Goal: Task Accomplishment & Management: Manage account settings

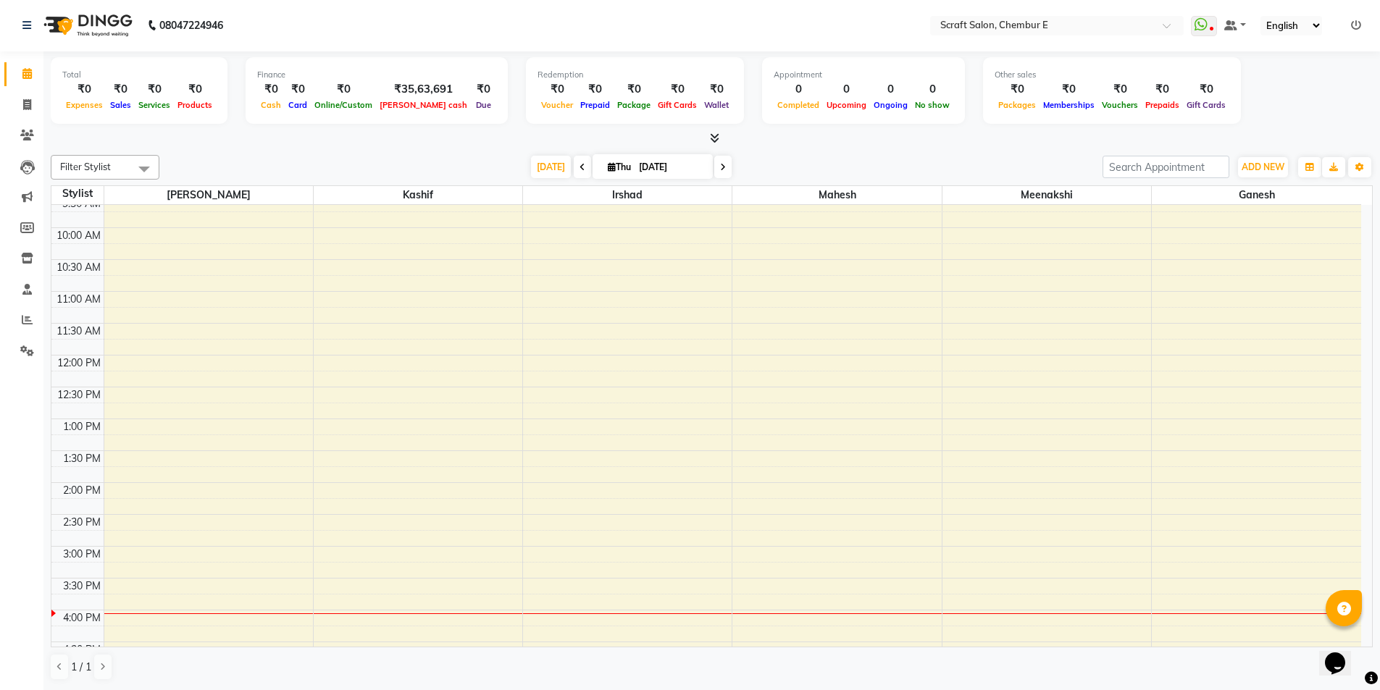
scroll to position [36, 0]
drag, startPoint x: 1373, startPoint y: 248, endPoint x: 1021, endPoint y: 674, distance: 552.7
click at [1021, 674] on div "1 / 1" at bounding box center [712, 667] width 1322 height 28
click at [714, 167] on span at bounding box center [722, 167] width 17 height 22
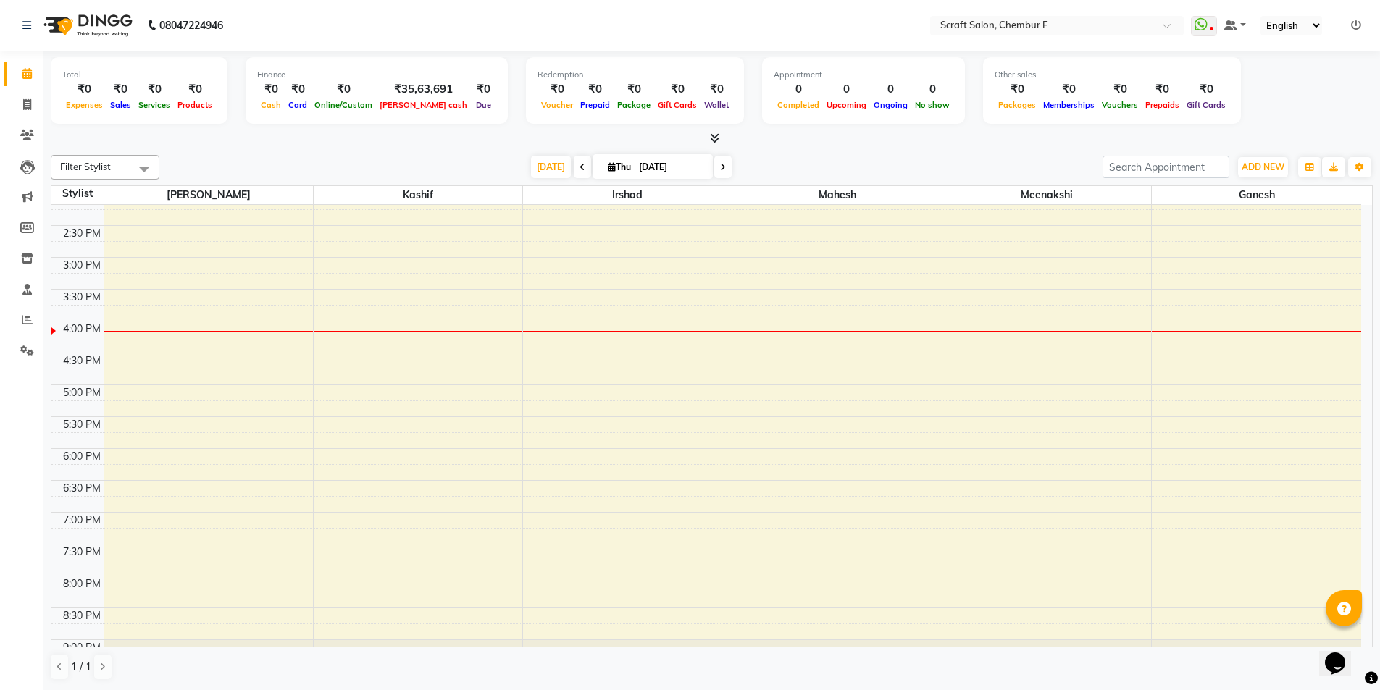
type input "[DATE]"
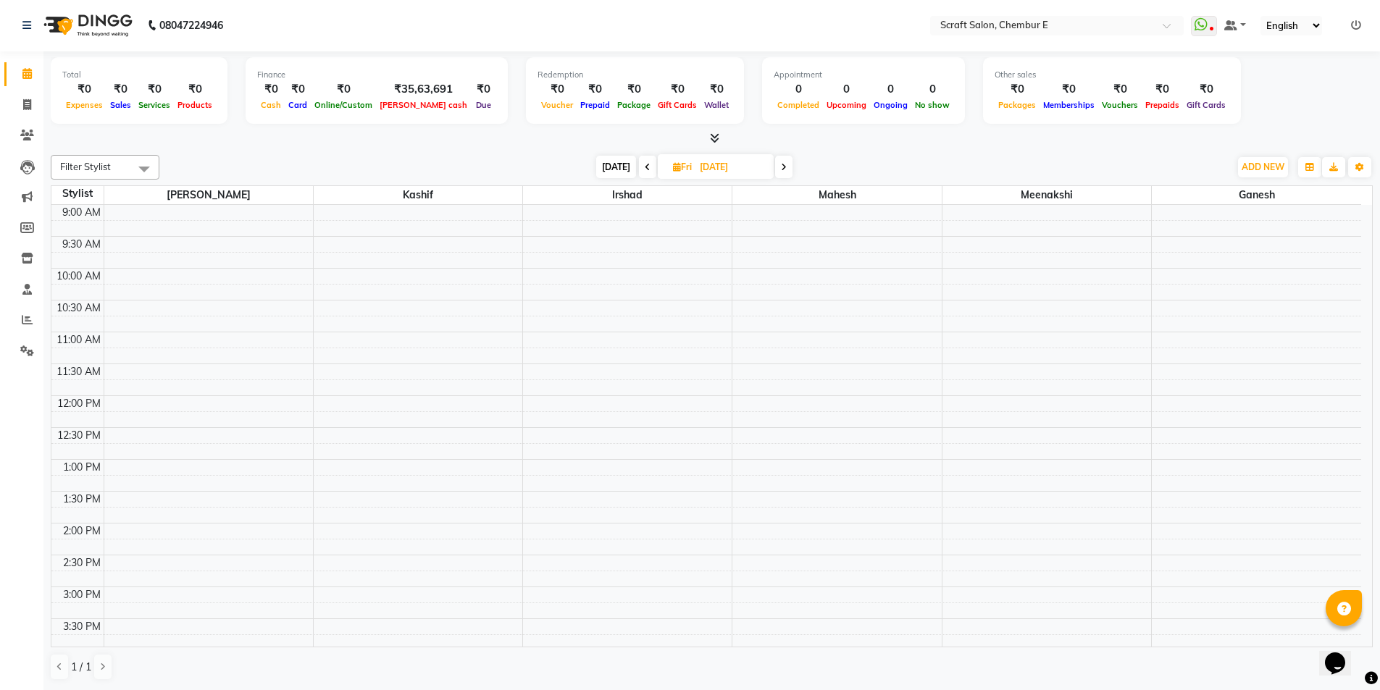
scroll to position [386, 0]
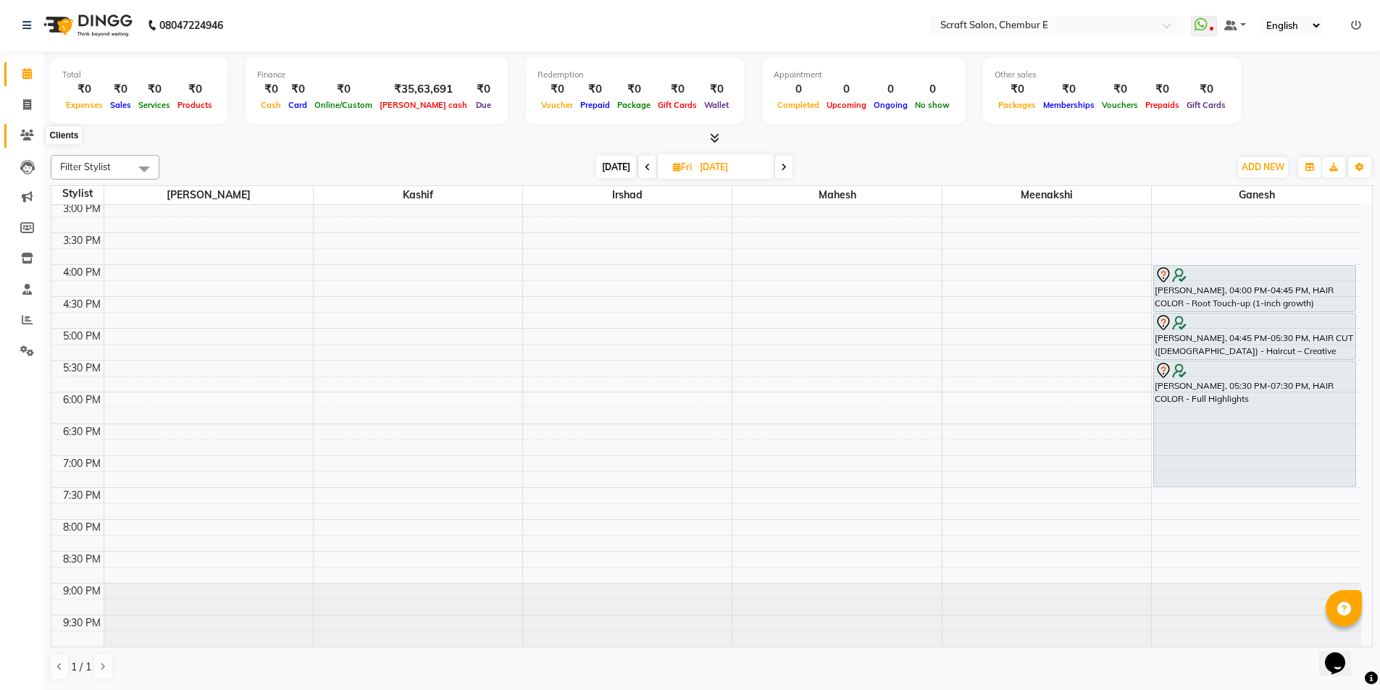
click at [27, 135] on icon at bounding box center [27, 135] width 14 height 11
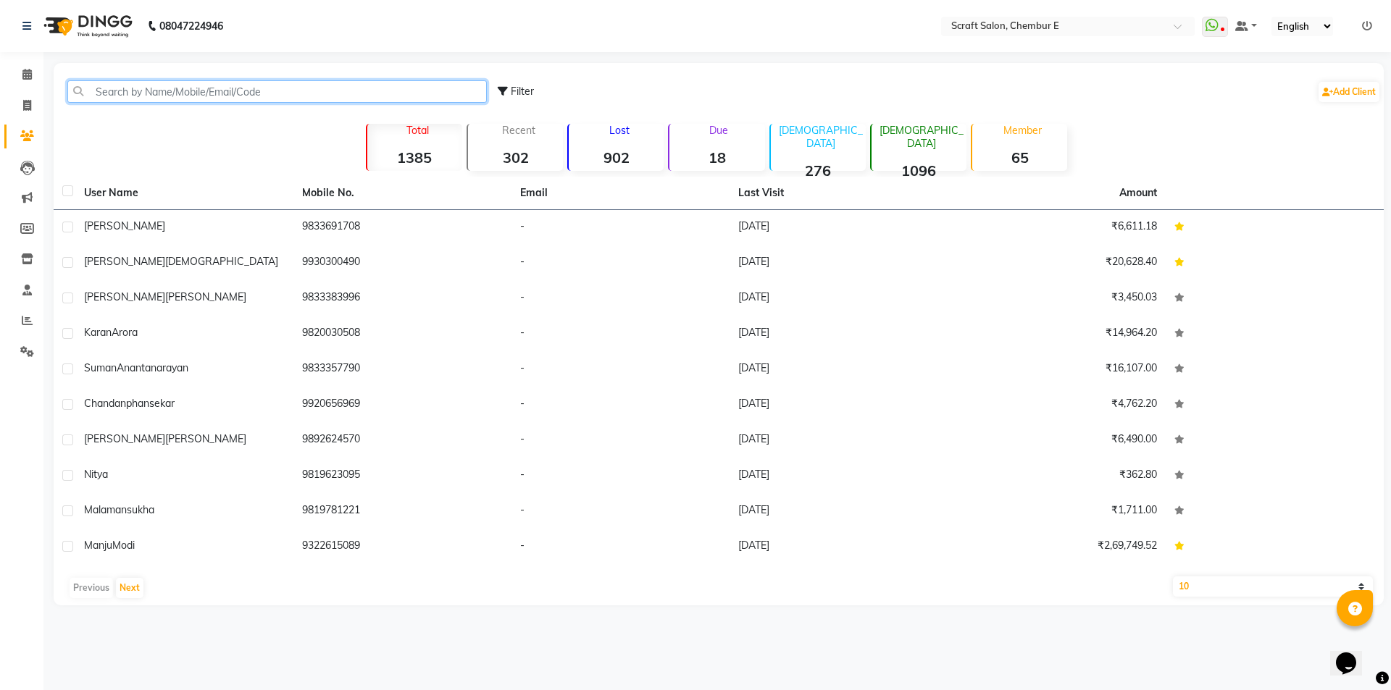
click at [193, 97] on input "text" at bounding box center [276, 91] width 419 height 22
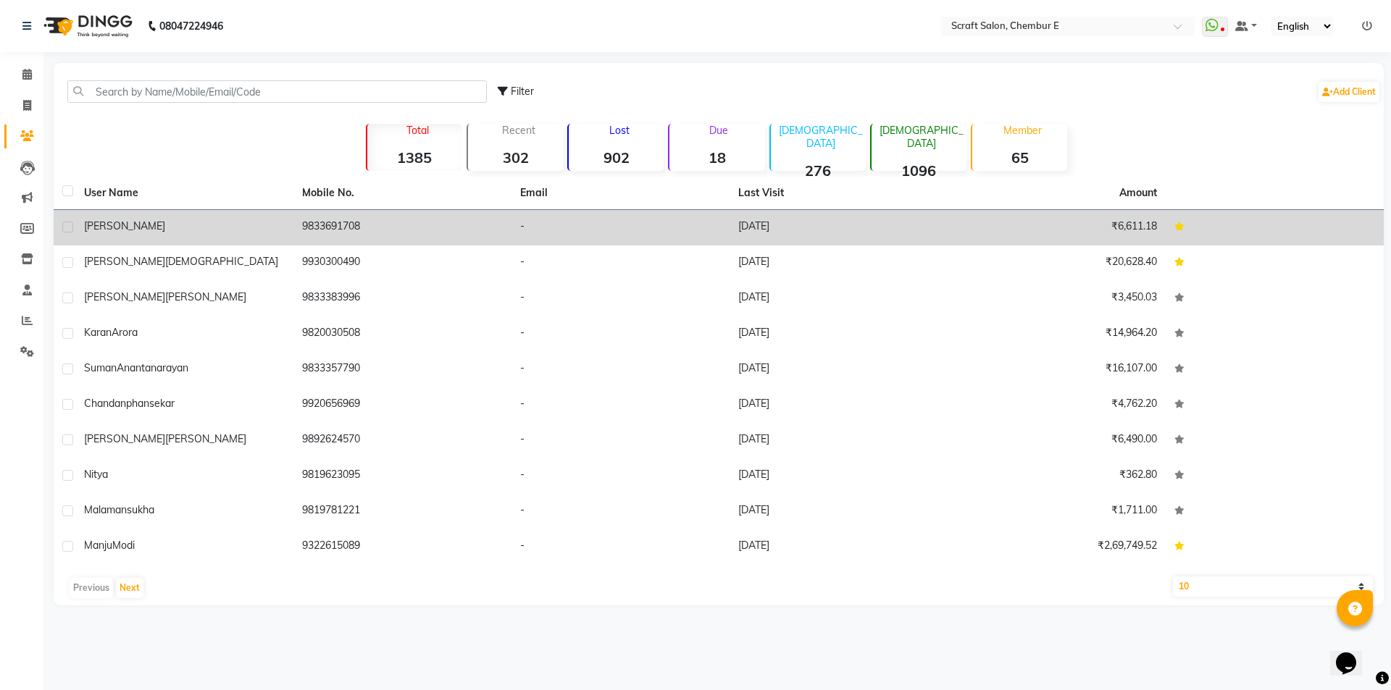
click at [101, 228] on span "Hazel" at bounding box center [124, 226] width 81 height 13
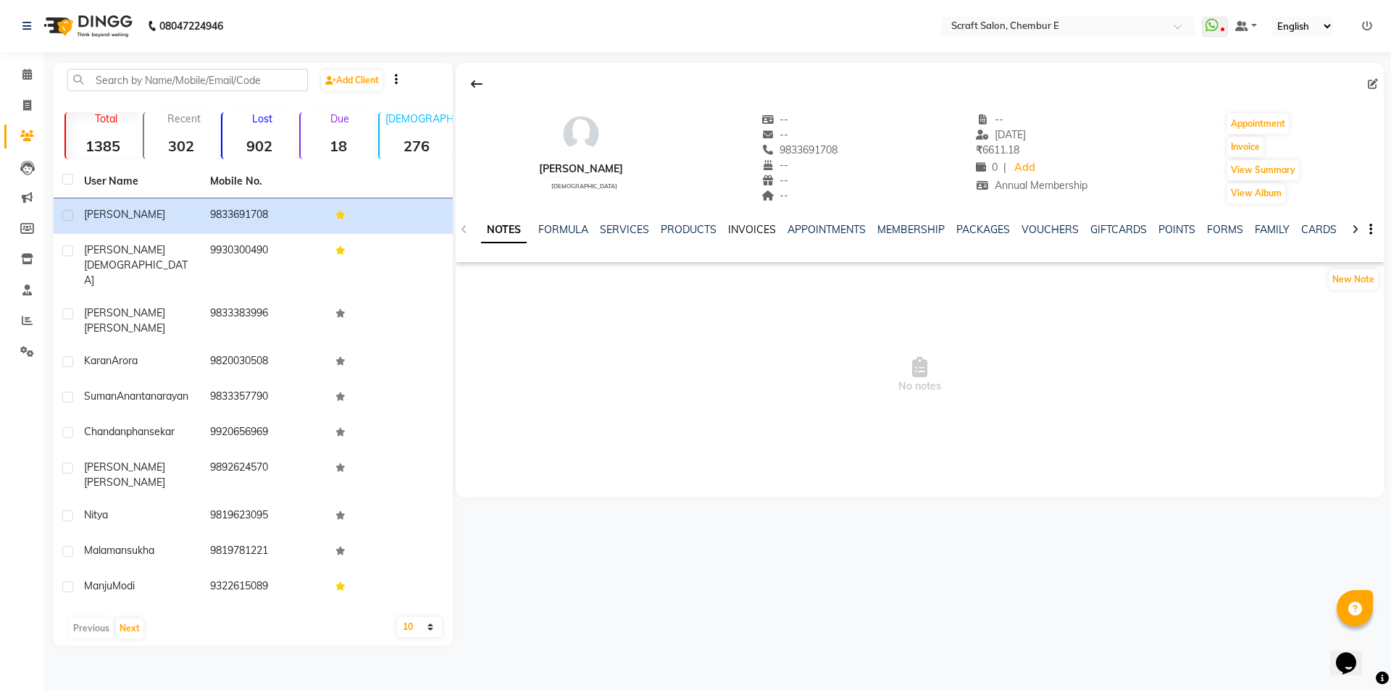
click at [737, 230] on link "INVOICES" at bounding box center [752, 229] width 48 height 13
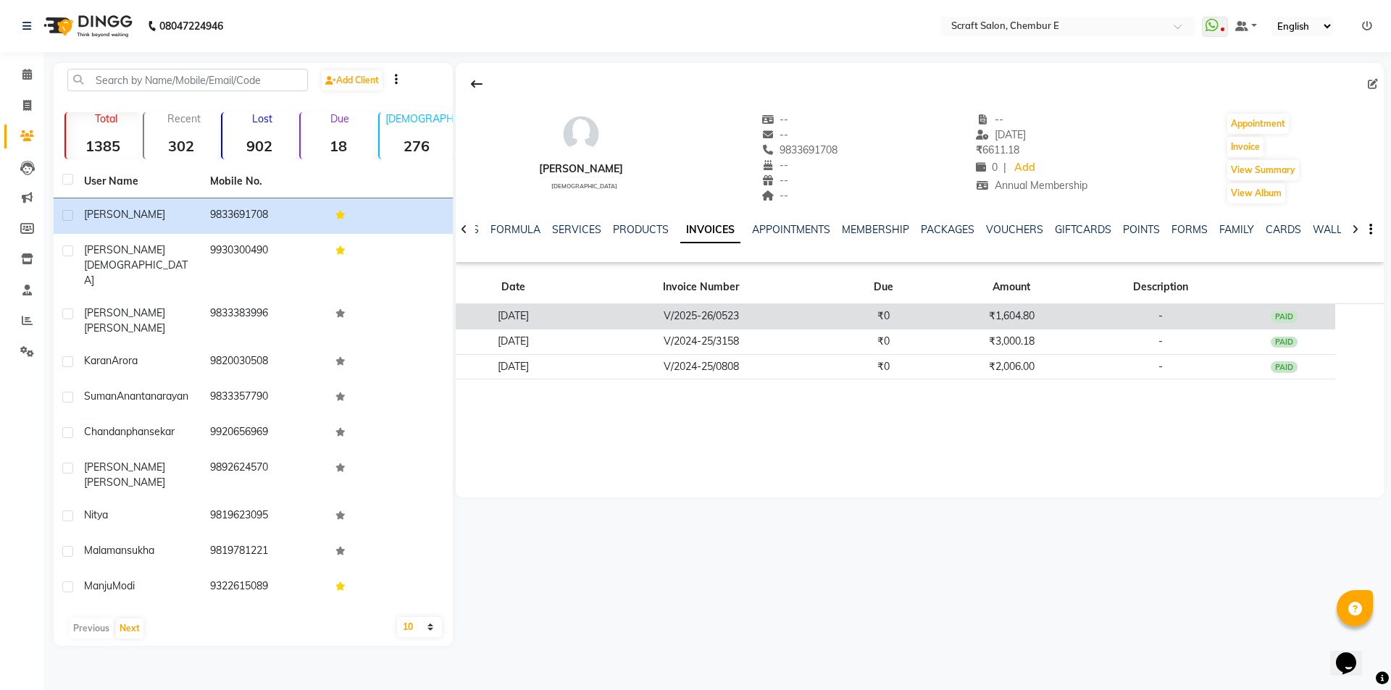
click at [559, 320] on td "25-05-2025" at bounding box center [513, 316] width 115 height 25
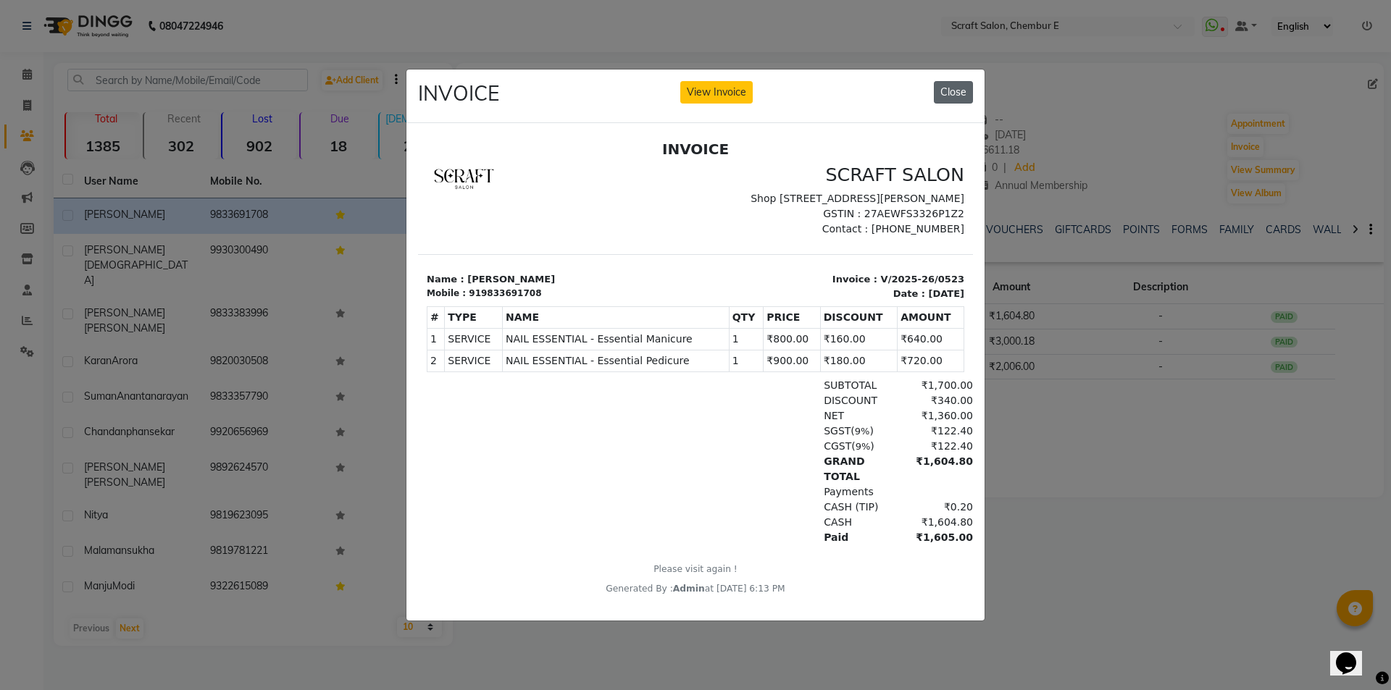
click at [942, 95] on button "Close" at bounding box center [953, 92] width 39 height 22
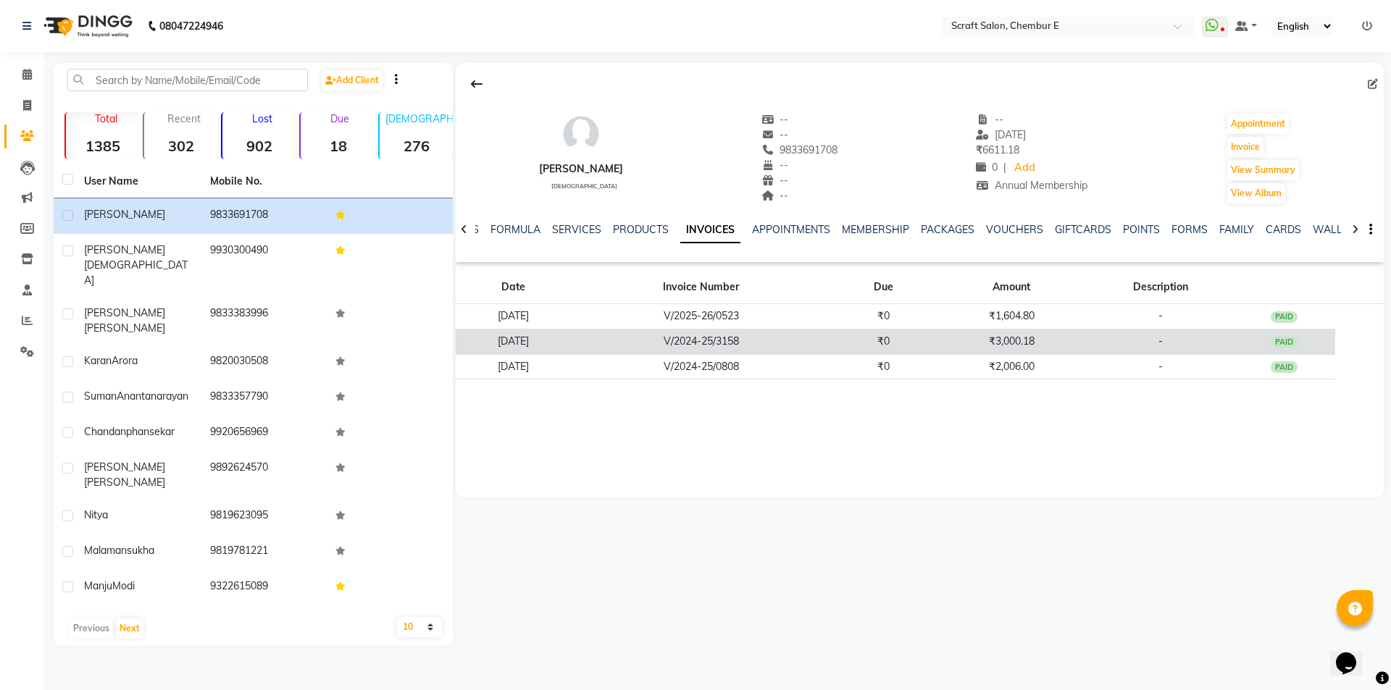
click at [548, 340] on td "10-03-2025" at bounding box center [513, 341] width 115 height 25
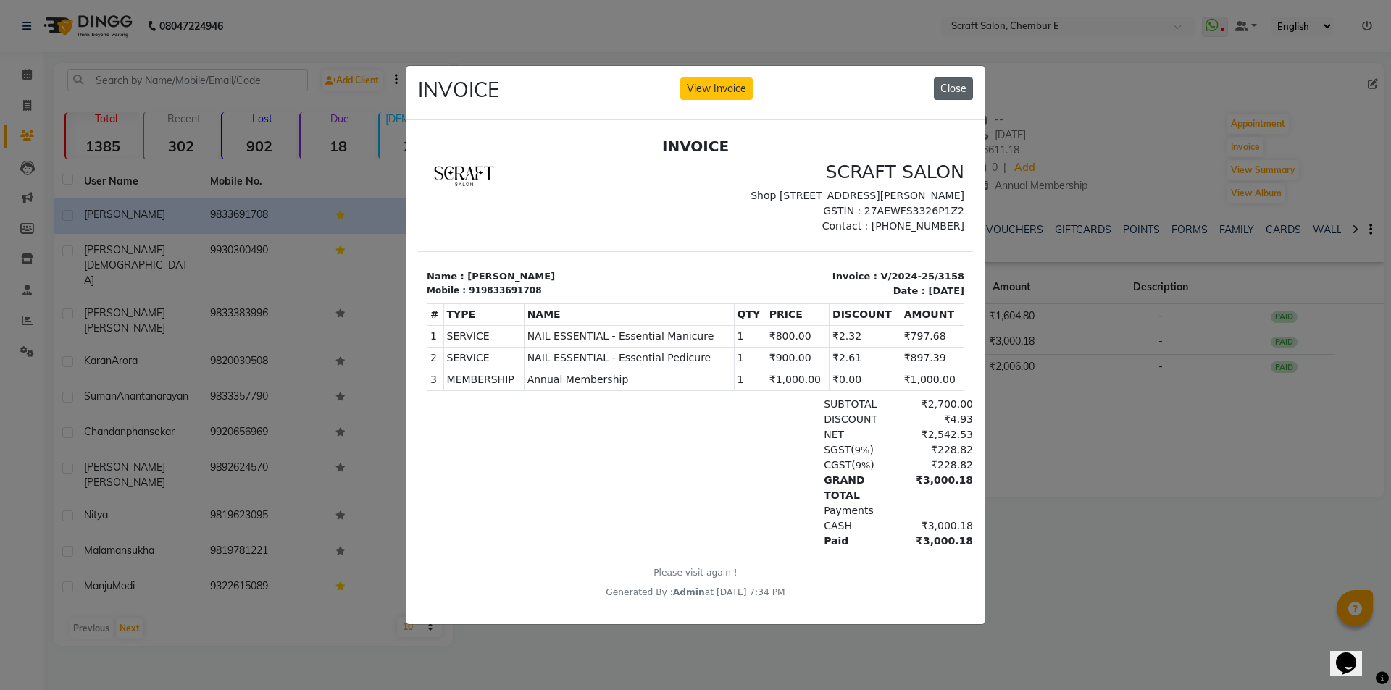
click at [953, 92] on button "Close" at bounding box center [953, 89] width 39 height 22
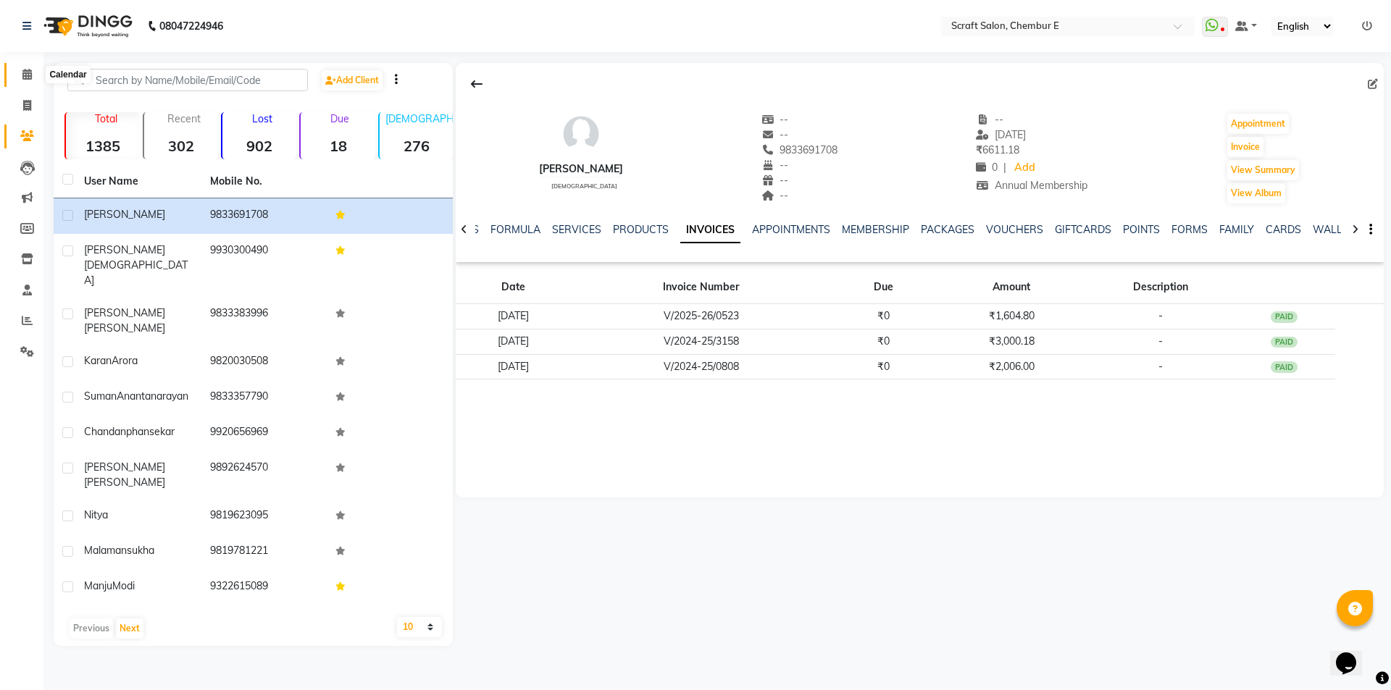
click at [25, 80] on span at bounding box center [26, 75] width 25 height 17
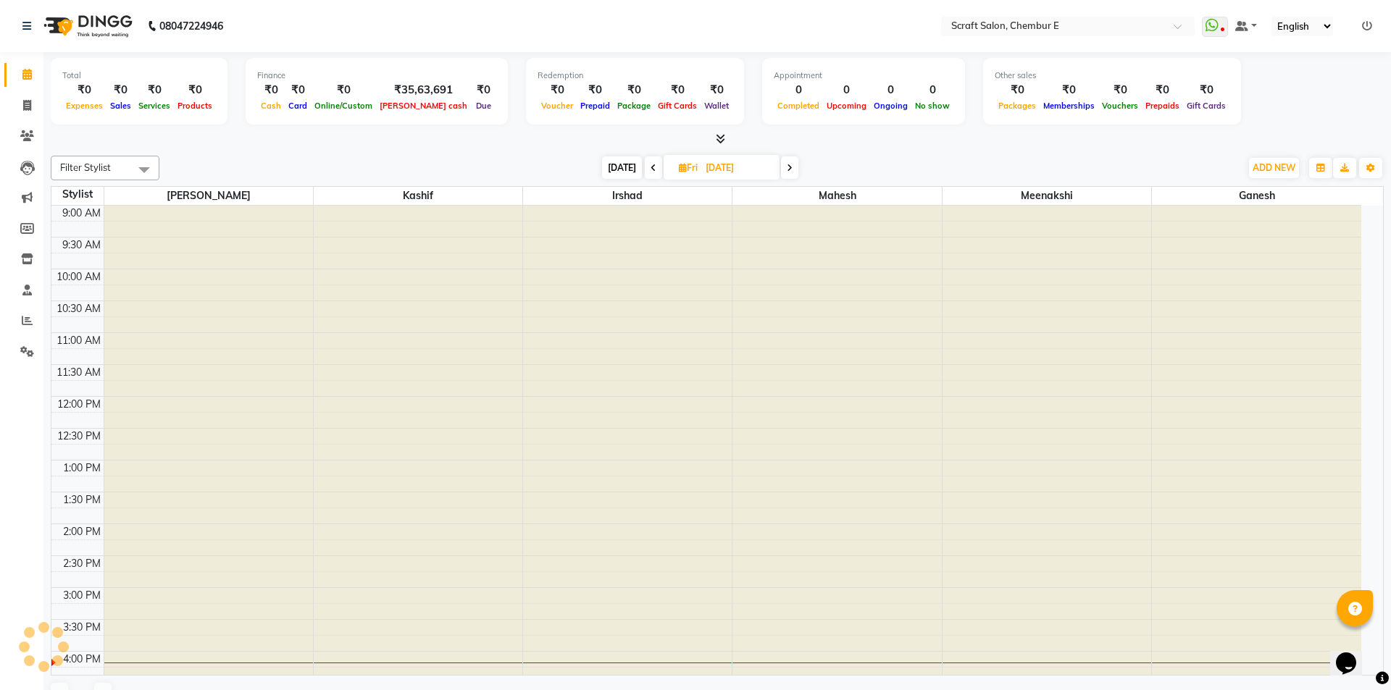
click at [794, 170] on div "Today Fri 05-09-2025" at bounding box center [700, 168] width 1066 height 22
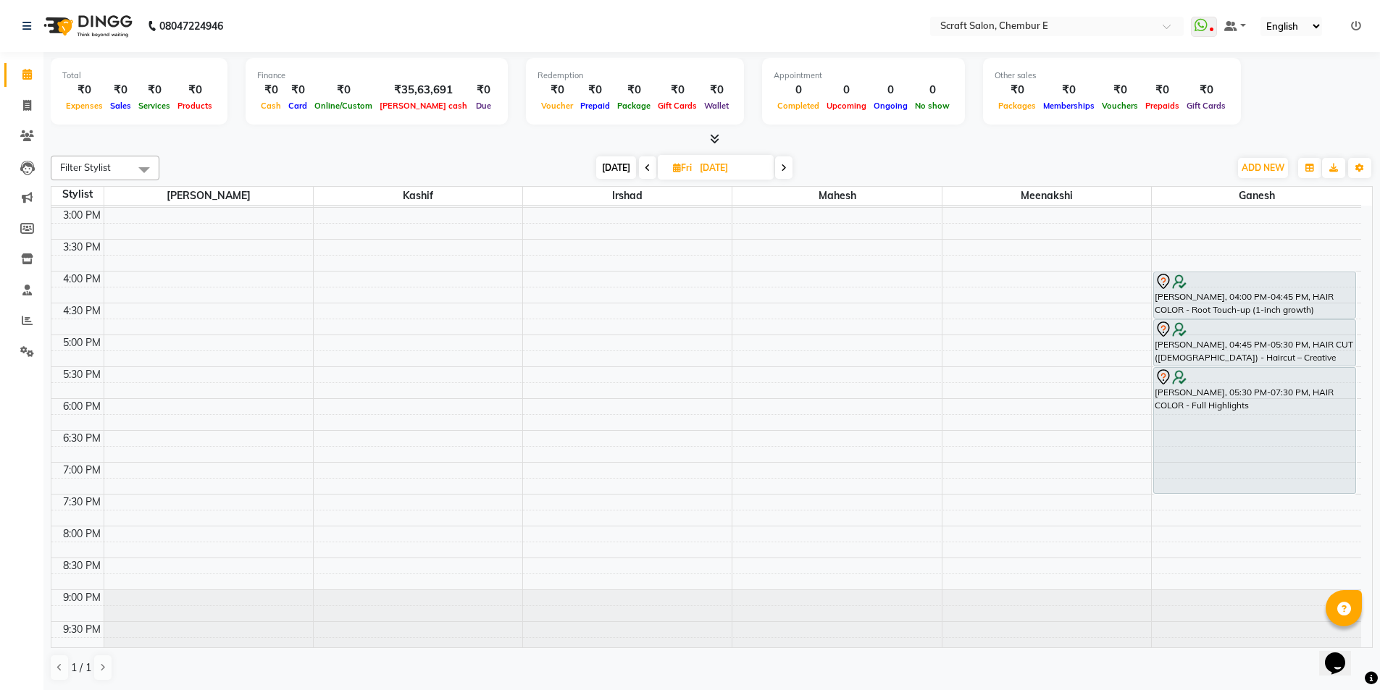
scroll to position [386, 0]
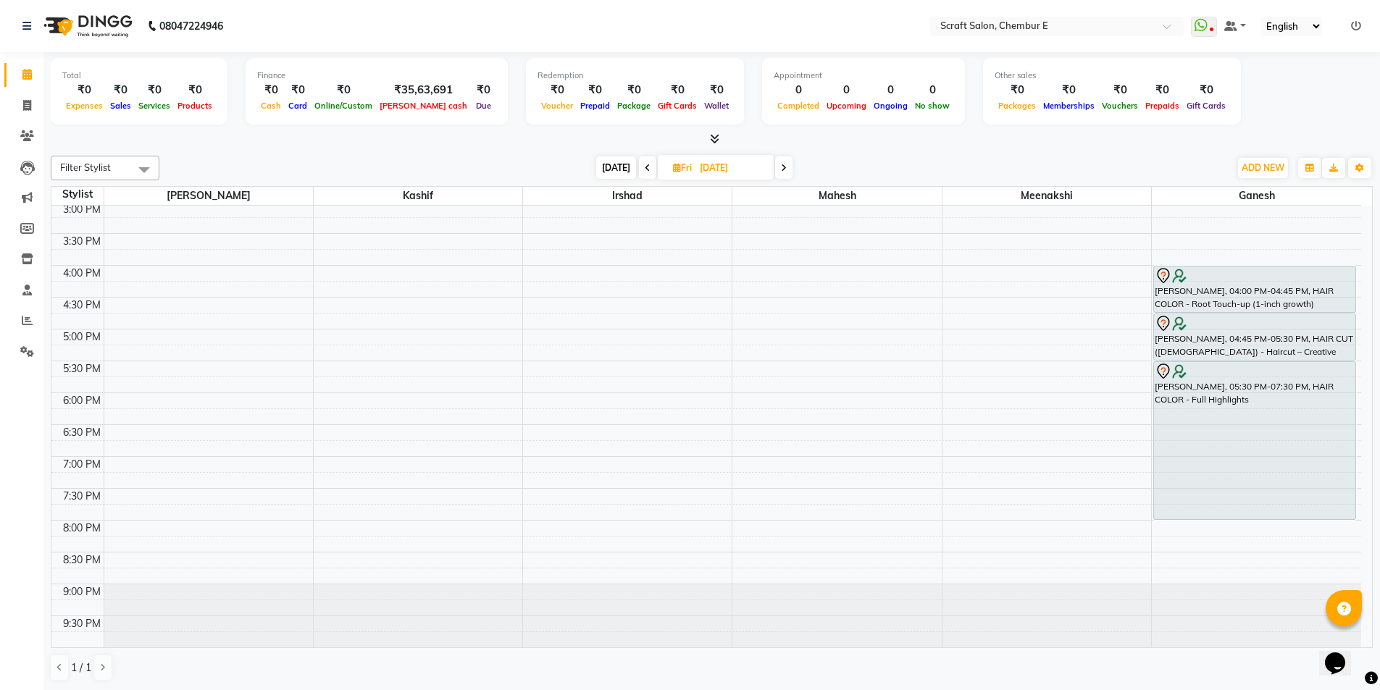
drag, startPoint x: 1274, startPoint y: 484, endPoint x: 1274, endPoint y: 516, distance: 31.9
click at [1274, 516] on div "Hazel, 04:00 PM-04:45 PM, HAIR COLOR - Root Touch-up (1-inch growth) Hazel, 04:…" at bounding box center [1256, 234] width 209 height 828
click at [785, 167] on icon at bounding box center [784, 167] width 6 height 9
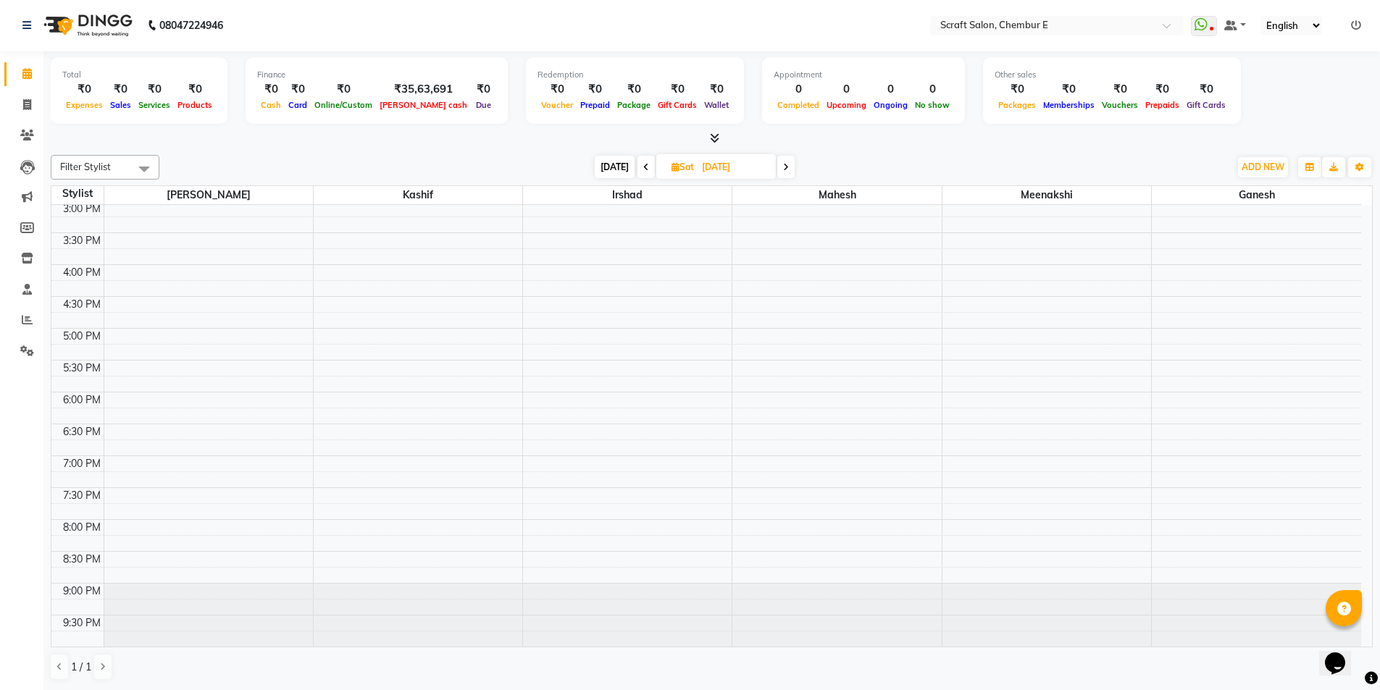
click at [604, 164] on span "[DATE]" at bounding box center [615, 167] width 40 height 22
type input "[DATE]"
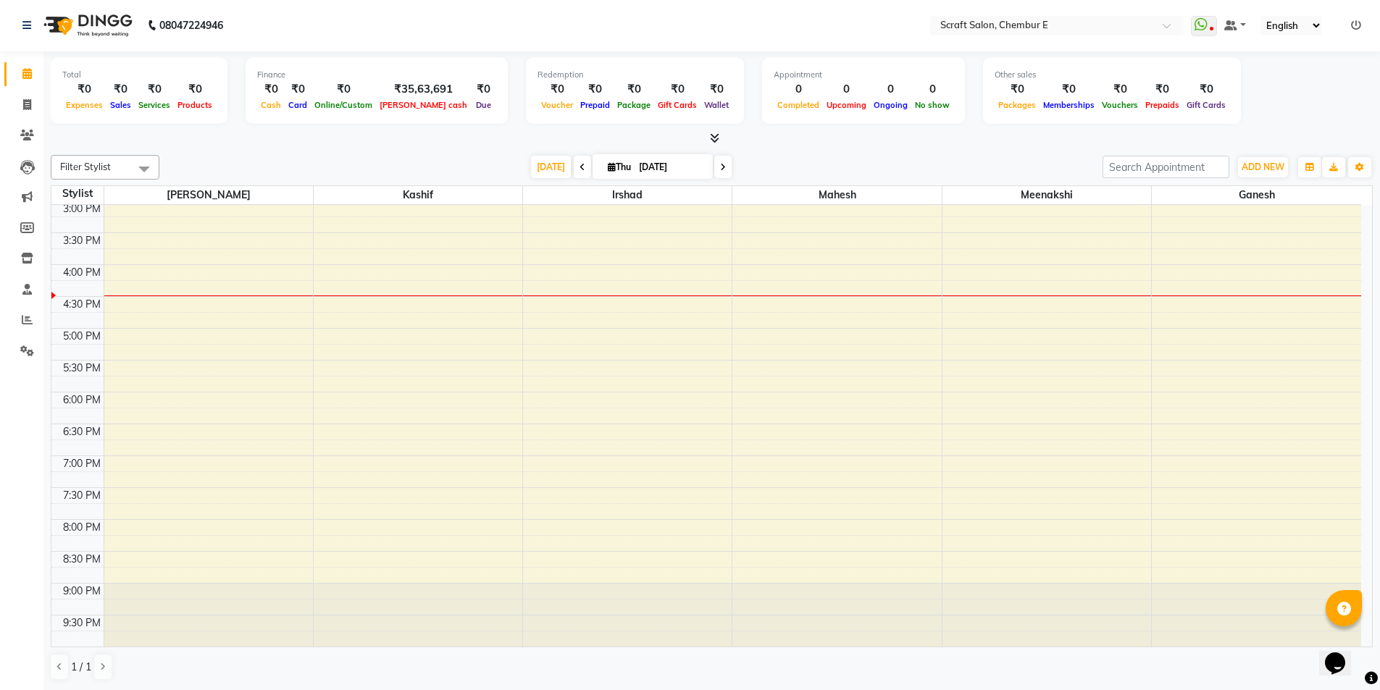
click at [751, 431] on div "9:00 AM 9:30 AM 10:00 AM 10:30 AM 11:00 AM 11:30 AM 12:00 PM 12:30 PM 1:00 PM 1…" at bounding box center [706, 233] width 1310 height 828
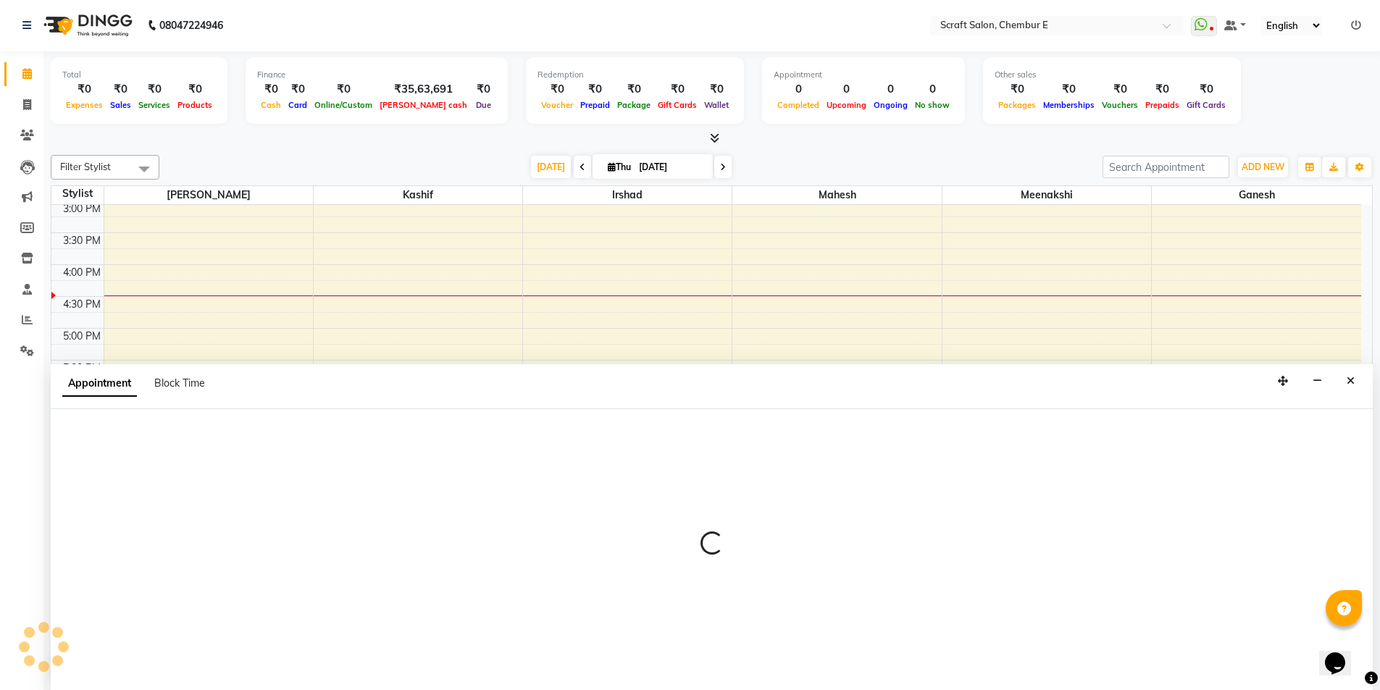
select select "tentative"
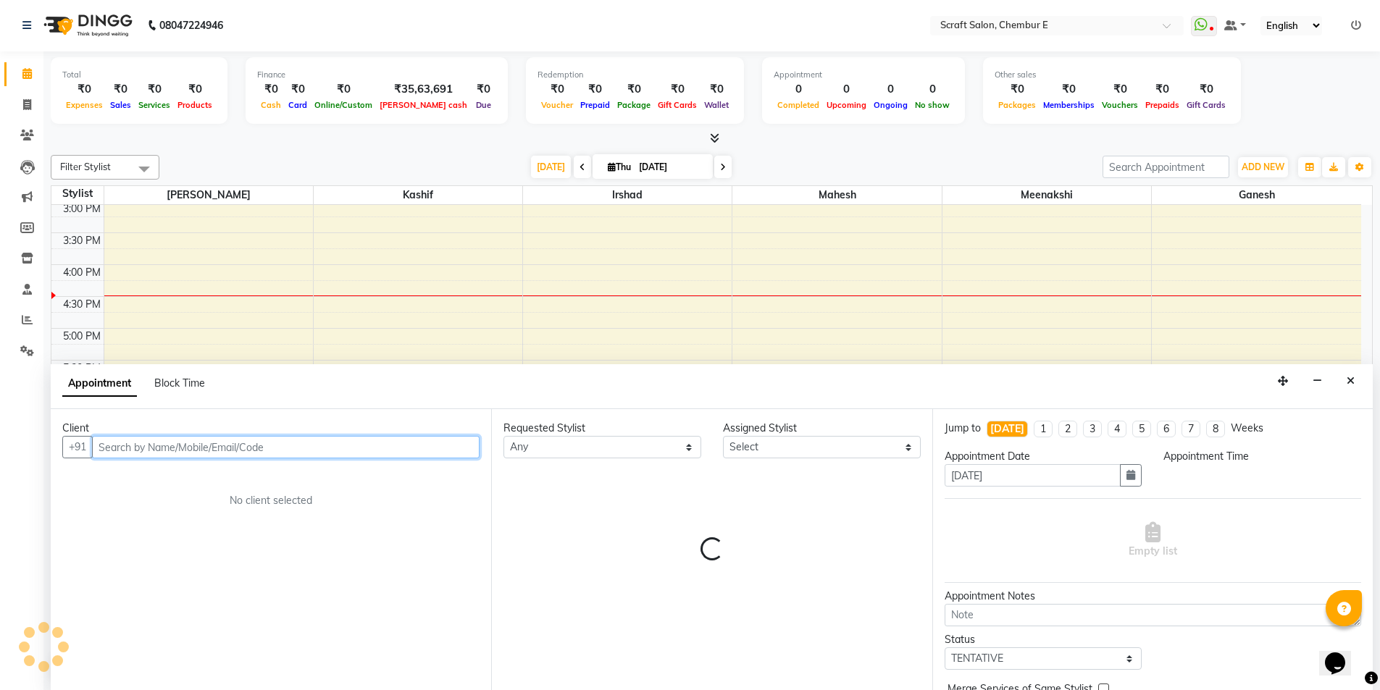
select select "1110"
click at [230, 448] on input "NAZIA" at bounding box center [255, 447] width 327 height 22
type input "N"
click at [274, 451] on input "9987960404" at bounding box center [255, 447] width 327 height 22
type input "9"
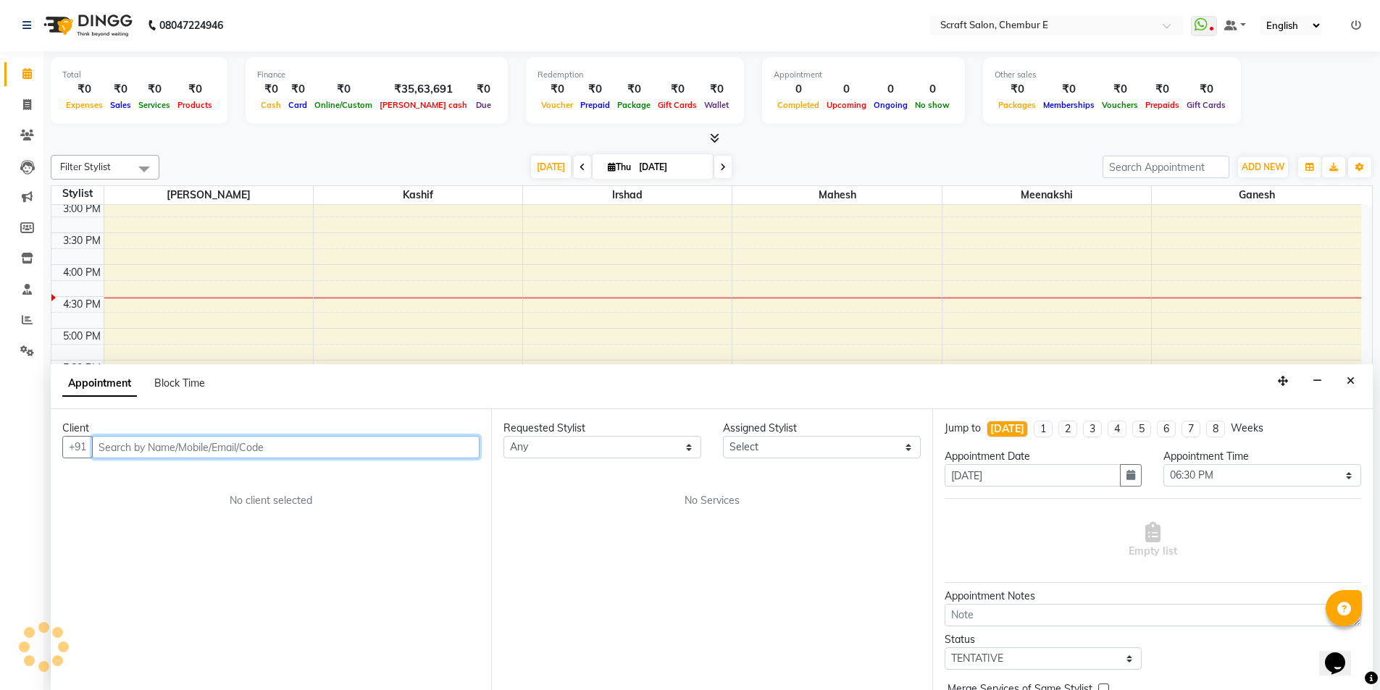
click at [227, 453] on input "text" at bounding box center [286, 447] width 388 height 22
click at [162, 441] on input "NAZI" at bounding box center [255, 447] width 327 height 22
type input "N"
type input "n"
type input "N"
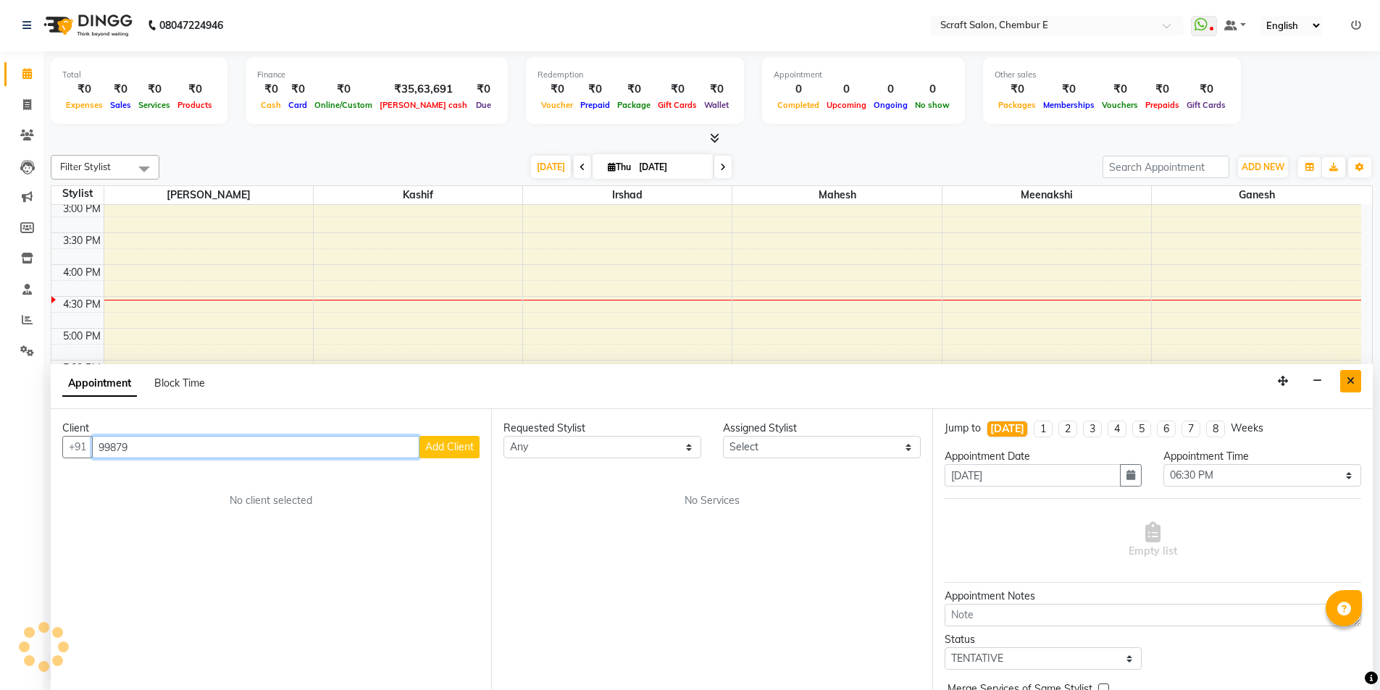
type input "99879"
click at [1350, 388] on button "Close" at bounding box center [1350, 381] width 21 height 22
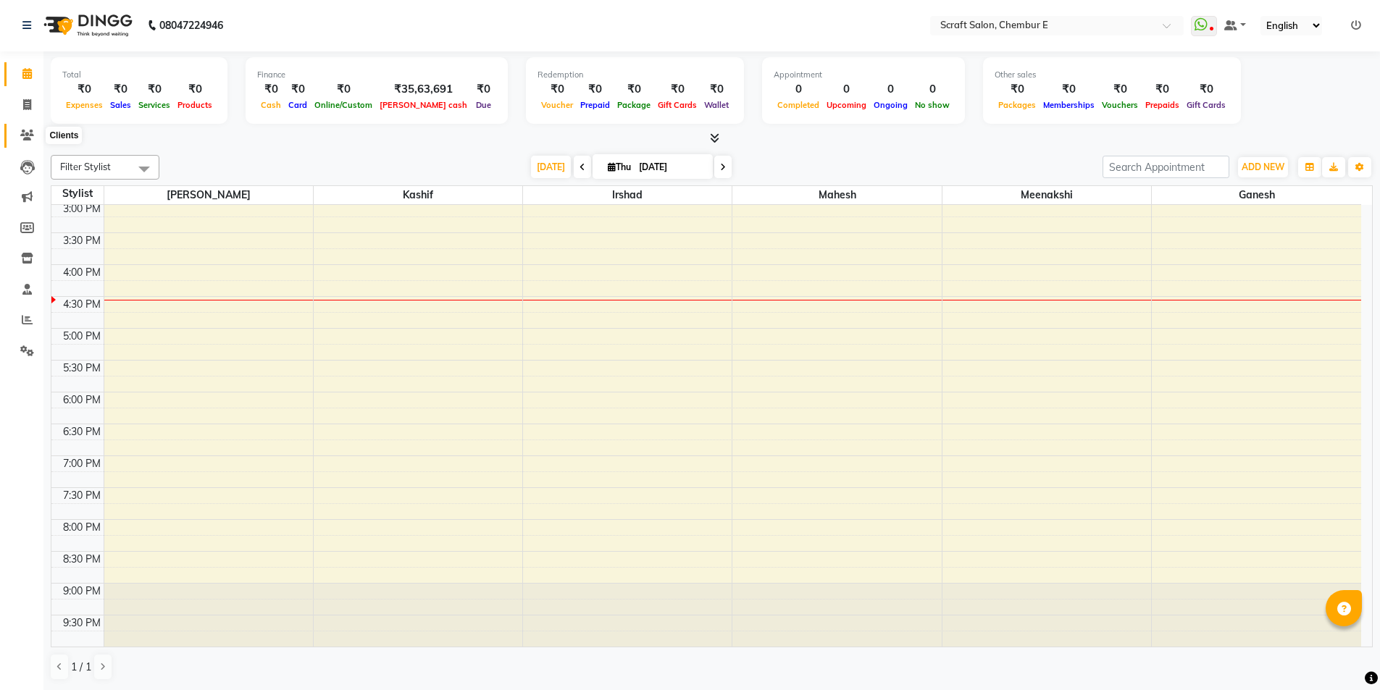
click at [30, 130] on icon at bounding box center [27, 135] width 14 height 11
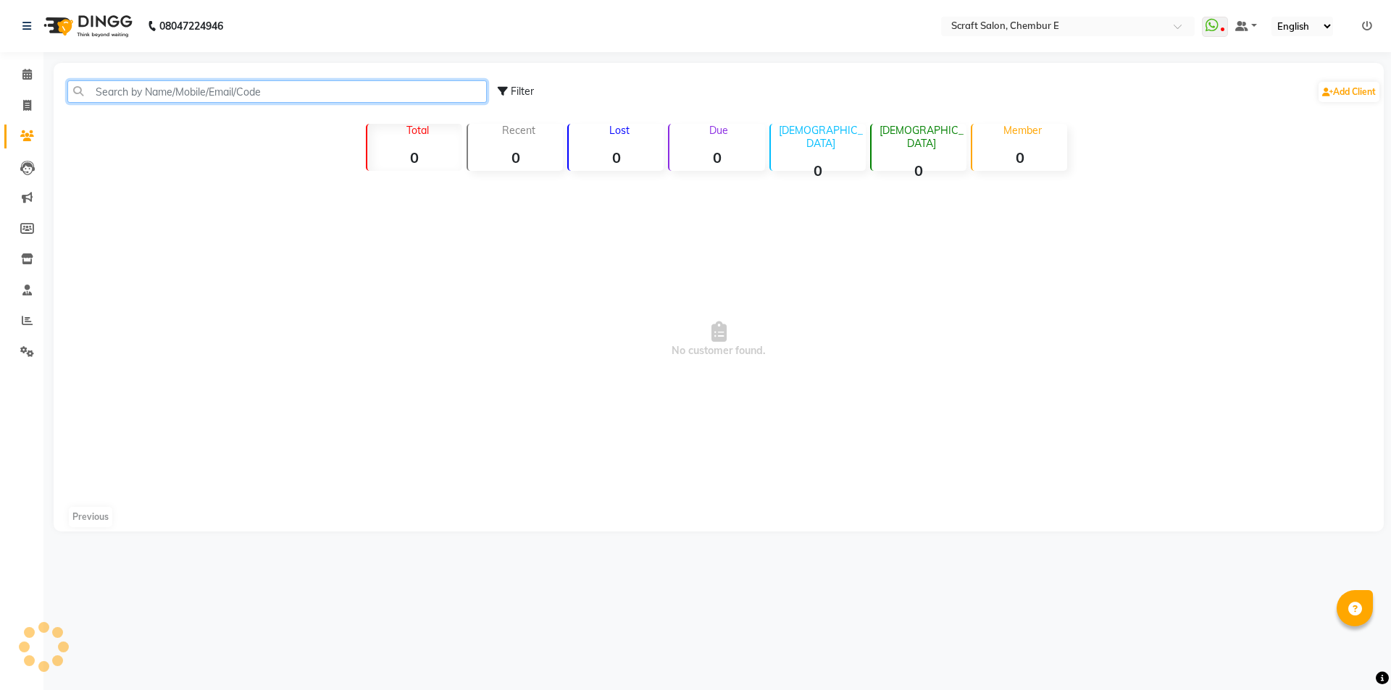
click at [96, 91] on input "text" at bounding box center [276, 91] width 419 height 22
type input "nazia"
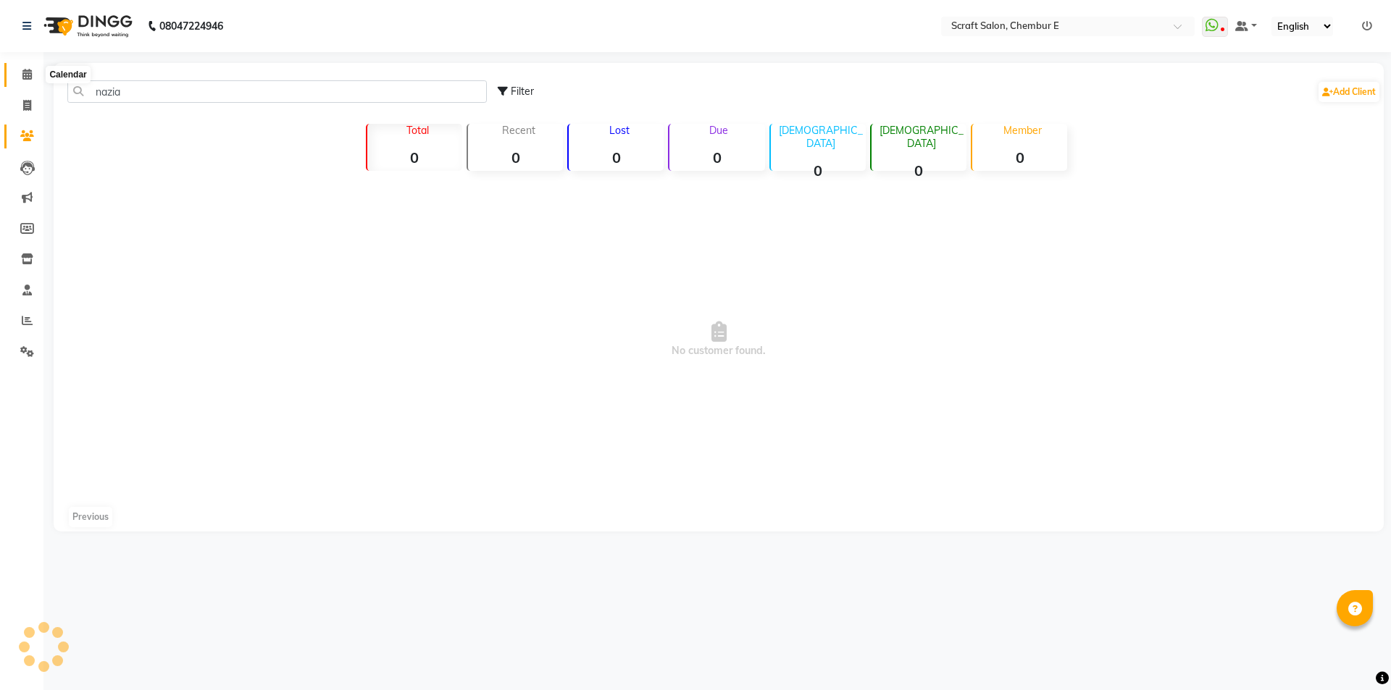
click at [25, 74] on icon at bounding box center [26, 74] width 9 height 11
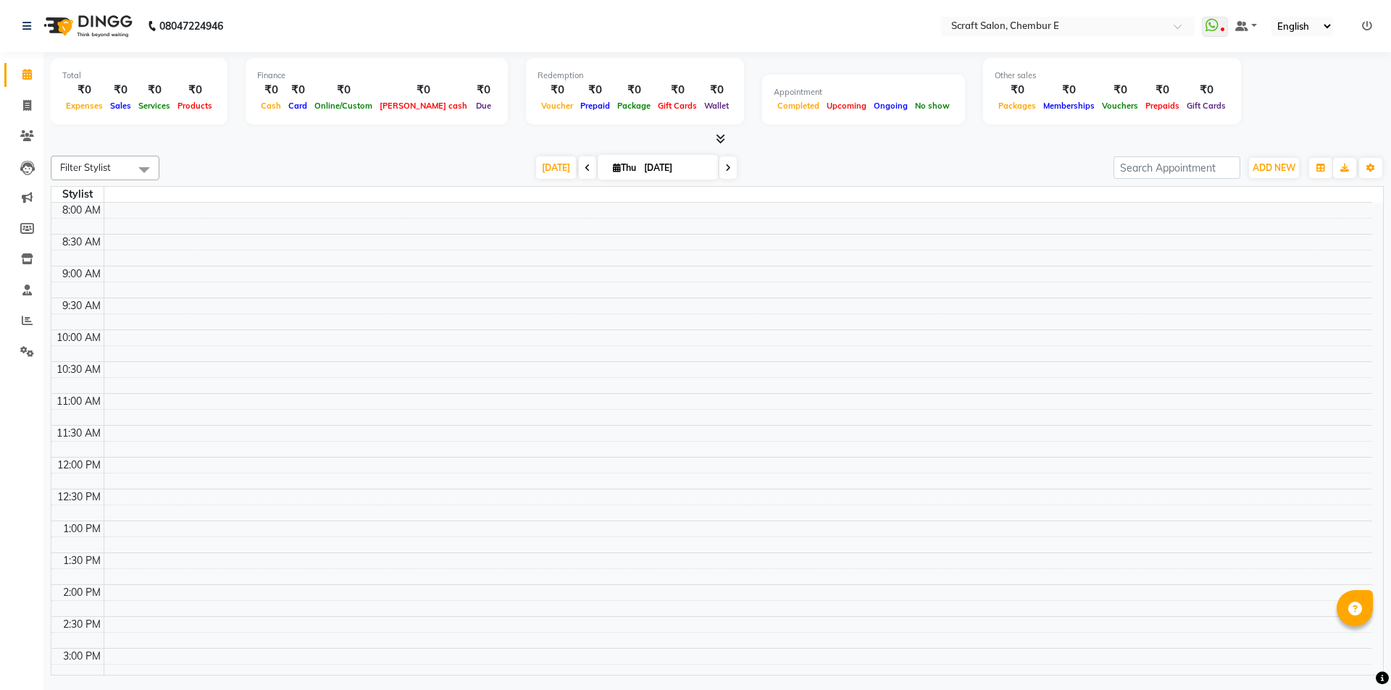
click at [1337, 244] on td at bounding box center [738, 242] width 1268 height 16
click at [21, 67] on span at bounding box center [26, 75] width 25 height 17
click at [25, 72] on icon at bounding box center [26, 74] width 9 height 11
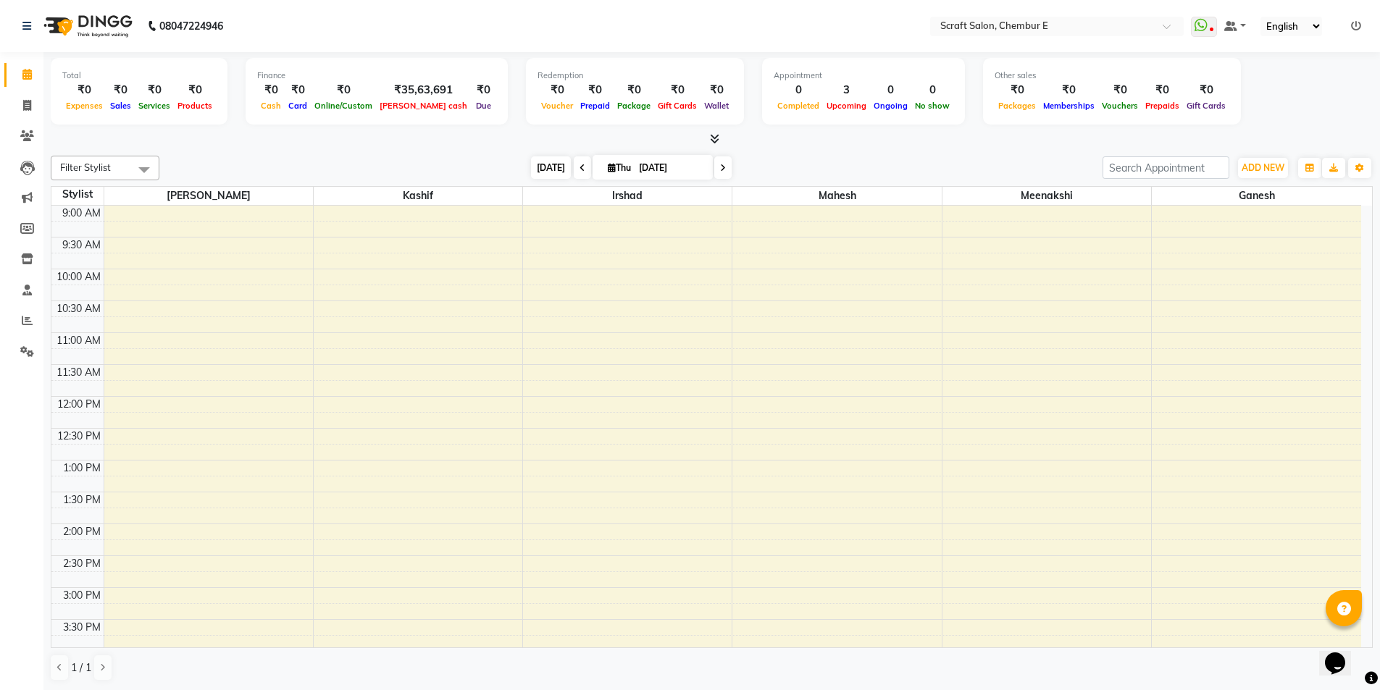
click at [537, 174] on span "[DATE]" at bounding box center [551, 167] width 40 height 22
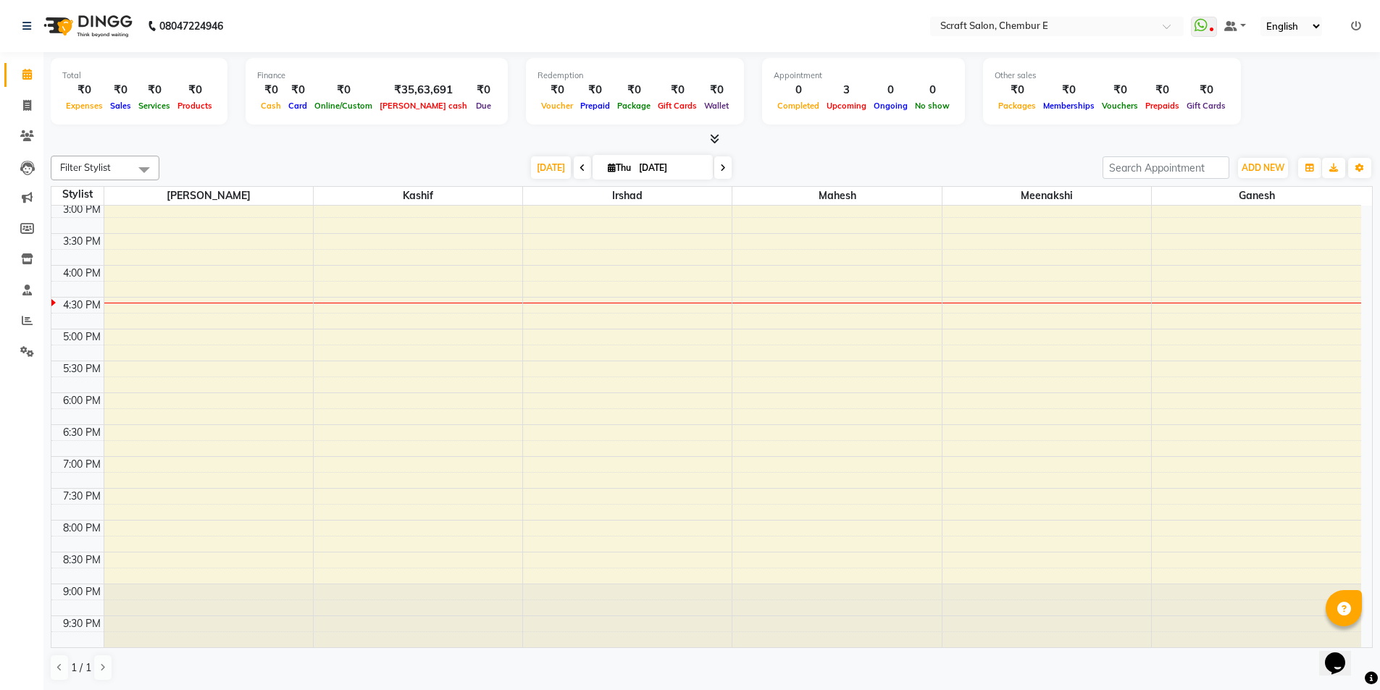
click at [766, 429] on div "9:00 AM 9:30 AM 10:00 AM 10:30 AM 11:00 AM 11:30 AM 12:00 PM 12:30 PM 1:00 PM 1…" at bounding box center [706, 234] width 1310 height 828
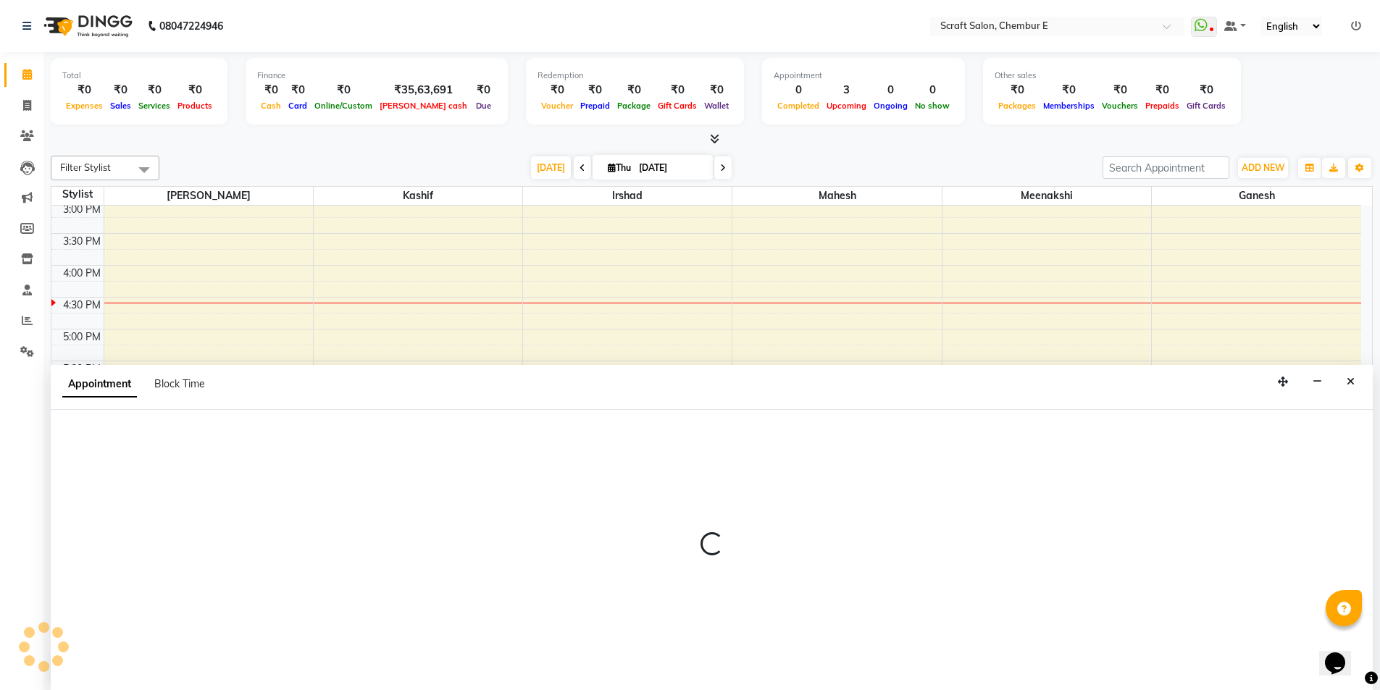
scroll to position [1, 0]
select select "50347"
select select "tentative"
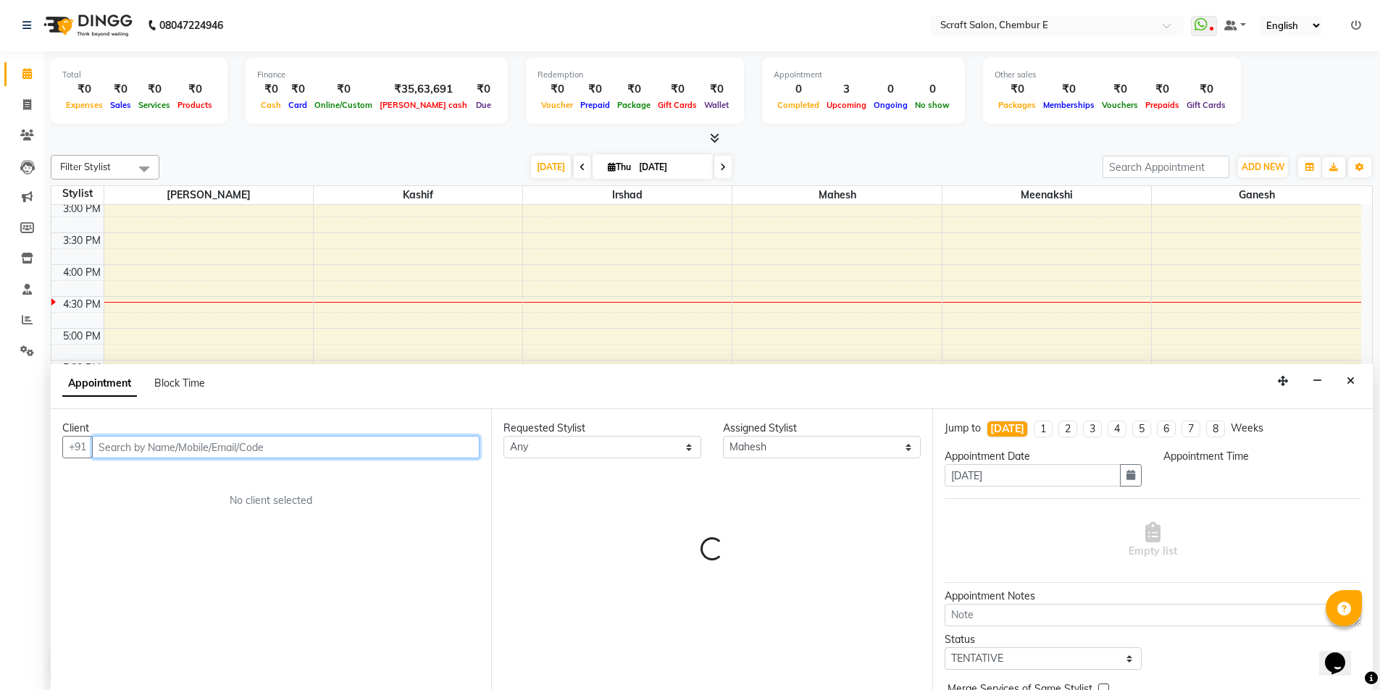
select select "1110"
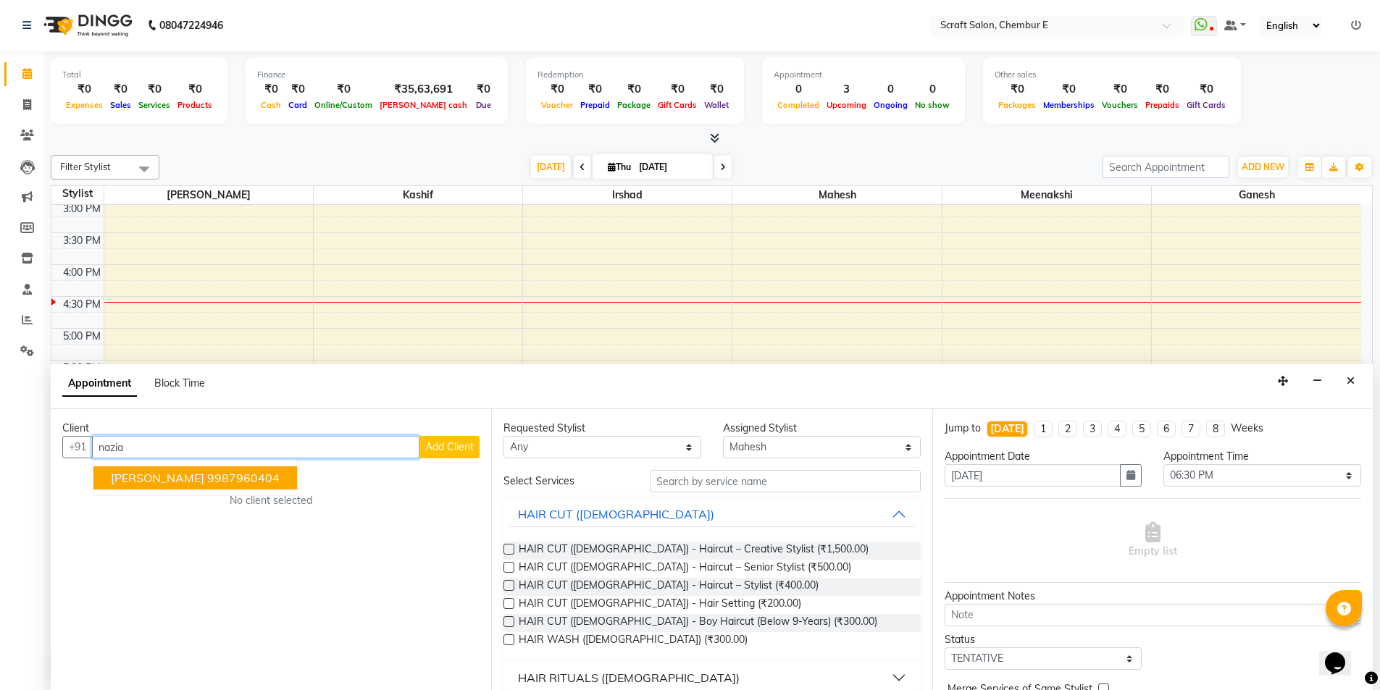
click at [224, 480] on ngb-highlight "9987960404" at bounding box center [243, 478] width 72 height 14
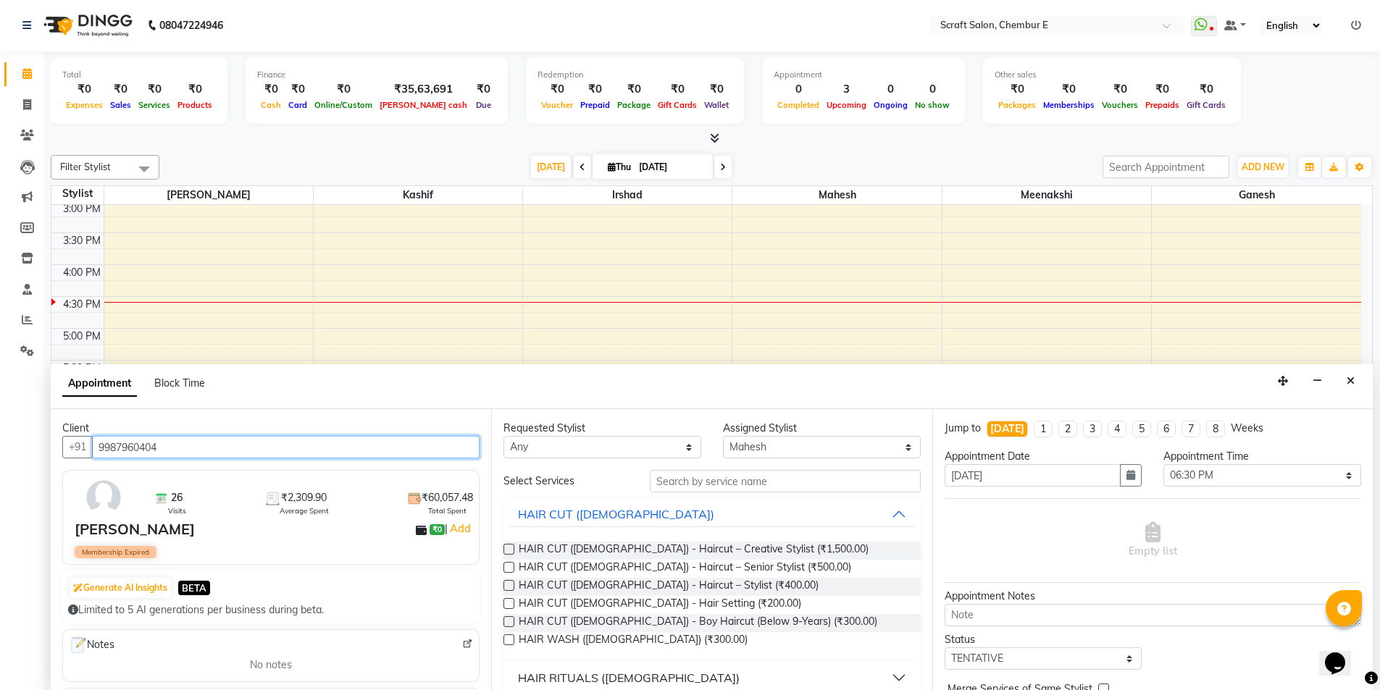
type input "9987960404"
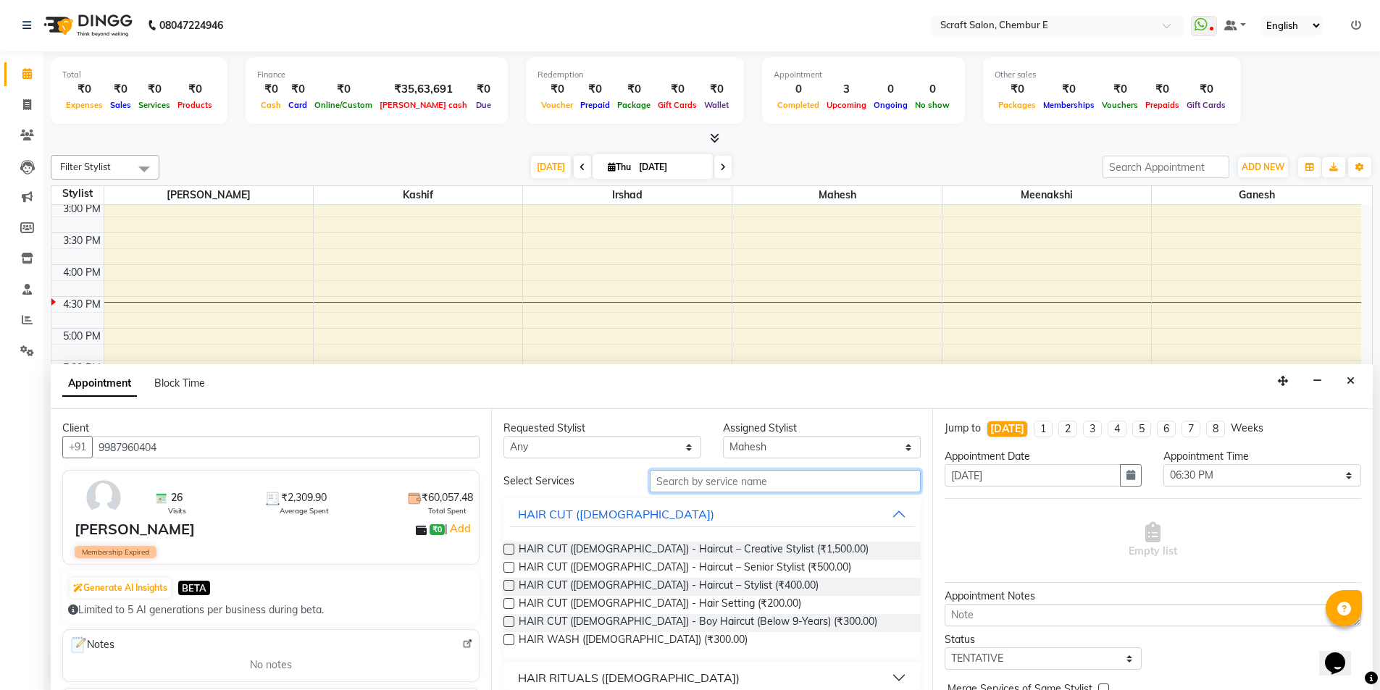
click at [703, 480] on input "text" at bounding box center [785, 481] width 271 height 22
type input "j"
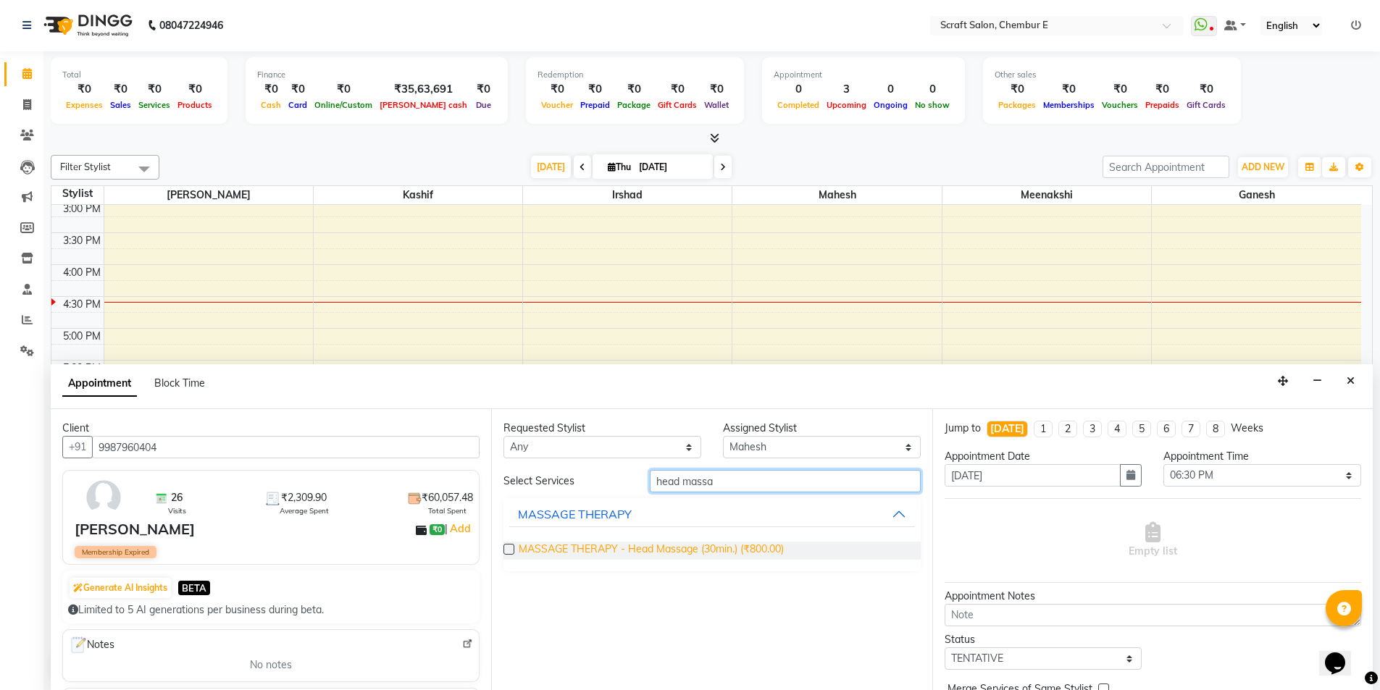
type input "head massa"
click at [726, 547] on span "MASSAGE THERAPY - Head Massage (30min.) (₹800.00)" at bounding box center [651, 551] width 265 height 18
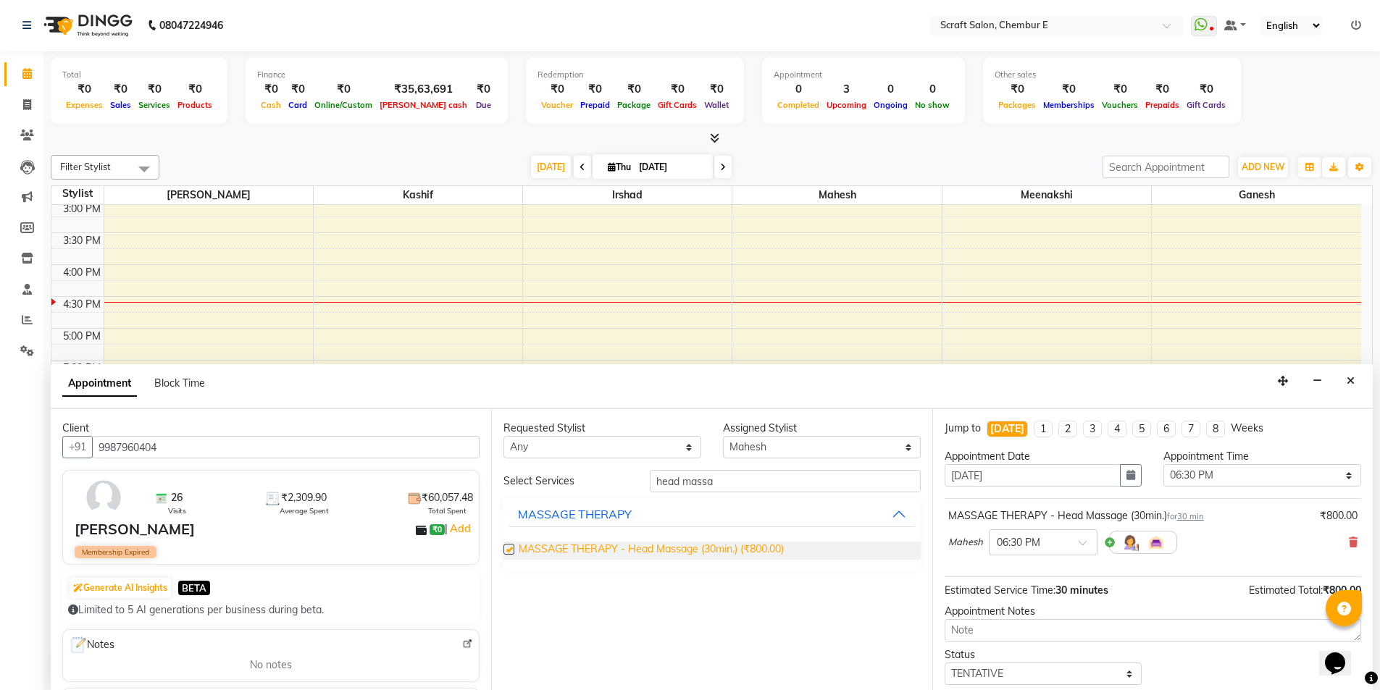
checkbox input "false"
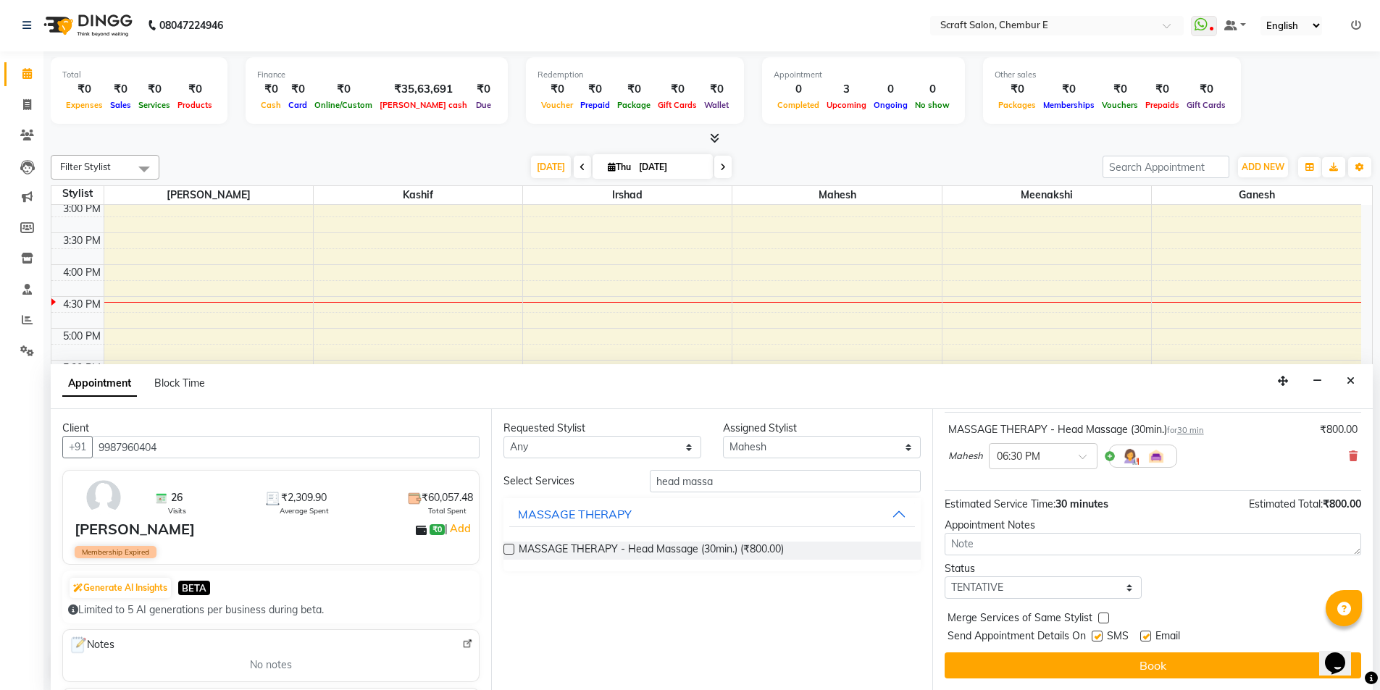
click at [1147, 637] on label at bounding box center [1145, 636] width 11 height 11
click at [1147, 637] on input "checkbox" at bounding box center [1144, 637] width 9 height 9
checkbox input "false"
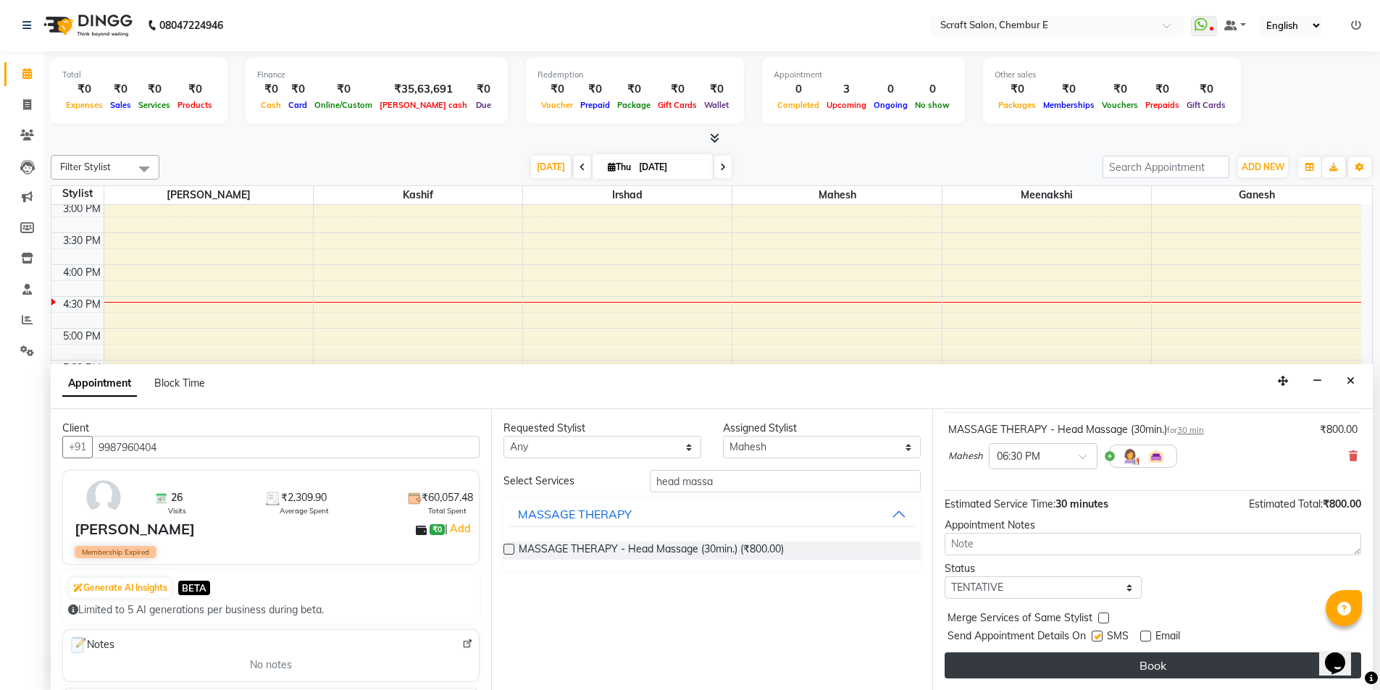
click at [1155, 662] on button "Book" at bounding box center [1153, 666] width 417 height 26
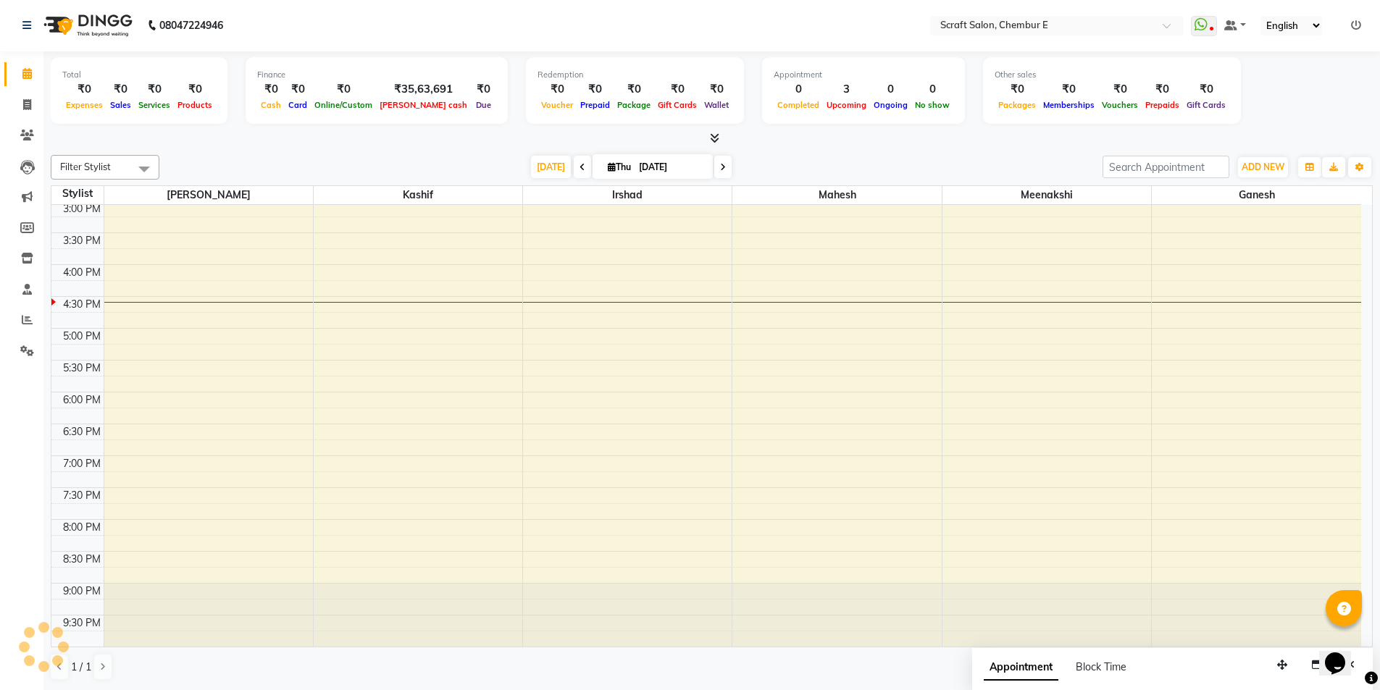
scroll to position [0, 0]
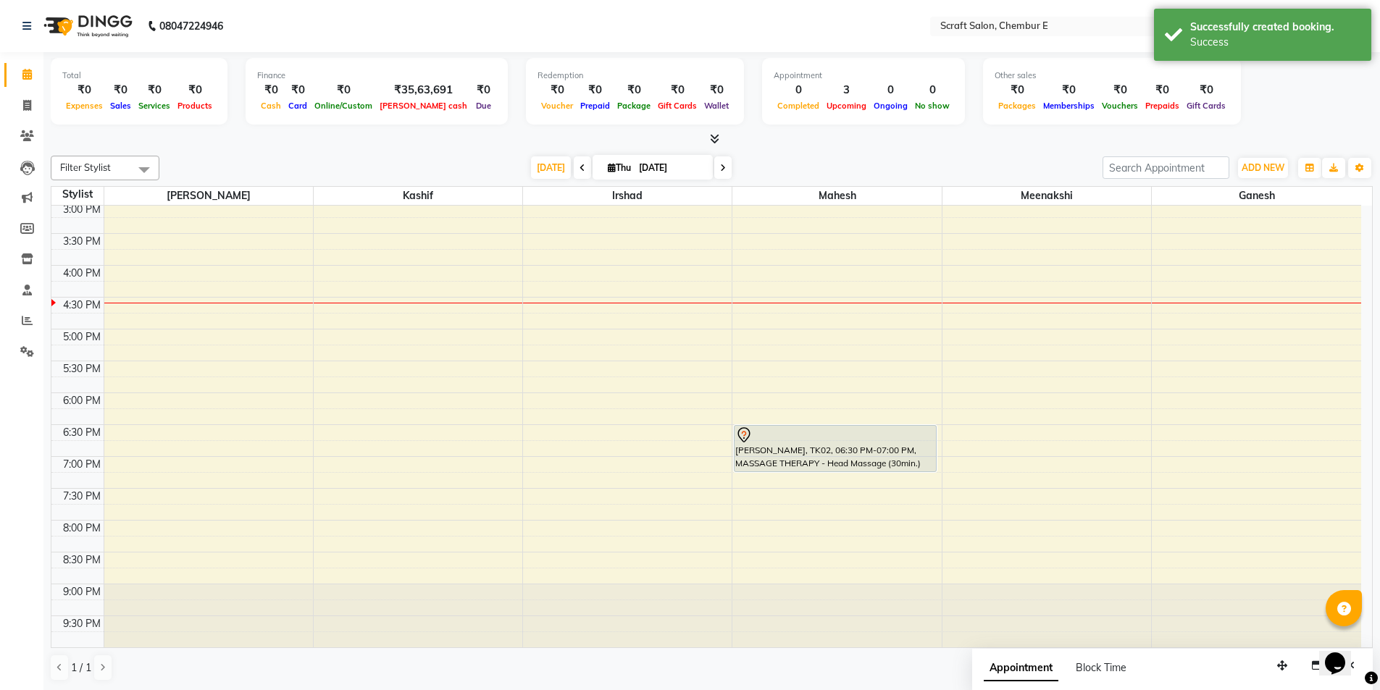
click at [829, 461] on div "[PERSON_NAME], TK02, 06:30 PM-07:00 PM, MASSAGE THERAPY - Head Massage (30min.)…" at bounding box center [836, 234] width 209 height 828
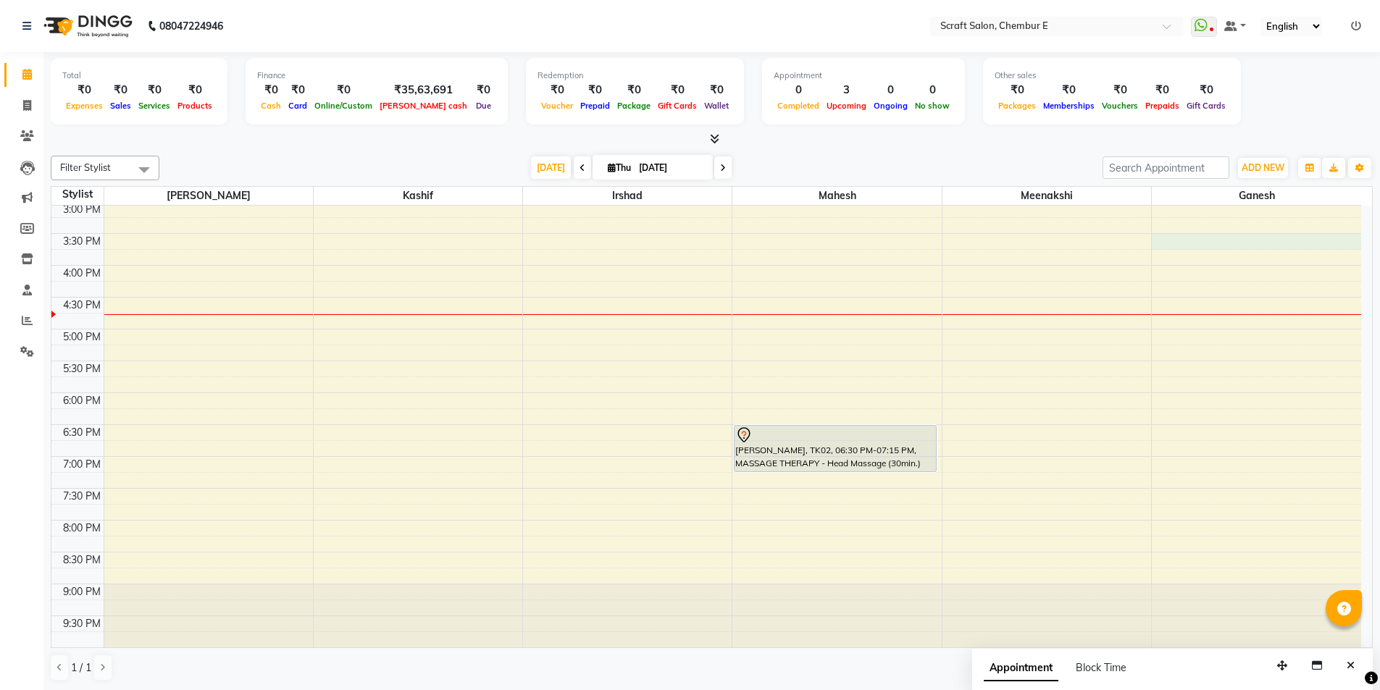
click at [1179, 242] on div "9:00 AM 9:30 AM 10:00 AM 10:30 AM 11:00 AM 11:30 AM 12:00 PM 12:30 PM 1:00 PM 1…" at bounding box center [706, 234] width 1310 height 828
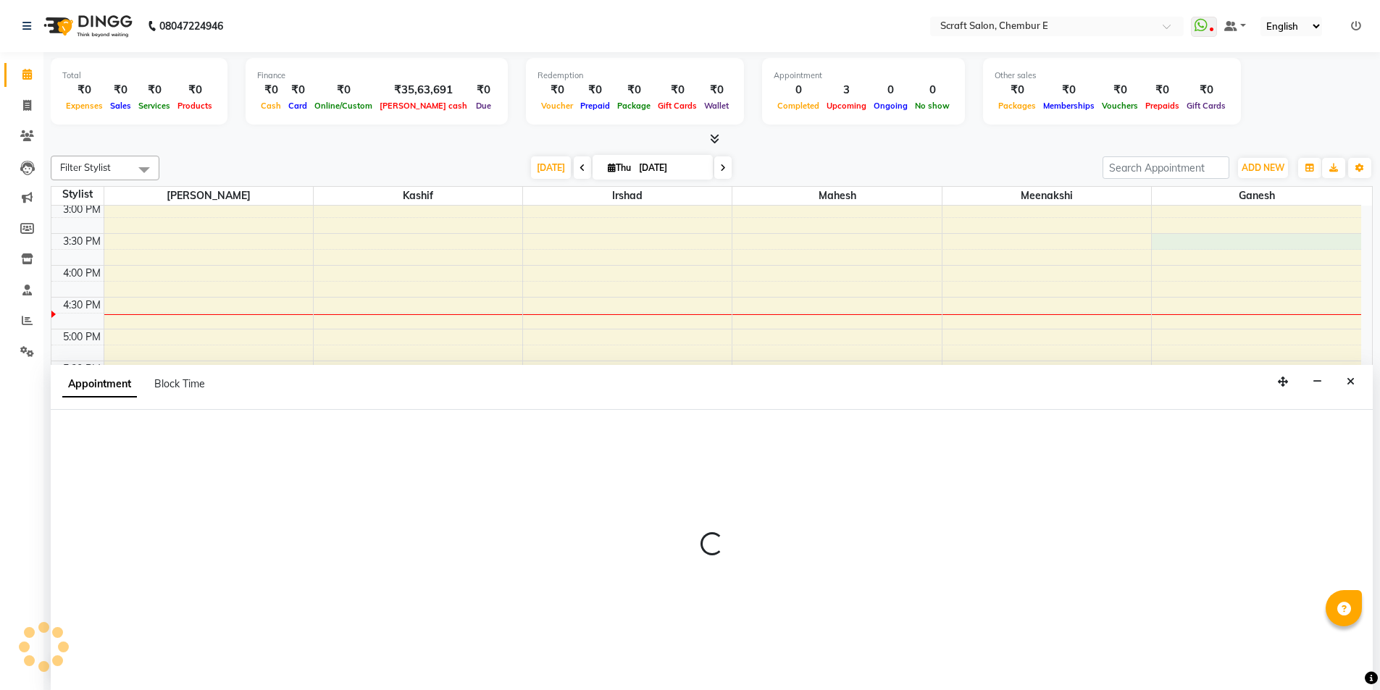
scroll to position [1, 0]
click at [1350, 384] on icon "Close" at bounding box center [1351, 381] width 8 height 10
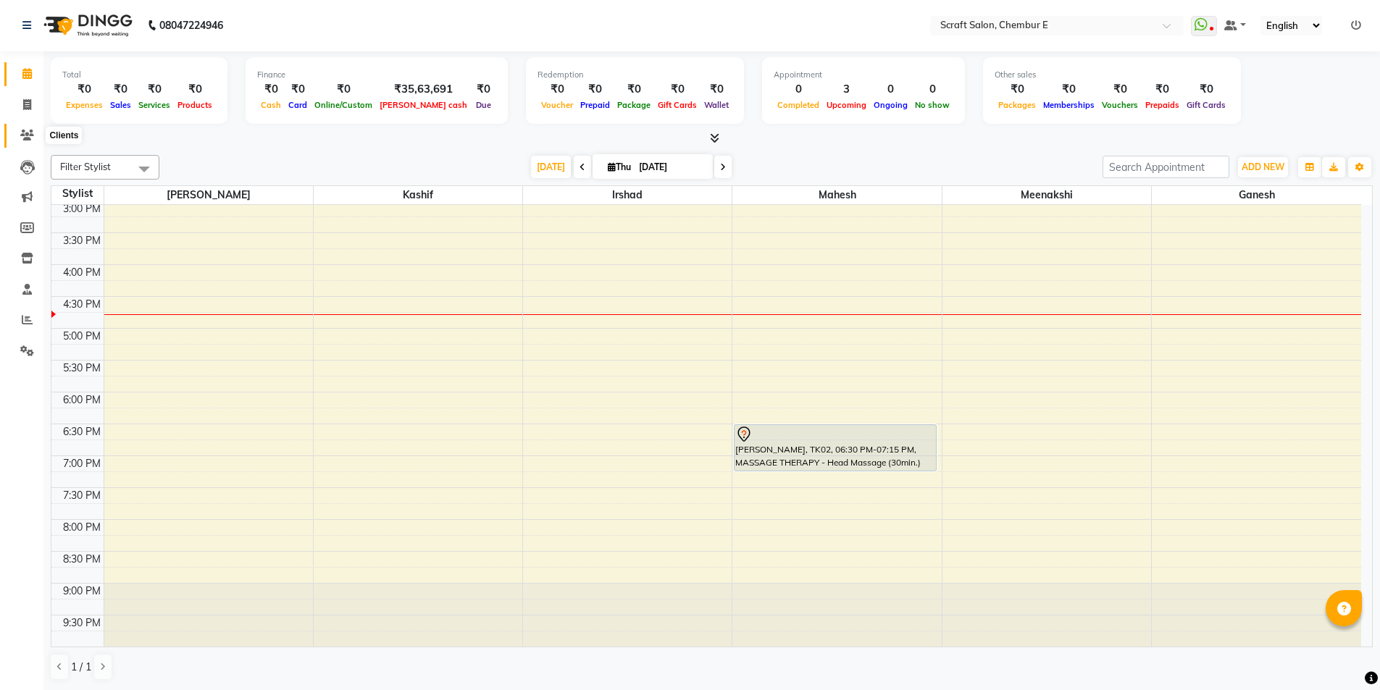
click at [23, 137] on icon at bounding box center [27, 135] width 14 height 11
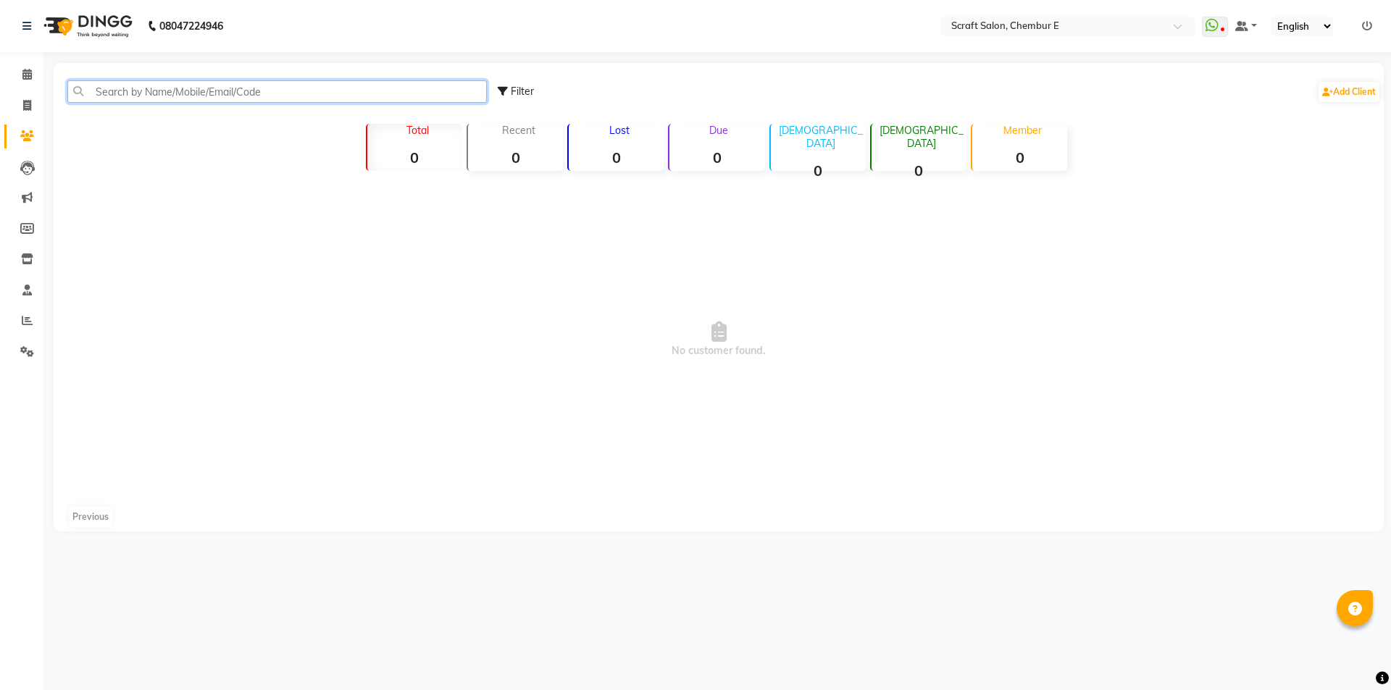
click at [124, 88] on input "text" at bounding box center [276, 91] width 419 height 22
click at [186, 98] on input "nazia" at bounding box center [276, 91] width 419 height 22
type input "nazia"
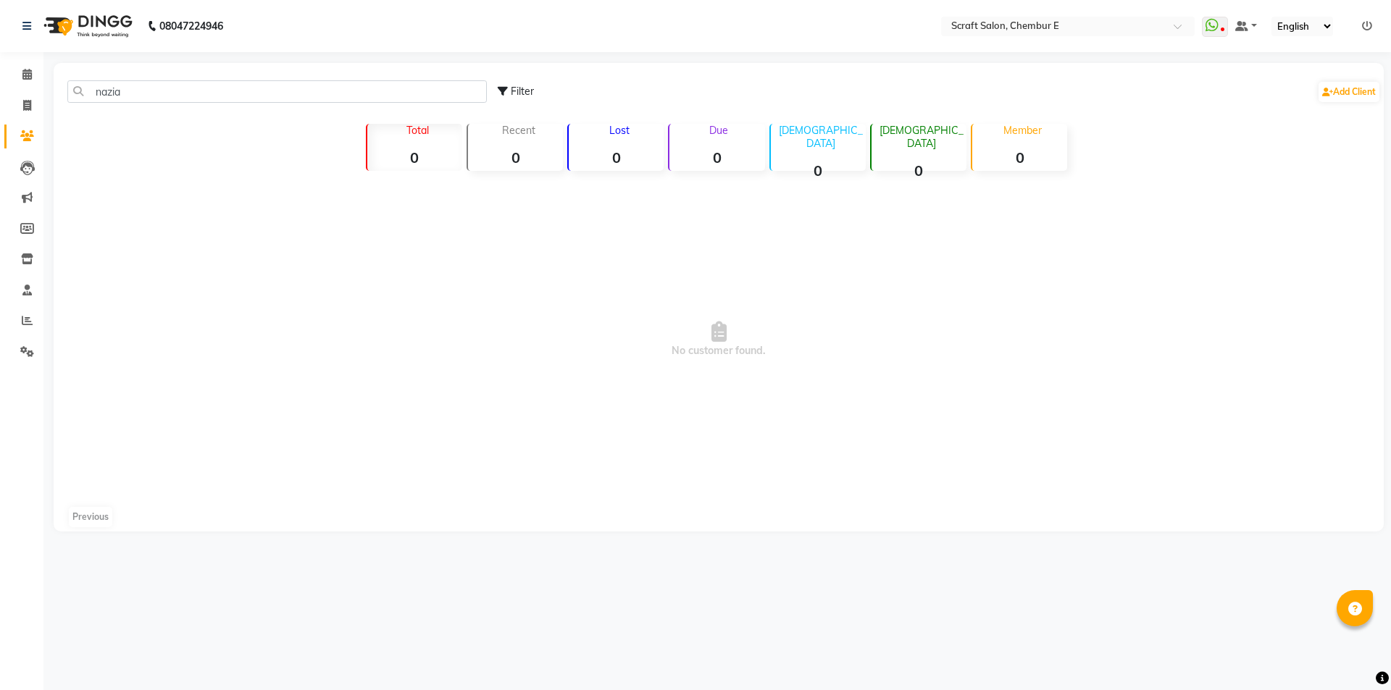
click at [502, 89] on icon at bounding box center [503, 91] width 10 height 10
select select "1000000"
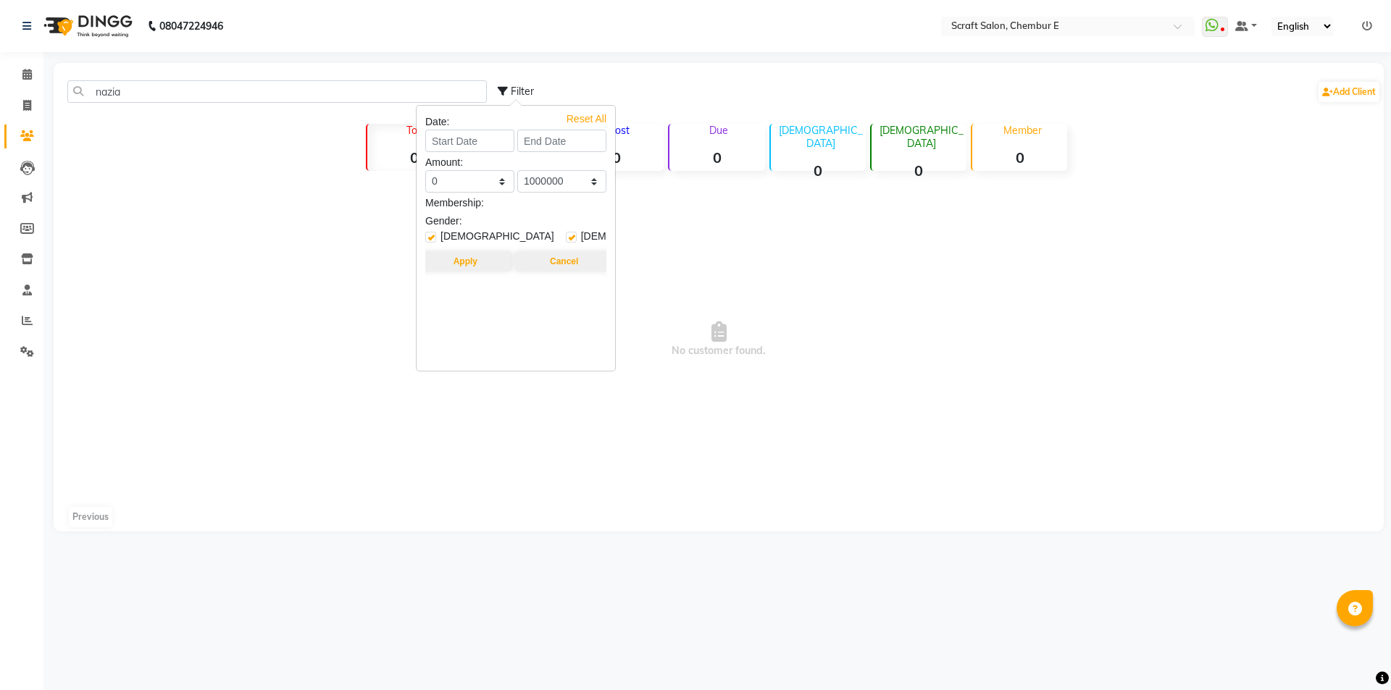
click at [668, 628] on div "08047224946 Select Location × Scraft Salon, Chembur E WhatsApp Status ✕ Status:…" at bounding box center [695, 345] width 1391 height 690
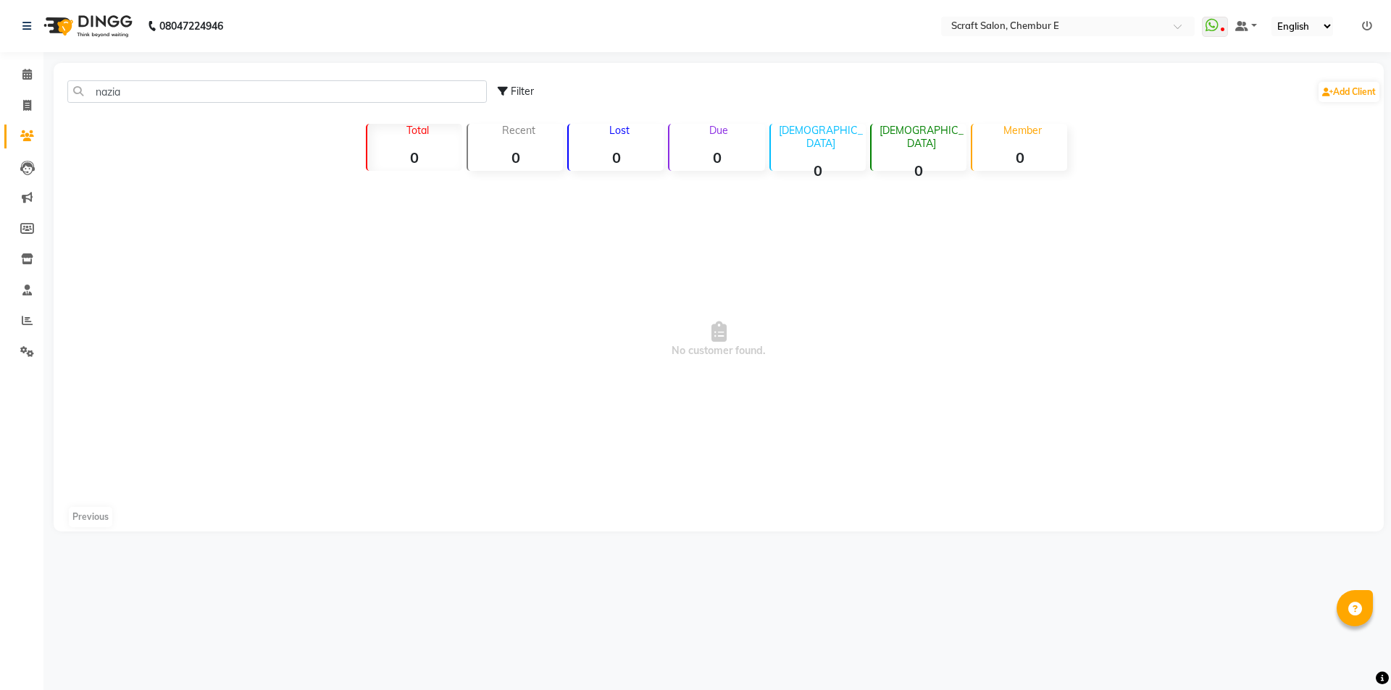
click at [1213, 201] on span "No customer found." at bounding box center [719, 340] width 1330 height 326
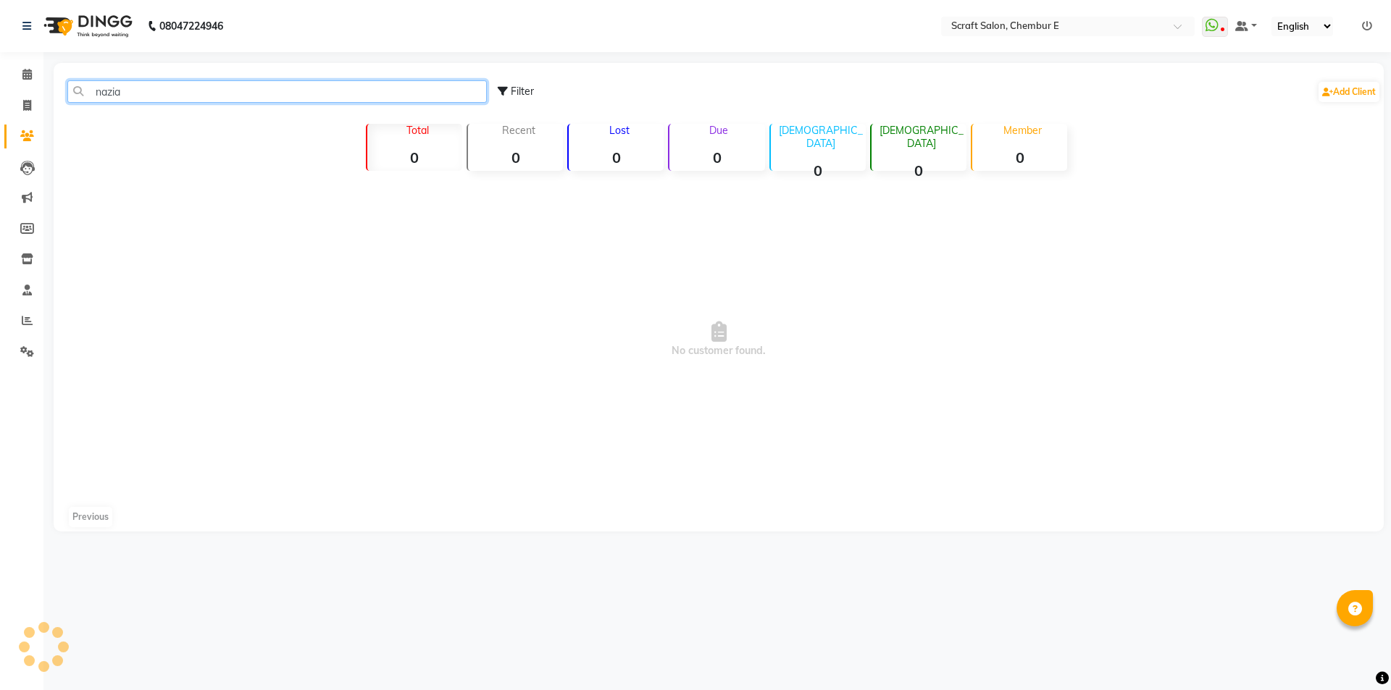
click at [189, 99] on input "nazia" at bounding box center [276, 91] width 419 height 22
type input "n"
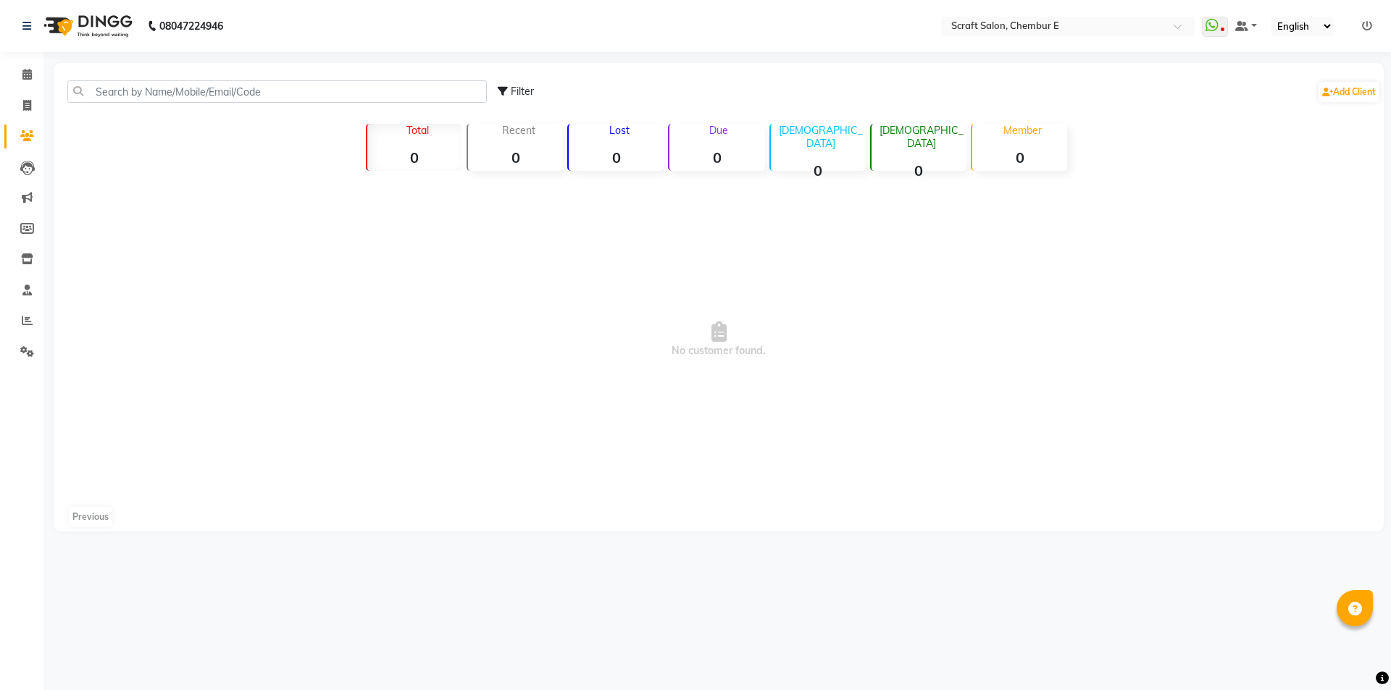
click at [1275, 164] on div "Filter Add Client Total 0 Recent 0 Lost 0 Due 0 [DEMOGRAPHIC_DATA] 0 [DEMOGRAPH…" at bounding box center [719, 297] width 1330 height 469
click at [25, 74] on icon at bounding box center [26, 74] width 9 height 11
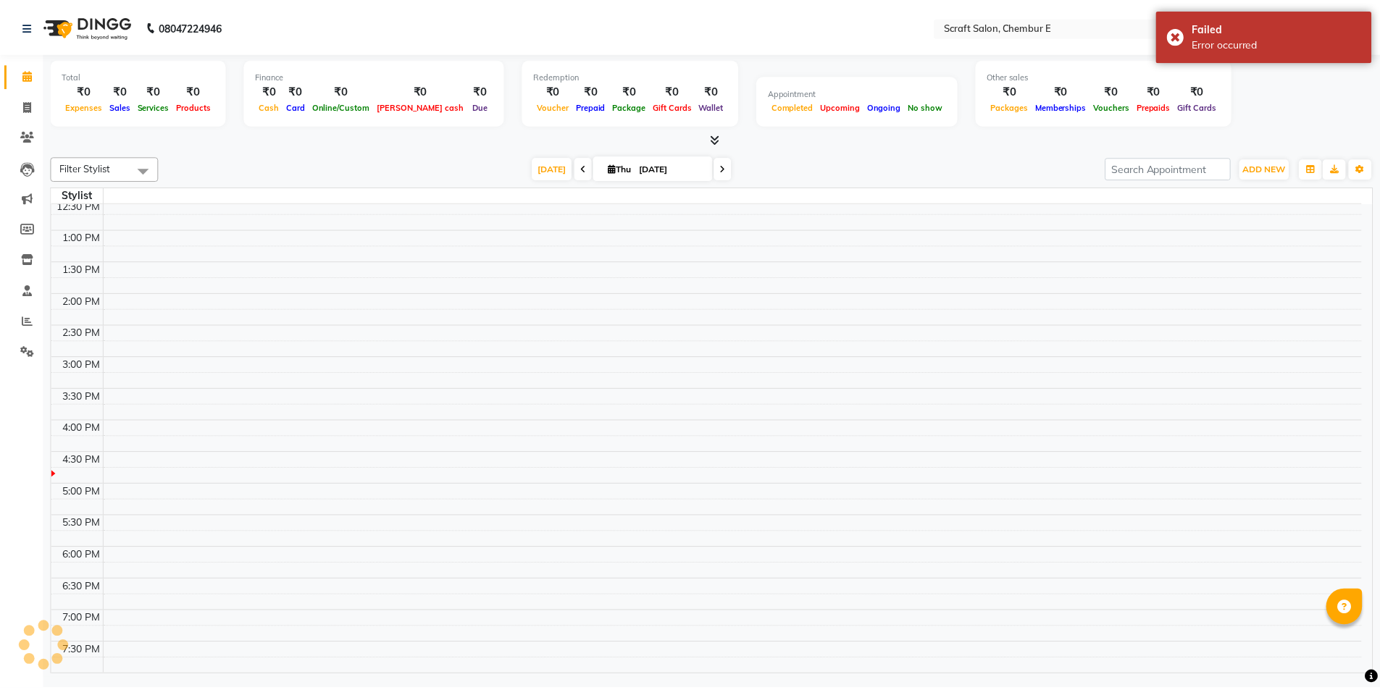
scroll to position [109, 0]
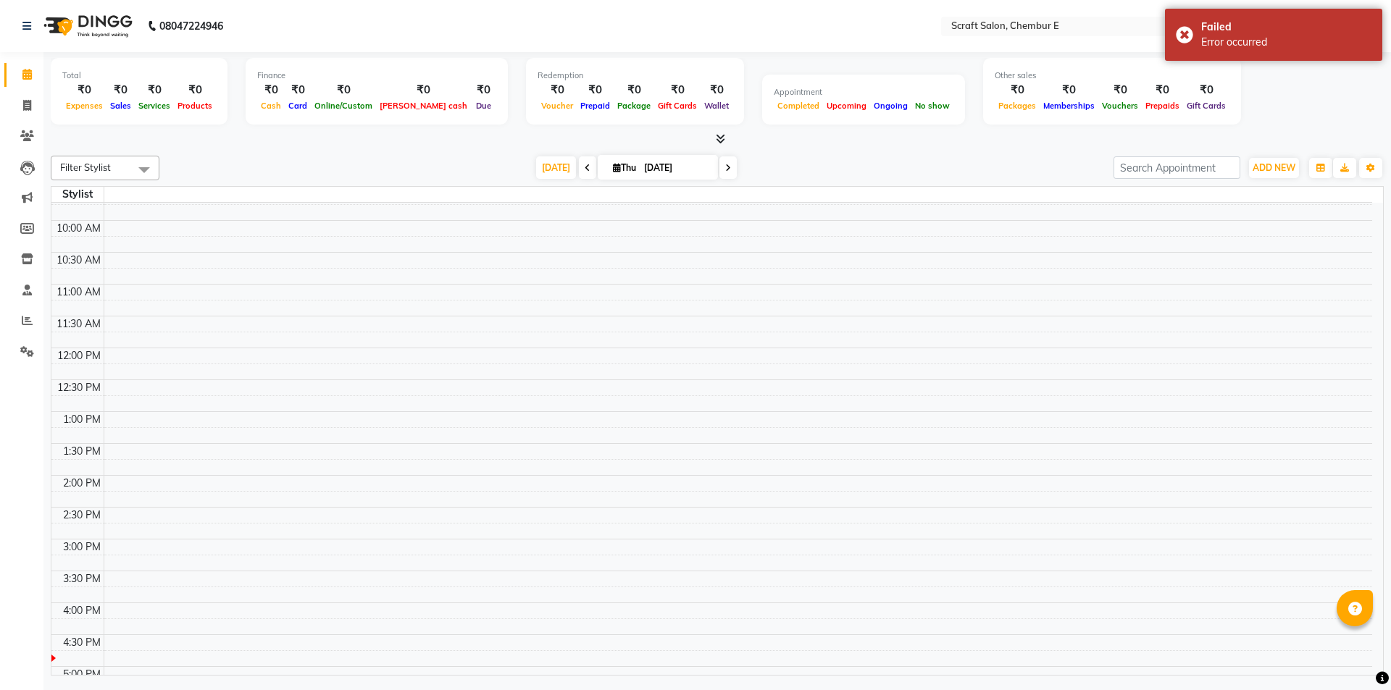
click at [1245, 83] on div "Total ₹0 Expenses ₹0 Sales ₹0 Services ₹0 Products Finance ₹0 Cash ₹0 Card ₹0 O…" at bounding box center [717, 93] width 1333 height 71
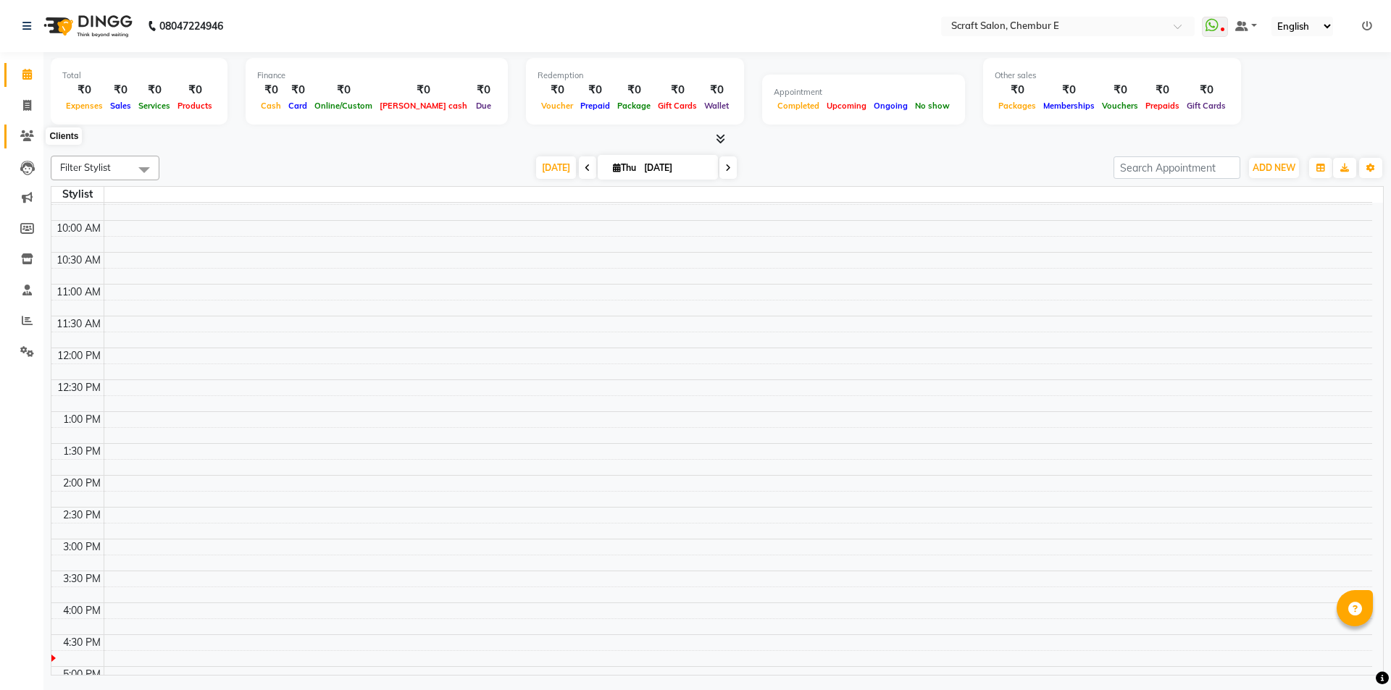
click at [25, 139] on icon at bounding box center [27, 135] width 14 height 11
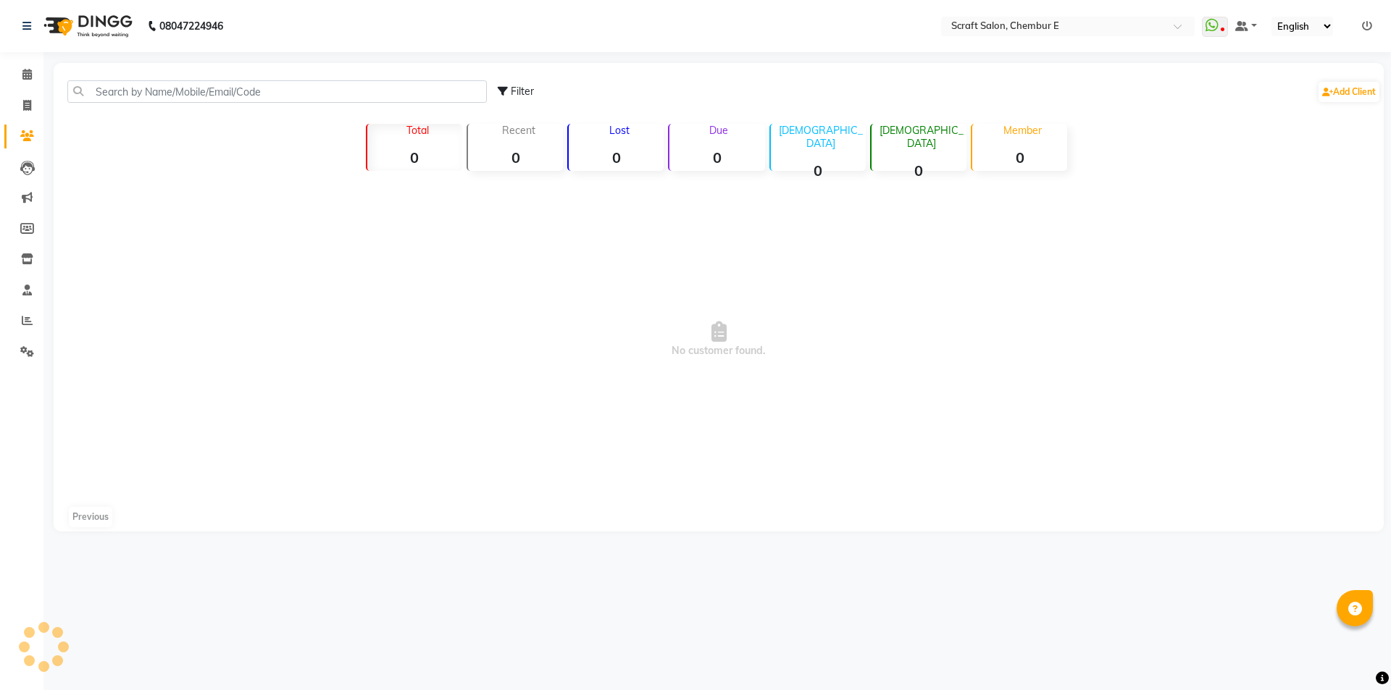
click at [505, 91] on icon at bounding box center [503, 91] width 10 height 10
select select "1000000"
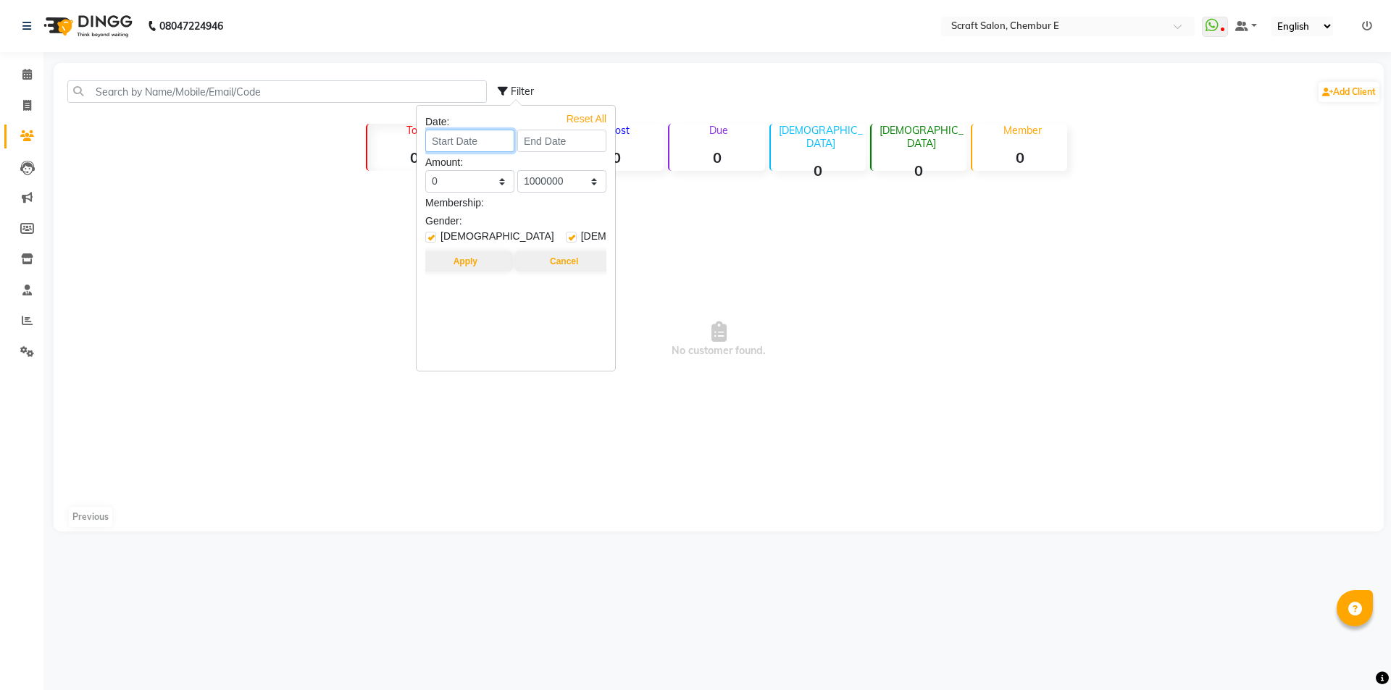
click at [449, 138] on input at bounding box center [469, 141] width 89 height 22
select select "9"
select select "2025"
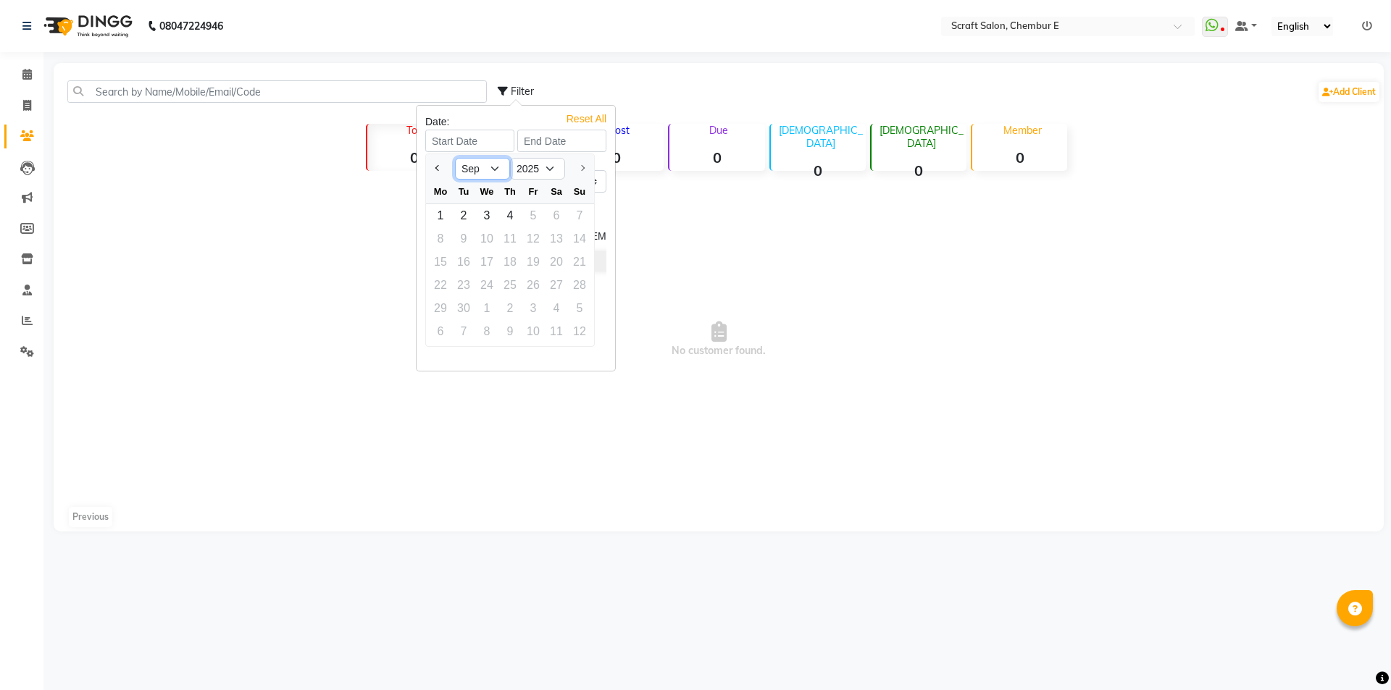
click at [493, 172] on select "Jan Feb Mar Apr May Jun [DATE] Aug Sep" at bounding box center [482, 169] width 55 height 22
select select "6"
click at [455, 158] on select "Jan Feb Mar Apr May Jun [DATE] Aug Sep" at bounding box center [482, 169] width 55 height 22
click at [548, 169] on select "2015 2016 2017 2018 2019 2020 2021 2022 2023 2024 2025" at bounding box center [537, 169] width 55 height 22
select select "2024"
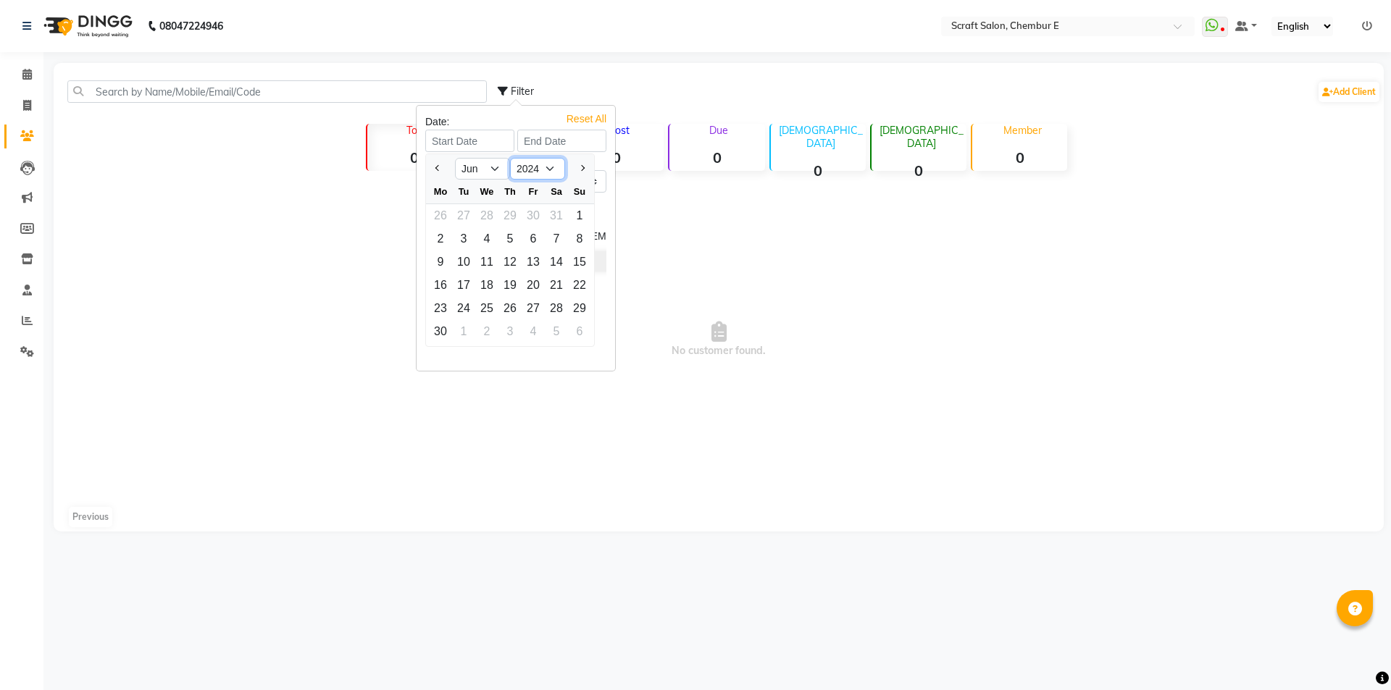
click at [510, 158] on select "2015 2016 2017 2018 2019 2020 2021 2022 2023 2024 2025" at bounding box center [537, 169] width 55 height 22
click at [555, 144] on input at bounding box center [561, 141] width 89 height 22
select select "9"
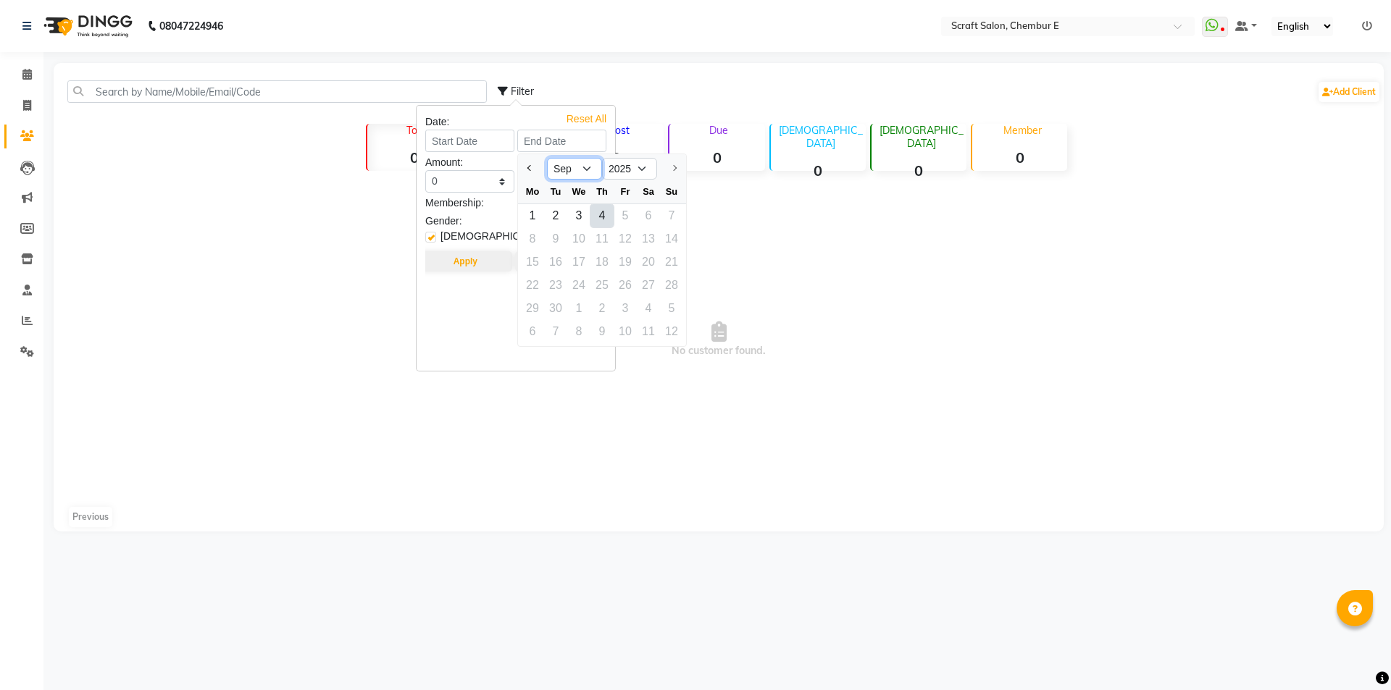
click at [583, 171] on select "Aug Sep" at bounding box center [574, 169] width 55 height 22
click at [585, 167] on select "Aug Sep" at bounding box center [574, 169] width 55 height 22
click at [467, 141] on input at bounding box center [469, 141] width 89 height 22
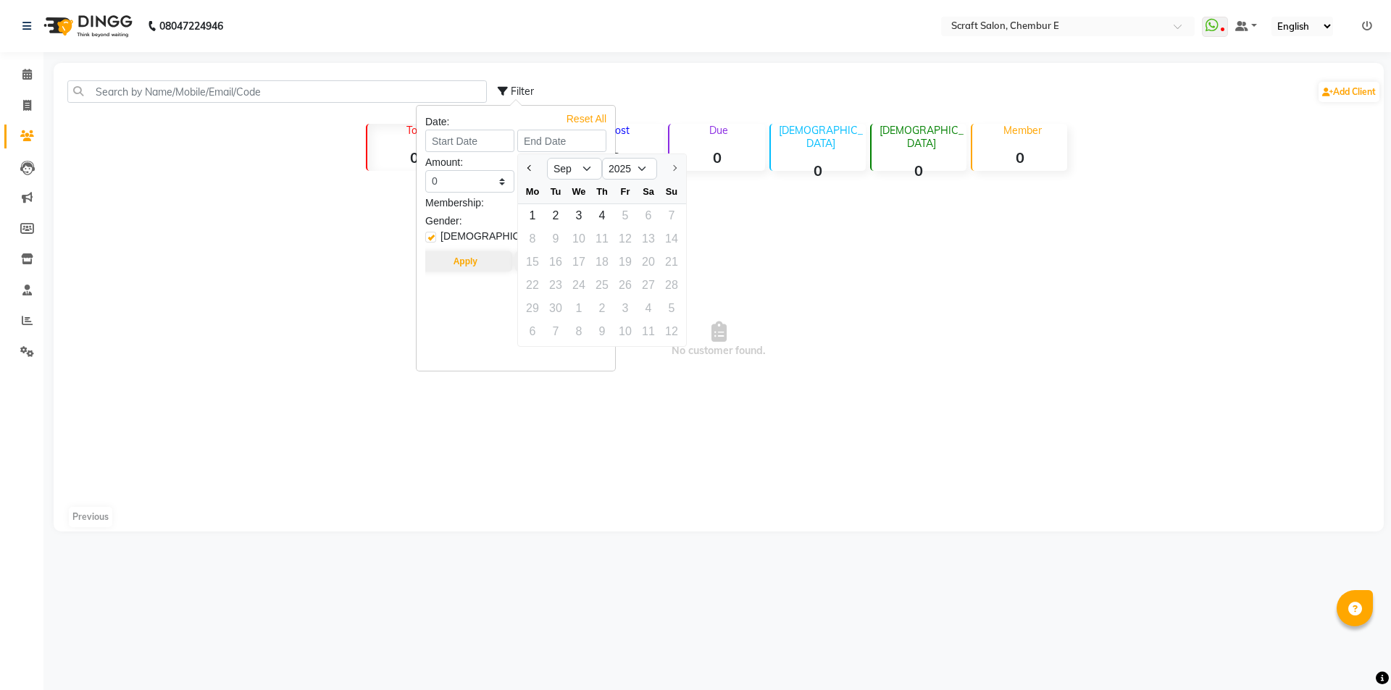
select select "9"
select select "2025"
click at [493, 171] on select "Jan Feb Mar Apr May Jun [DATE] Aug Sep" at bounding box center [482, 169] width 55 height 22
select select "6"
click at [455, 158] on select "Jan Feb Mar Apr May Jun [DATE] Aug Sep" at bounding box center [482, 169] width 55 height 22
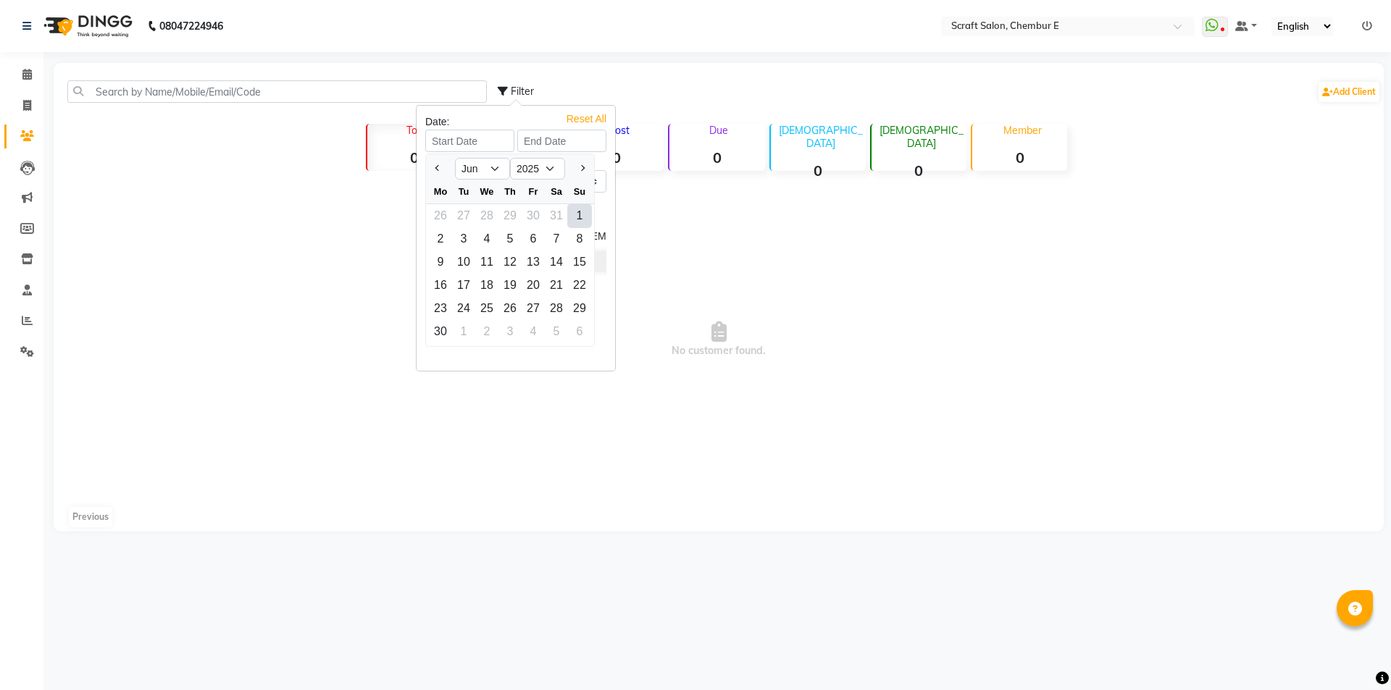
click at [580, 217] on div "1" at bounding box center [579, 215] width 23 height 23
type input "[DATE]"
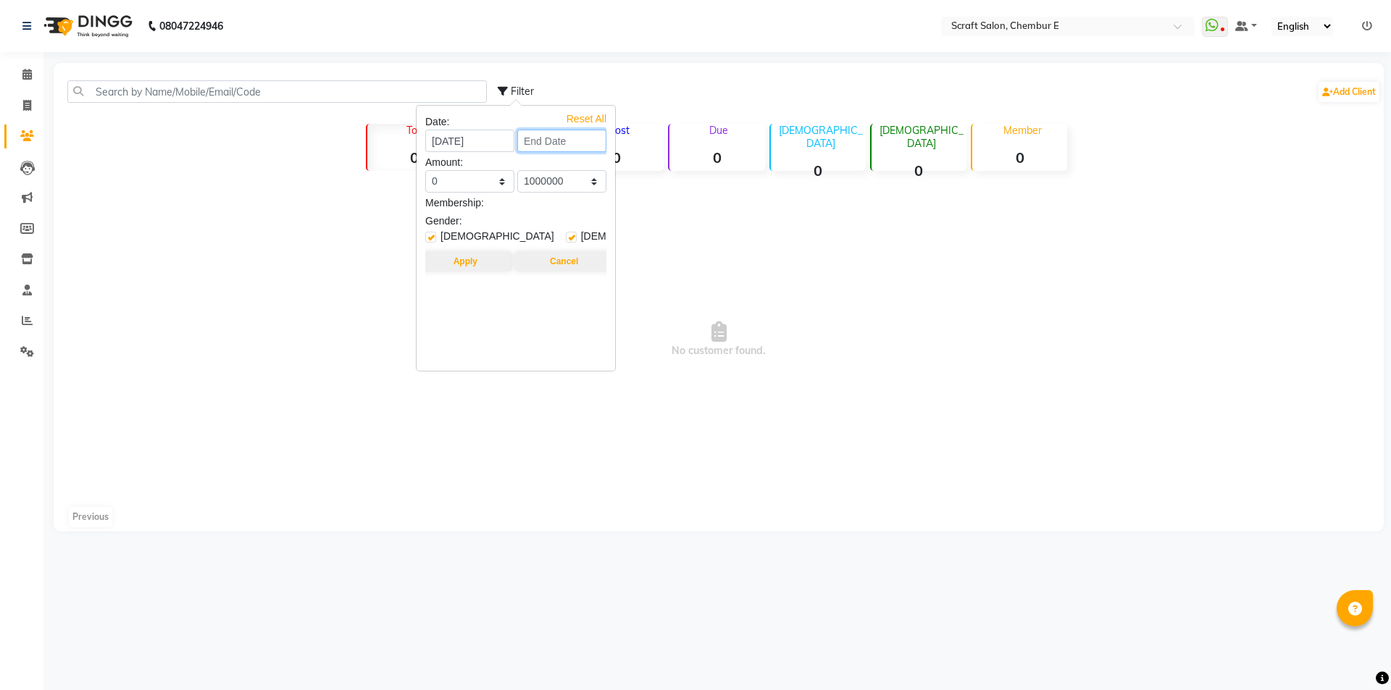
click at [590, 144] on input at bounding box center [561, 141] width 89 height 22
select select "6"
click at [636, 167] on select "2025" at bounding box center [629, 169] width 55 height 22
click at [642, 167] on select "2025" at bounding box center [629, 169] width 55 height 22
click at [503, 138] on input "[DATE]" at bounding box center [469, 141] width 89 height 22
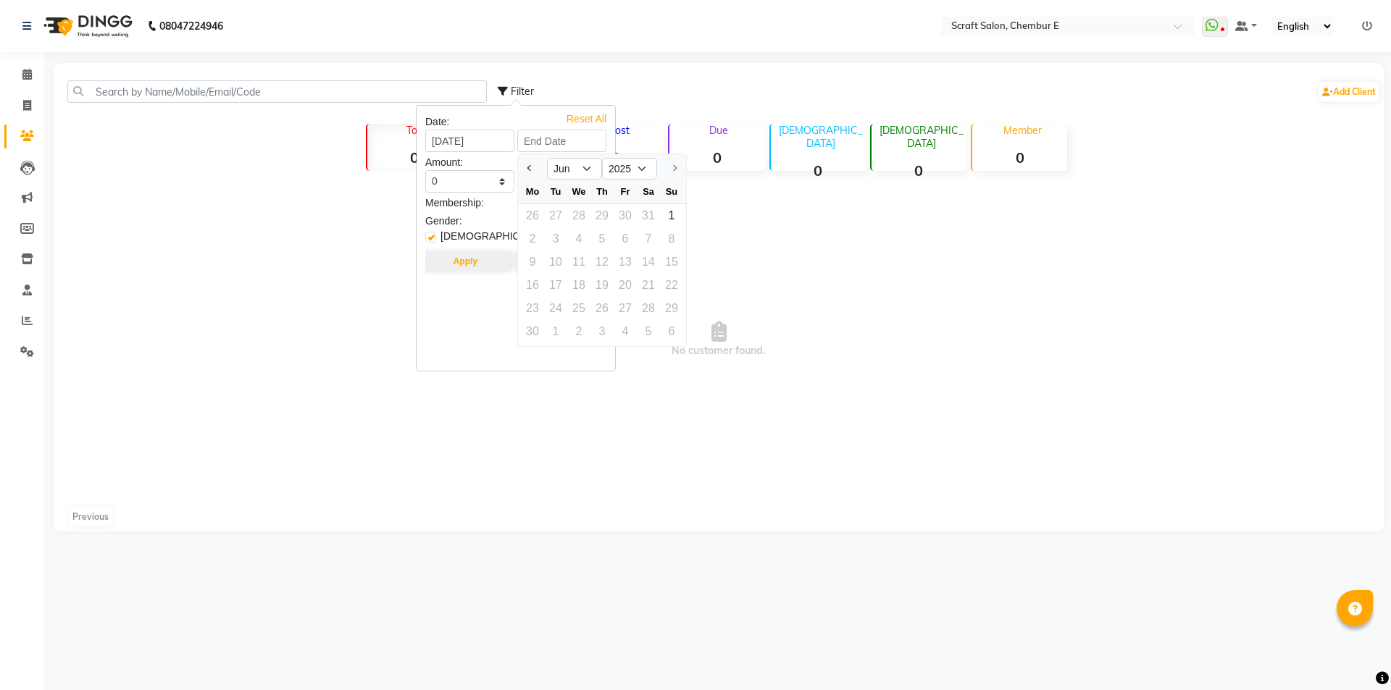
select select "6"
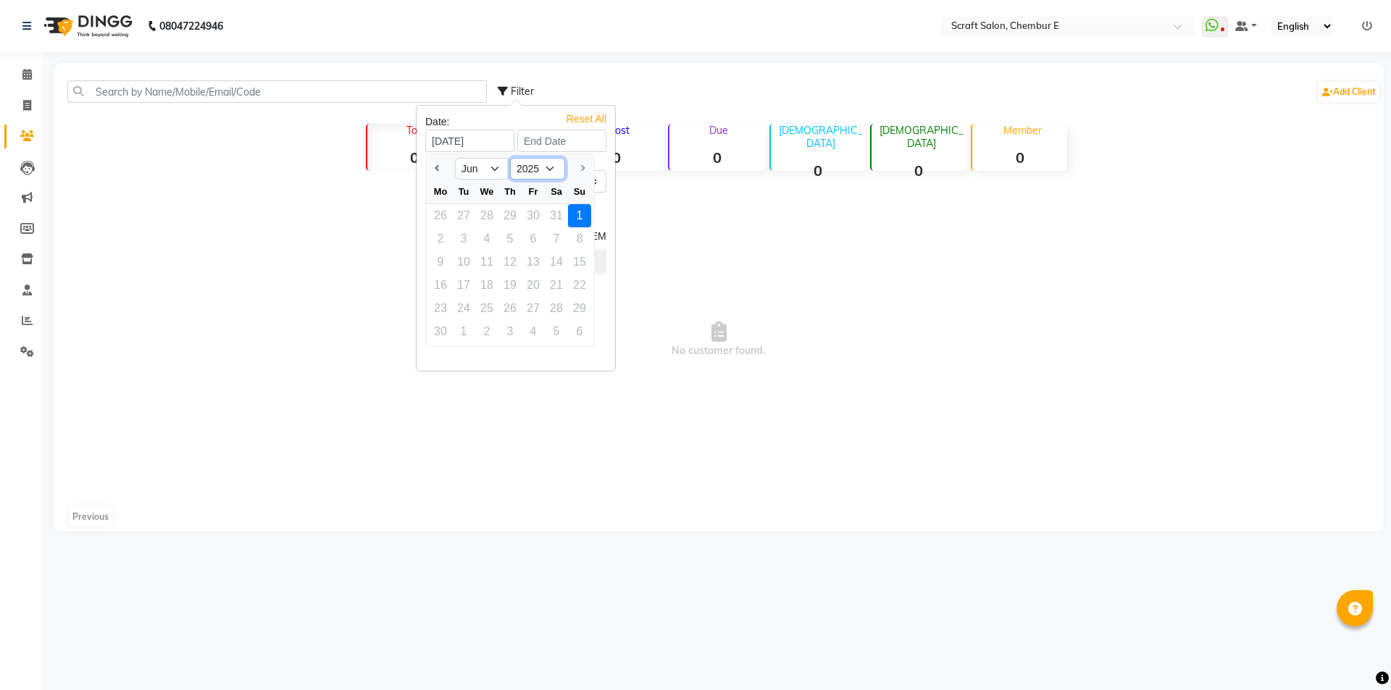
click at [547, 170] on select "2015 2016 2017 2018 2019 2020 2021 2022 2023 2024 2025" at bounding box center [537, 169] width 55 height 22
select select "2024"
click at [510, 158] on select "2015 2016 2017 2018 2019 2020 2021 2022 2023 2024 2025" at bounding box center [537, 169] width 55 height 22
click at [556, 217] on div "1" at bounding box center [556, 215] width 23 height 23
type input "[DATE]"
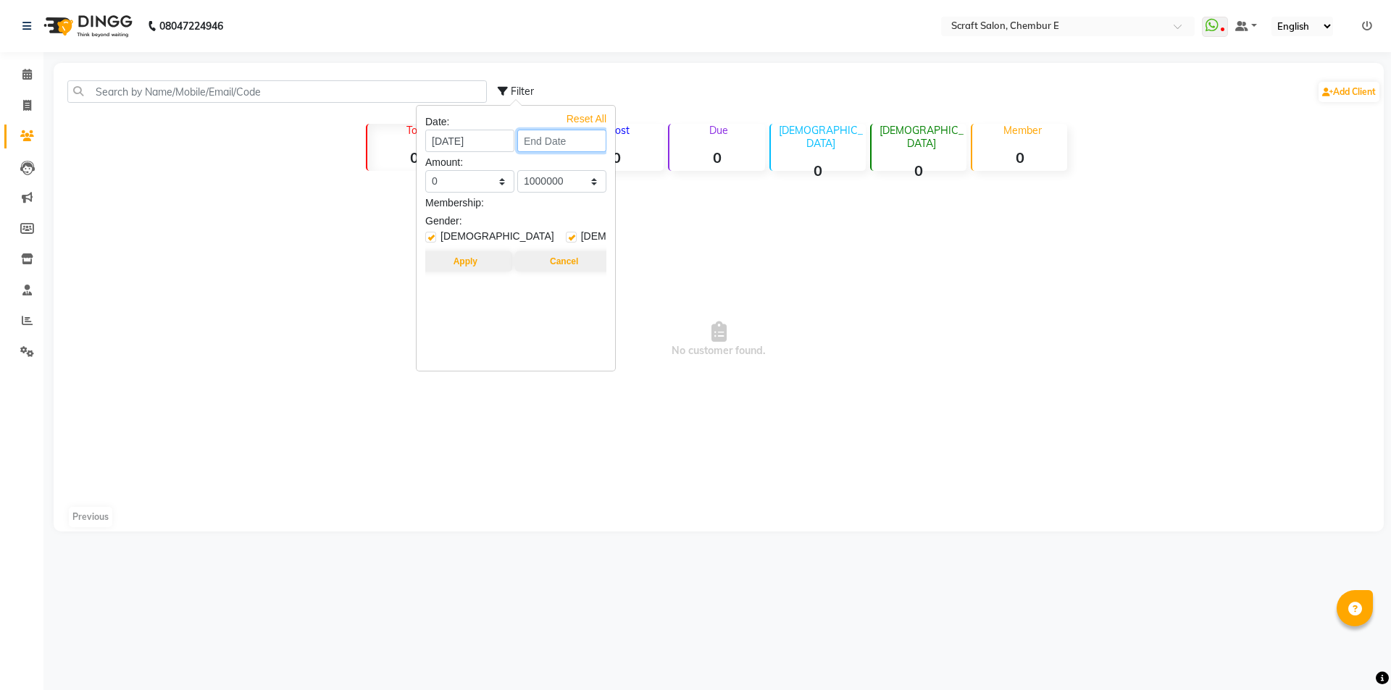
click at [597, 138] on input at bounding box center [561, 141] width 89 height 22
select select "6"
click at [588, 167] on select "May Jun" at bounding box center [574, 169] width 55 height 22
click at [547, 158] on select "May Jun" at bounding box center [574, 169] width 55 height 22
click at [670, 306] on div "24 25 26 27 28 29 30" at bounding box center [602, 308] width 168 height 23
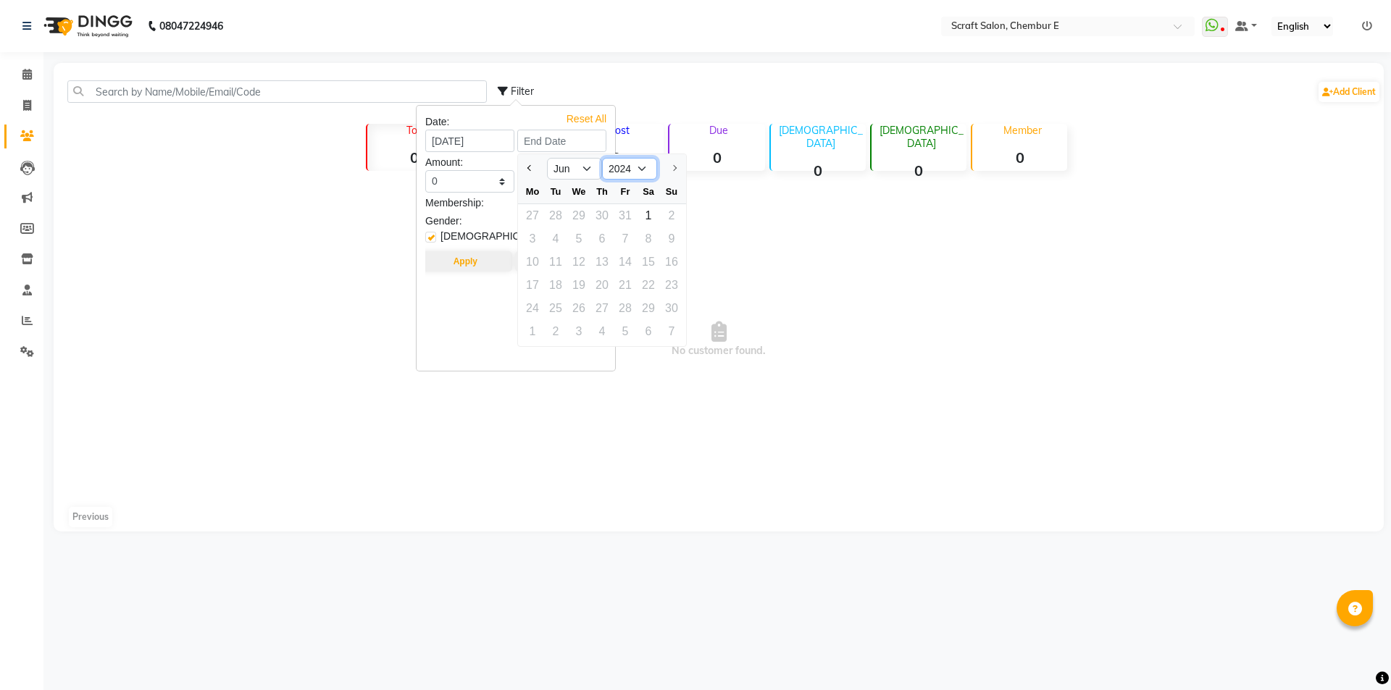
click at [642, 165] on select "2024" at bounding box center [629, 169] width 55 height 22
click at [602, 158] on select "2024" at bounding box center [629, 169] width 55 height 22
click at [553, 217] on div "28" at bounding box center [555, 215] width 23 height 23
type input "[DATE]"
click at [469, 262] on button "Apply" at bounding box center [465, 261] width 93 height 20
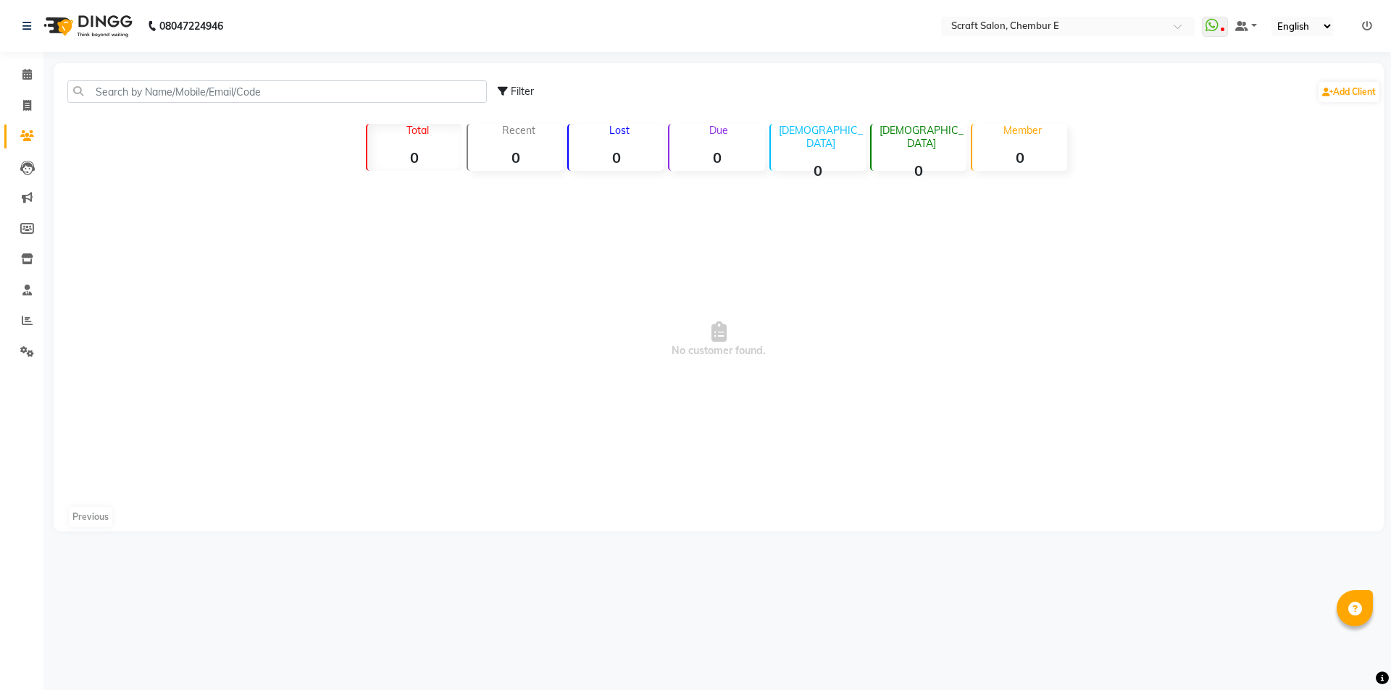
click at [1250, 174] on div "Filter Add Client Total 0 Recent 0 Lost 0 Due 0 [DEMOGRAPHIC_DATA] 0 [DEMOGRAPH…" at bounding box center [719, 297] width 1330 height 469
click at [921, 417] on span "No customer found." at bounding box center [719, 340] width 1330 height 326
click at [1001, 245] on span "No customer found." at bounding box center [719, 340] width 1330 height 326
click at [170, 99] on input "text" at bounding box center [276, 91] width 419 height 22
click at [1184, 404] on span "No customer found." at bounding box center [719, 340] width 1330 height 326
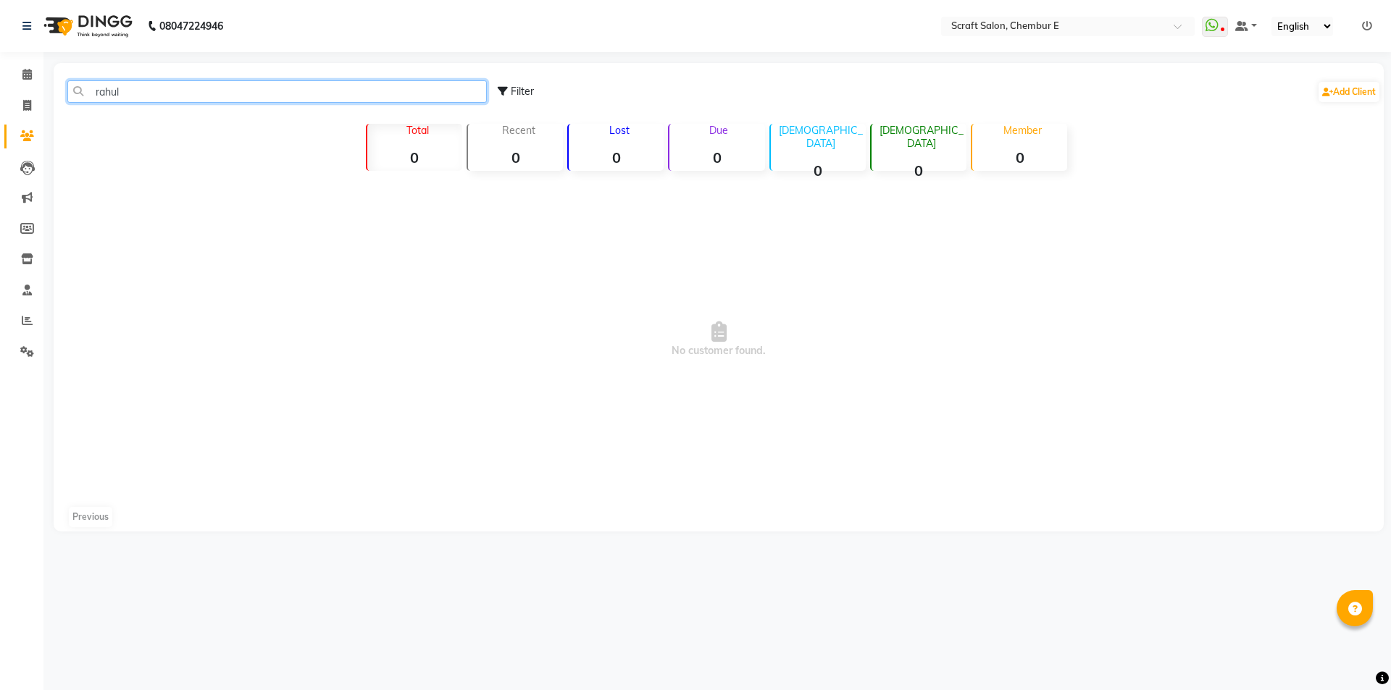
click at [211, 91] on input "rahul" at bounding box center [276, 91] width 419 height 22
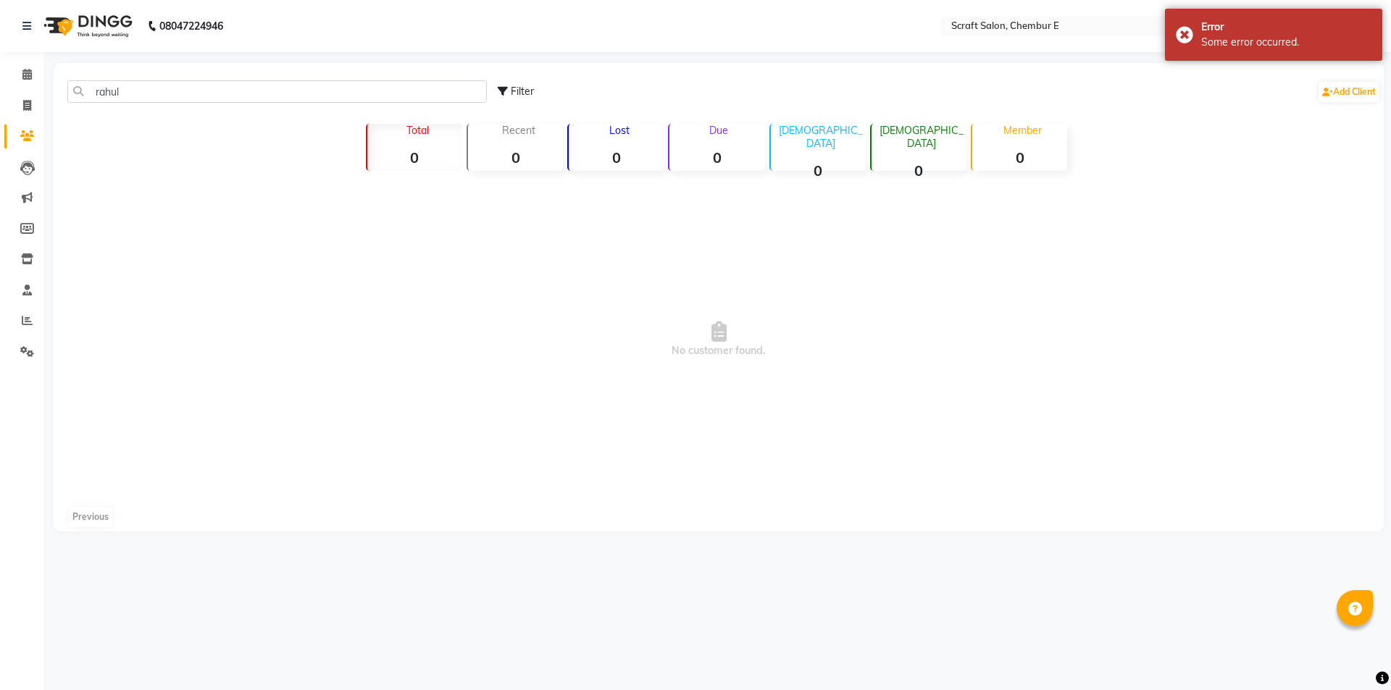
click at [1132, 301] on span "No customer found." at bounding box center [719, 340] width 1330 height 326
click at [151, 96] on input "rahul" at bounding box center [276, 91] width 419 height 22
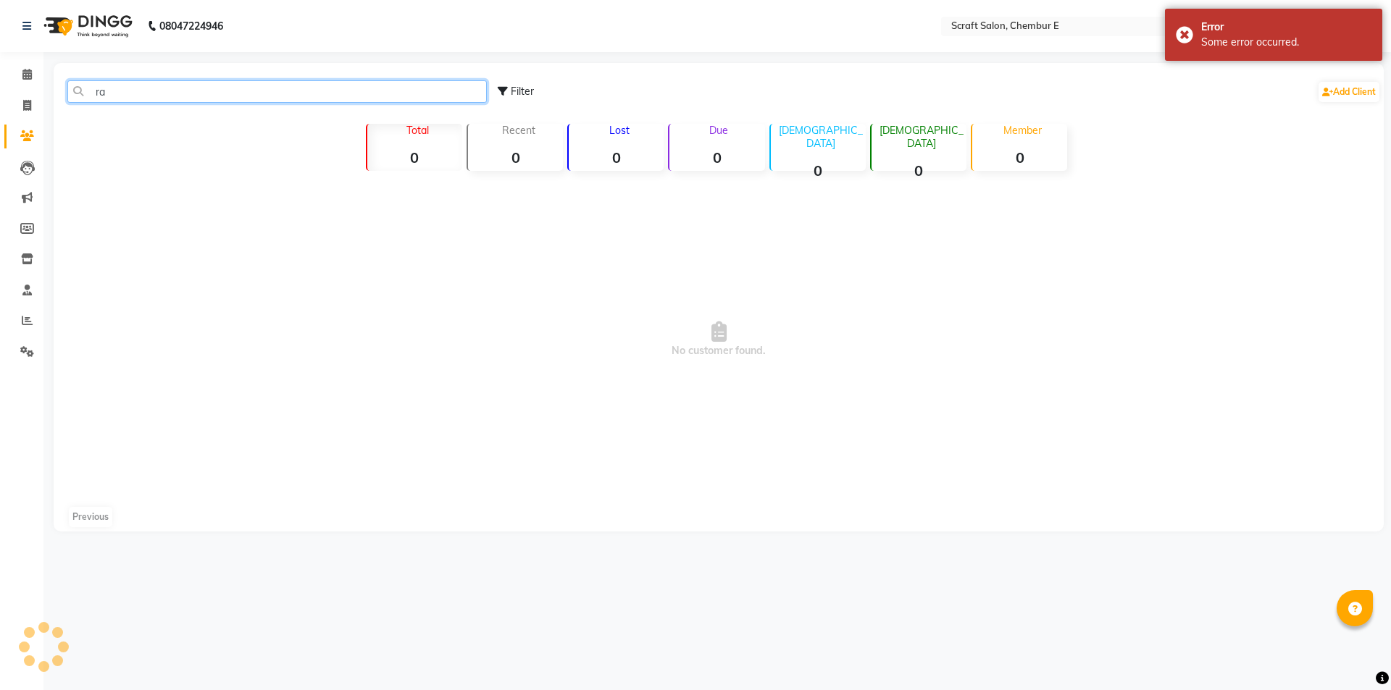
type input "r"
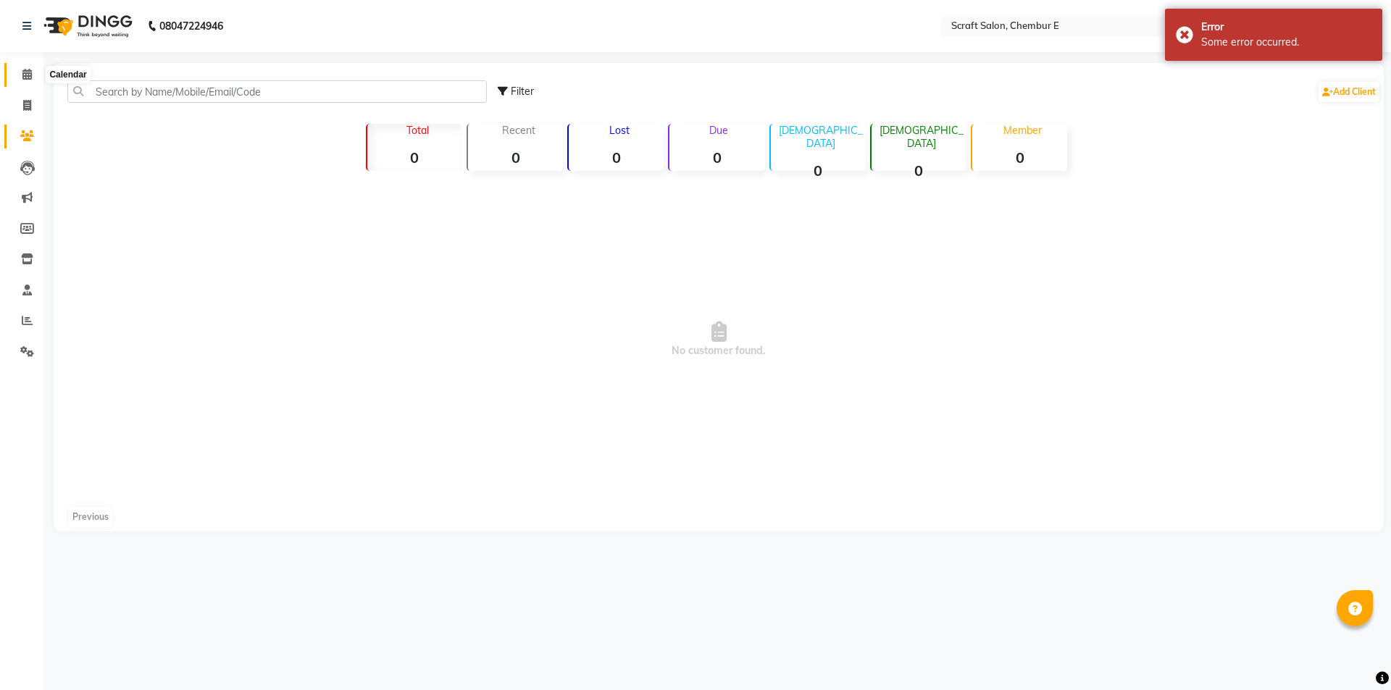
click at [29, 70] on icon at bounding box center [26, 74] width 9 height 11
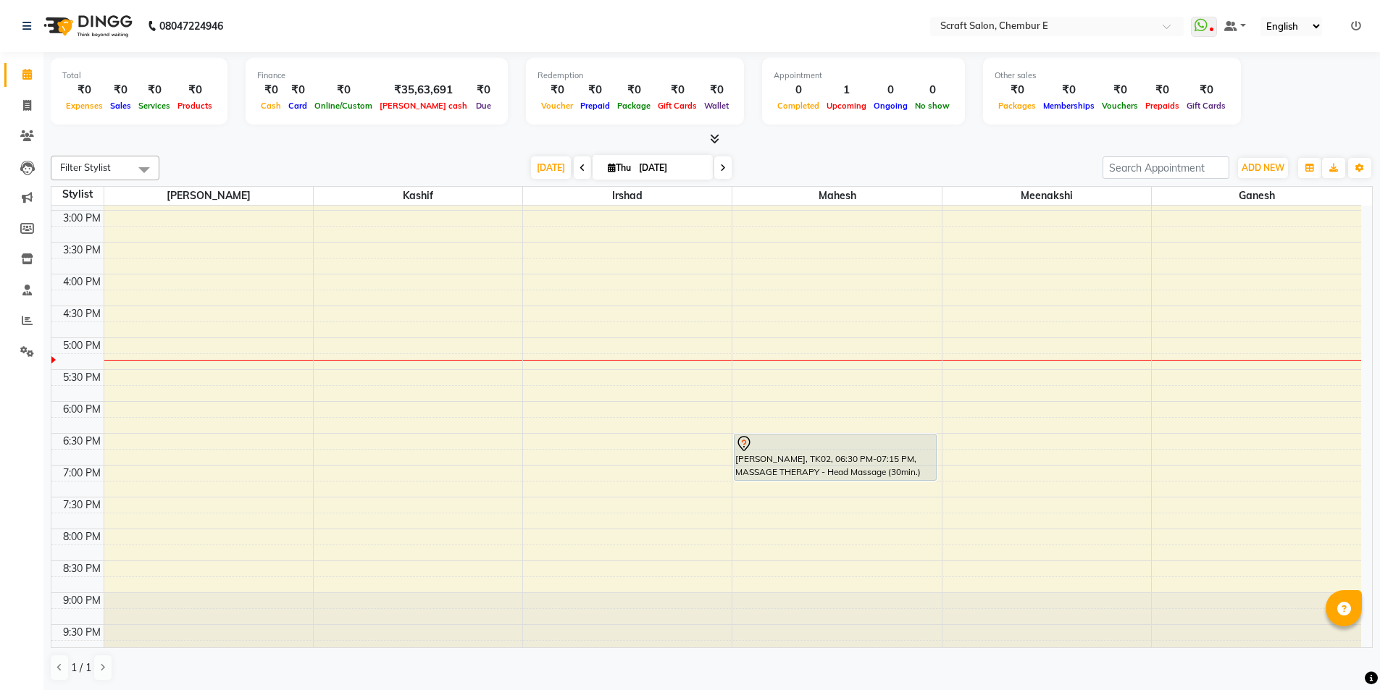
scroll to position [386, 0]
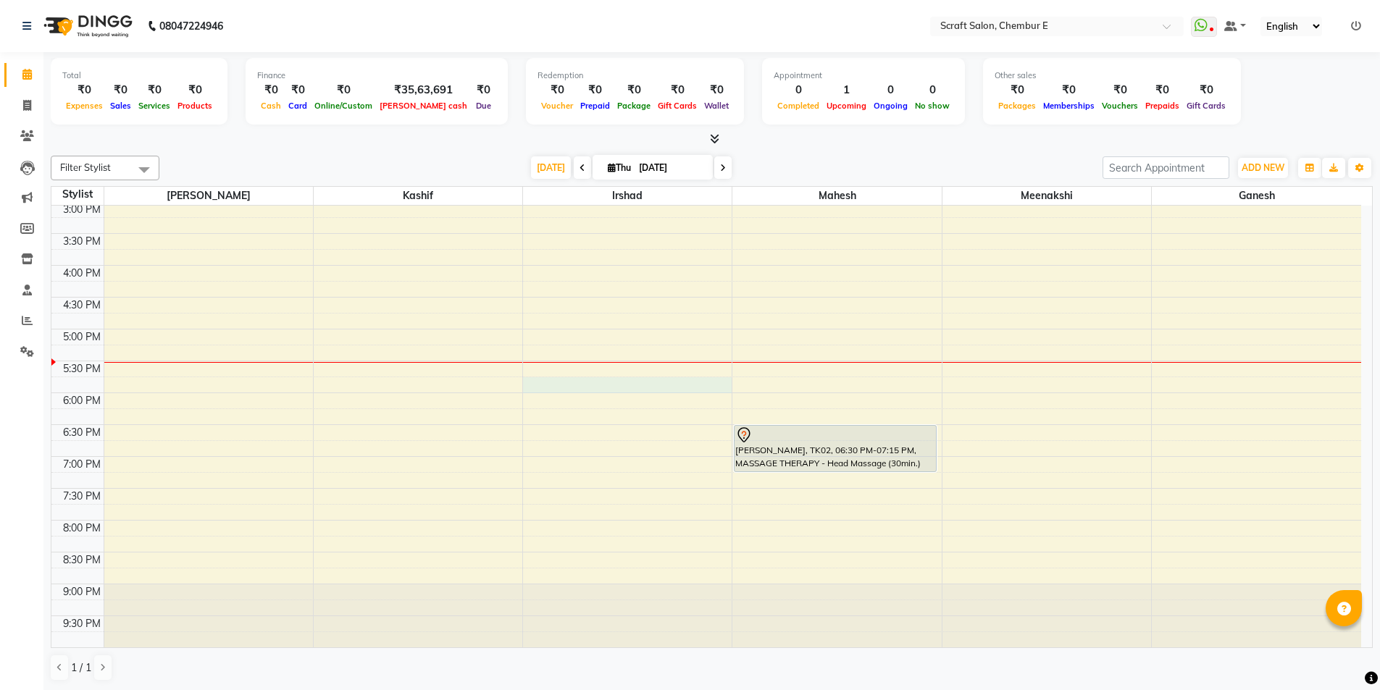
click at [543, 381] on div "9:00 AM 9:30 AM 10:00 AM 10:30 AM 11:00 AM 11:30 AM 12:00 PM 12:30 PM 1:00 PM 1…" at bounding box center [706, 234] width 1310 height 828
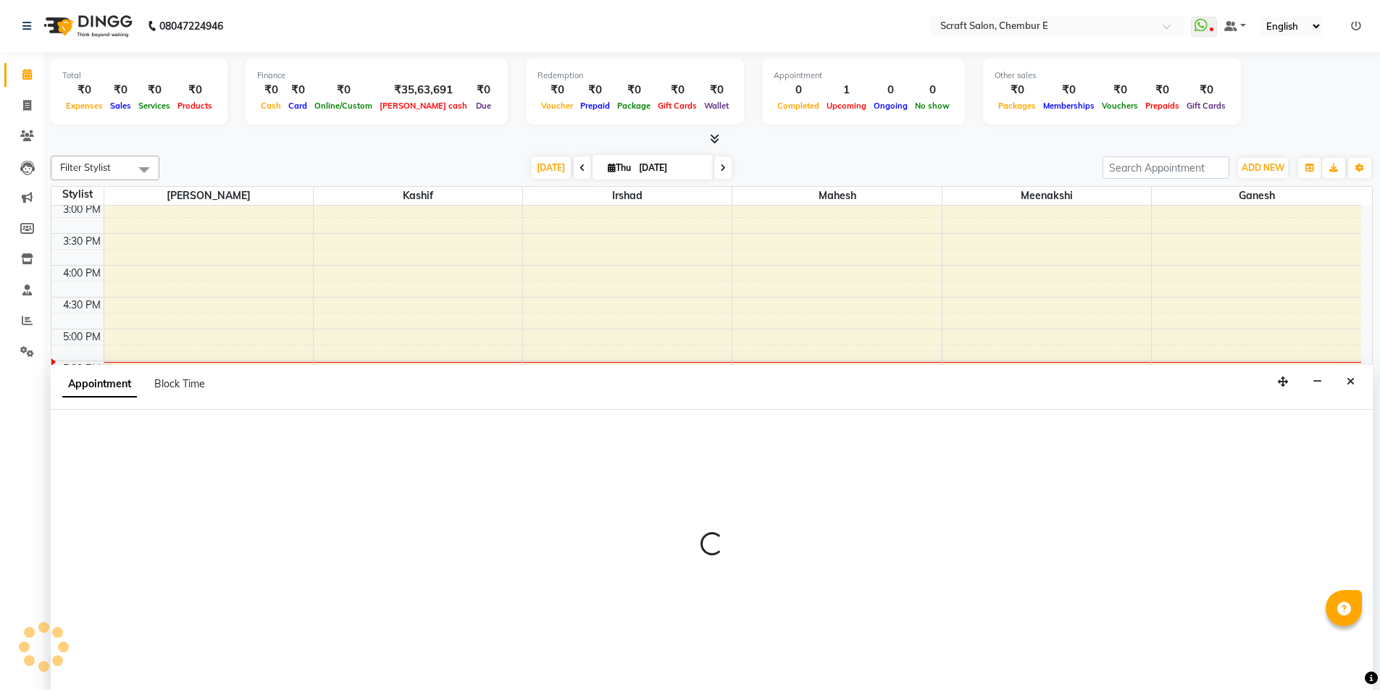
scroll to position [1, 0]
select select "33658"
select select "1065"
select select "tentative"
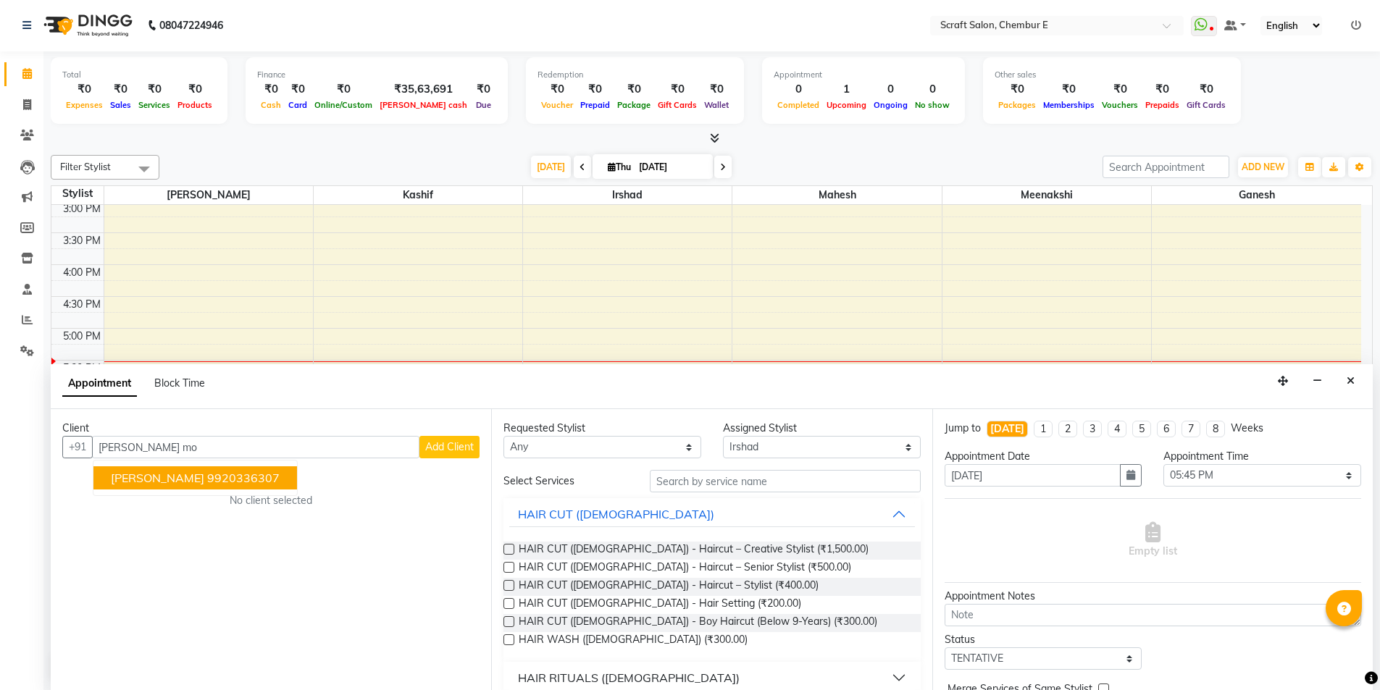
click at [207, 483] on ngb-highlight "9920336307" at bounding box center [243, 478] width 72 height 14
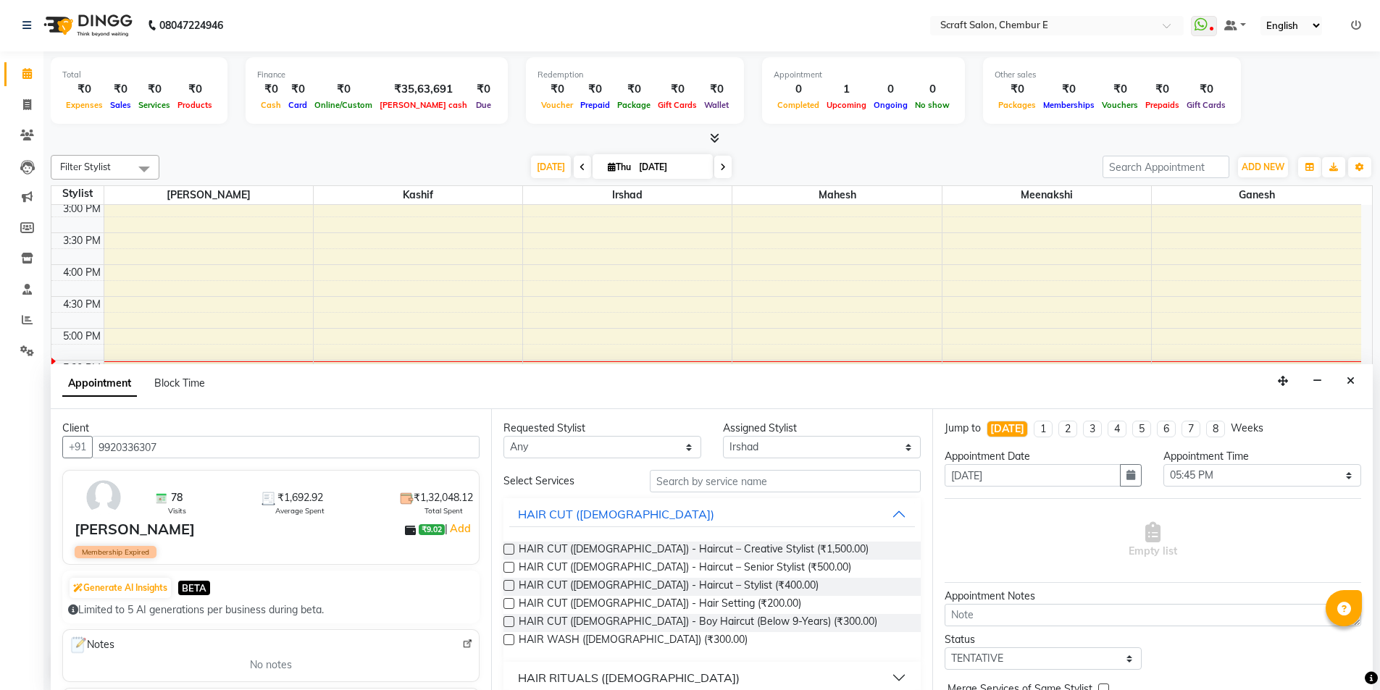
type input "9920336307"
click at [674, 444] on select "Any Ganesh [PERSON_NAME] Mahesh Meenakshi [PERSON_NAME]" at bounding box center [602, 447] width 198 height 22
select select "33658"
click at [503, 436] on select "Any Ganesh [PERSON_NAME] Mahesh Meenakshi [PERSON_NAME]" at bounding box center [602, 447] width 198 height 22
click at [721, 488] on input "text" at bounding box center [785, 481] width 271 height 22
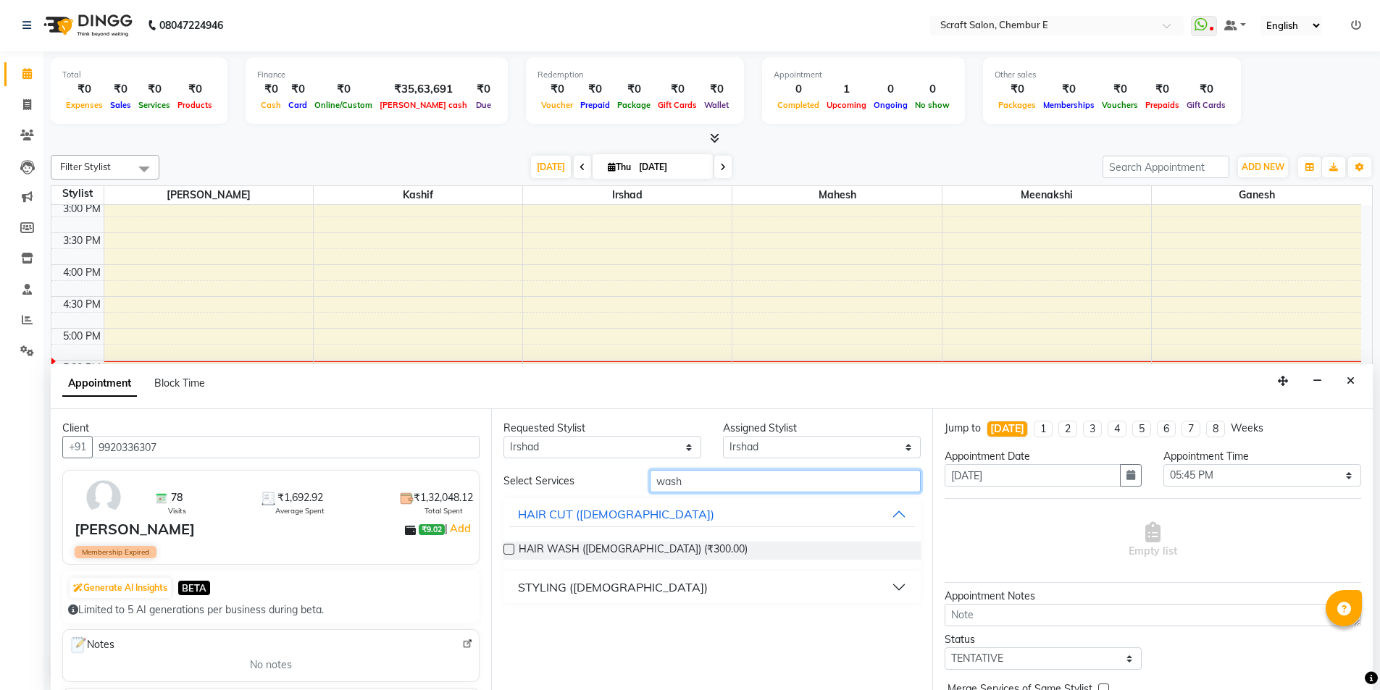
type input "wash"
click at [895, 581] on button "STYLING ([DEMOGRAPHIC_DATA])" at bounding box center [711, 587] width 405 height 26
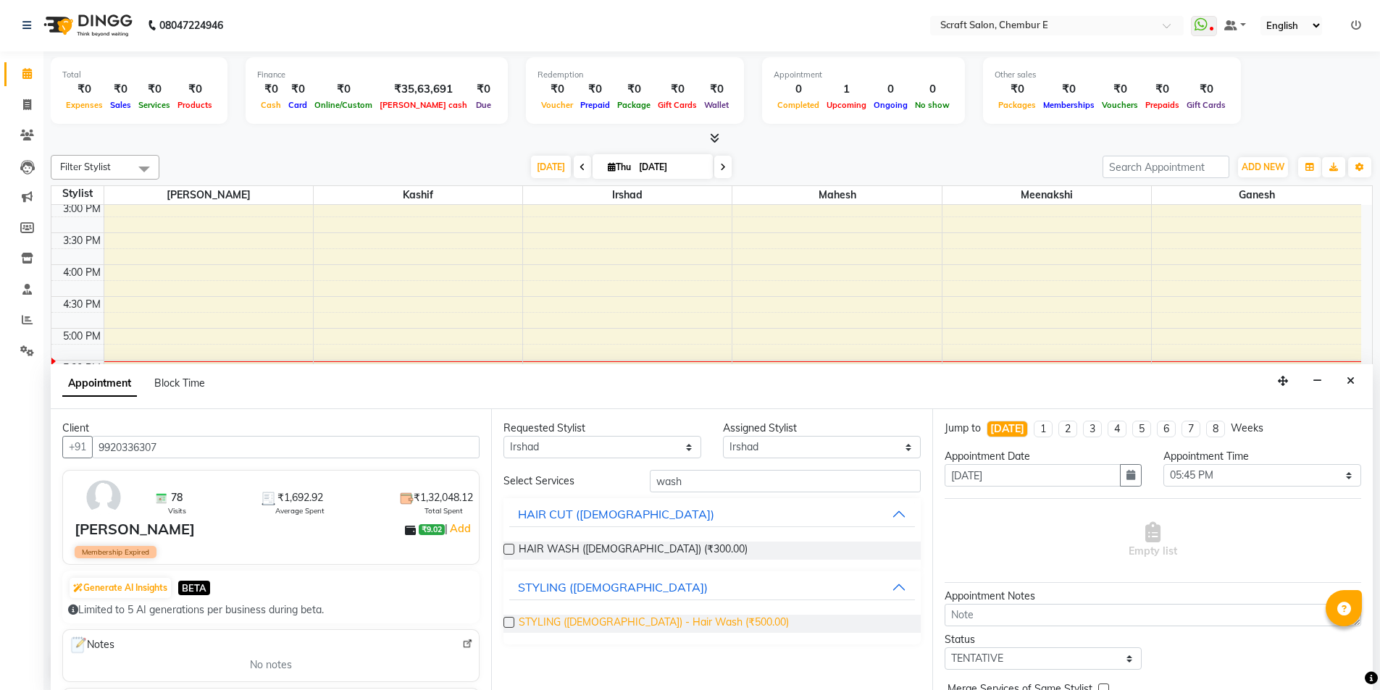
click at [635, 626] on span "STYLING ([DEMOGRAPHIC_DATA]) - Hair Wash (₹500.00)" at bounding box center [654, 624] width 270 height 18
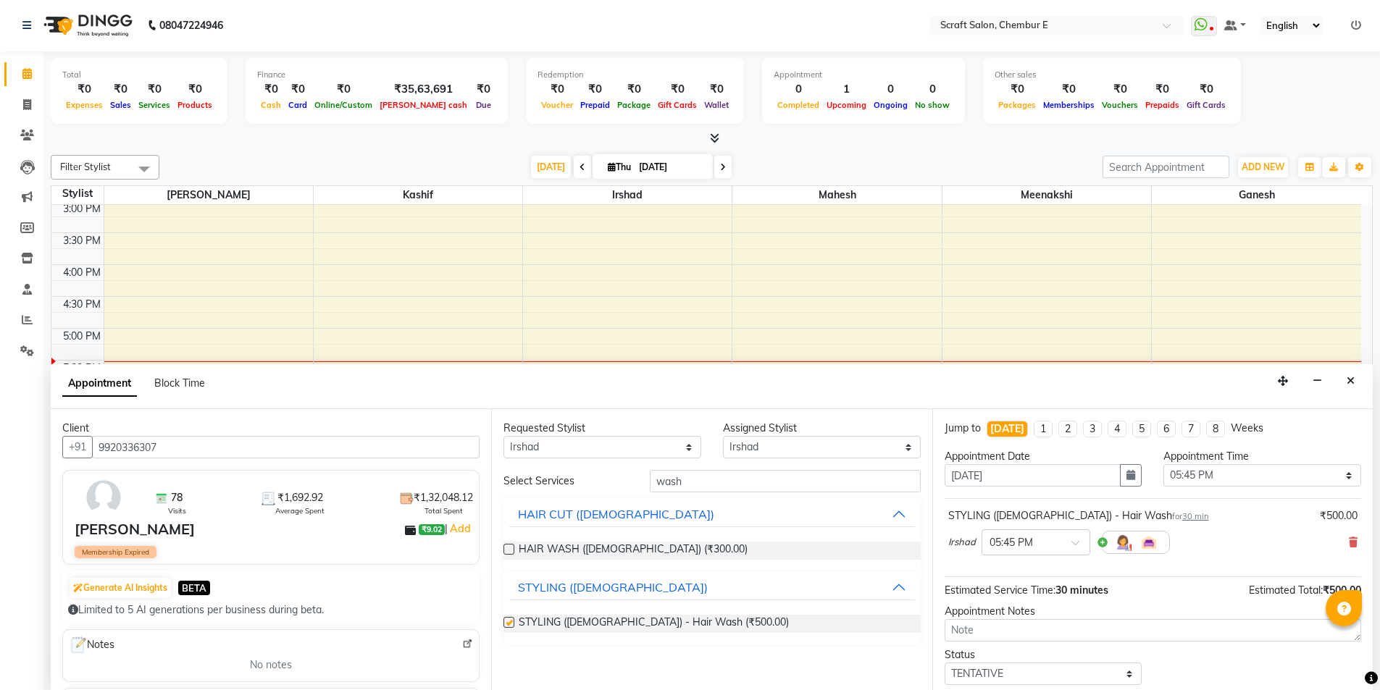
checkbox input "false"
click at [690, 482] on input "wash" at bounding box center [785, 481] width 271 height 22
type input "w"
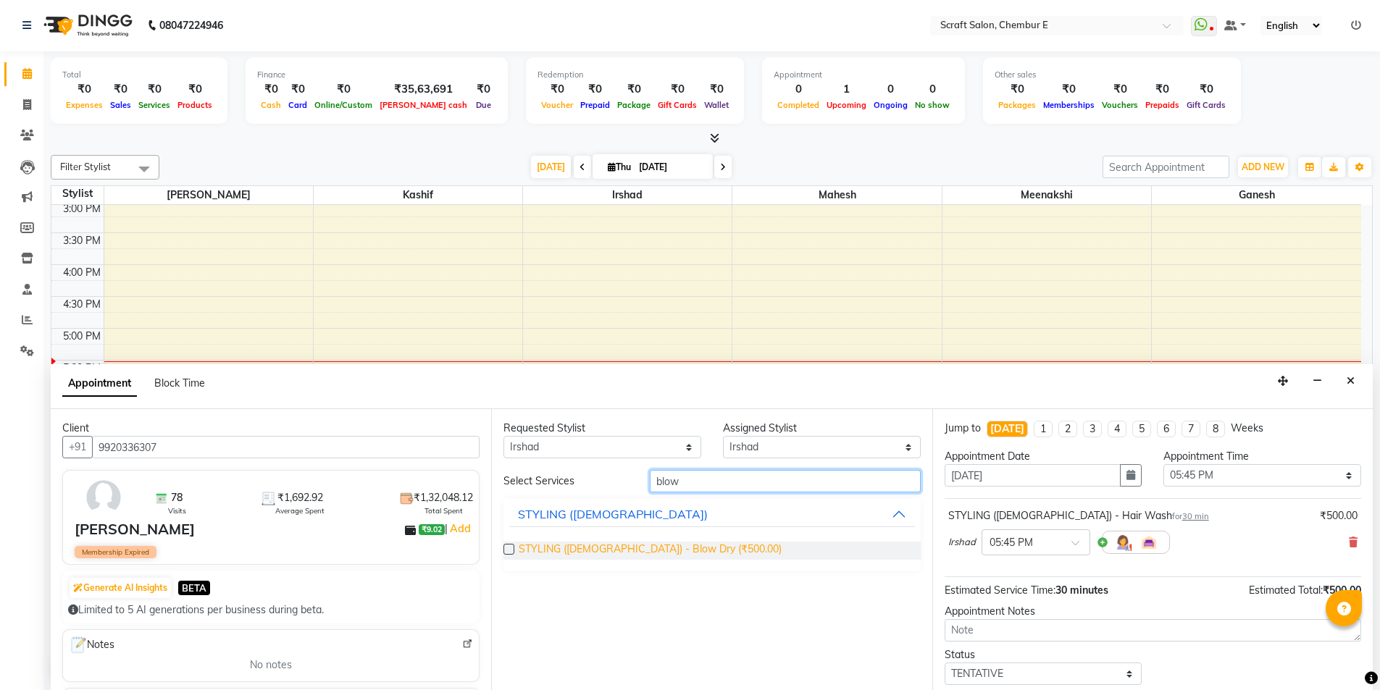
type input "blow"
click at [676, 556] on span "STYLING ([DEMOGRAPHIC_DATA]) - Blow Dry (₹500.00)" at bounding box center [650, 551] width 263 height 18
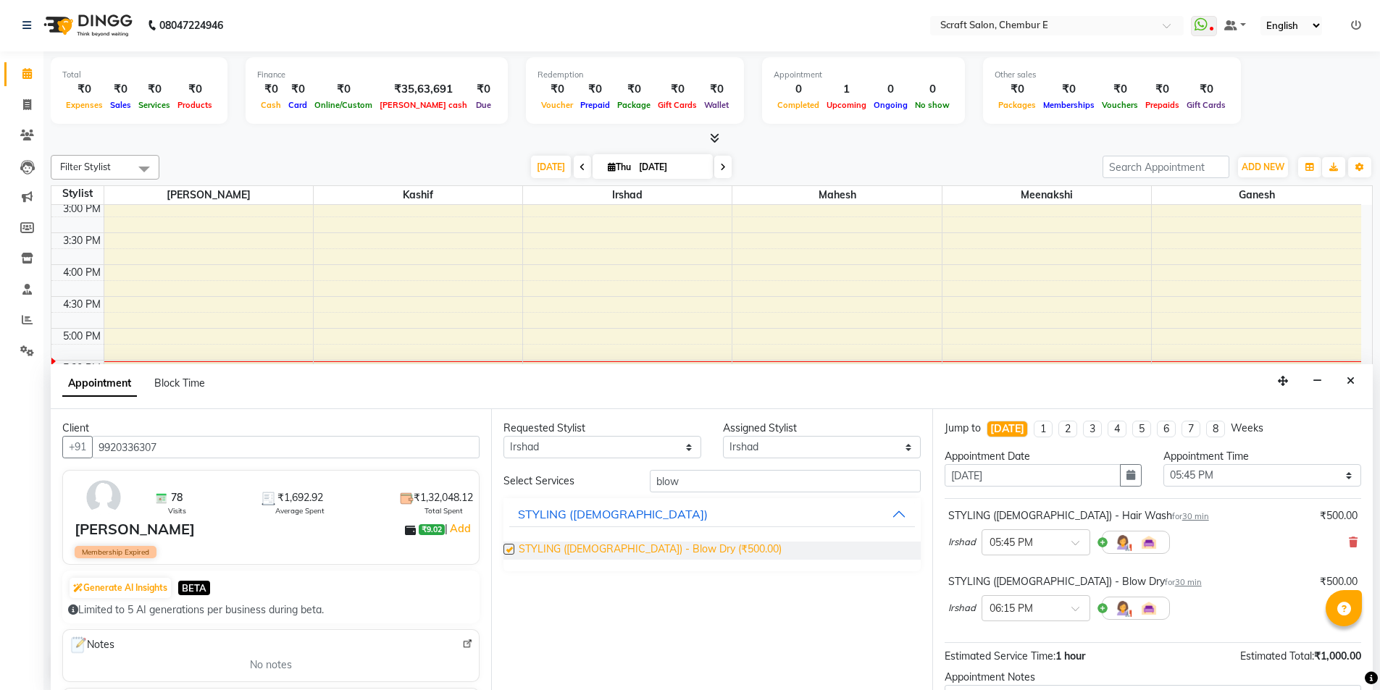
checkbox input "false"
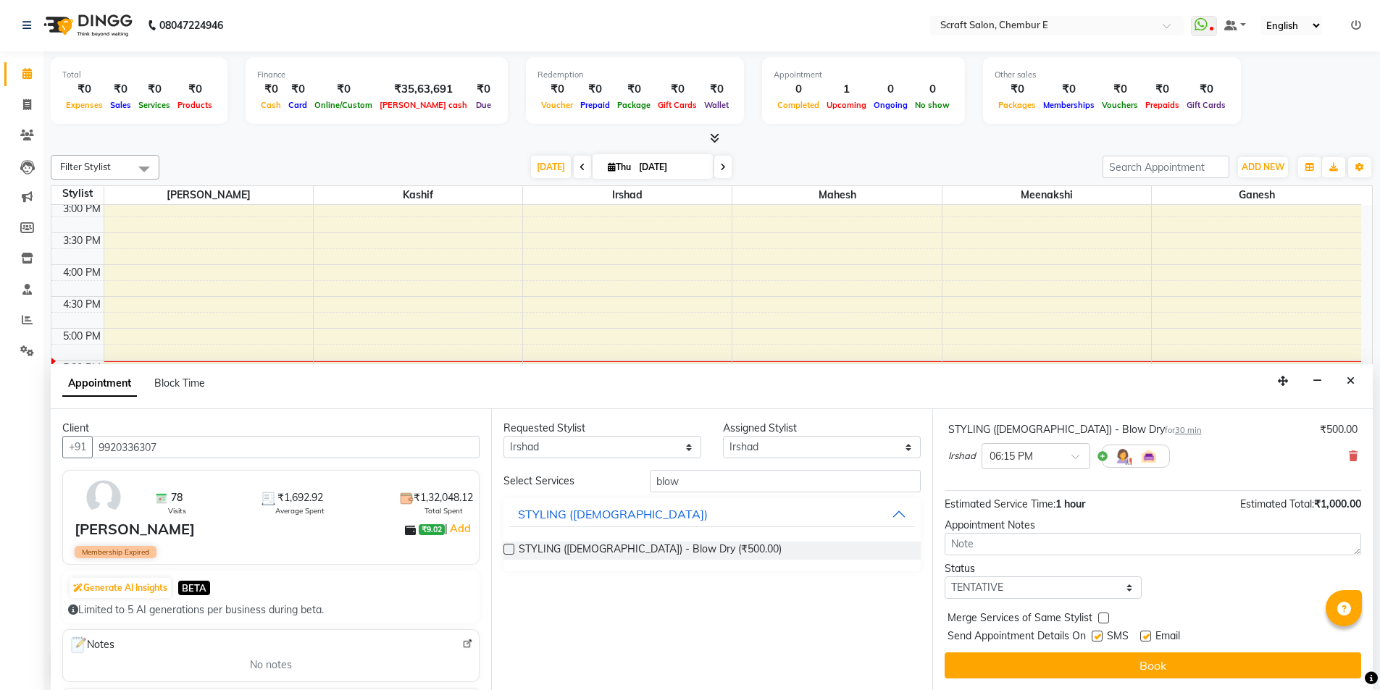
click at [1146, 637] on label at bounding box center [1145, 636] width 11 height 11
click at [1146, 637] on input "checkbox" at bounding box center [1144, 637] width 9 height 9
checkbox input "false"
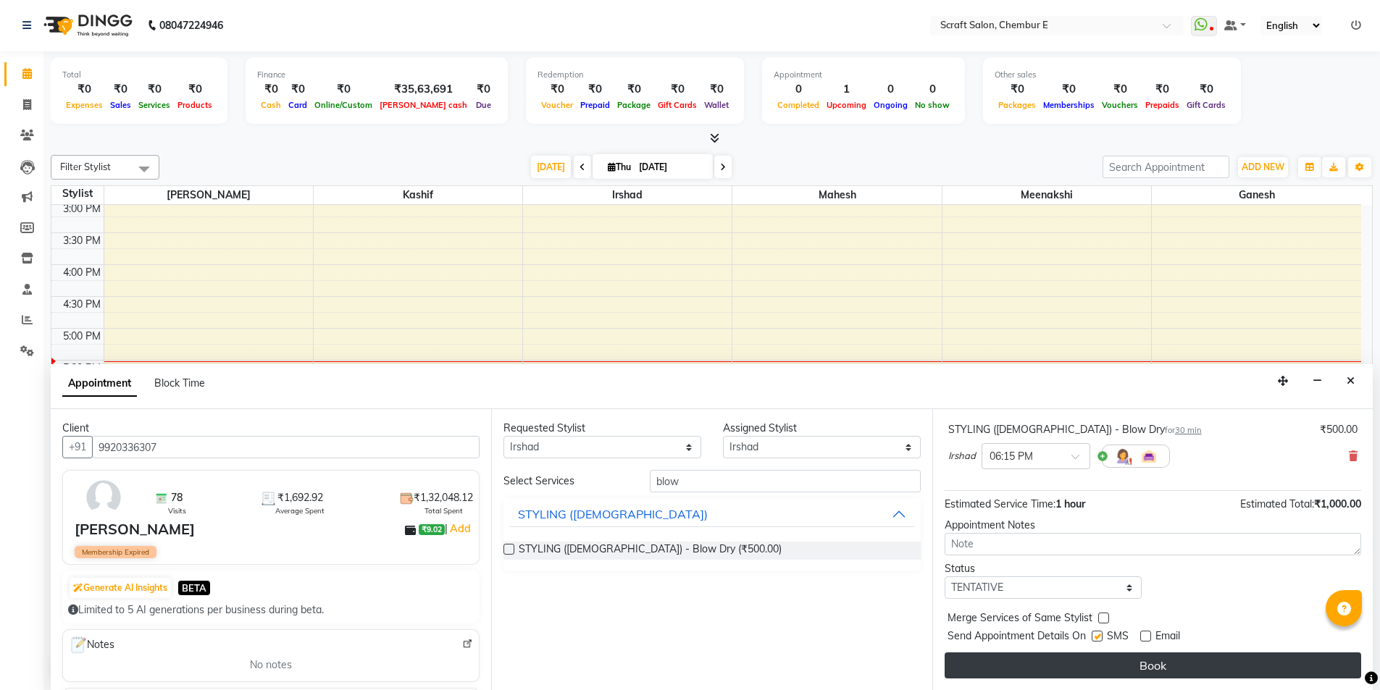
click at [1147, 665] on button "Book" at bounding box center [1153, 666] width 417 height 26
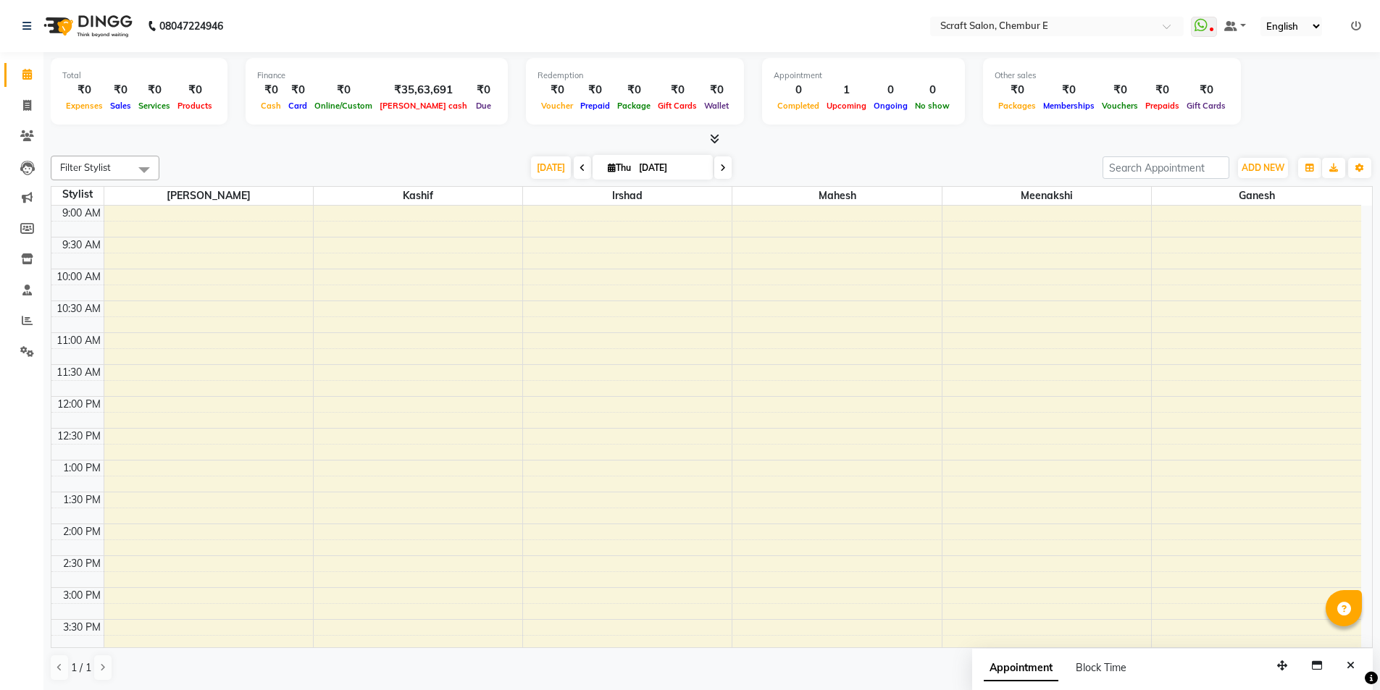
scroll to position [386, 0]
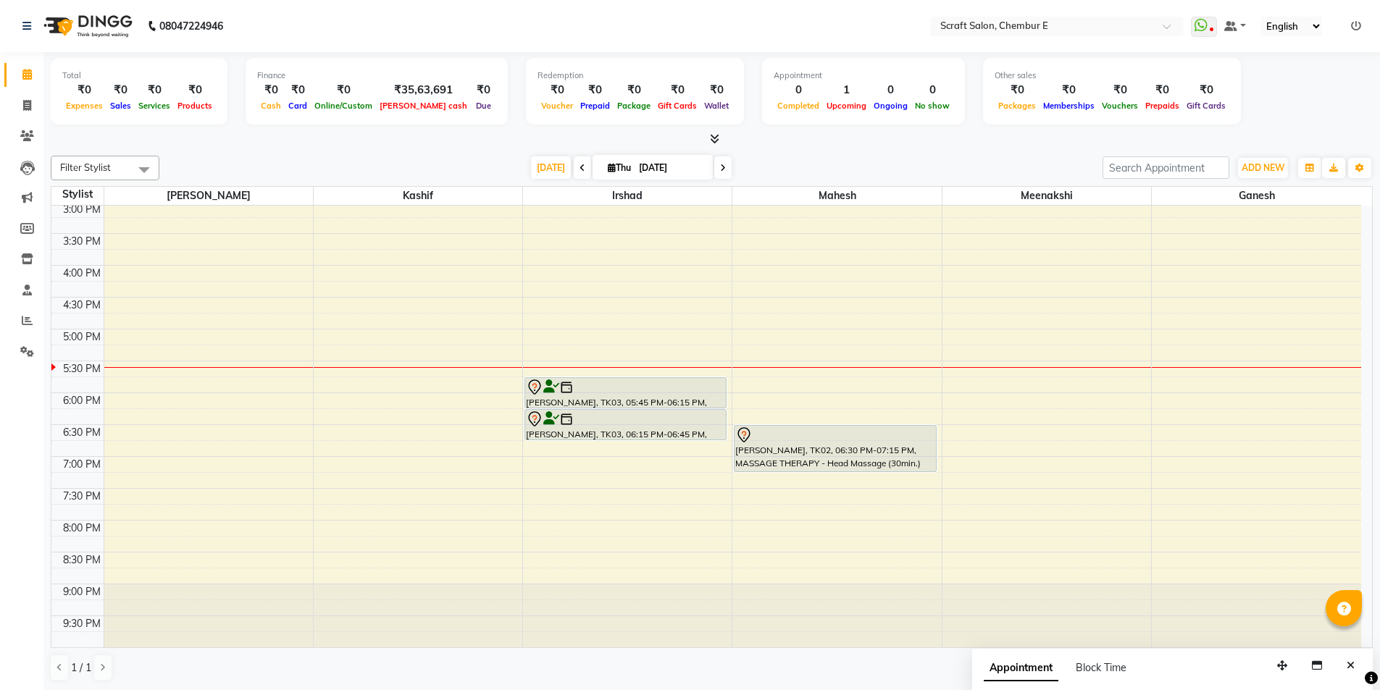
click at [555, 469] on div "9:00 AM 9:30 AM 10:00 AM 10:30 AM 11:00 AM 11:30 AM 12:00 PM 12:30 PM 1:00 PM 1…" at bounding box center [706, 234] width 1310 height 828
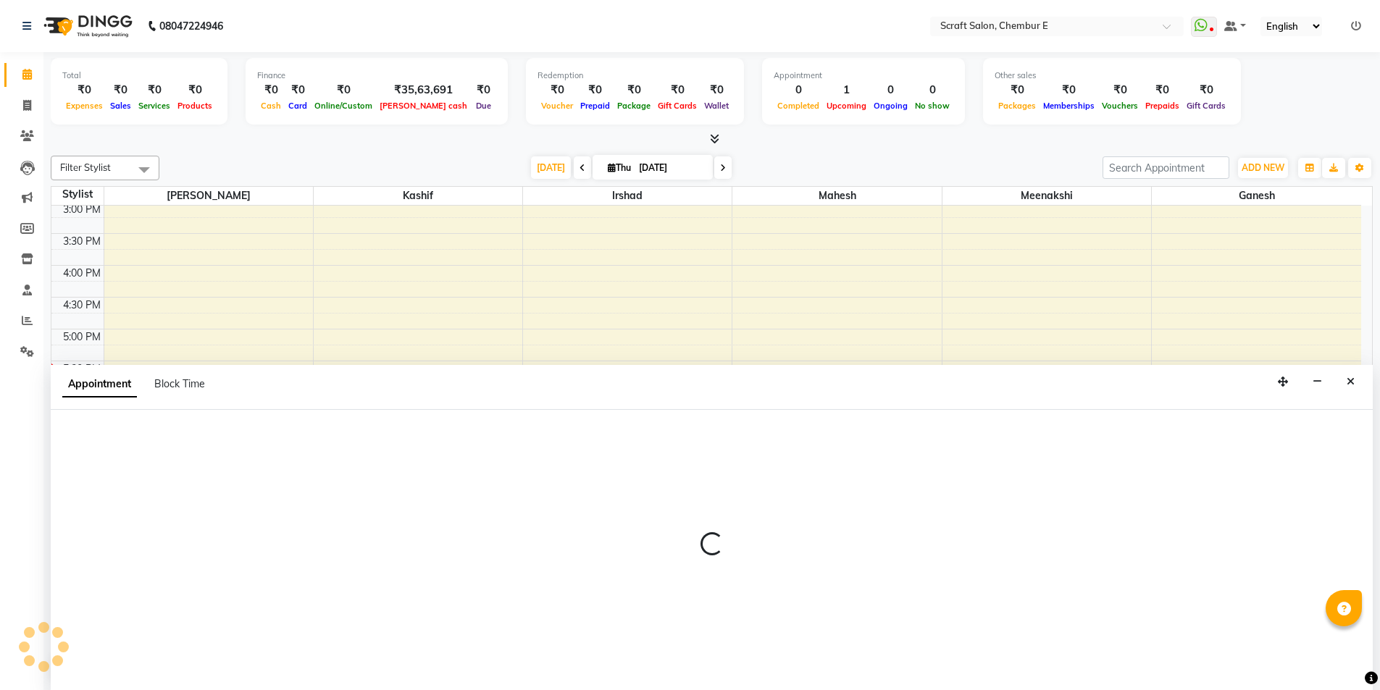
scroll to position [1, 0]
select select "33658"
select select "1140"
select select "tentative"
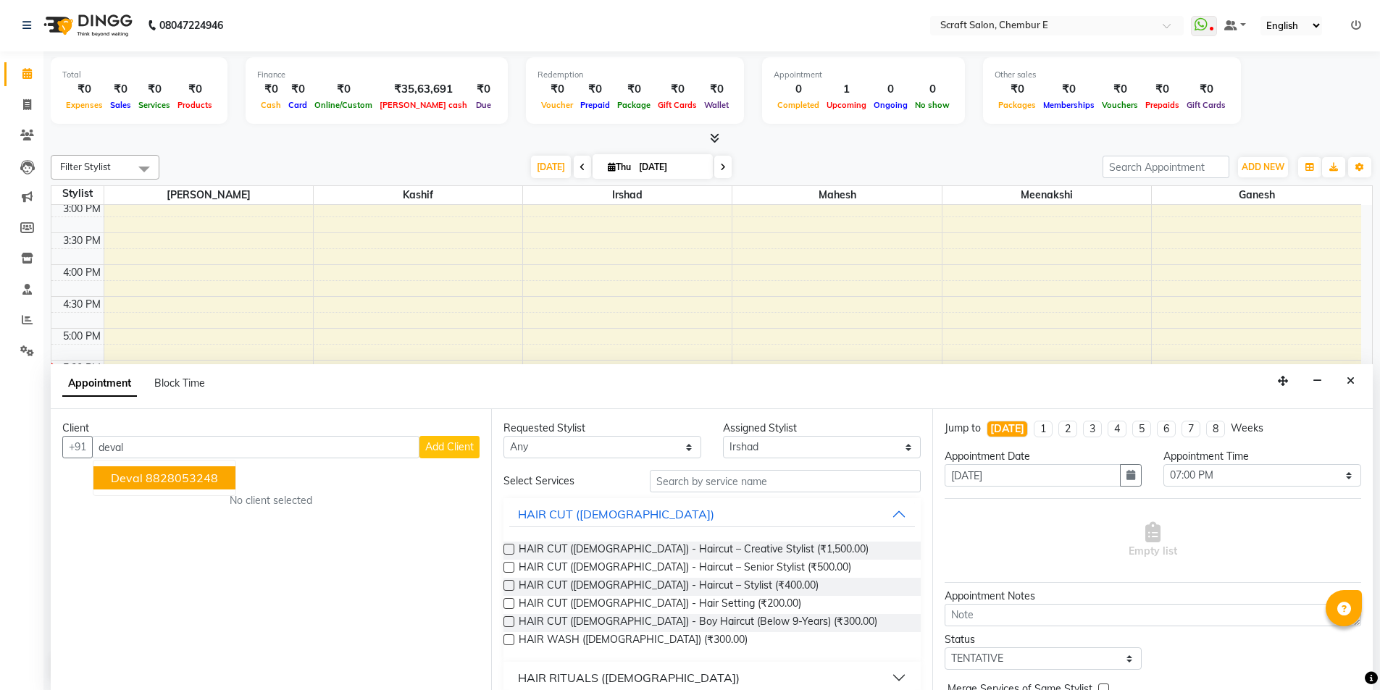
click at [180, 486] on button "Deval 8828053248" at bounding box center [164, 478] width 142 height 23
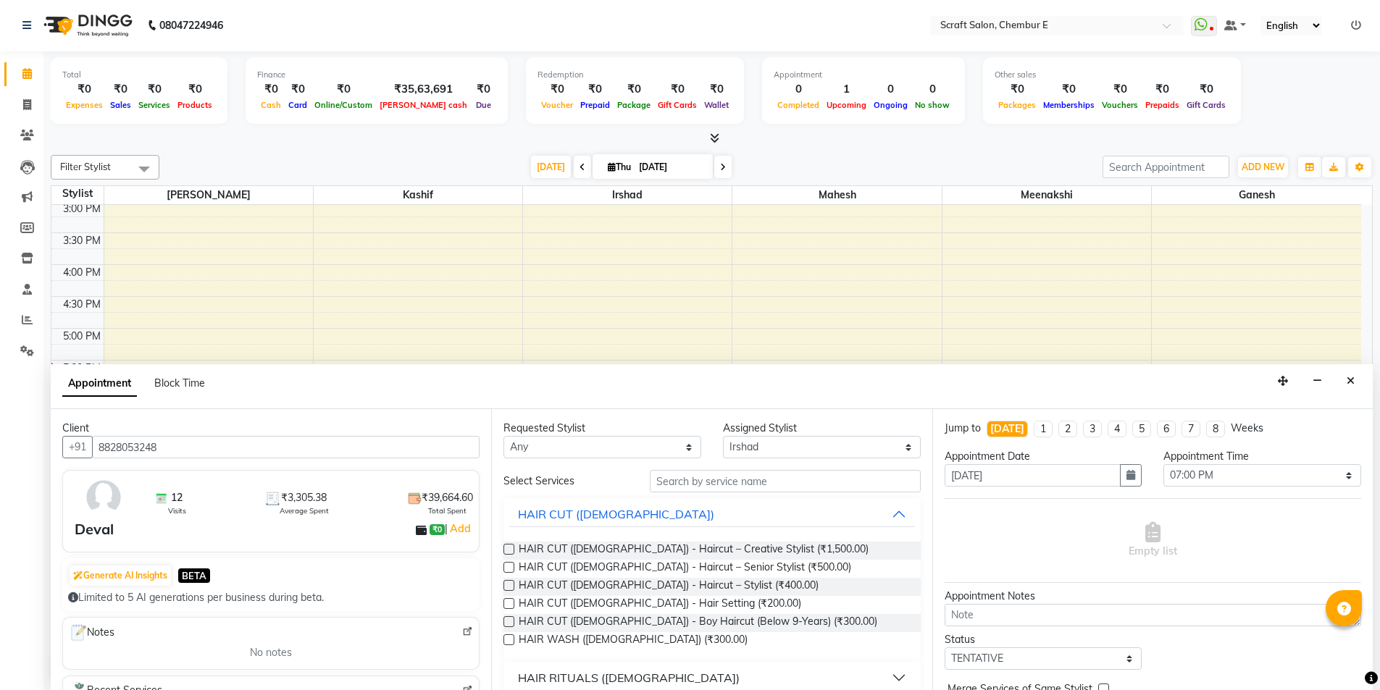
type input "8828053248"
click at [687, 448] on select "Any Ganesh [PERSON_NAME] Mahesh Meenakshi [PERSON_NAME]" at bounding box center [602, 447] width 198 height 22
select select "33658"
click at [503, 436] on select "Any Ganesh [PERSON_NAME] Mahesh Meenakshi [PERSON_NAME]" at bounding box center [602, 447] width 198 height 22
click at [735, 488] on input "text" at bounding box center [785, 481] width 271 height 22
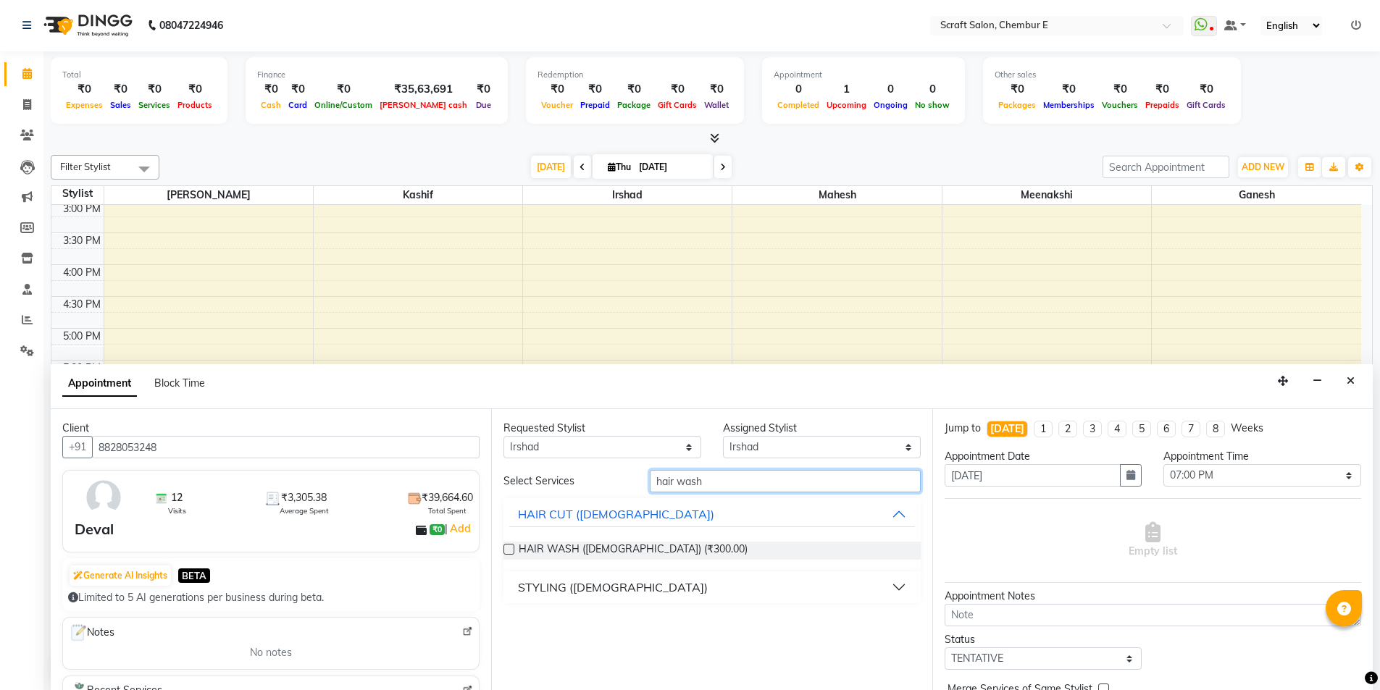
type input "hair wash"
click at [897, 579] on button "STYLING ([DEMOGRAPHIC_DATA])" at bounding box center [711, 587] width 405 height 26
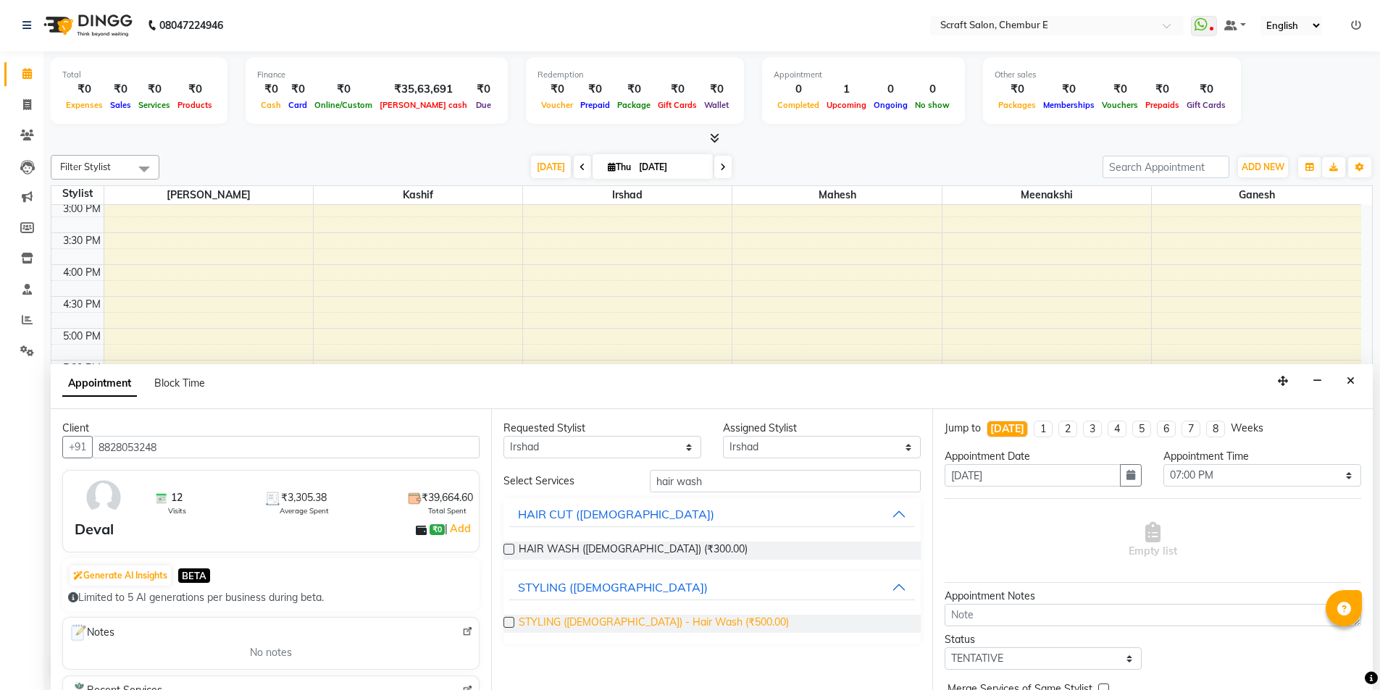
click at [687, 621] on span "STYLING ([DEMOGRAPHIC_DATA]) - Hair Wash (₹500.00)" at bounding box center [654, 624] width 270 height 18
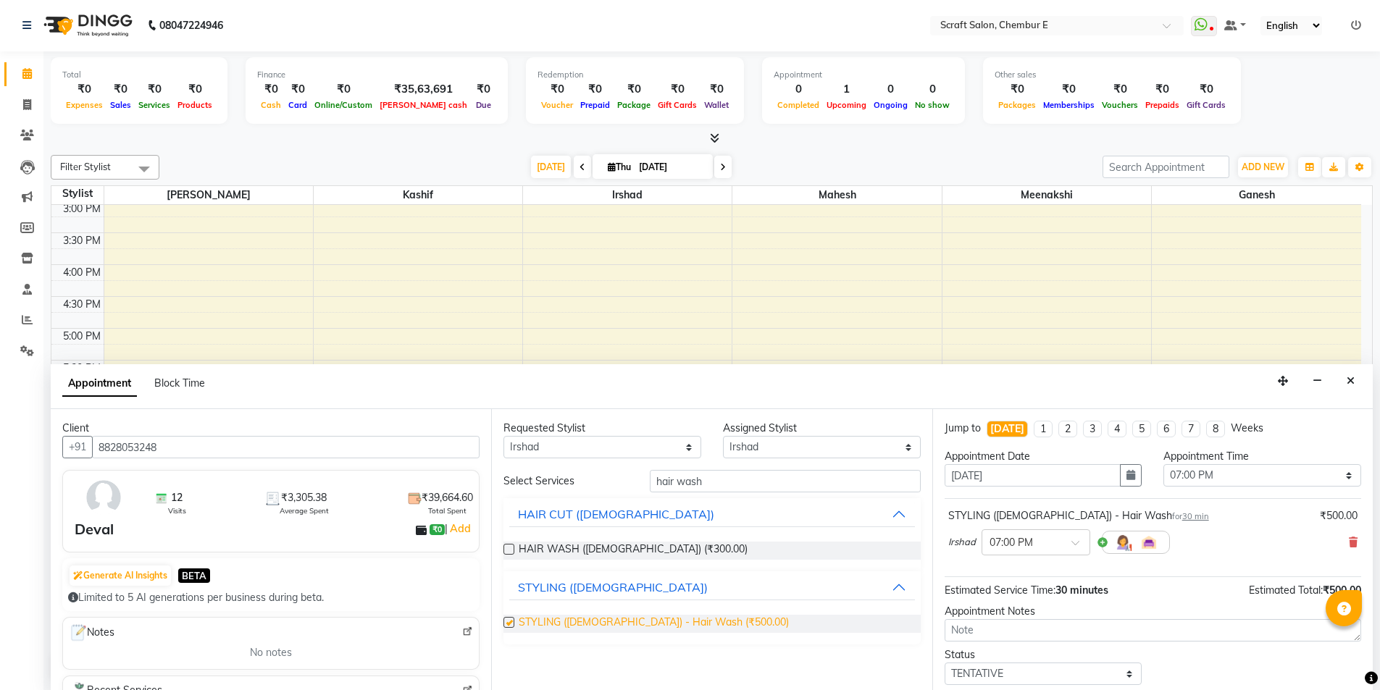
checkbox input "false"
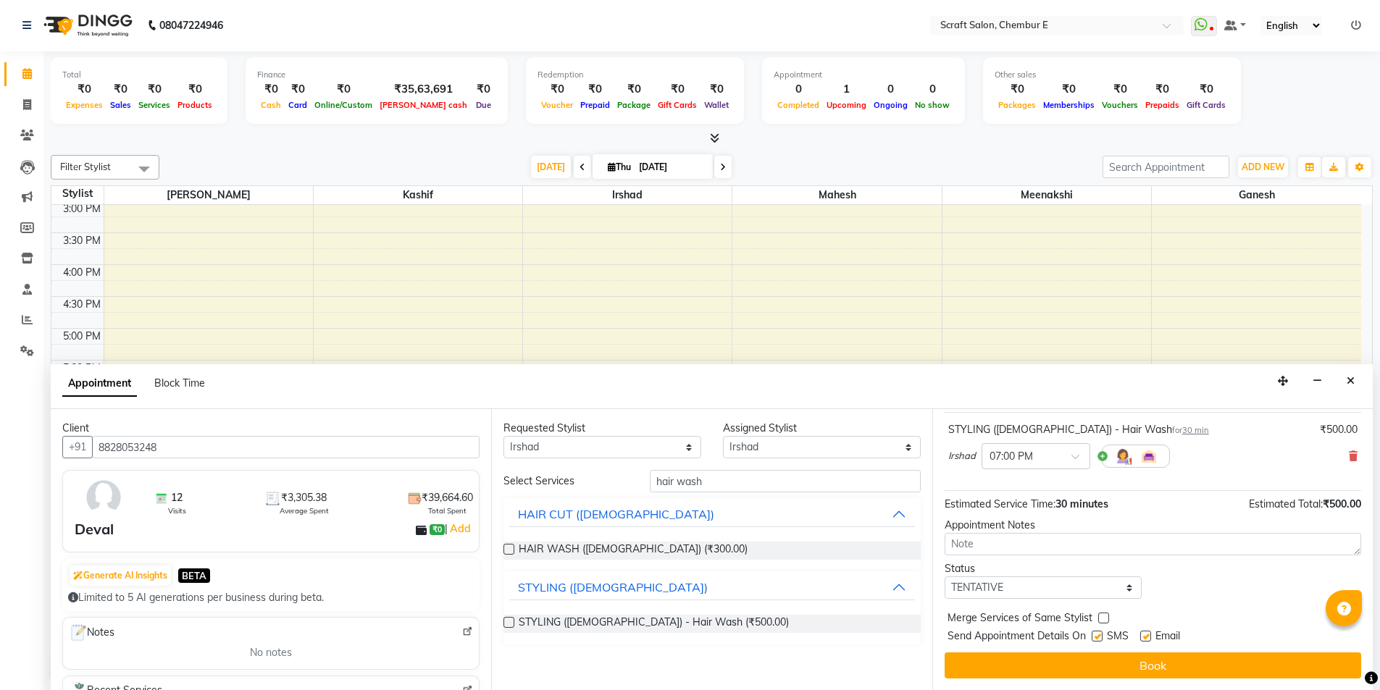
click at [1148, 637] on label at bounding box center [1145, 636] width 11 height 11
click at [1148, 637] on input "checkbox" at bounding box center [1144, 637] width 9 height 9
checkbox input "false"
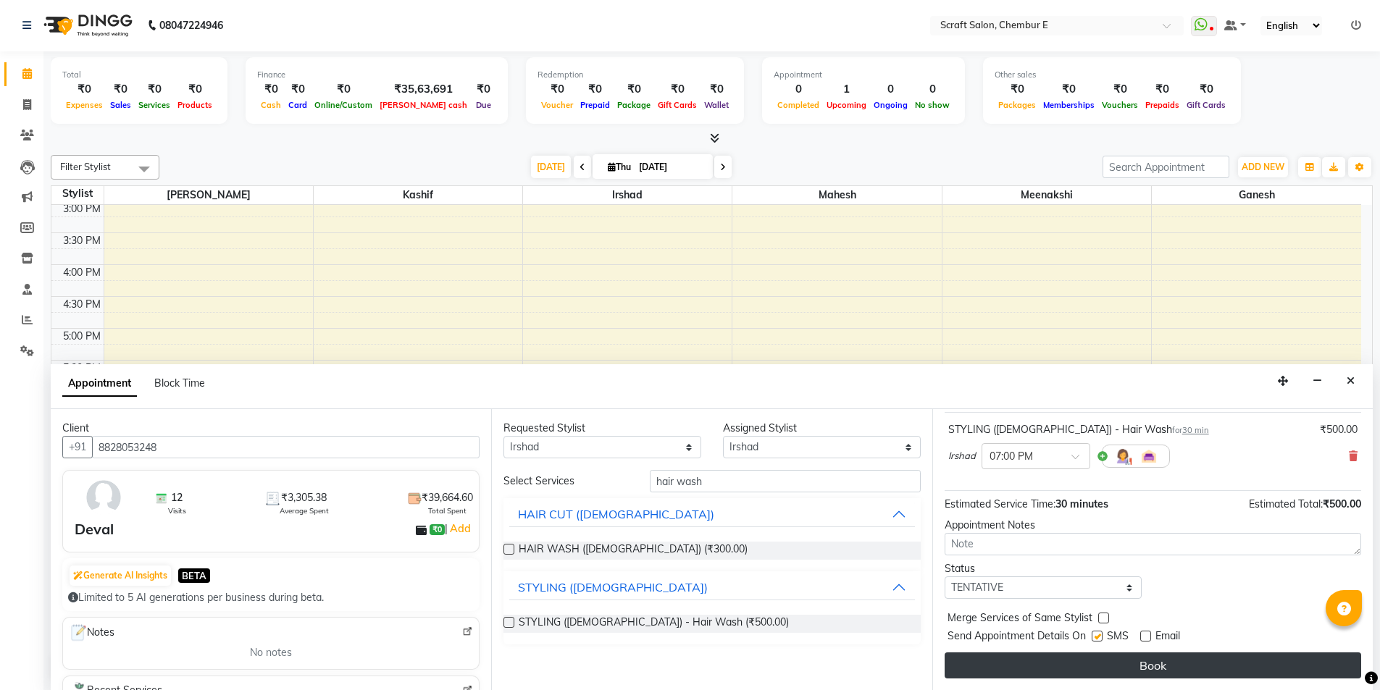
click at [1149, 661] on button "Book" at bounding box center [1153, 666] width 417 height 26
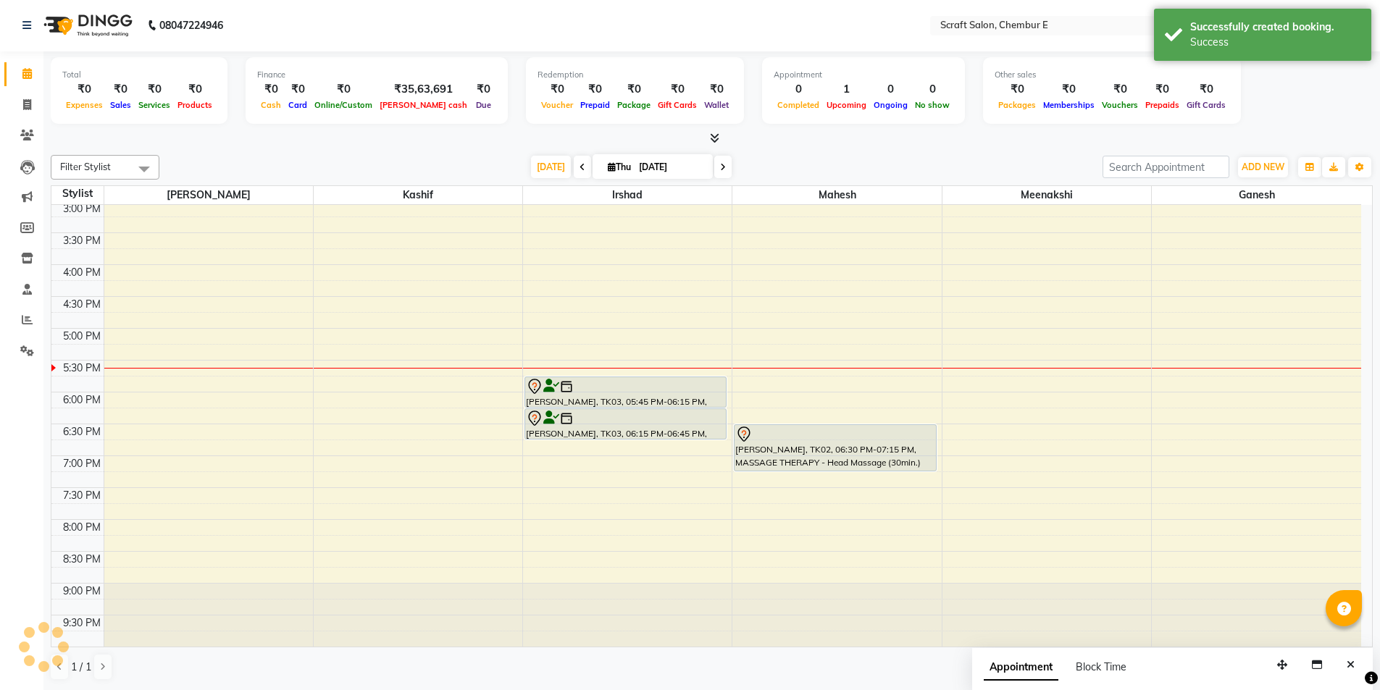
scroll to position [0, 0]
click at [640, 500] on div "[PERSON_NAME], TK03, 05:45 PM-06:15 PM, STYLING ([DEMOGRAPHIC_DATA]) - Hair Was…" at bounding box center [627, 234] width 209 height 828
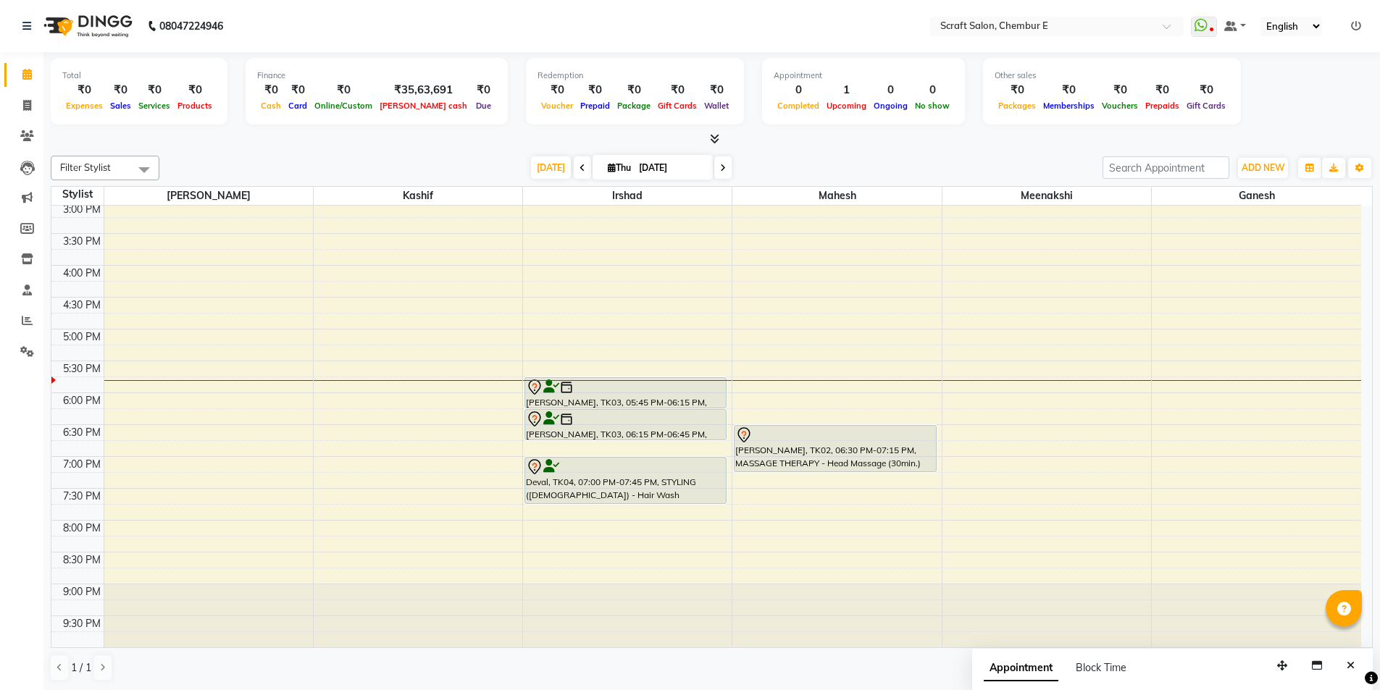
drag, startPoint x: 914, startPoint y: 434, endPoint x: 871, endPoint y: 435, distance: 42.7
click at [871, 435] on div at bounding box center [834, 435] width 199 height 17
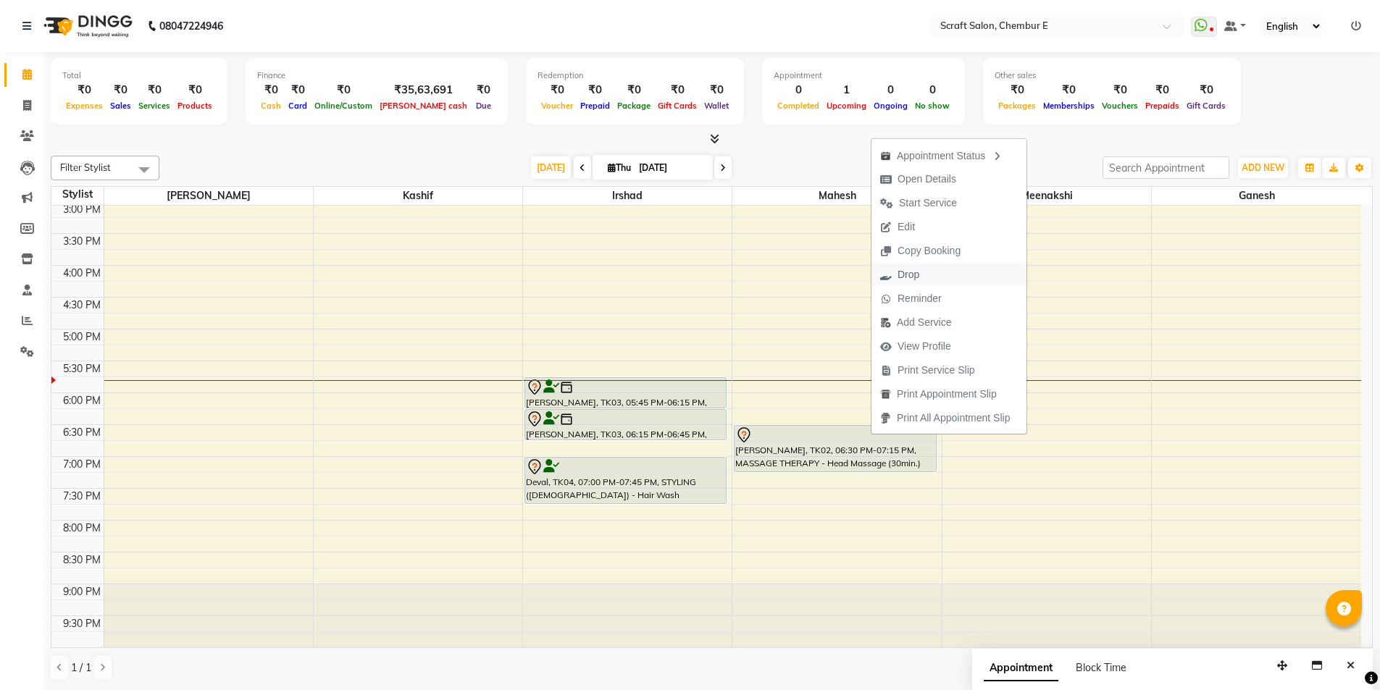
click at [919, 272] on span "Drop" at bounding box center [909, 274] width 22 height 15
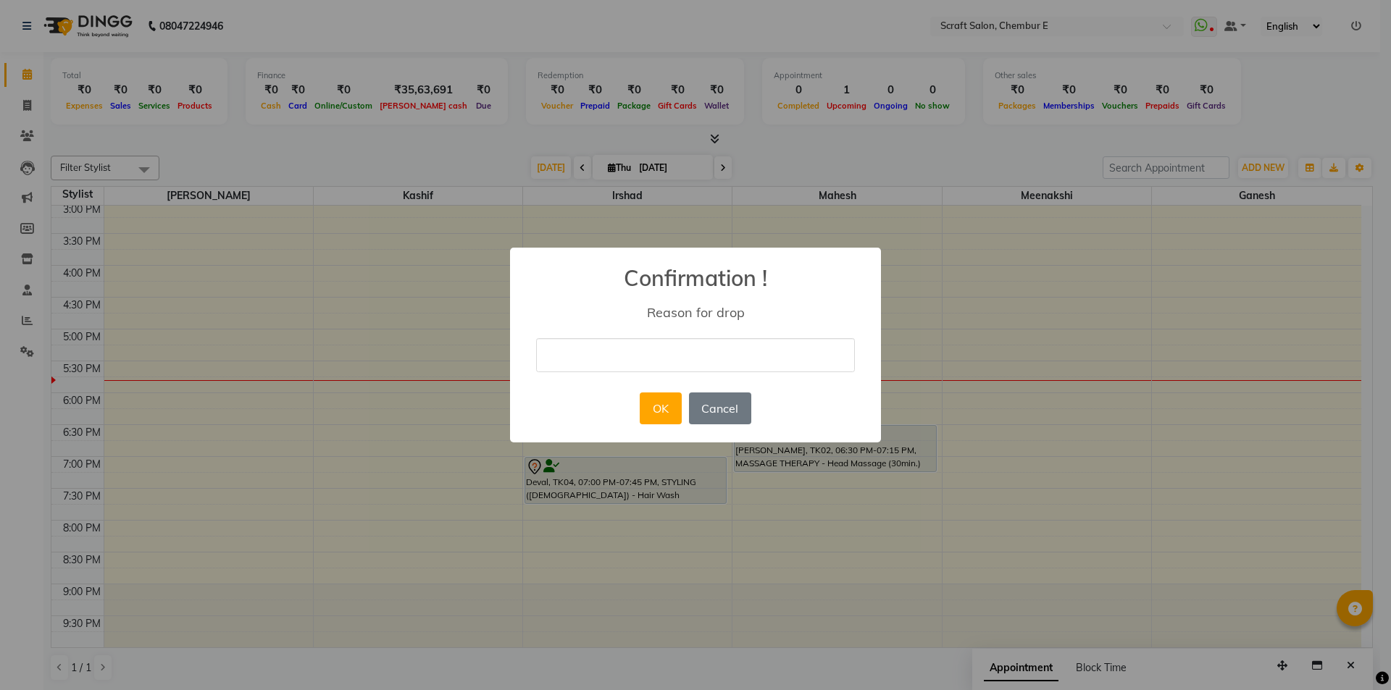
click at [653, 351] on input "text" at bounding box center [695, 355] width 319 height 34
type input "cancelled"
click at [669, 406] on button "OK" at bounding box center [660, 409] width 41 height 32
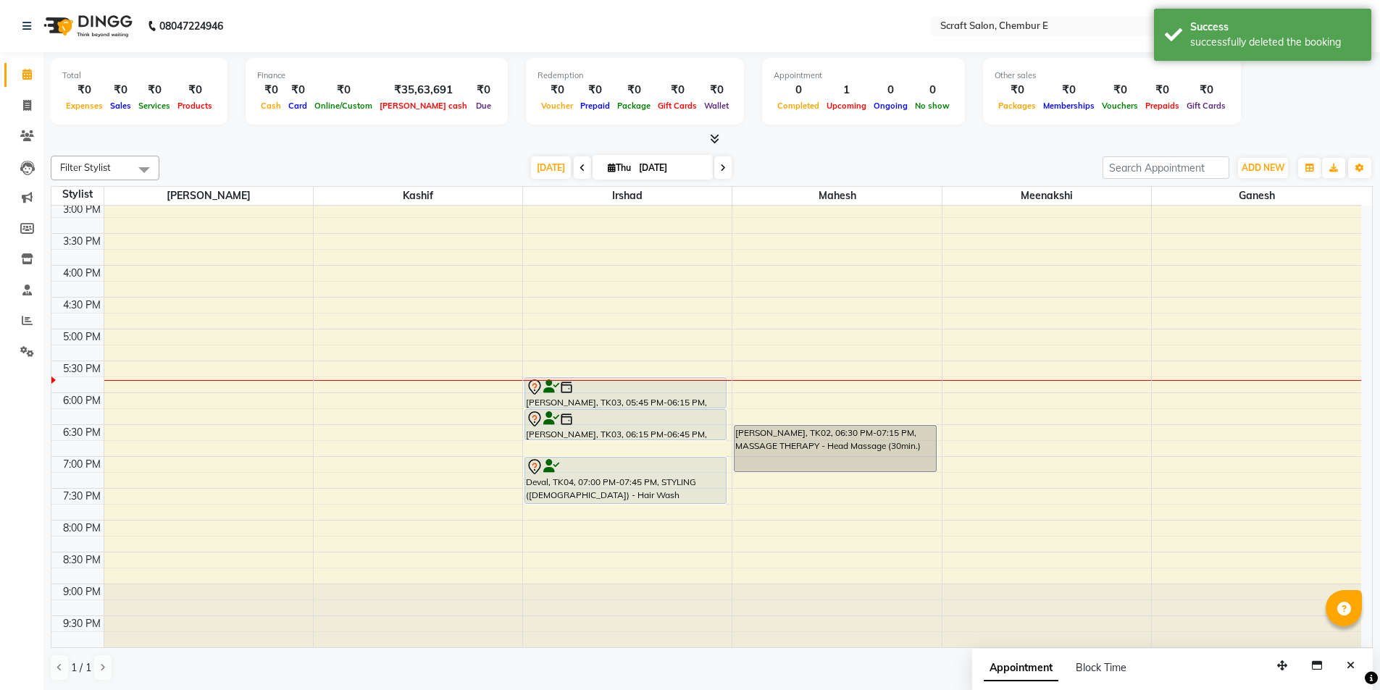
click at [1351, 114] on div "Total ₹0 Expenses ₹0 Sales ₹0 Services ₹0 Products Finance ₹0 Cash ₹0 Card ₹0 O…" at bounding box center [712, 93] width 1322 height 71
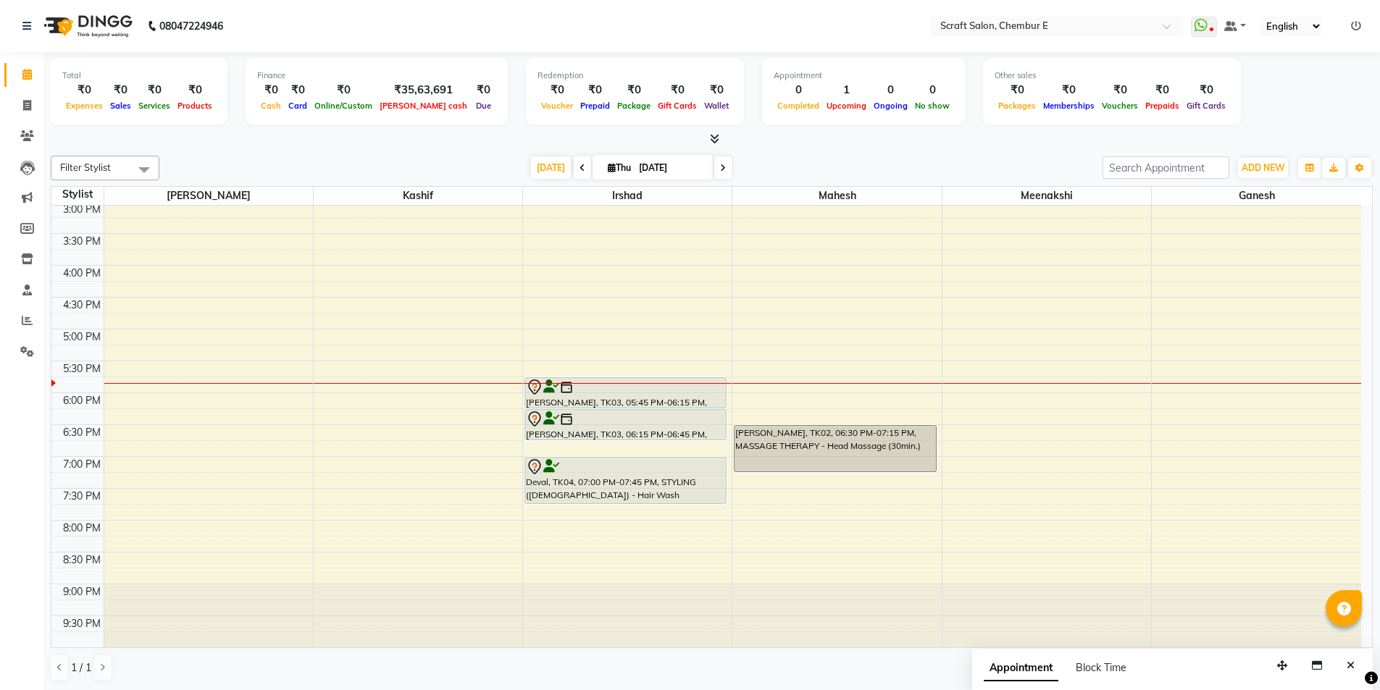
click at [701, 173] on input "[DATE]" at bounding box center [671, 168] width 72 height 22
select select "9"
select select "2025"
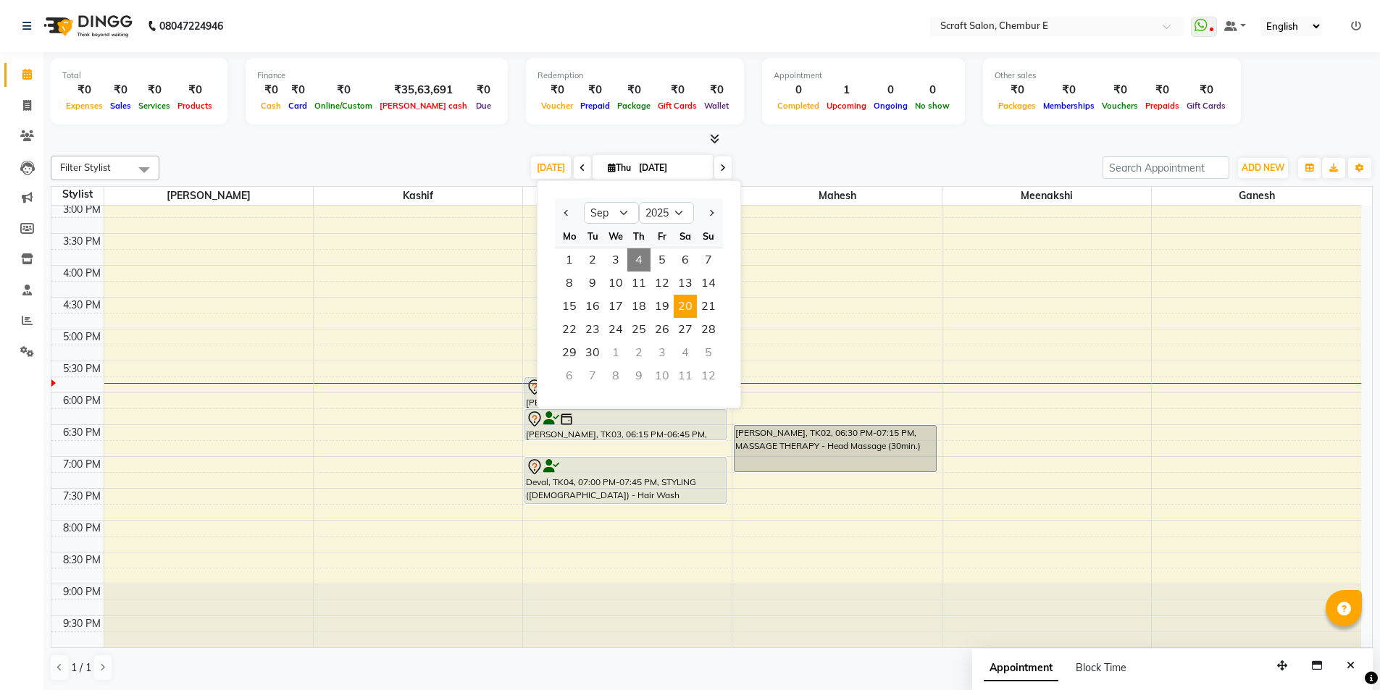
click at [687, 311] on span "20" at bounding box center [685, 306] width 23 height 23
type input "[DATE]"
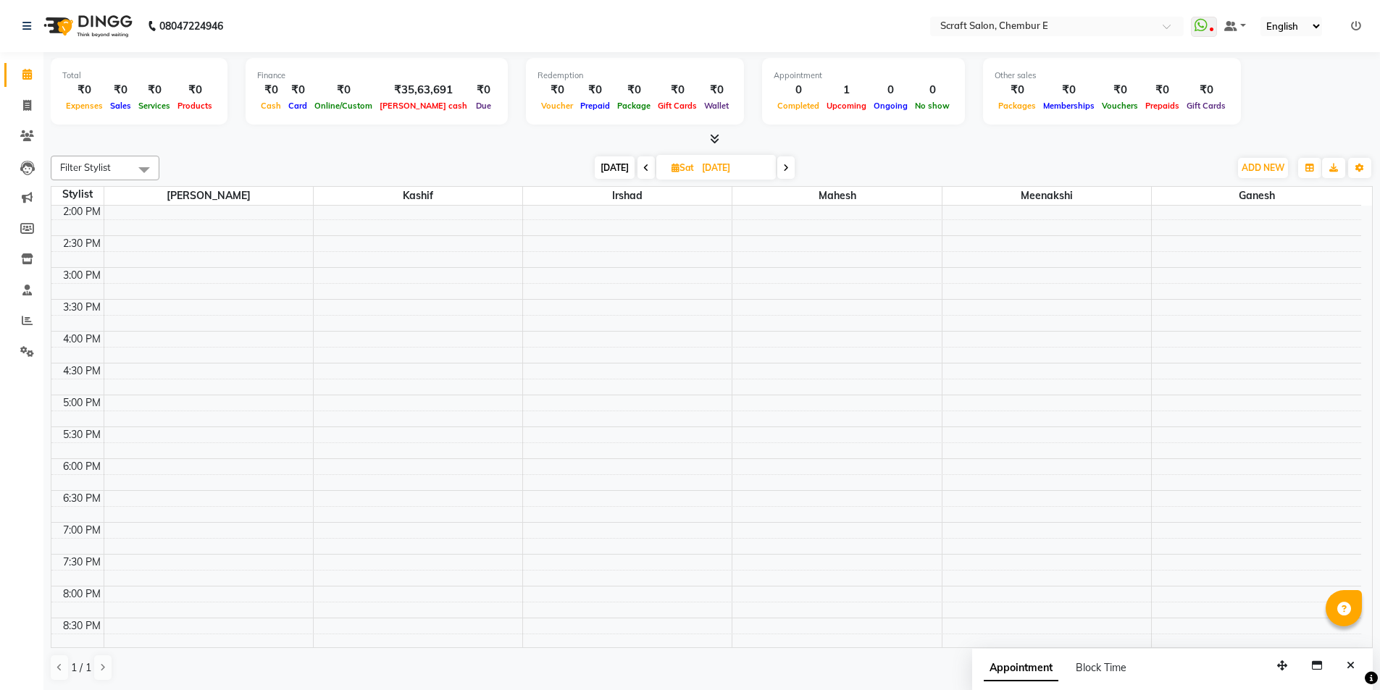
scroll to position [314, 0]
click at [572, 283] on div "9:00 AM 9:30 AM 10:00 AM 10:30 AM 11:00 AM 11:30 AM 12:00 PM 12:30 PM 1:00 PM 1…" at bounding box center [706, 305] width 1310 height 828
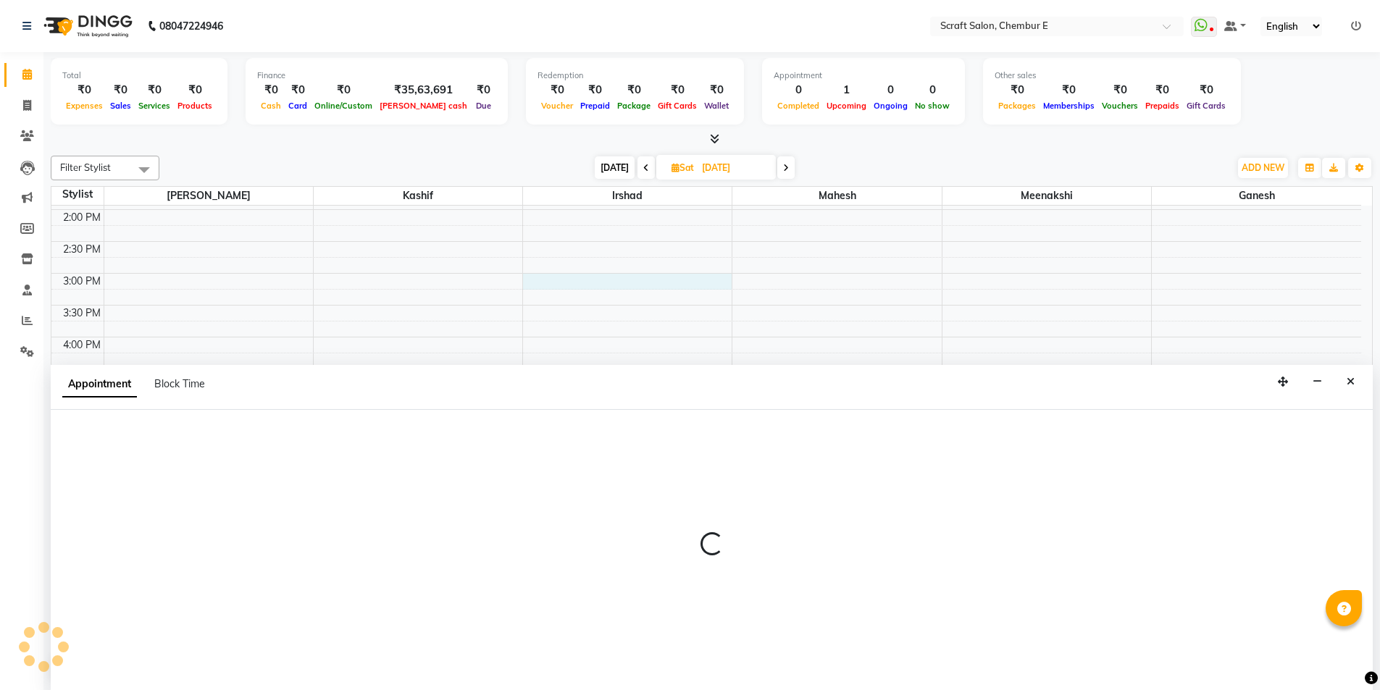
select select "33658"
select select "tentative"
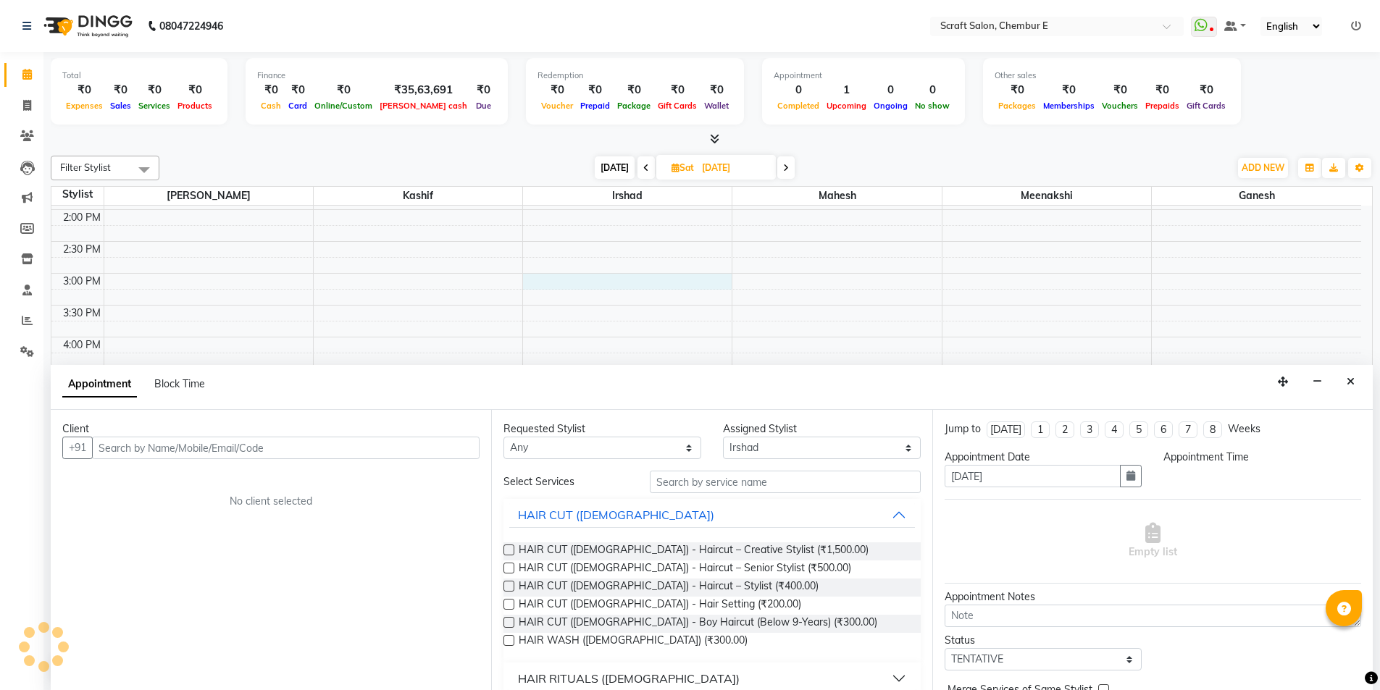
scroll to position [1, 0]
select select "900"
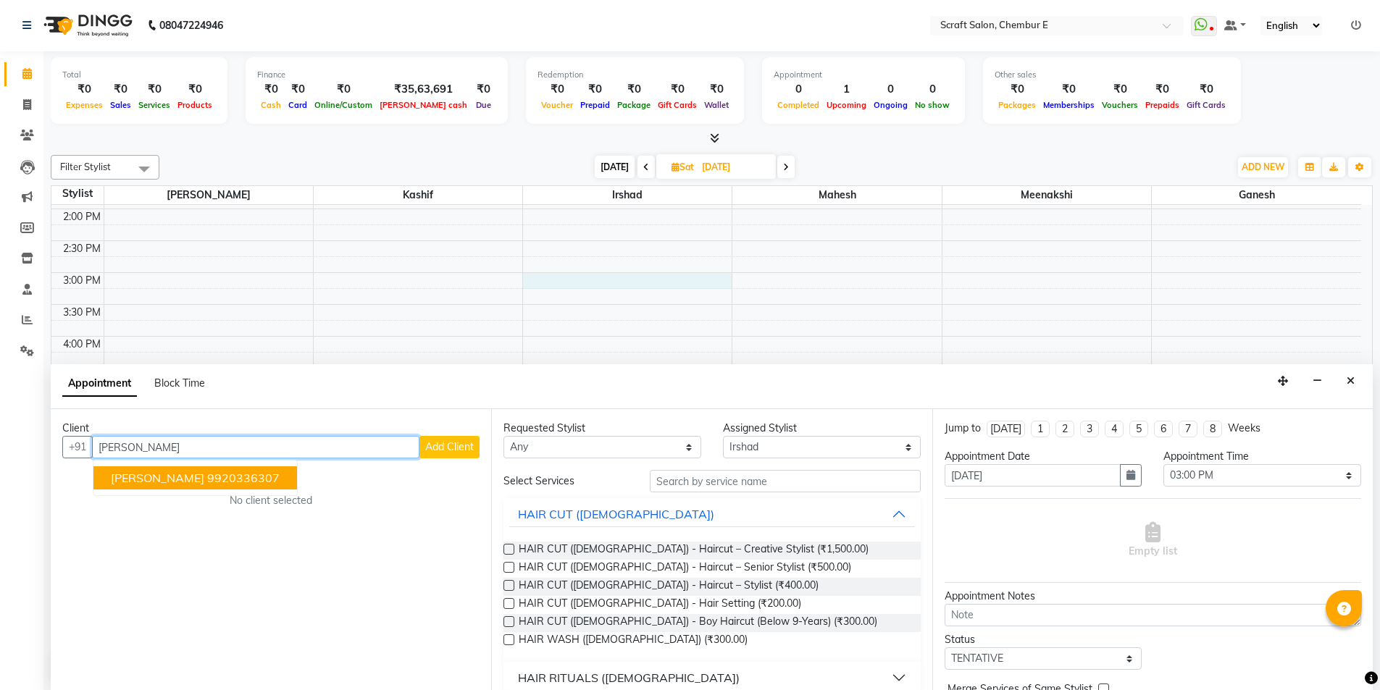
click at [230, 481] on ngb-highlight "9920336307" at bounding box center [243, 478] width 72 height 14
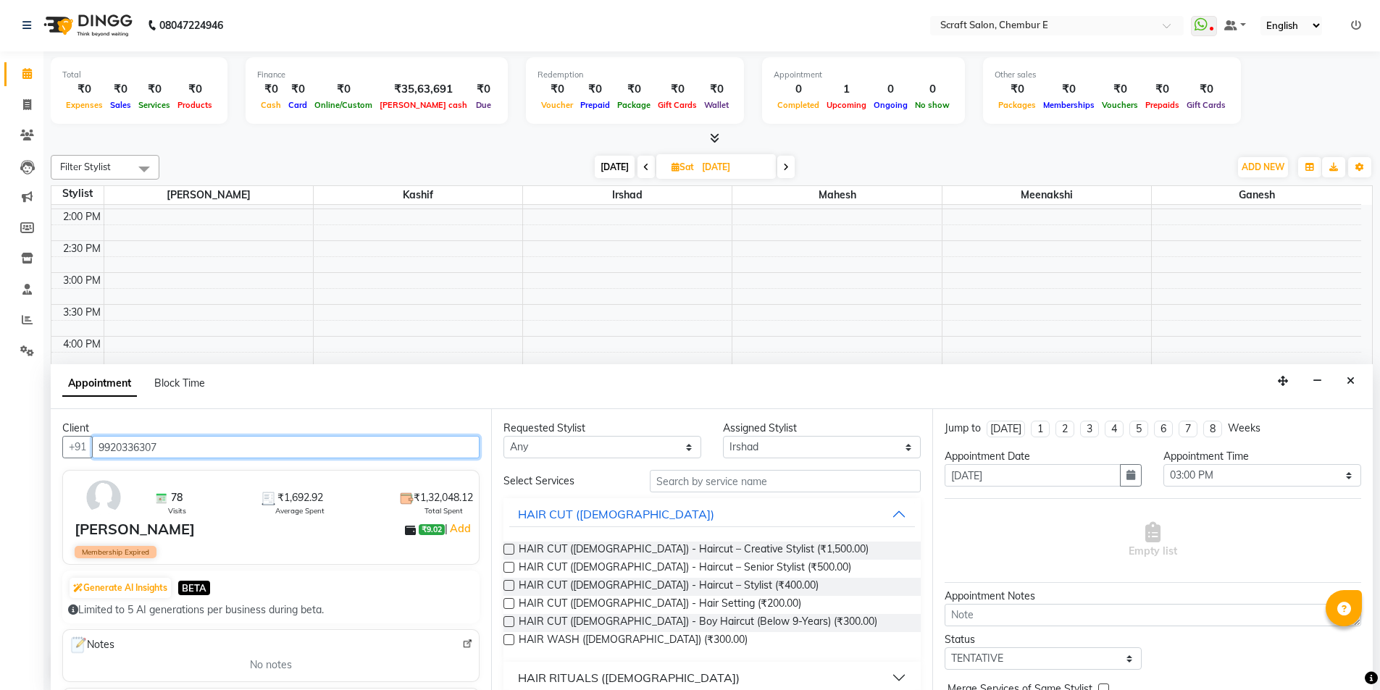
type input "9920336307"
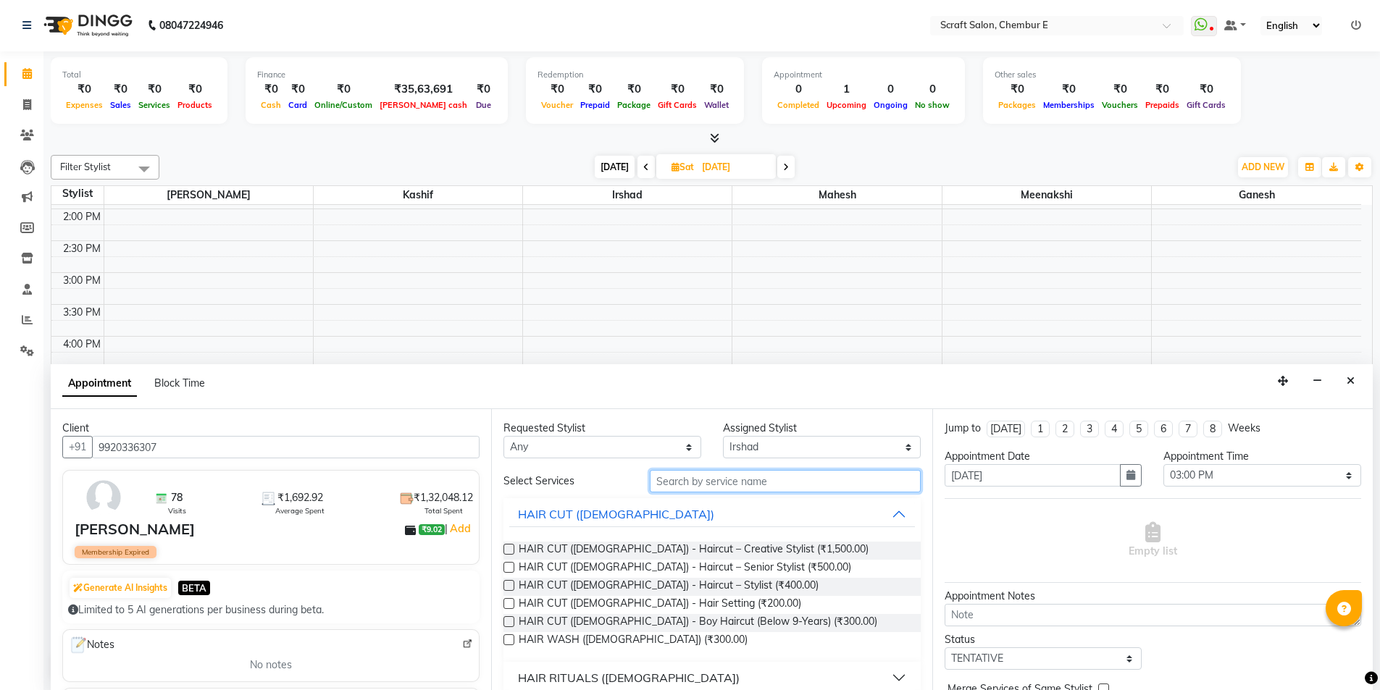
click at [799, 472] on input "text" at bounding box center [785, 481] width 271 height 22
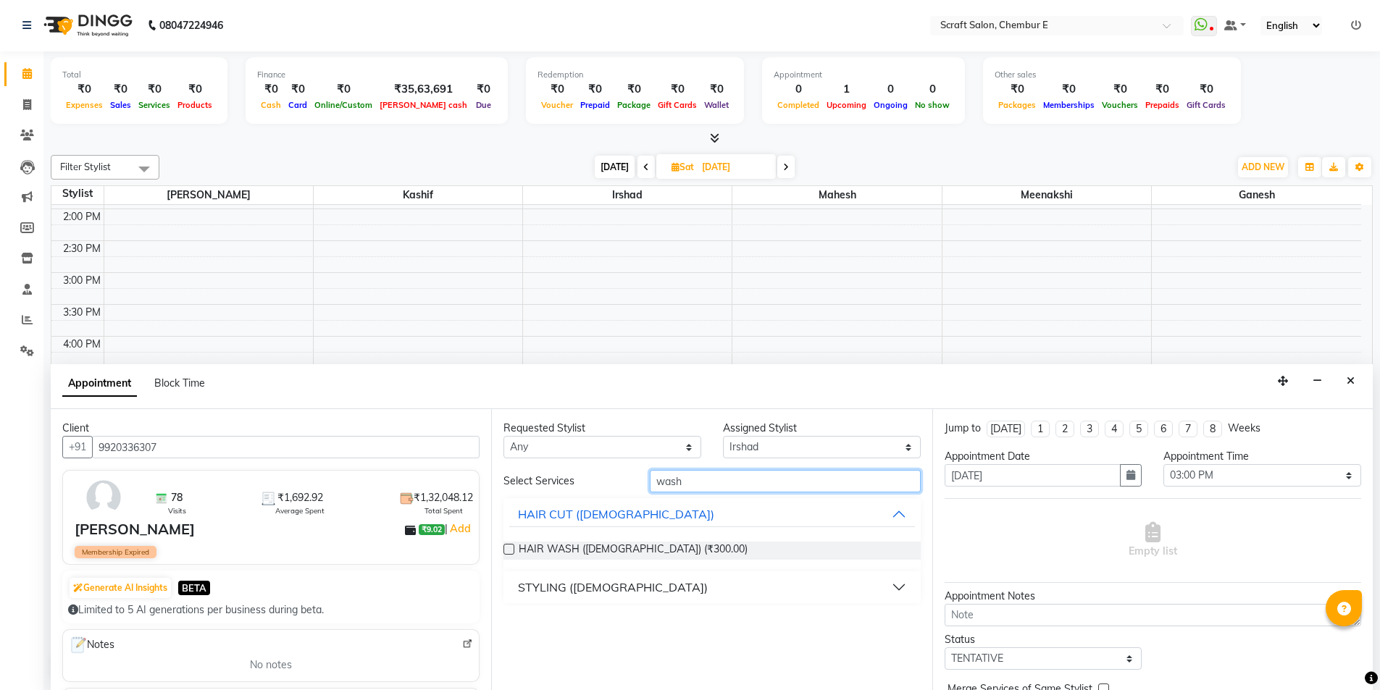
type input "wash"
click at [903, 589] on button "STYLING ([DEMOGRAPHIC_DATA])" at bounding box center [711, 587] width 405 height 26
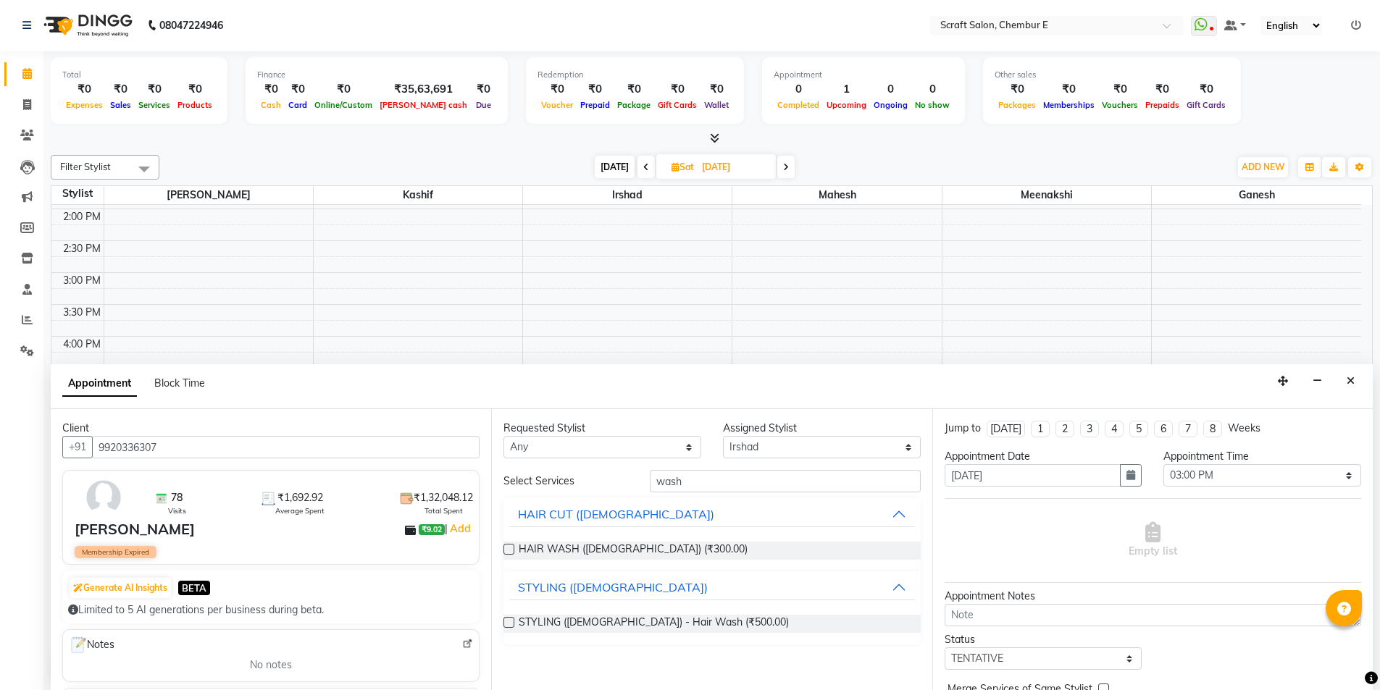
click at [725, 627] on div "STYLING ([DEMOGRAPHIC_DATA]) - Hair Wash (₹500.00)" at bounding box center [711, 624] width 417 height 18
click at [691, 624] on span "STYLING ([DEMOGRAPHIC_DATA]) - Hair Wash (₹500.00)" at bounding box center [654, 624] width 270 height 18
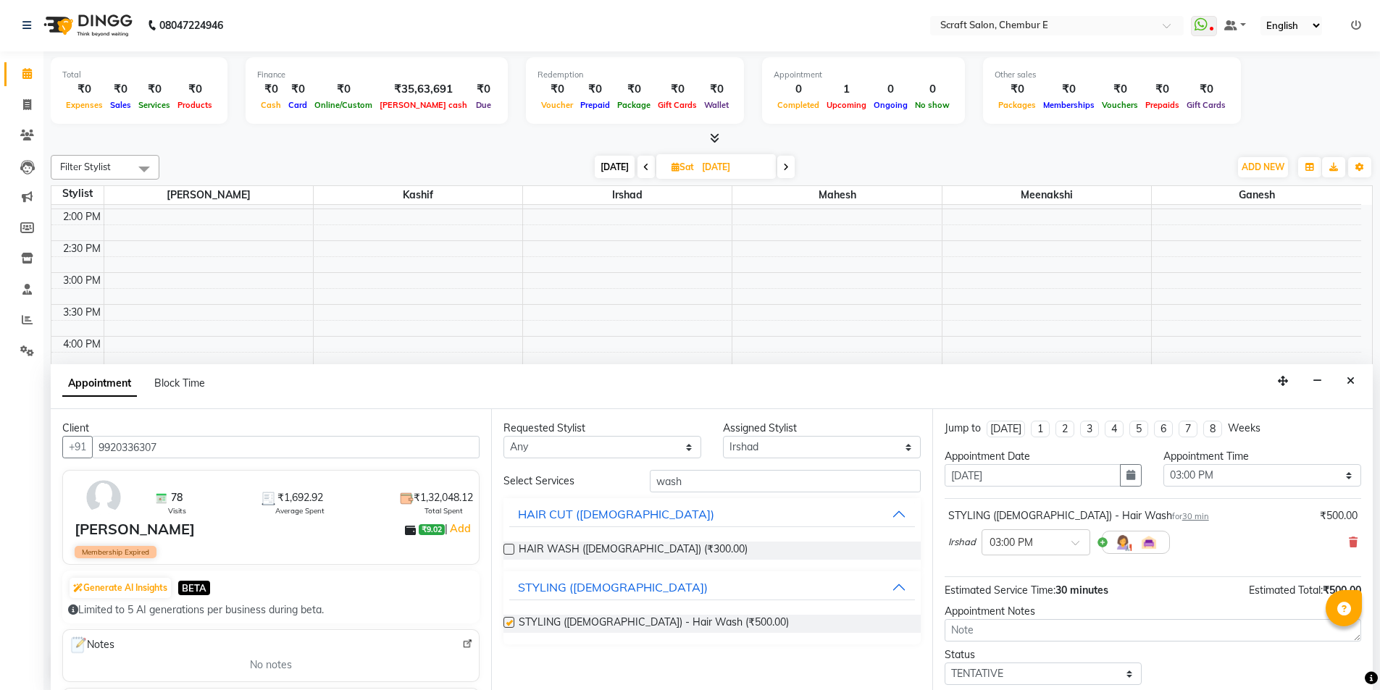
checkbox input "false"
click at [722, 474] on input "wash" at bounding box center [785, 481] width 271 height 22
type input "w"
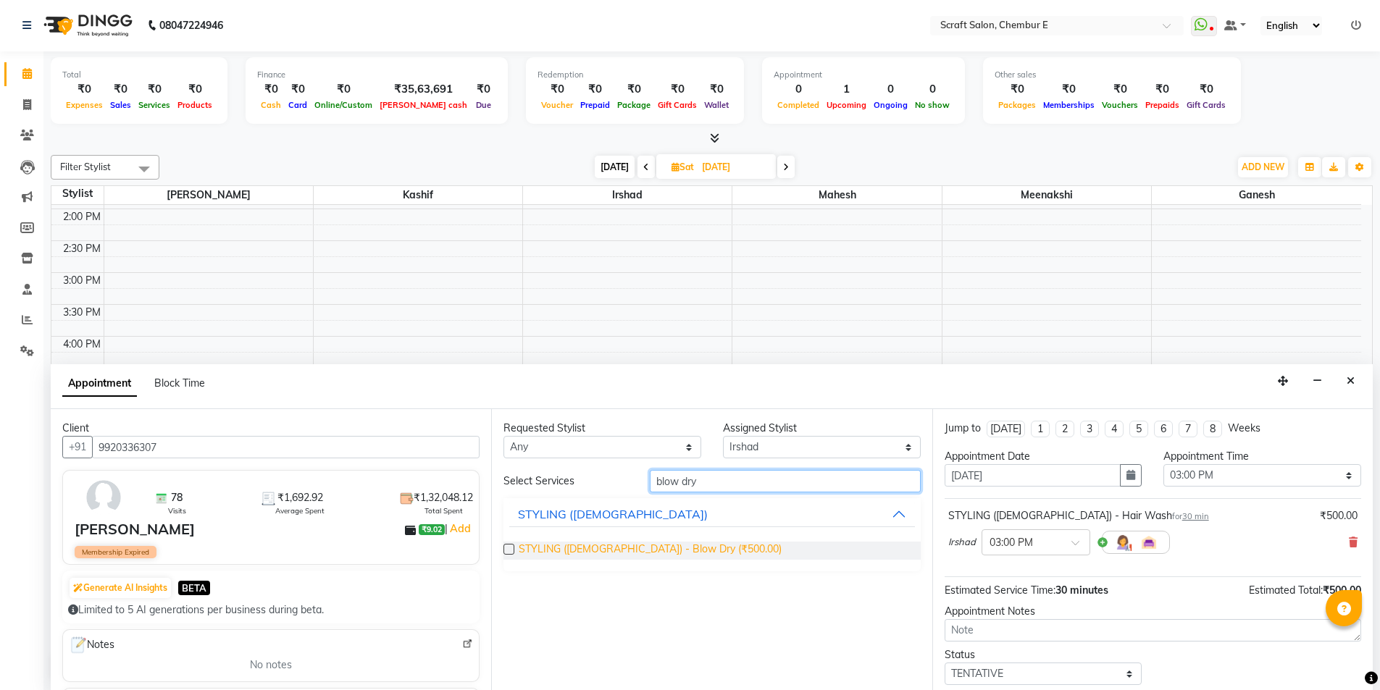
type input "blow dry"
click at [683, 546] on span "STYLING ([DEMOGRAPHIC_DATA]) - Blow Dry (₹500.00)" at bounding box center [650, 551] width 263 height 18
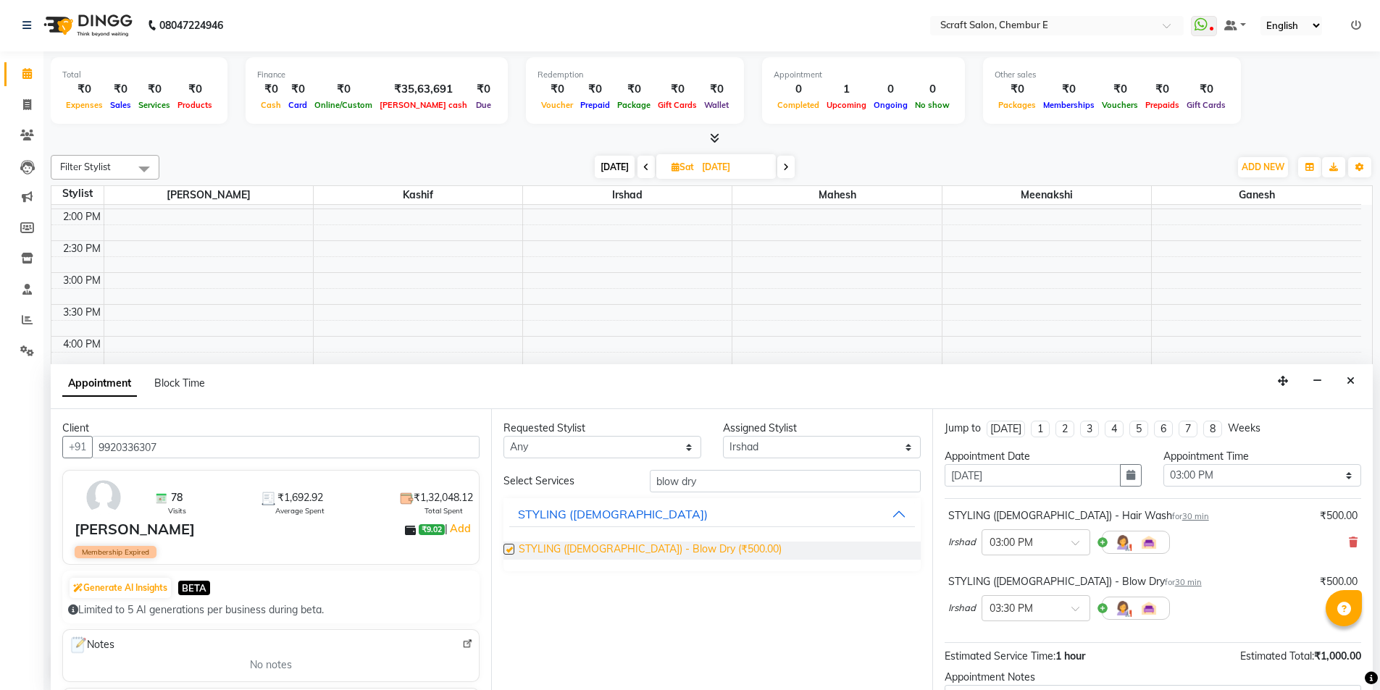
checkbox input "false"
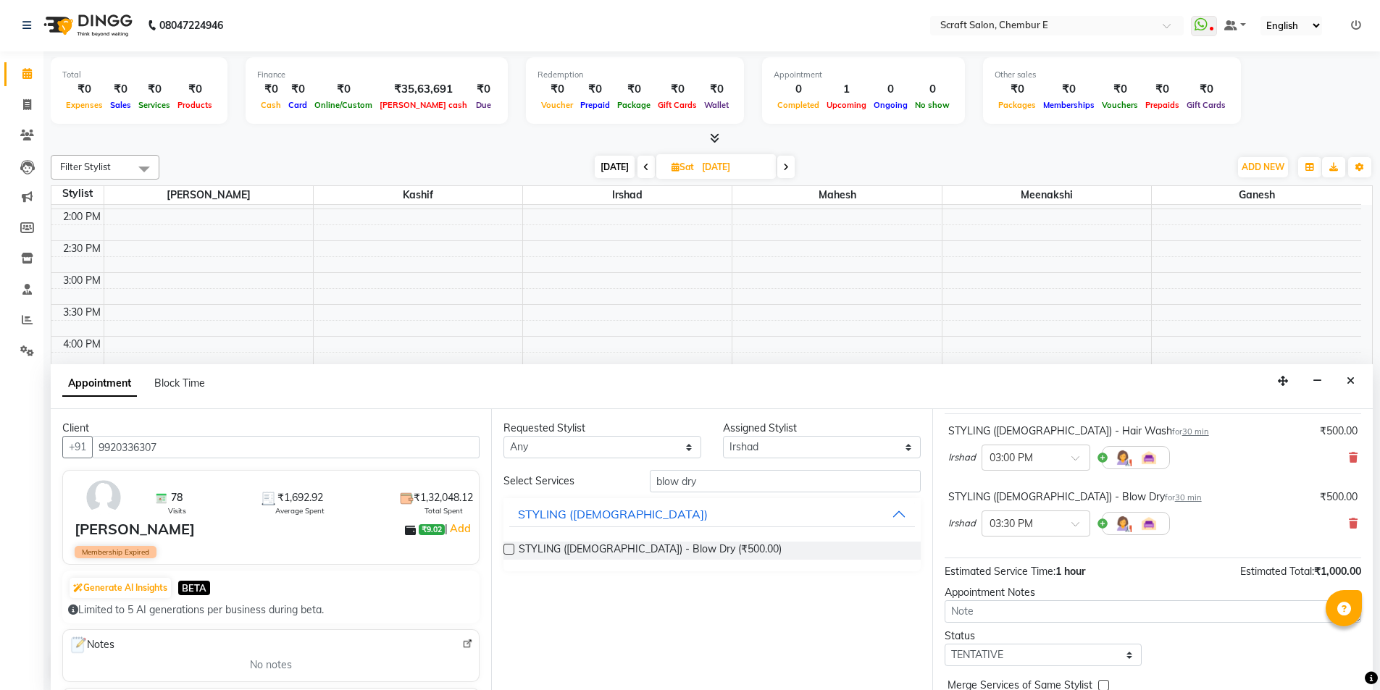
scroll to position [152, 0]
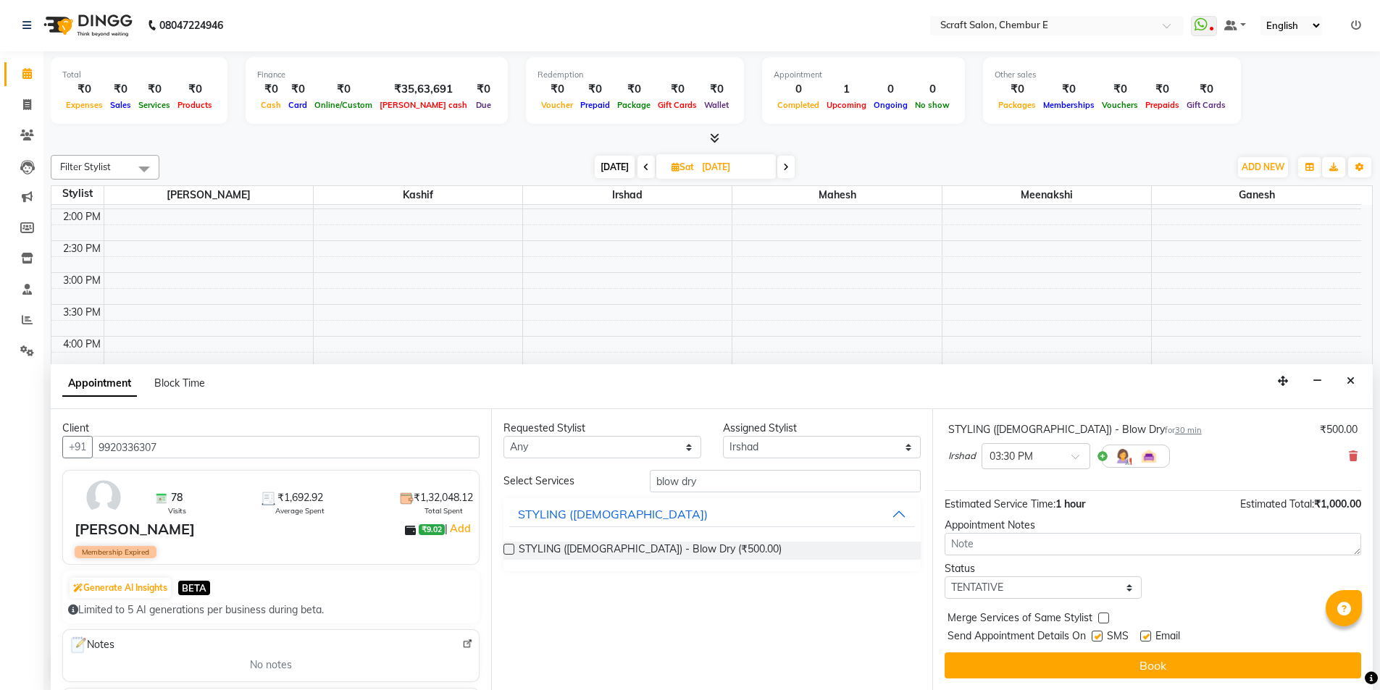
click at [1148, 634] on label at bounding box center [1145, 636] width 11 height 11
click at [1148, 634] on input "checkbox" at bounding box center [1144, 637] width 9 height 9
checkbox input "false"
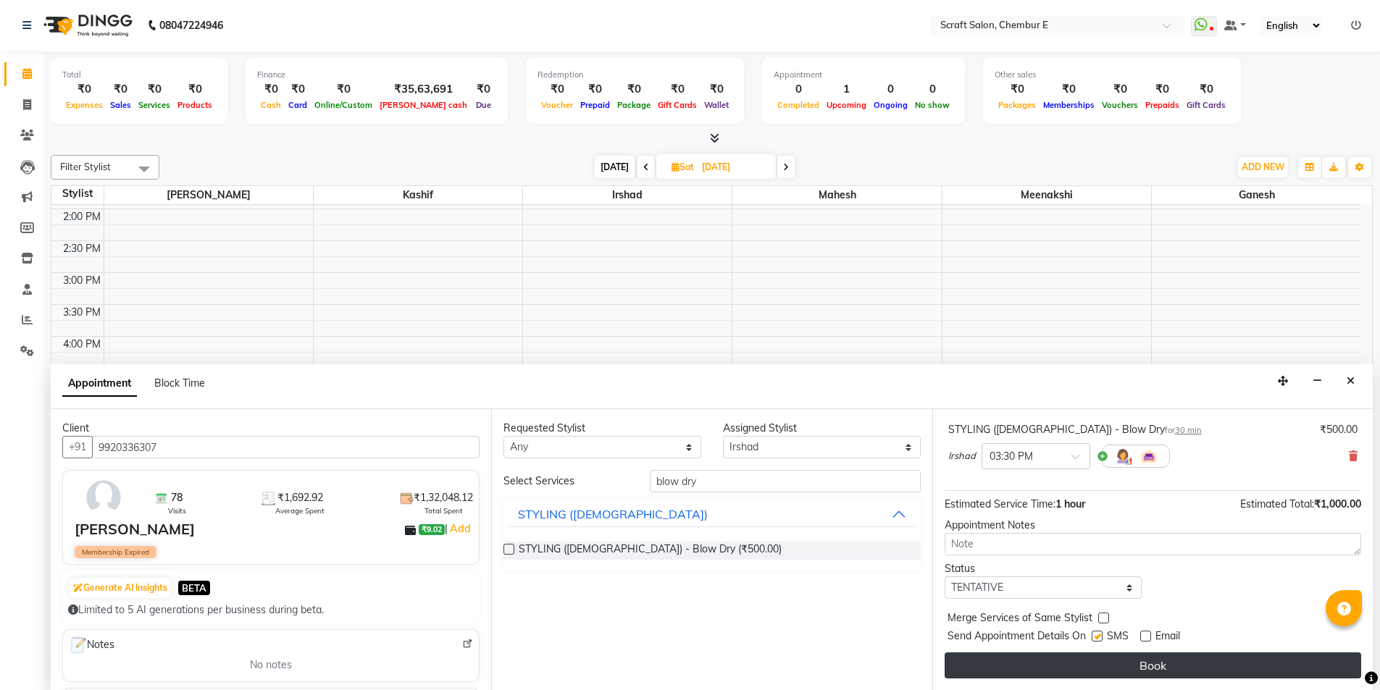
click at [1152, 658] on button "Book" at bounding box center [1153, 666] width 417 height 26
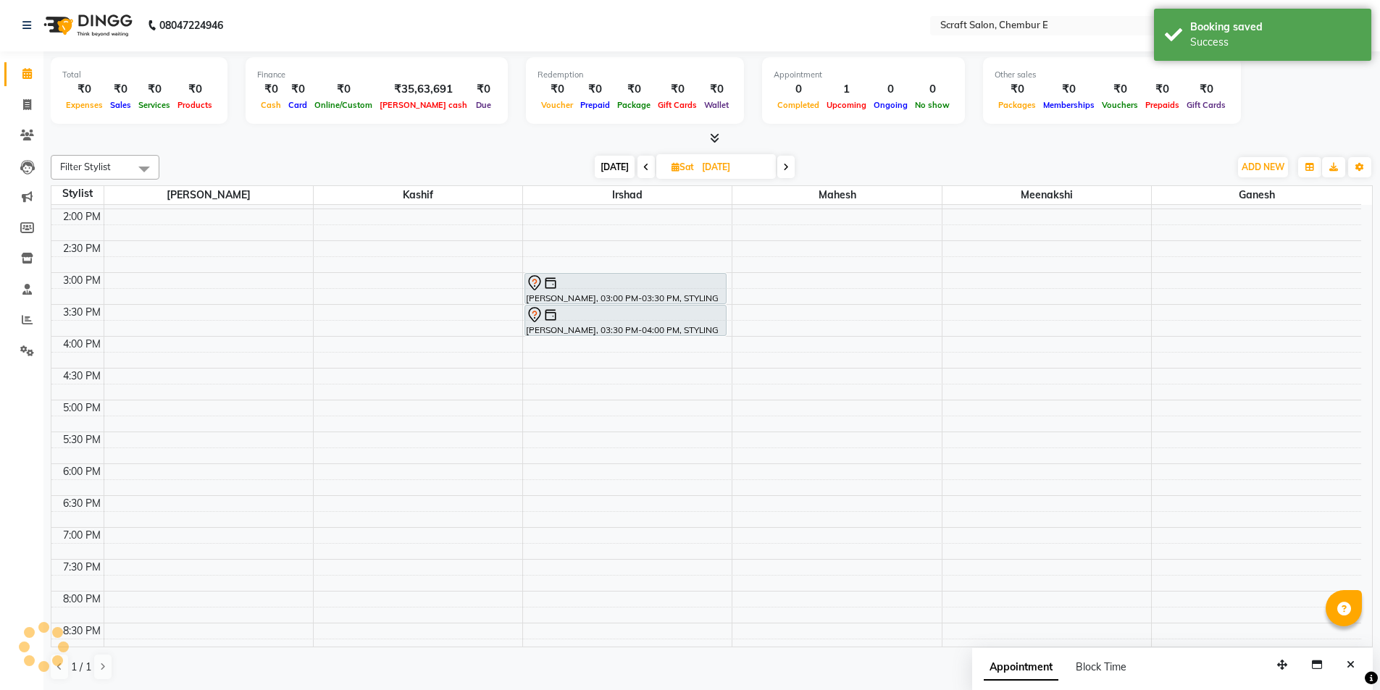
scroll to position [0, 0]
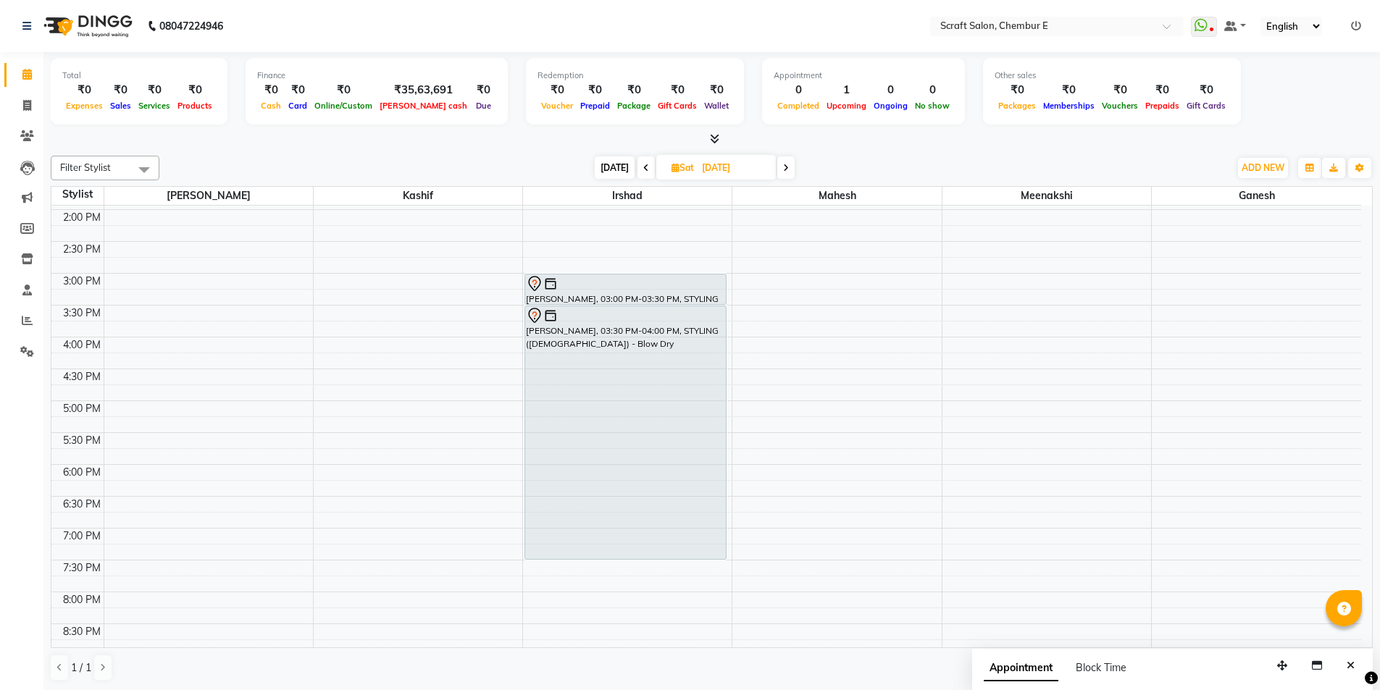
drag, startPoint x: 698, startPoint y: 333, endPoint x: 698, endPoint y: 545, distance: 212.3
click at [698, 545] on div "[PERSON_NAME], 03:00 PM-03:30 PM, STYLING ([DEMOGRAPHIC_DATA]) - Hair Wash [PER…" at bounding box center [627, 305] width 209 height 828
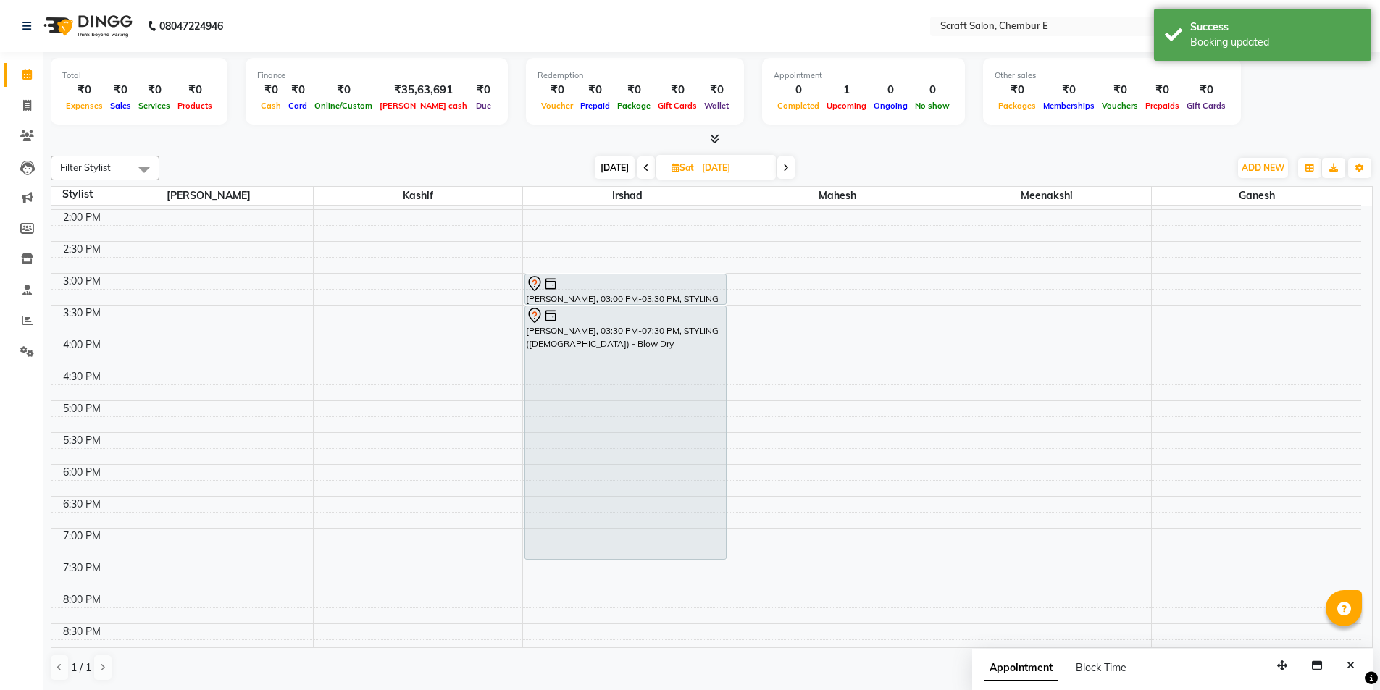
click at [607, 170] on span "[DATE]" at bounding box center [615, 167] width 40 height 22
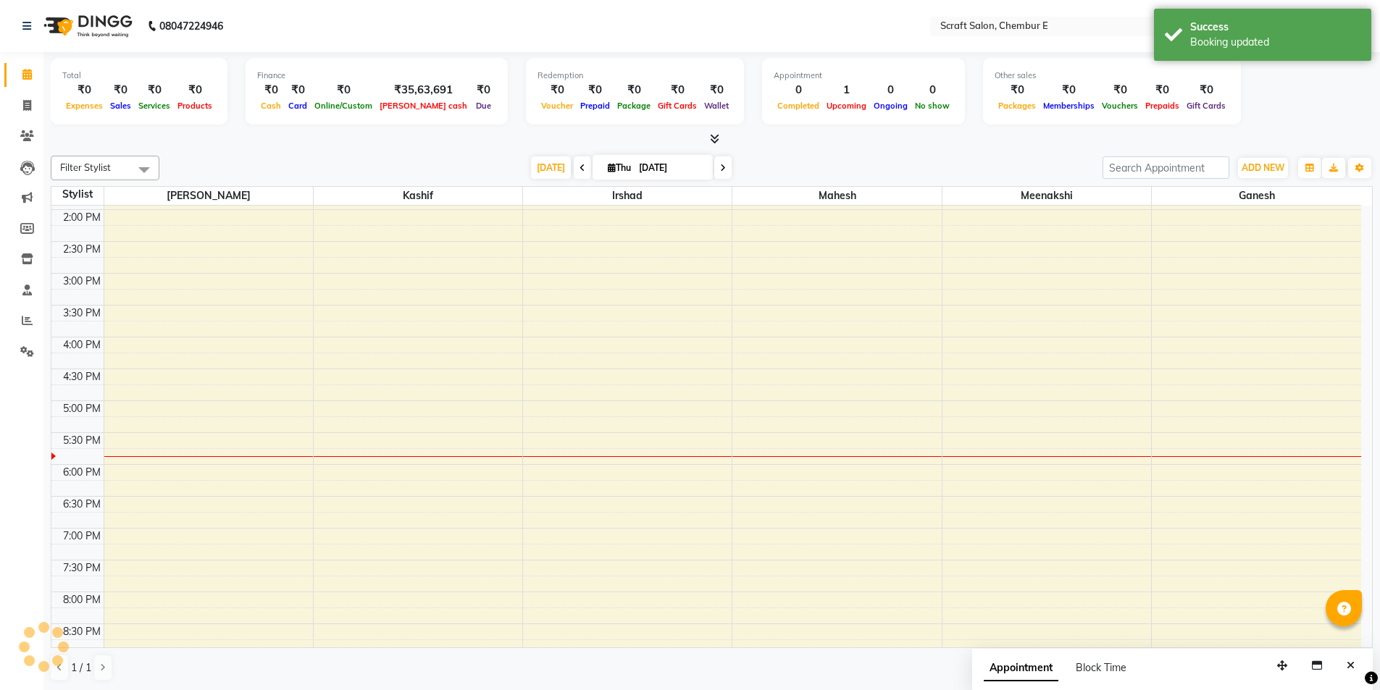
scroll to position [386, 0]
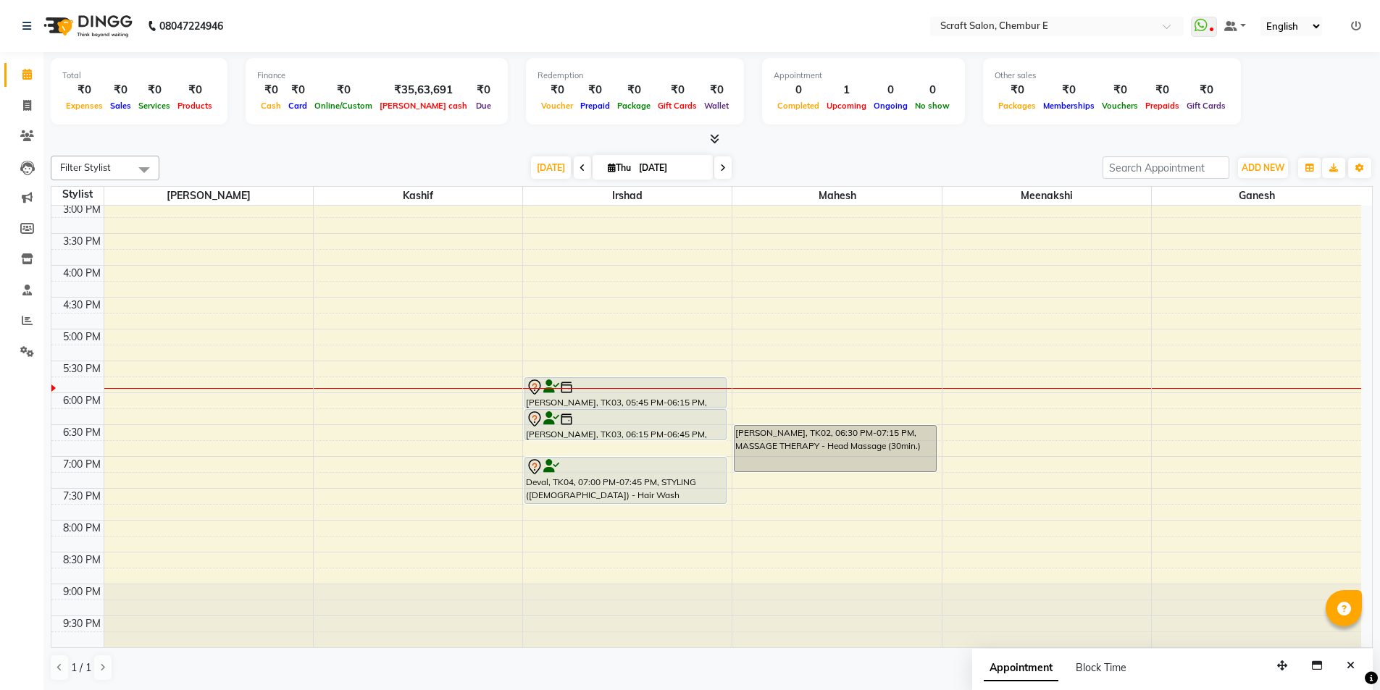
click at [720, 171] on icon at bounding box center [723, 168] width 6 height 9
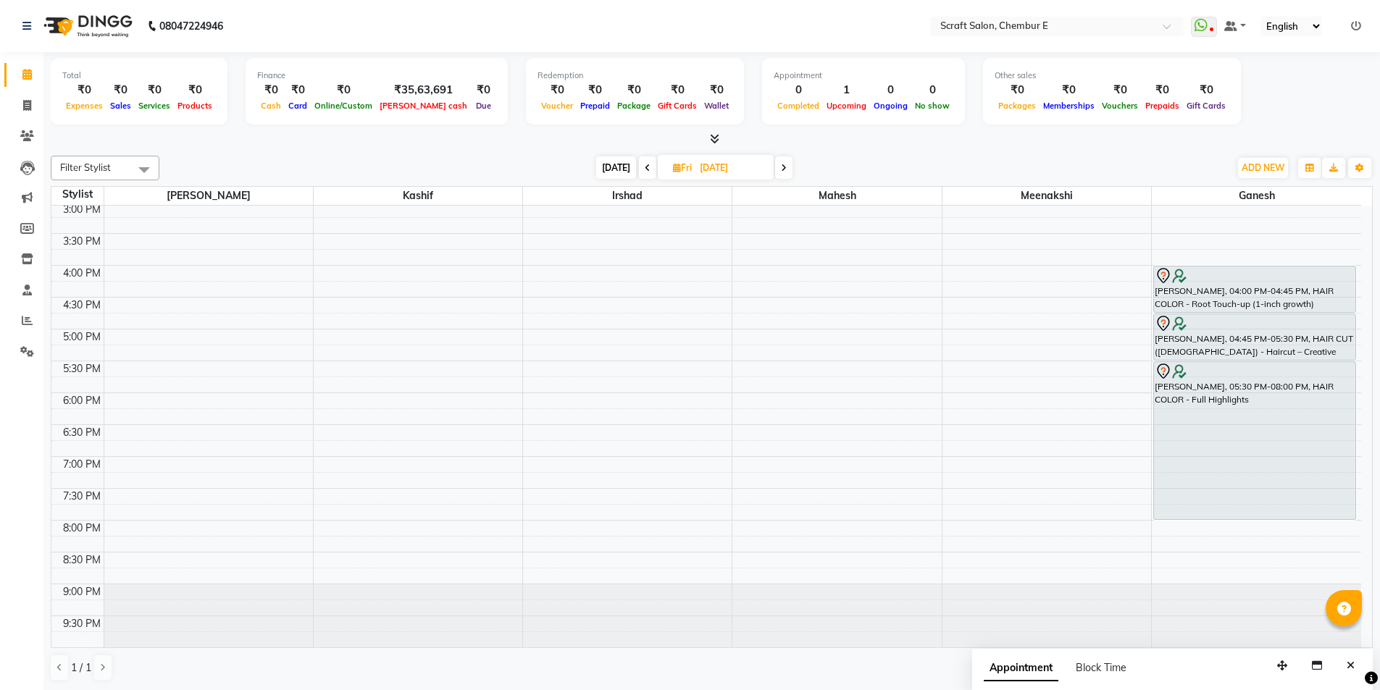
click at [781, 168] on icon at bounding box center [784, 168] width 6 height 9
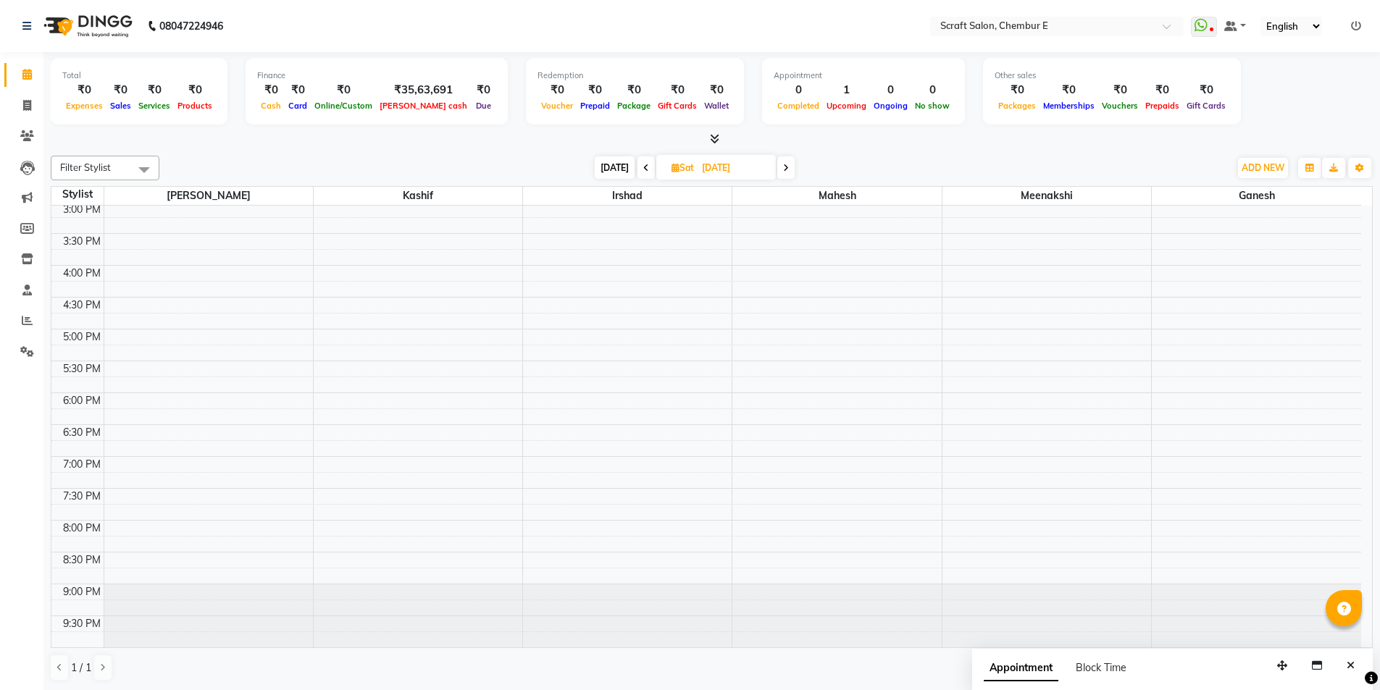
scroll to position [0, 0]
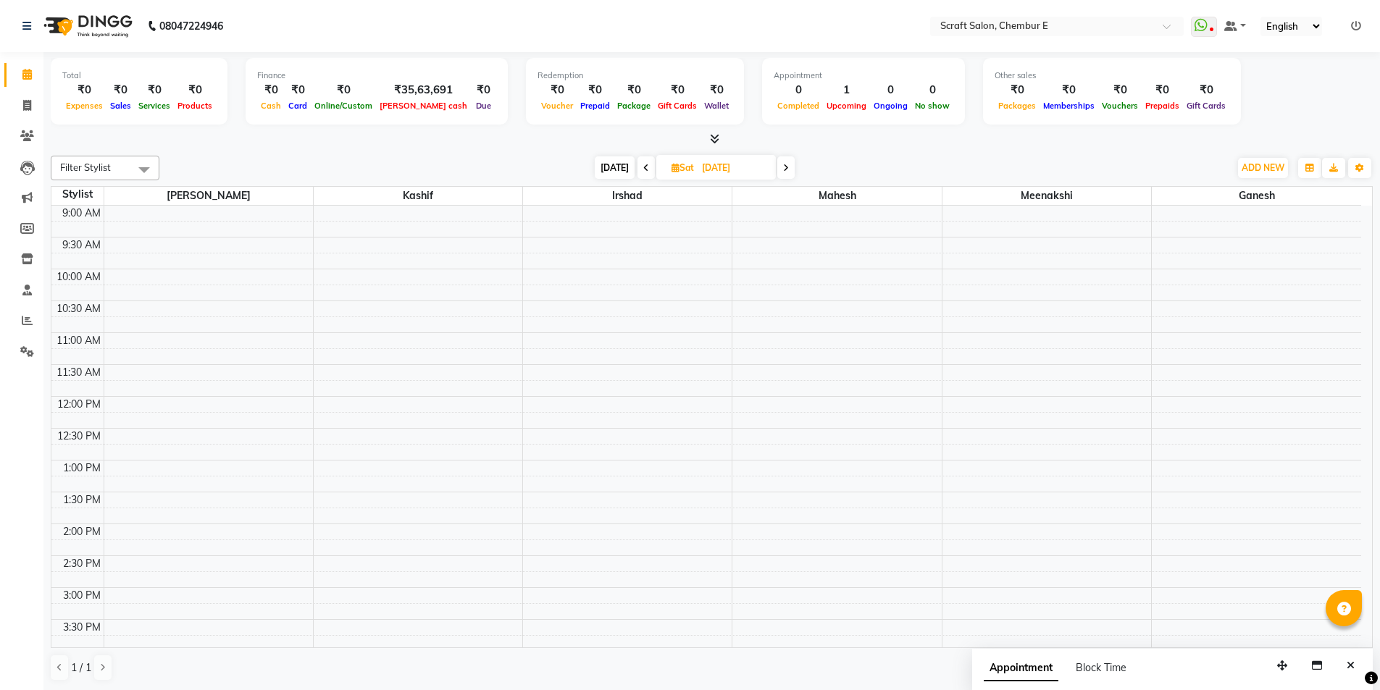
click at [625, 172] on span "[DATE]" at bounding box center [615, 167] width 40 height 22
type input "[DATE]"
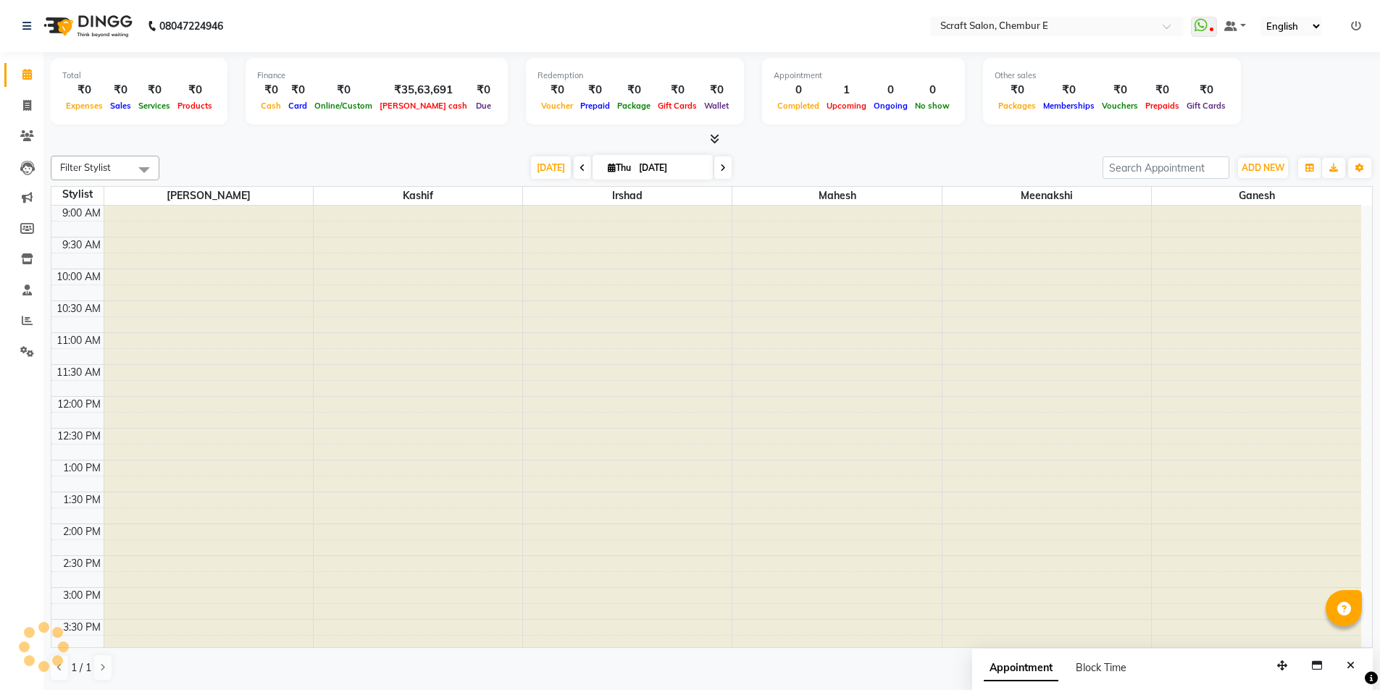
scroll to position [386, 0]
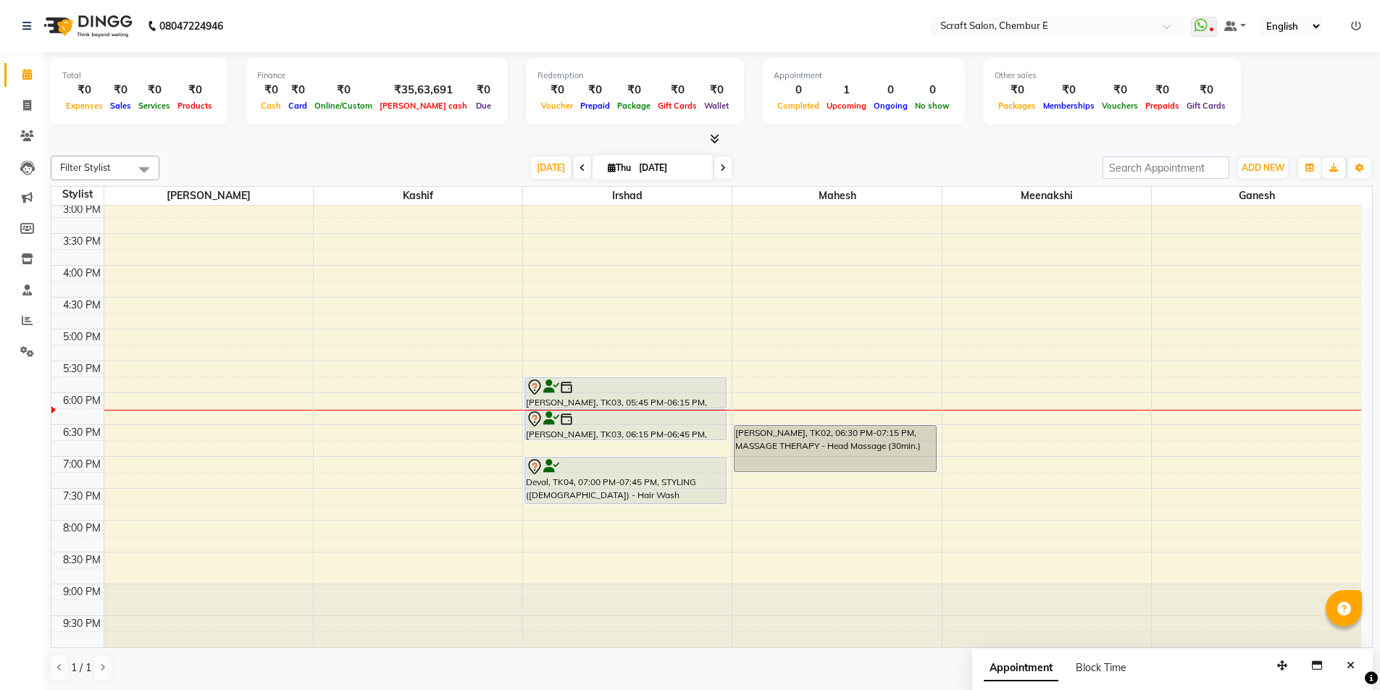
click at [645, 384] on div at bounding box center [625, 387] width 199 height 17
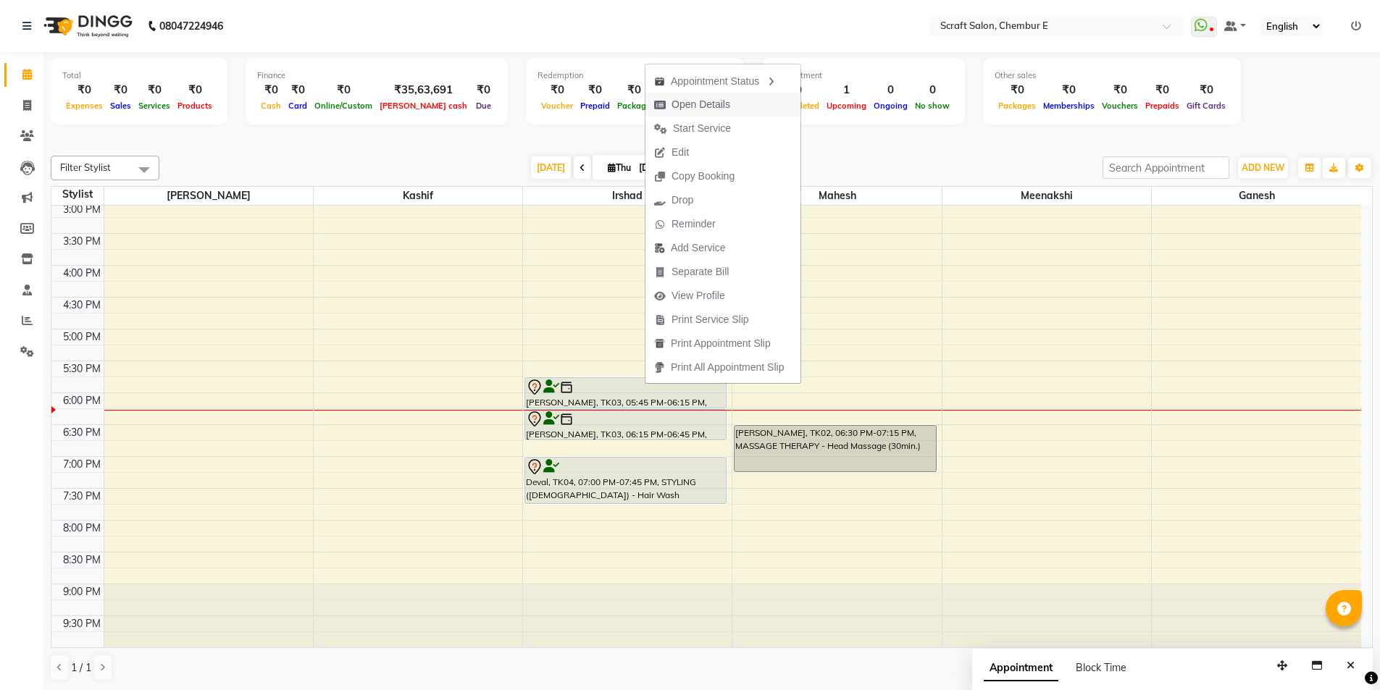
click at [690, 99] on span "Open Details" at bounding box center [701, 104] width 59 height 15
select select "7"
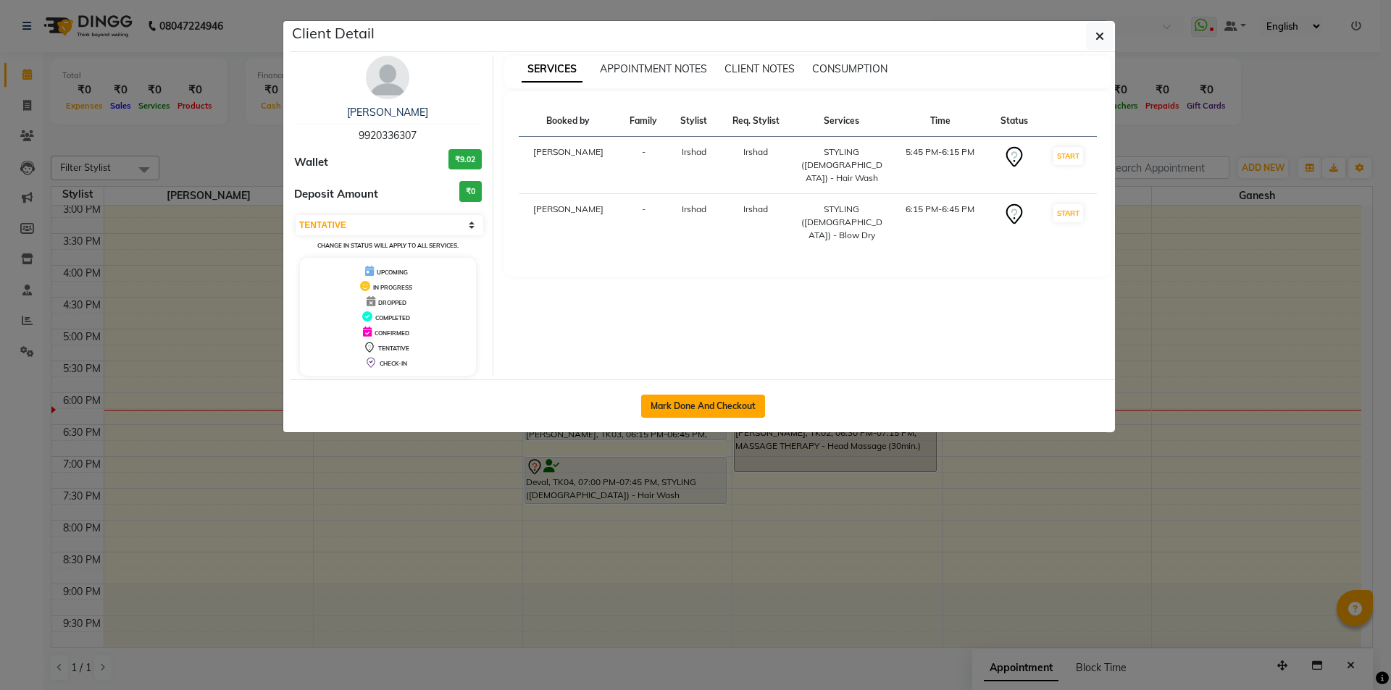
click at [703, 406] on button "Mark Done And Checkout" at bounding box center [703, 406] width 124 height 23
select select "service"
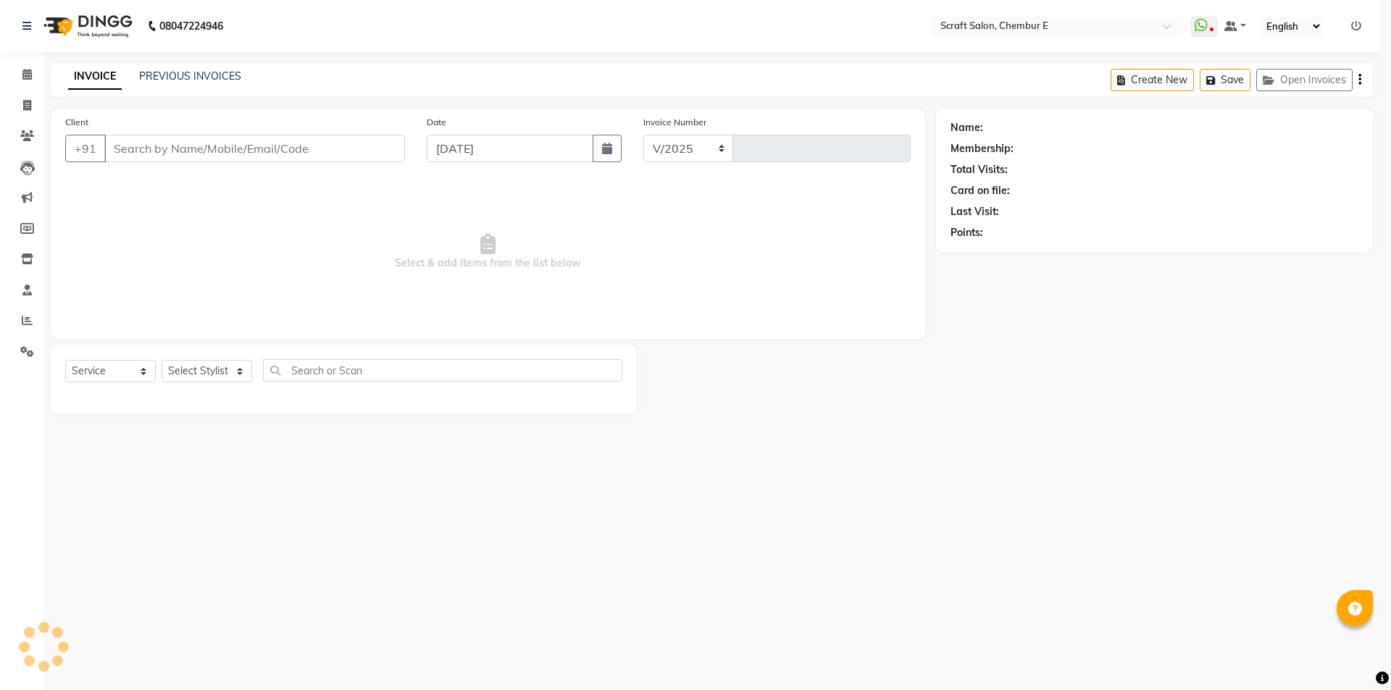
select select "3922"
type input "1370"
type input "9920336307"
select select "33658"
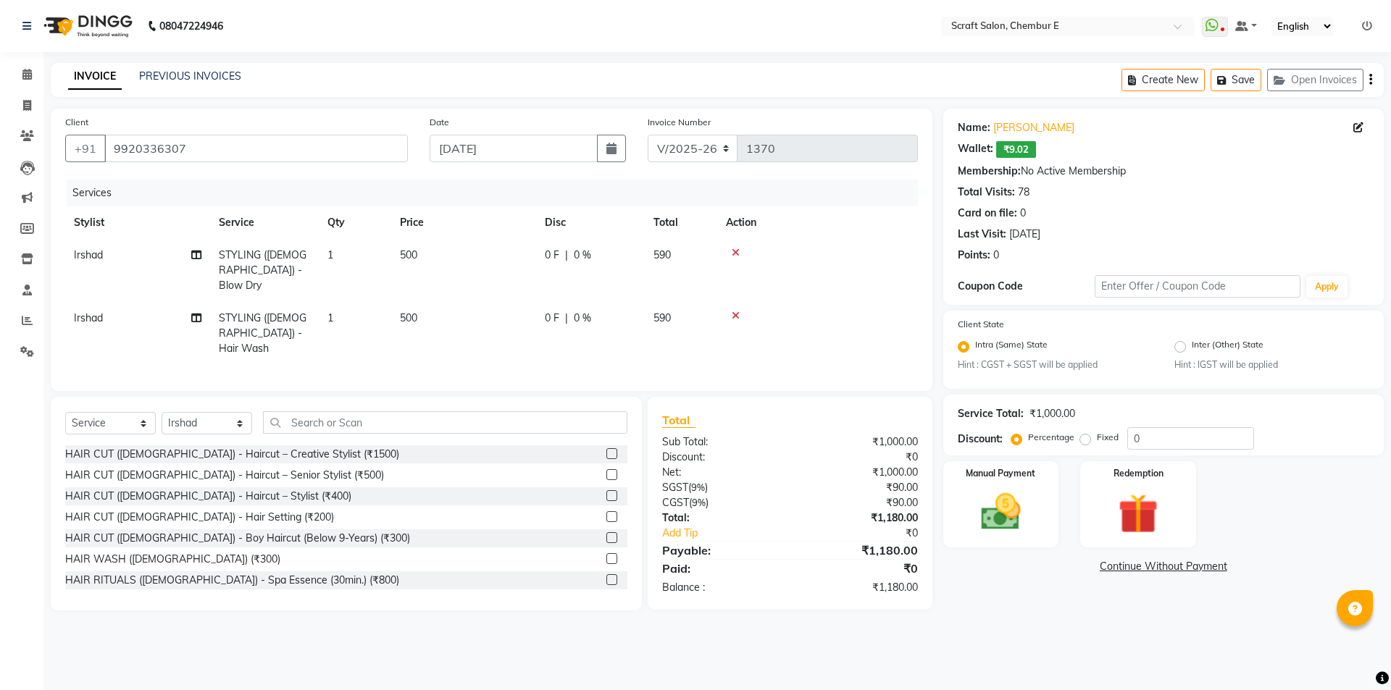
click at [405, 252] on span "500" at bounding box center [408, 254] width 17 height 13
select select "33658"
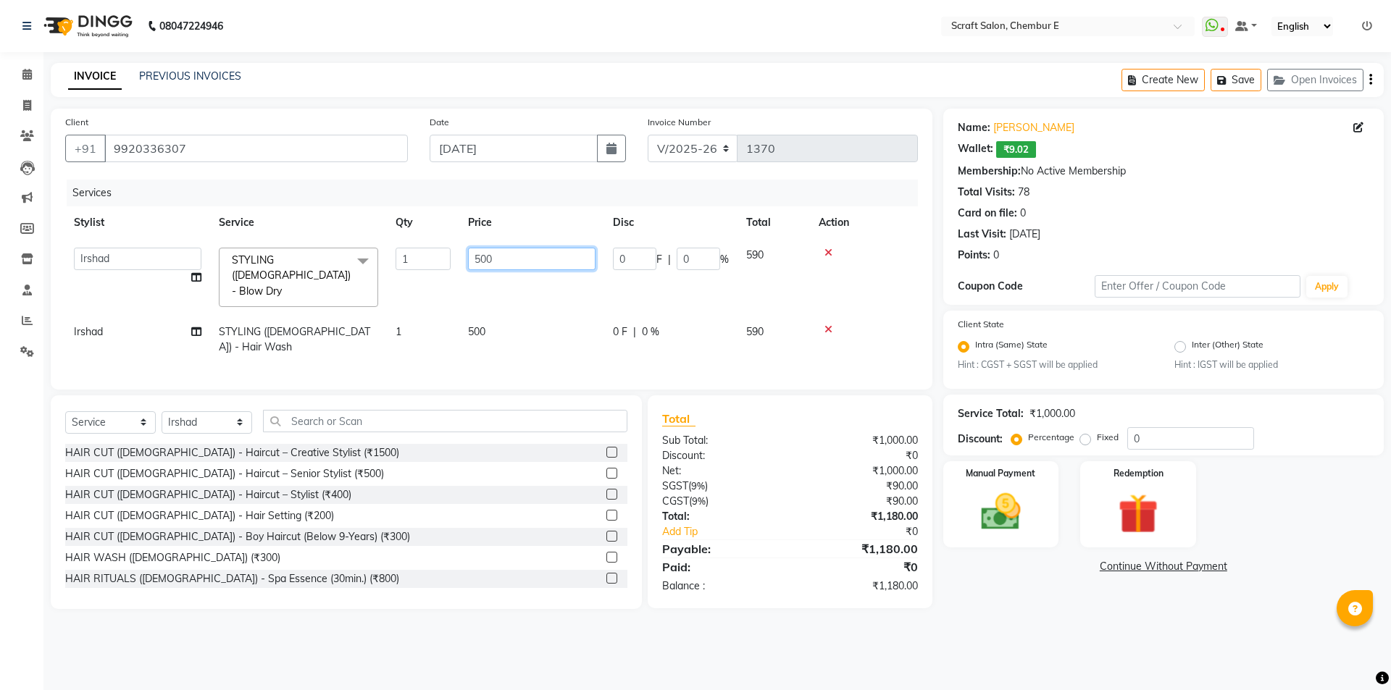
click at [481, 256] on input "500" at bounding box center [531, 259] width 127 height 22
type input "700"
click at [511, 296] on tbody "Frontdesk [PERSON_NAME] Mahesh Meenakshi [PERSON_NAME] STYLING ([DEMOGRAPHIC_DA…" at bounding box center [491, 301] width 853 height 125
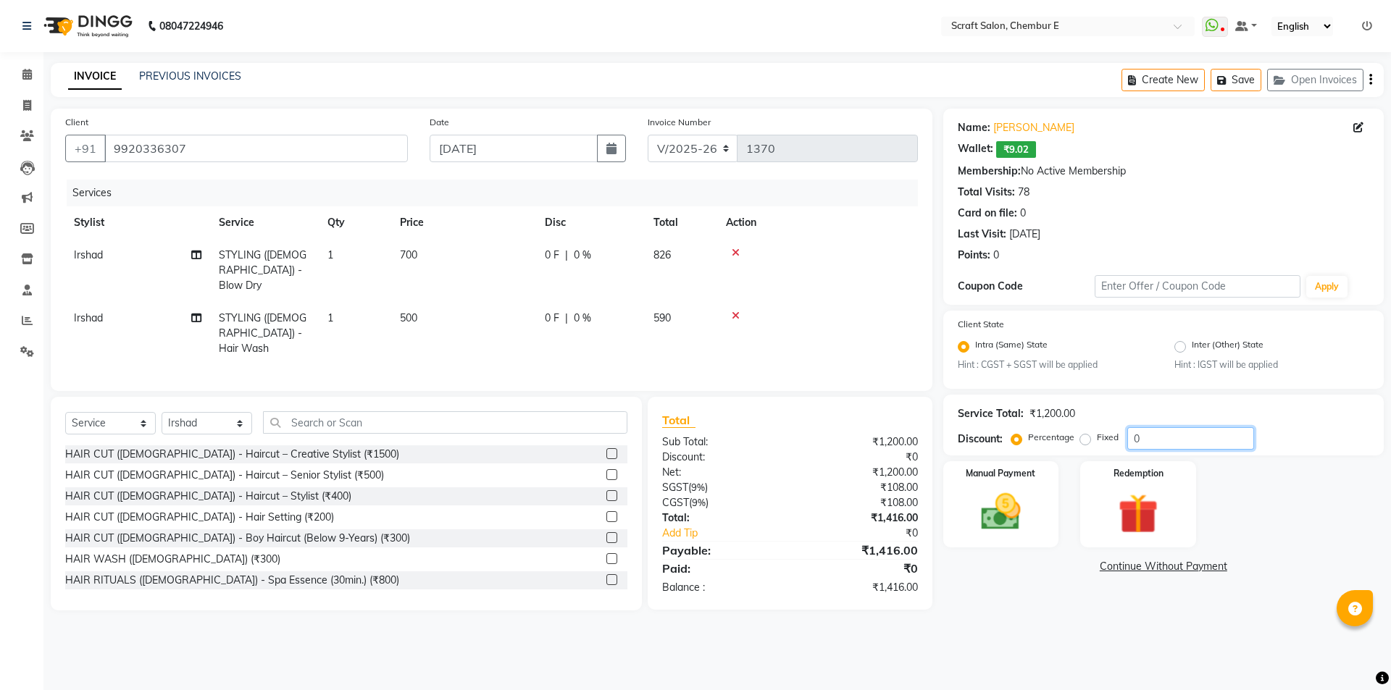
click at [1176, 442] on input "0" at bounding box center [1190, 438] width 127 height 22
type input "20"
click at [1030, 580] on div "Name: [PERSON_NAME] Wallet: ₹9.02 Membership: No Active Membership Total Visits…" at bounding box center [1168, 360] width 451 height 502
click at [1000, 472] on label "Manual Payment" at bounding box center [1001, 473] width 72 height 14
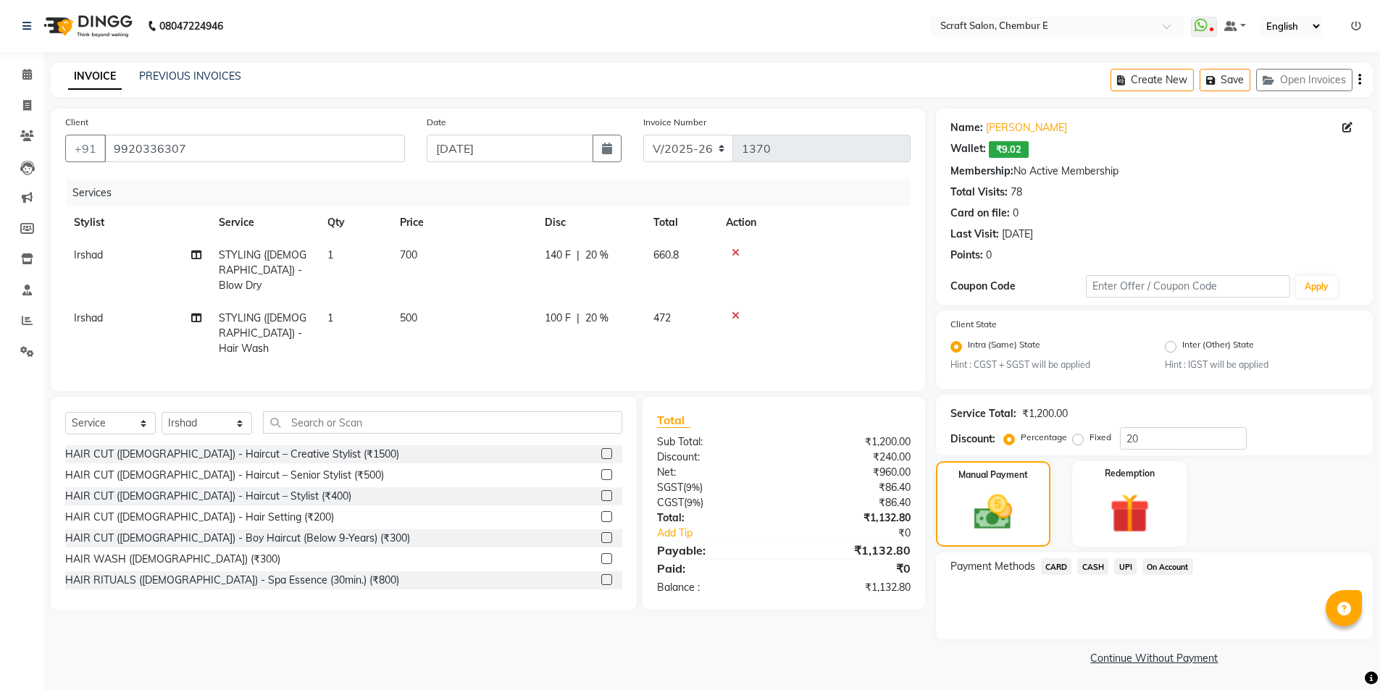
click at [1102, 569] on span "CASH" at bounding box center [1092, 567] width 31 height 17
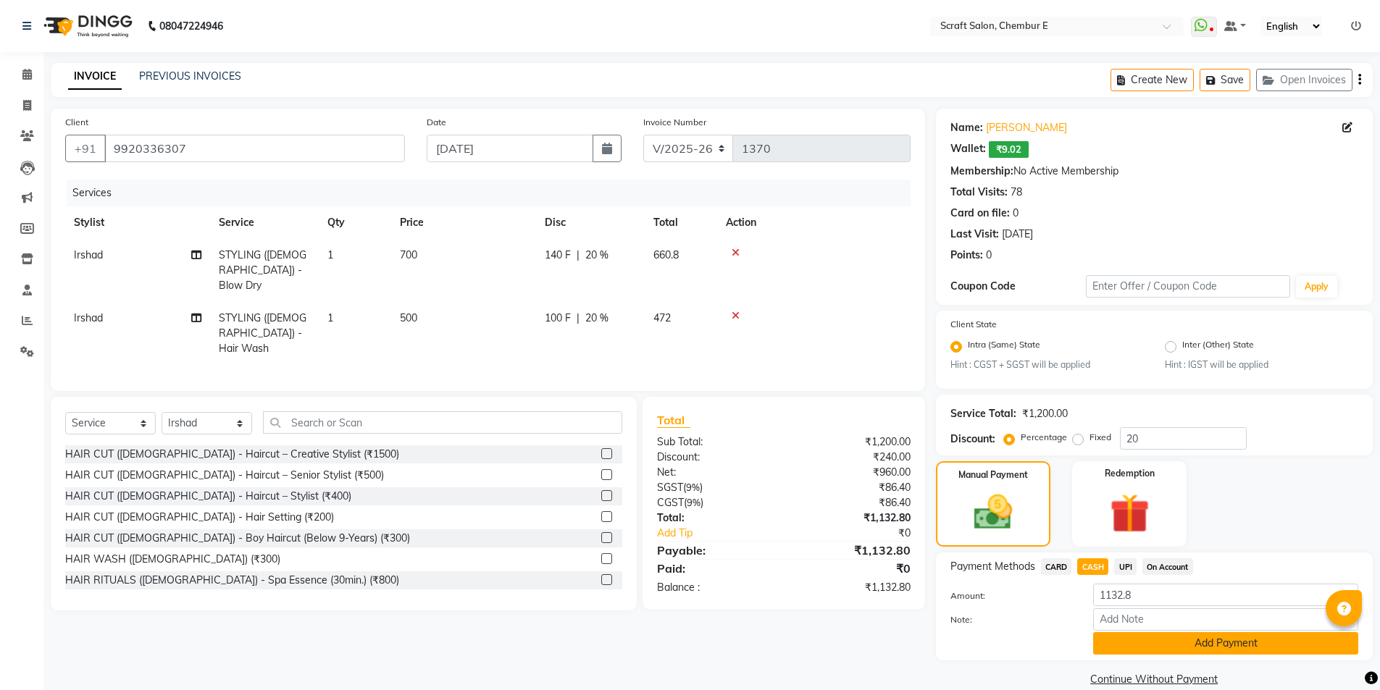
click at [1301, 637] on button "Add Payment" at bounding box center [1225, 643] width 265 height 22
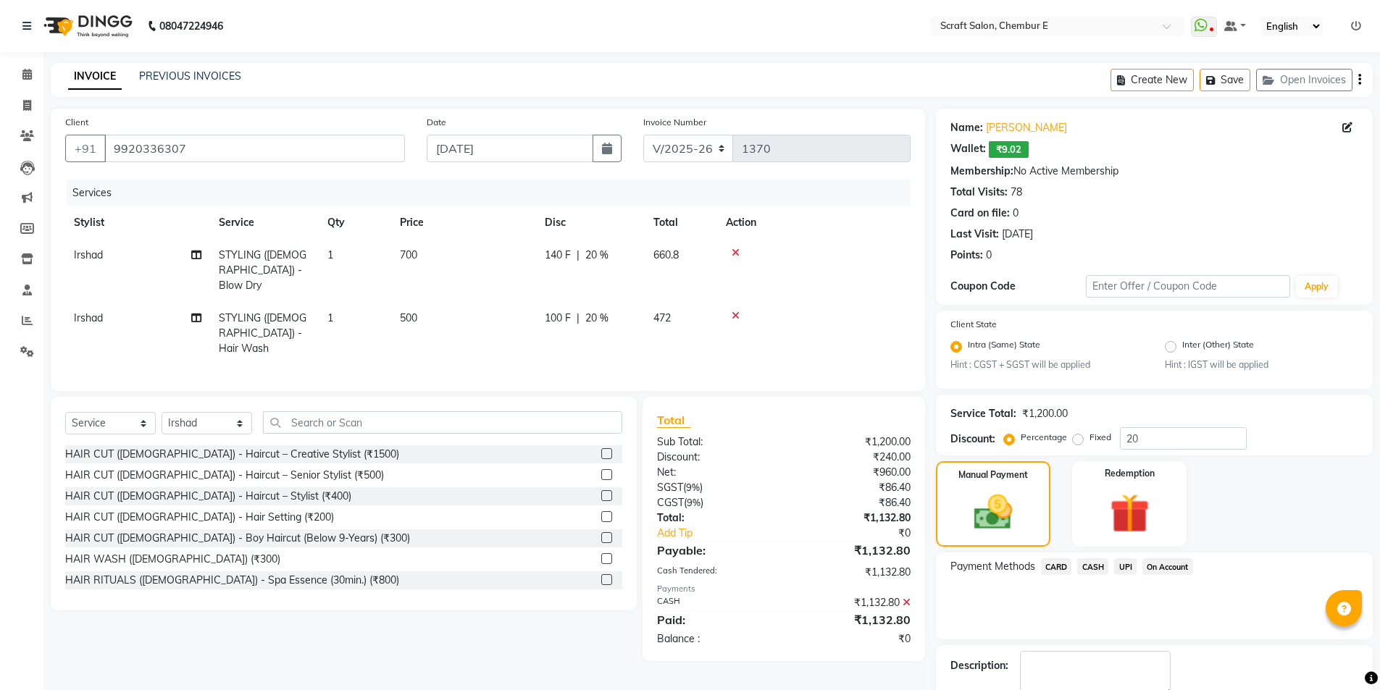
scroll to position [83, 0]
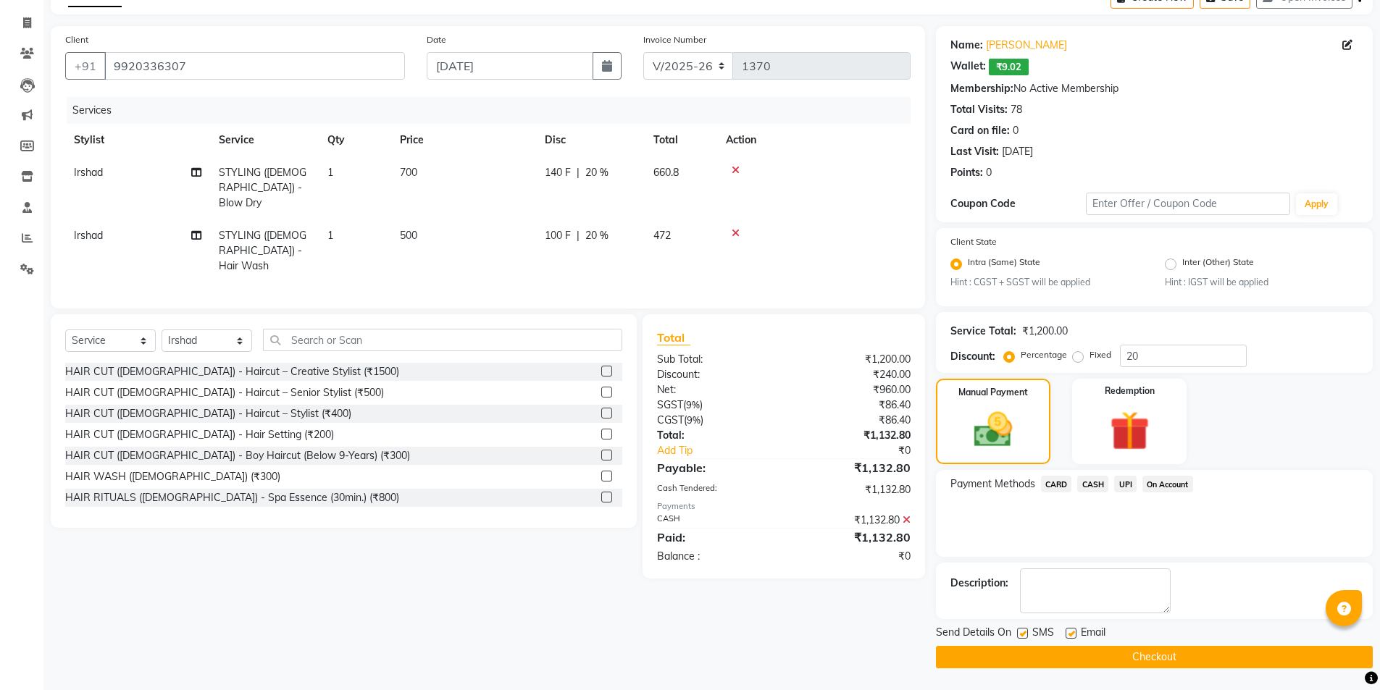
click at [1067, 632] on label at bounding box center [1071, 633] width 11 height 11
click at [1067, 632] on input "checkbox" at bounding box center [1070, 634] width 9 height 9
checkbox input "false"
click at [1099, 661] on button "Checkout" at bounding box center [1154, 657] width 437 height 22
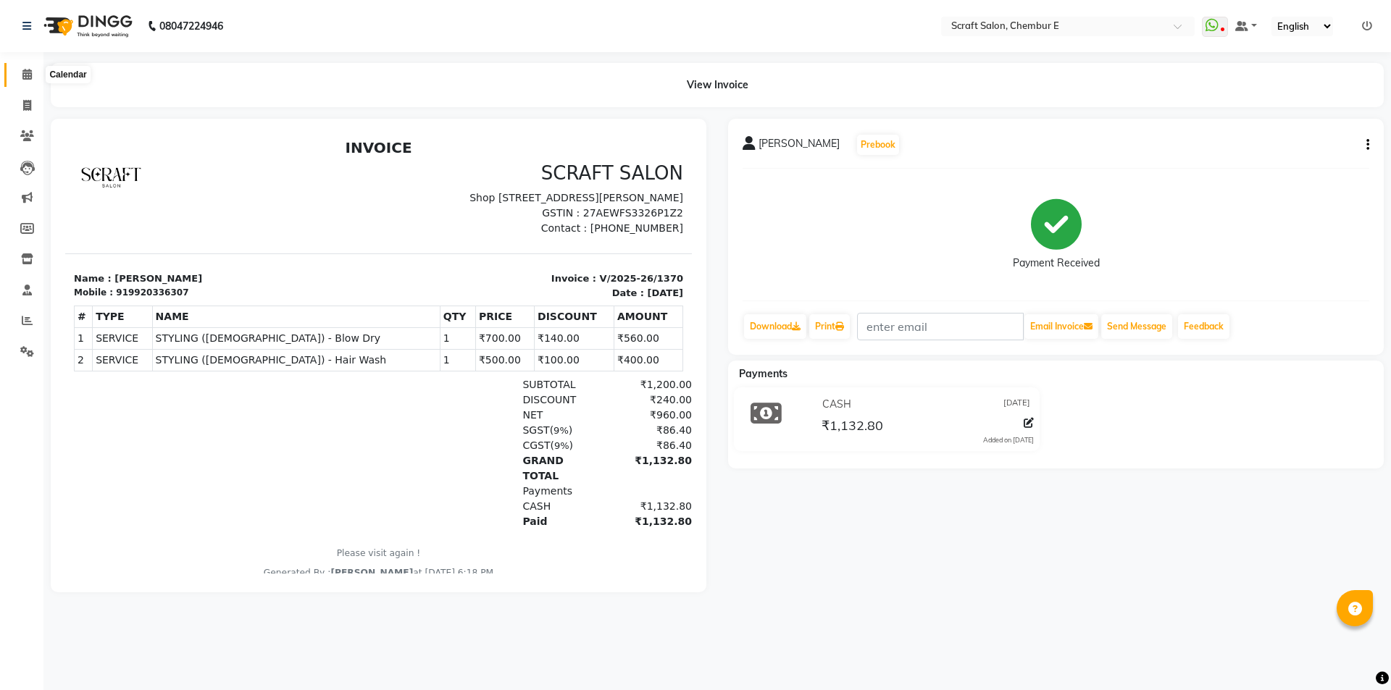
click at [28, 73] on icon at bounding box center [26, 74] width 9 height 11
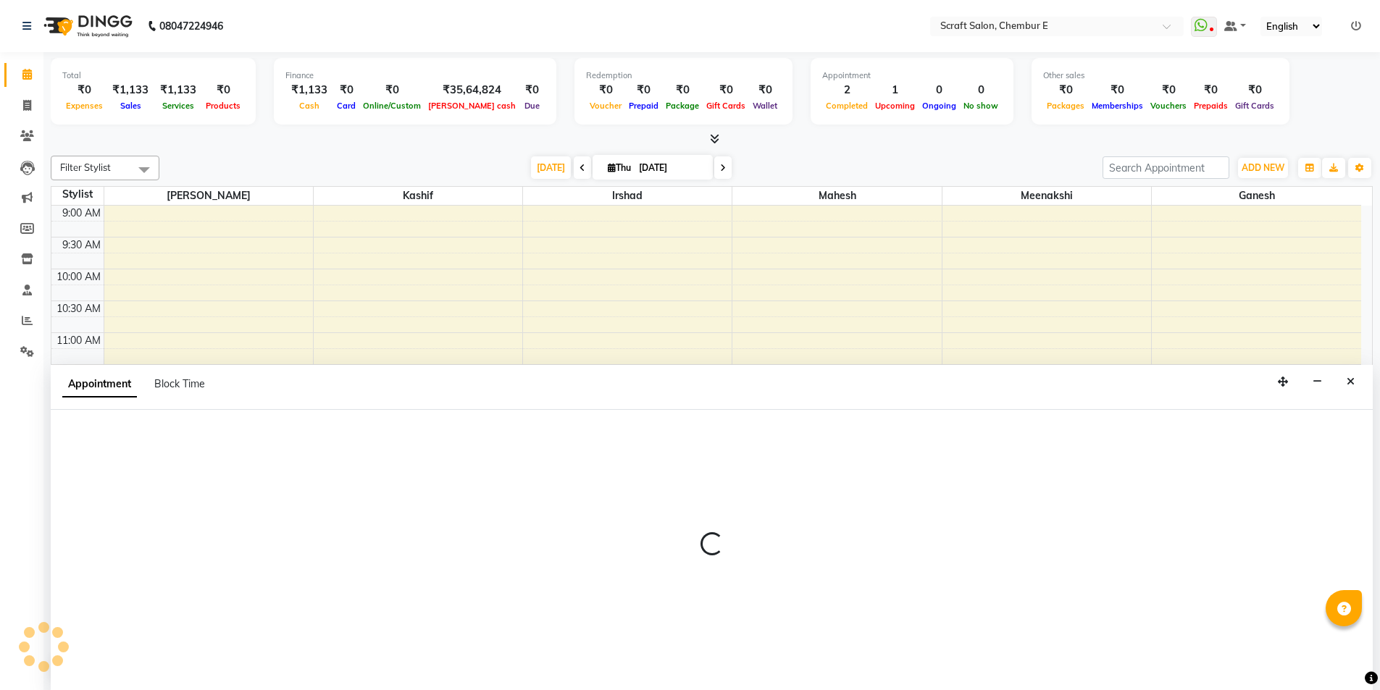
select select "19818"
select select "tentative"
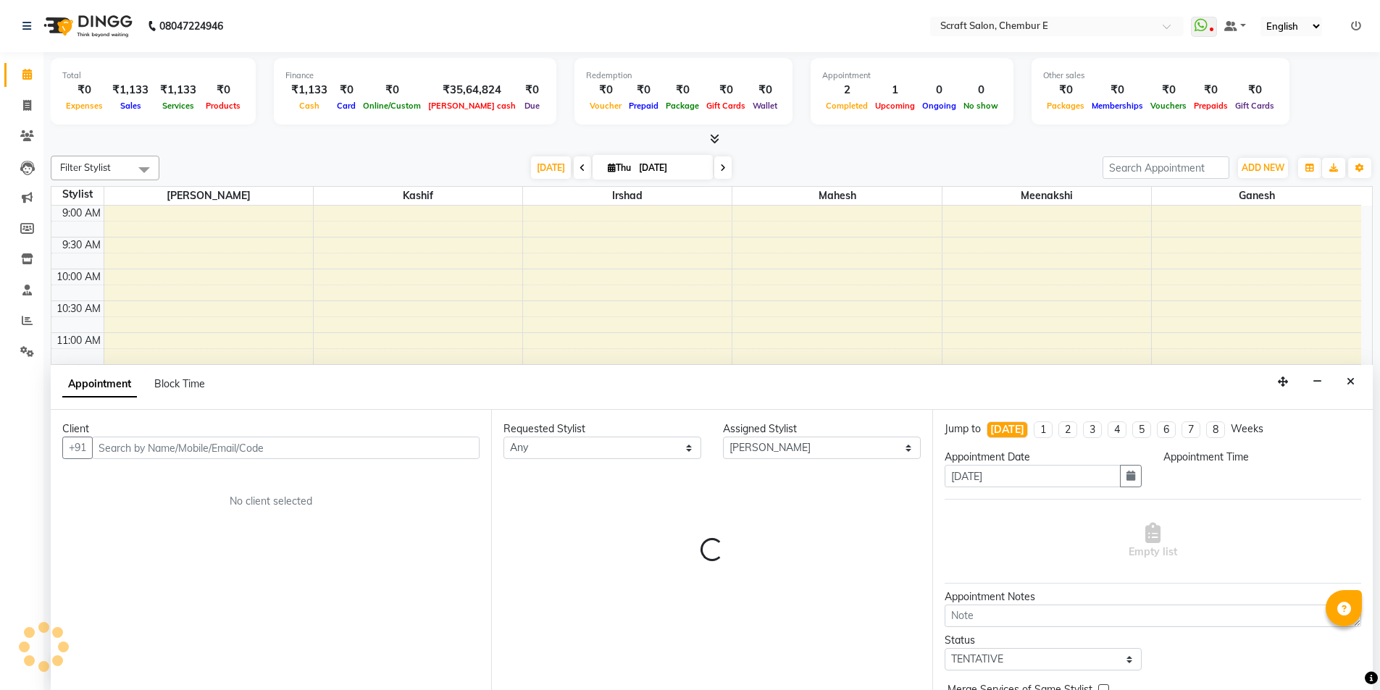
scroll to position [1, 0]
select select "870"
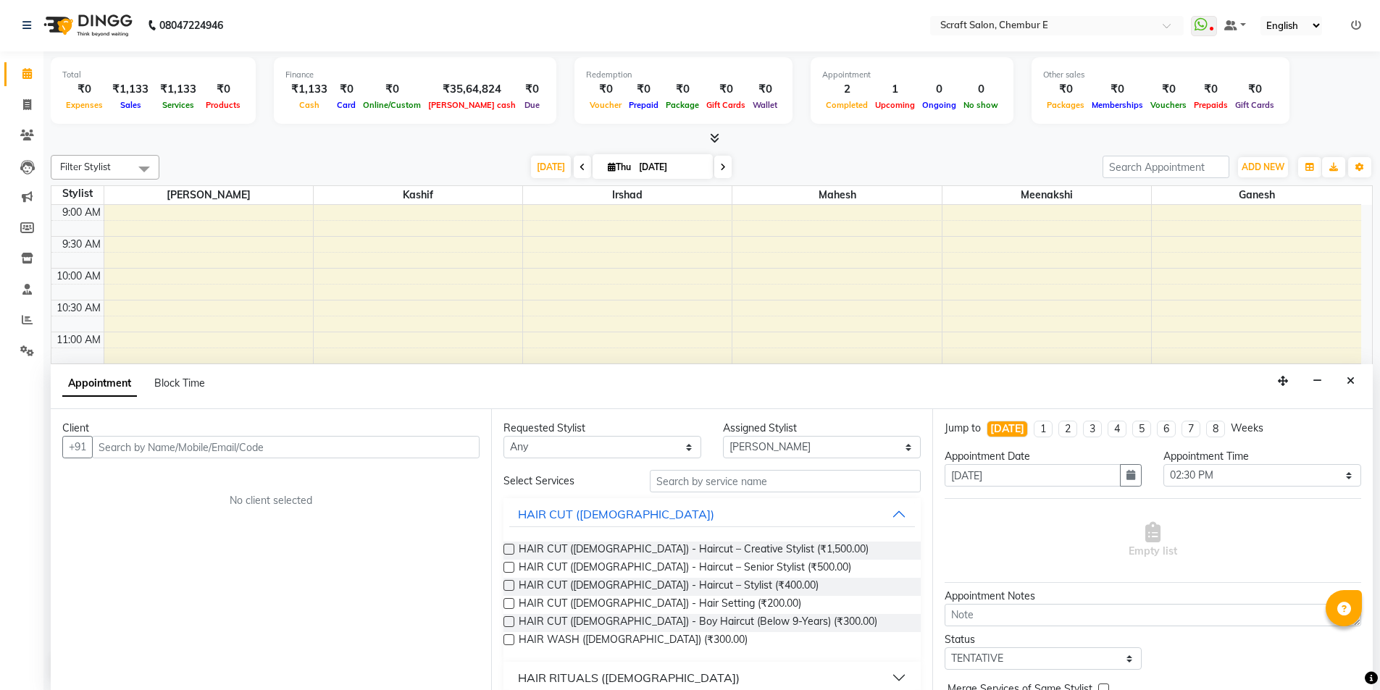
click at [1351, 384] on icon "Close" at bounding box center [1351, 381] width 8 height 10
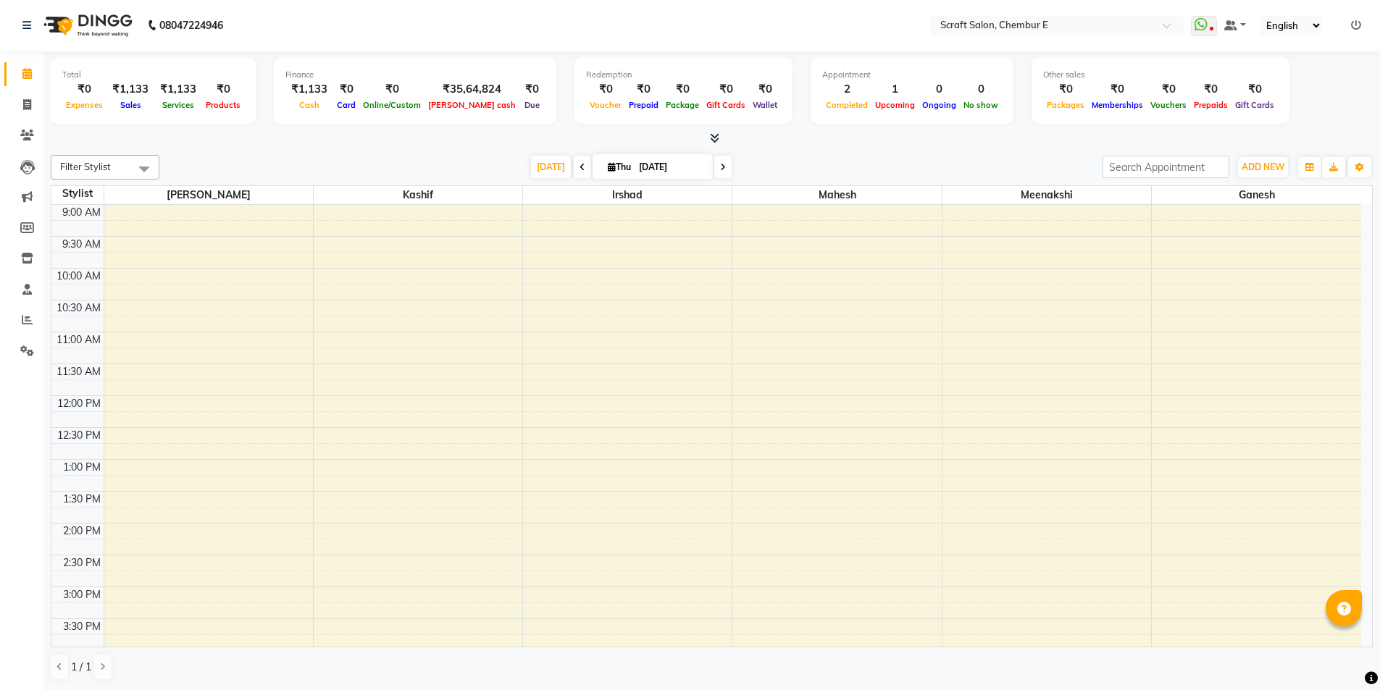
click at [698, 169] on input "[DATE]" at bounding box center [671, 167] width 72 height 22
select select "9"
select select "2025"
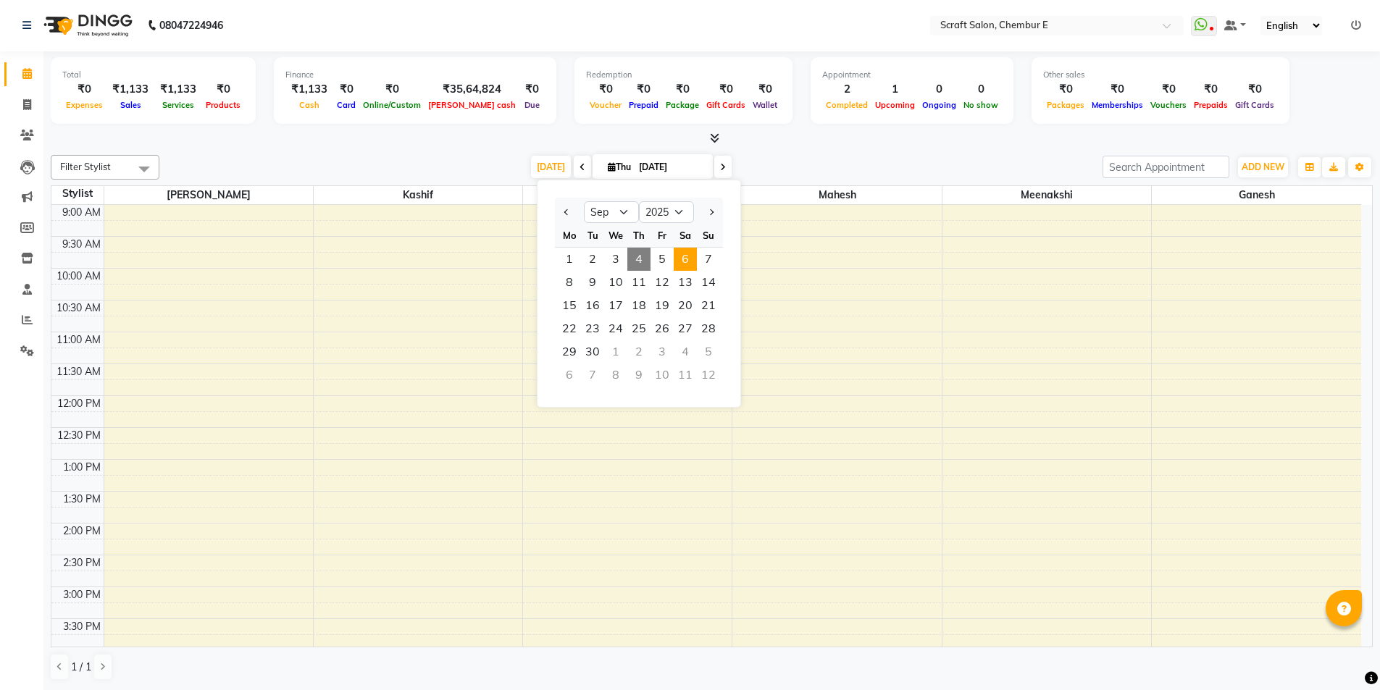
click at [688, 256] on span "6" at bounding box center [685, 259] width 23 height 23
type input "[DATE]"
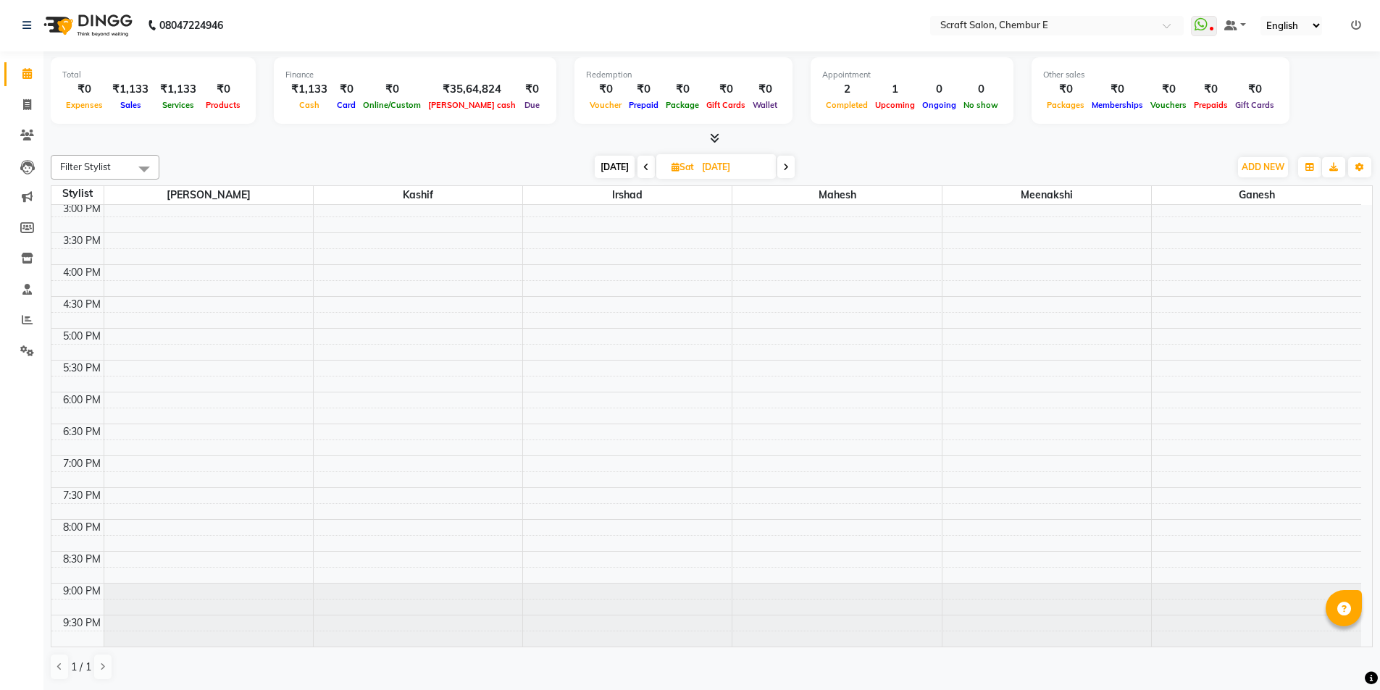
scroll to position [0, 0]
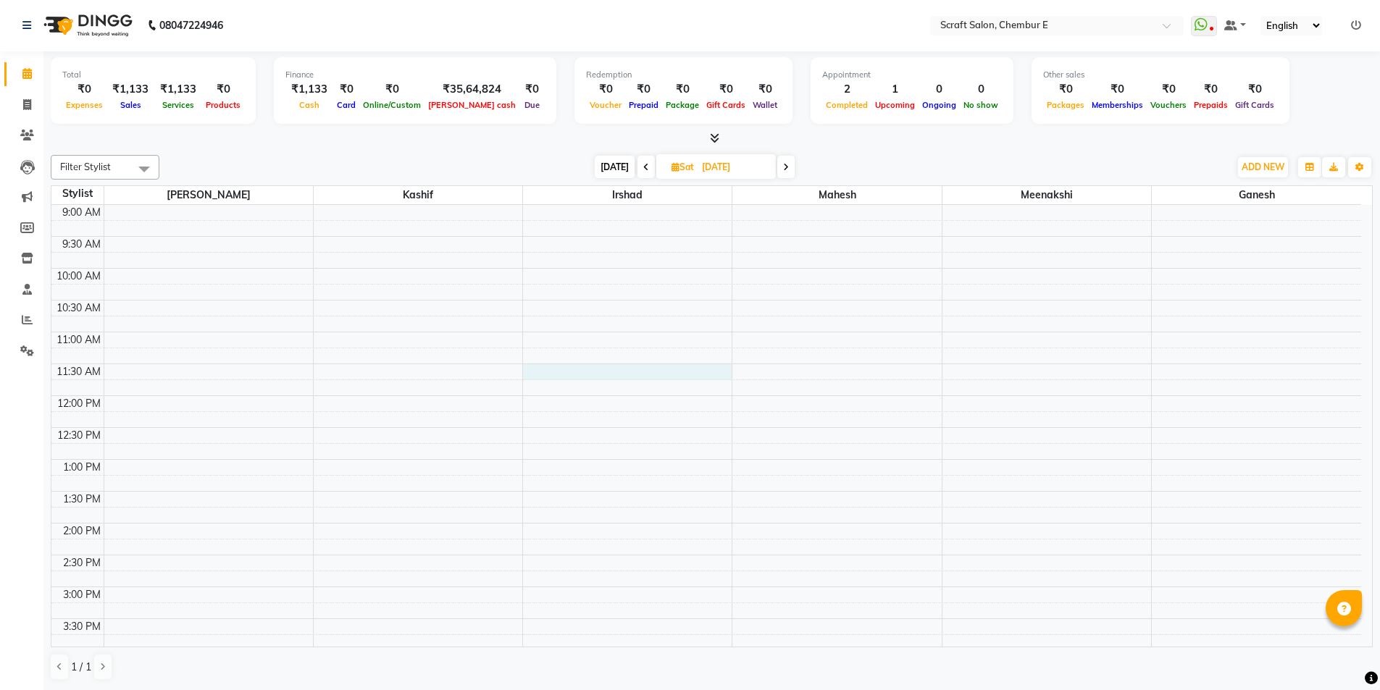
click at [549, 369] on div "9:00 AM 9:30 AM 10:00 AM 10:30 AM 11:00 AM 11:30 AM 12:00 PM 12:30 PM 1:00 PM 1…" at bounding box center [706, 619] width 1310 height 828
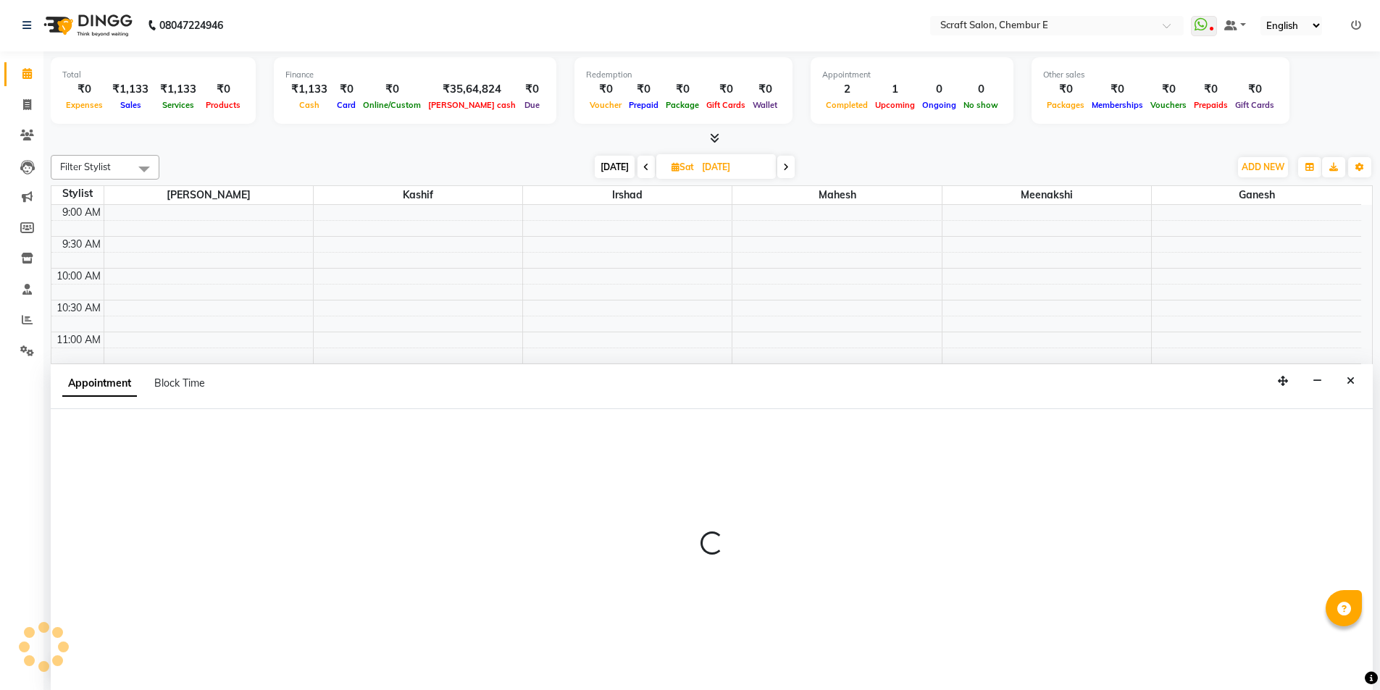
select select "33658"
select select "690"
select select "tentative"
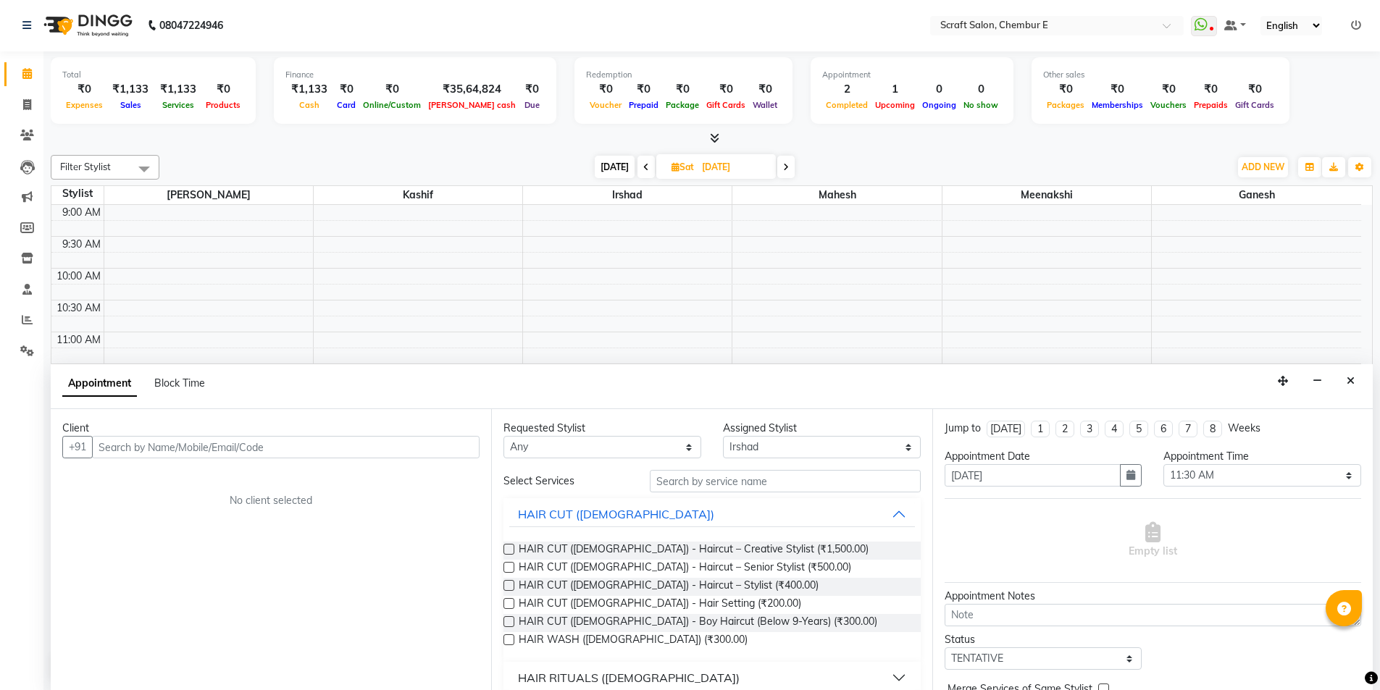
click at [233, 451] on input "text" at bounding box center [286, 447] width 388 height 22
type input "N"
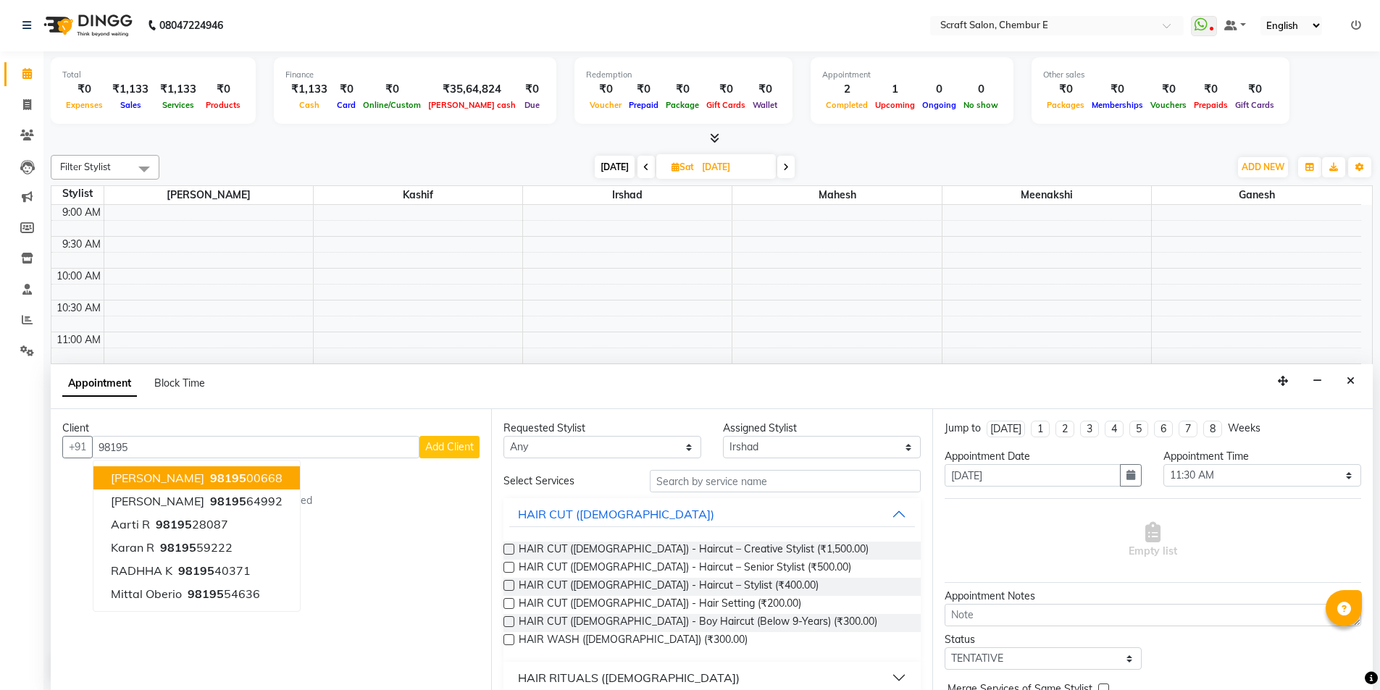
click at [134, 479] on span "[PERSON_NAME]" at bounding box center [157, 478] width 93 height 14
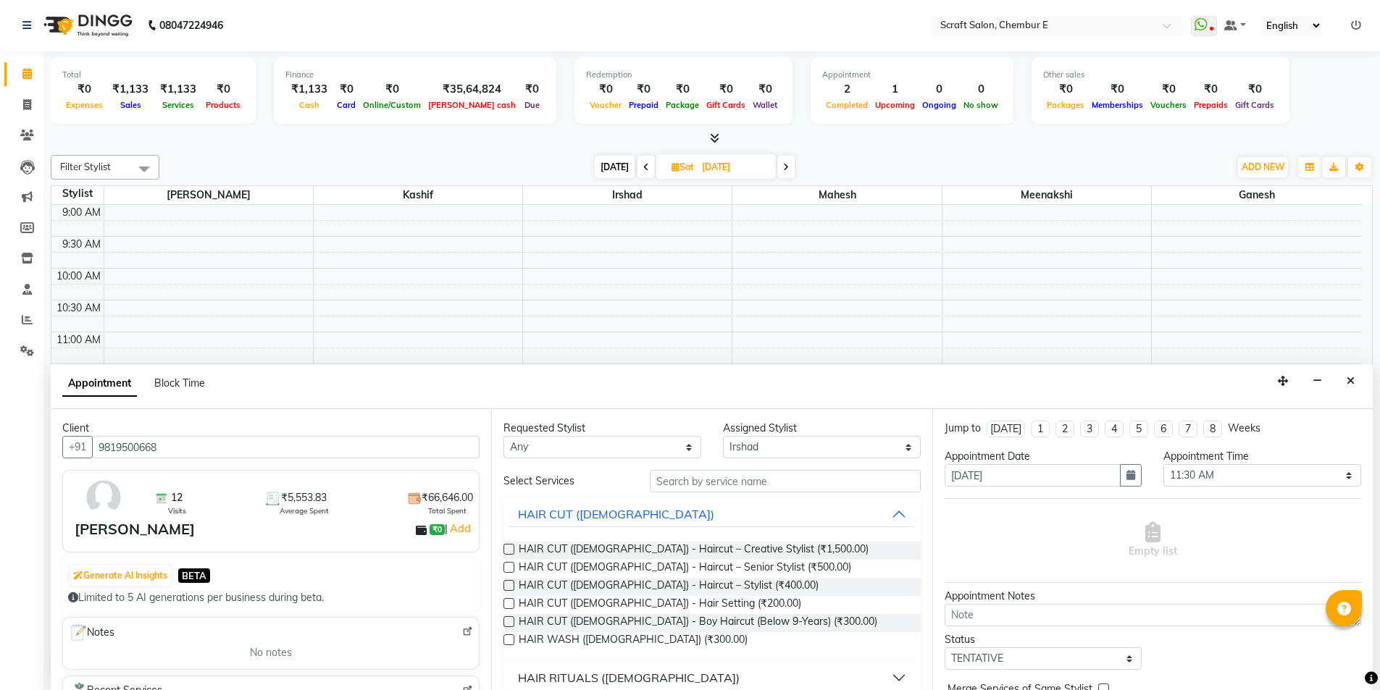
type input "9819500668"
click at [804, 484] on input "text" at bounding box center [785, 481] width 271 height 22
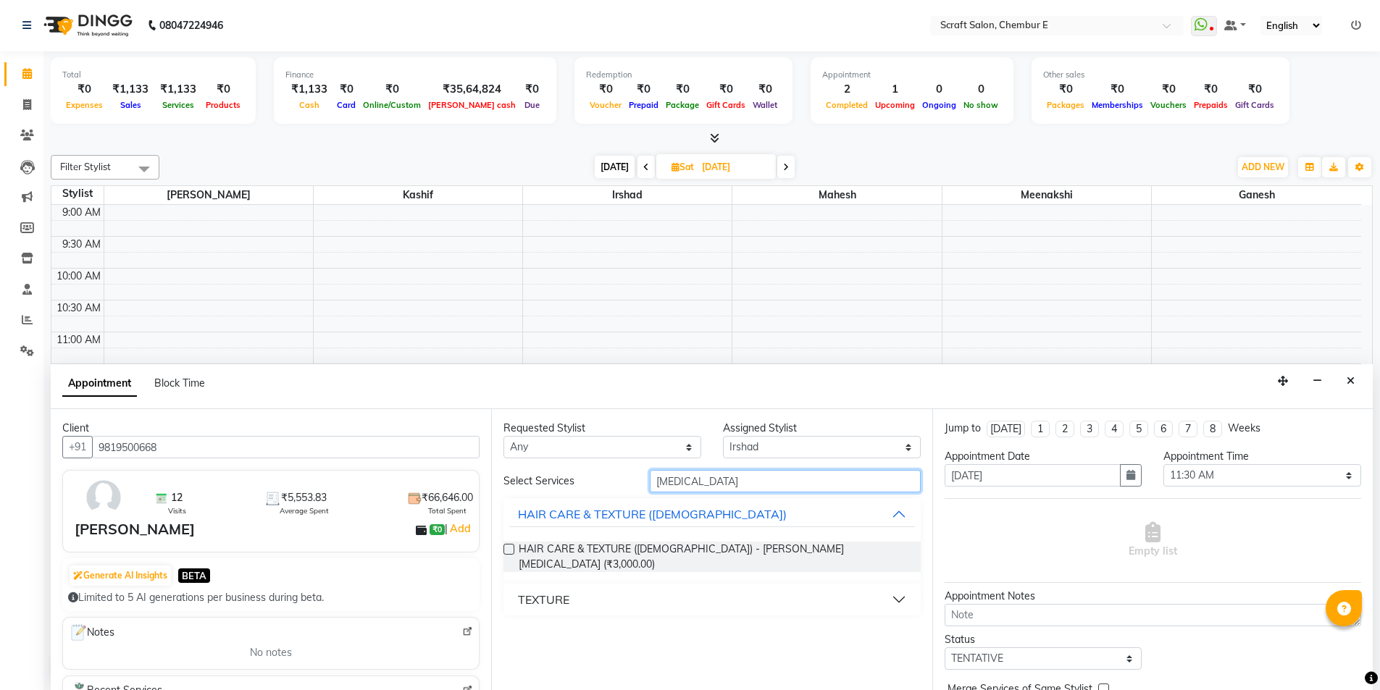
type input "[MEDICAL_DATA]"
click at [896, 588] on button "TEXTURE" at bounding box center [711, 600] width 405 height 26
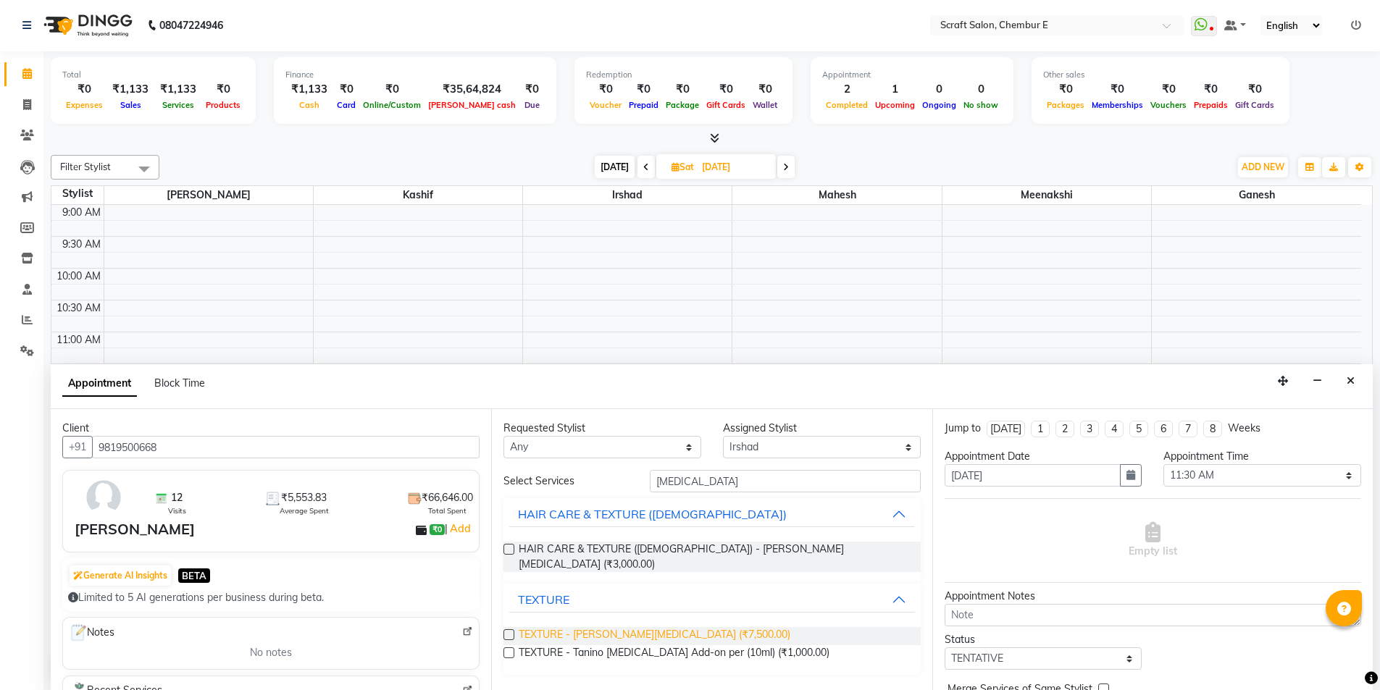
click at [632, 627] on span "TEXTURE - [PERSON_NAME][MEDICAL_DATA] (₹7,500.00)" at bounding box center [655, 636] width 272 height 18
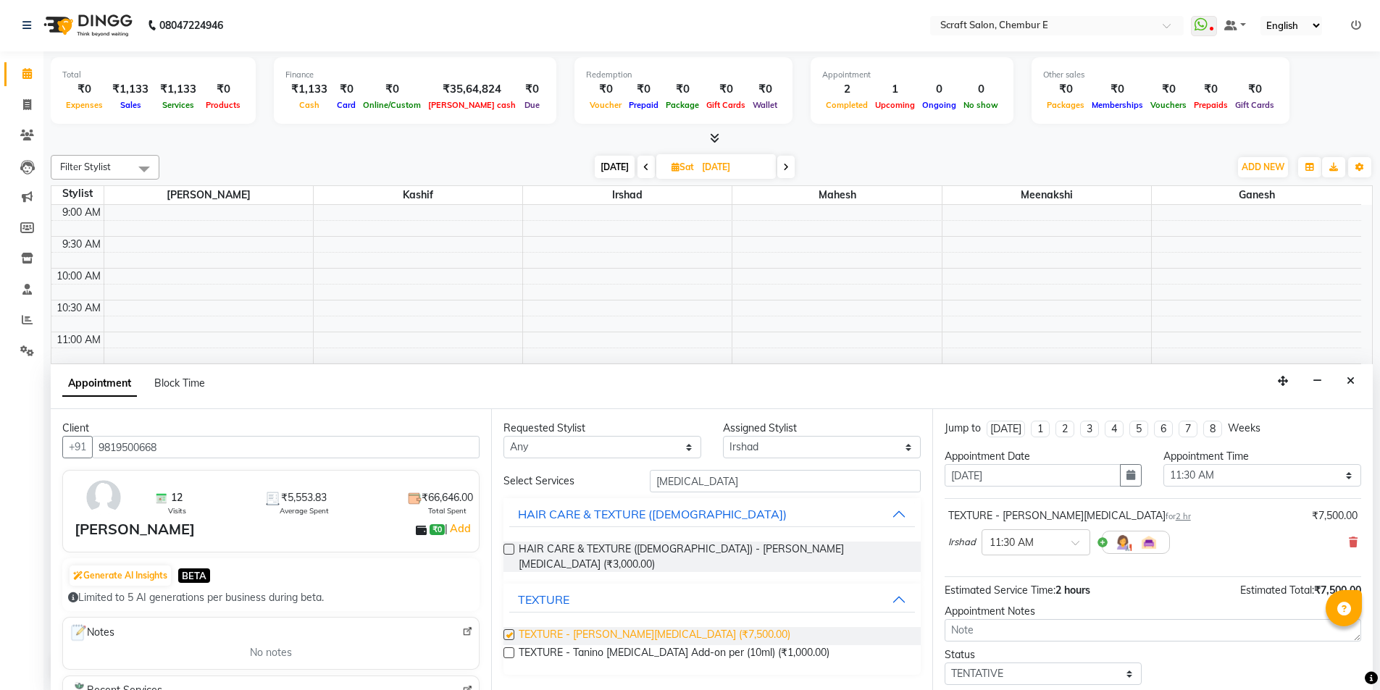
checkbox input "false"
click at [690, 450] on select "Any Ganesh [PERSON_NAME] Mahesh Meenakshi [PERSON_NAME]" at bounding box center [602, 447] width 198 height 22
select select "33658"
click at [503, 436] on select "Any Ganesh [PERSON_NAME] Mahesh Meenakshi [PERSON_NAME]" at bounding box center [602, 447] width 198 height 22
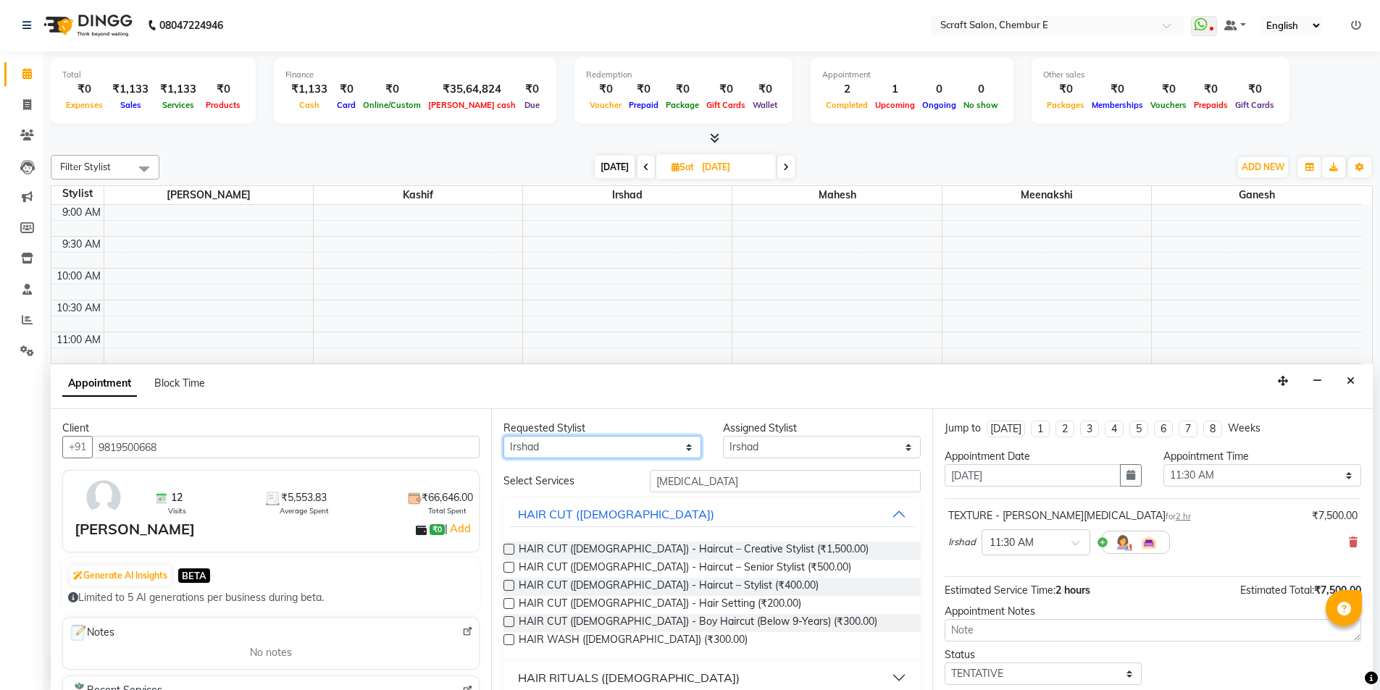
scroll to position [86, 0]
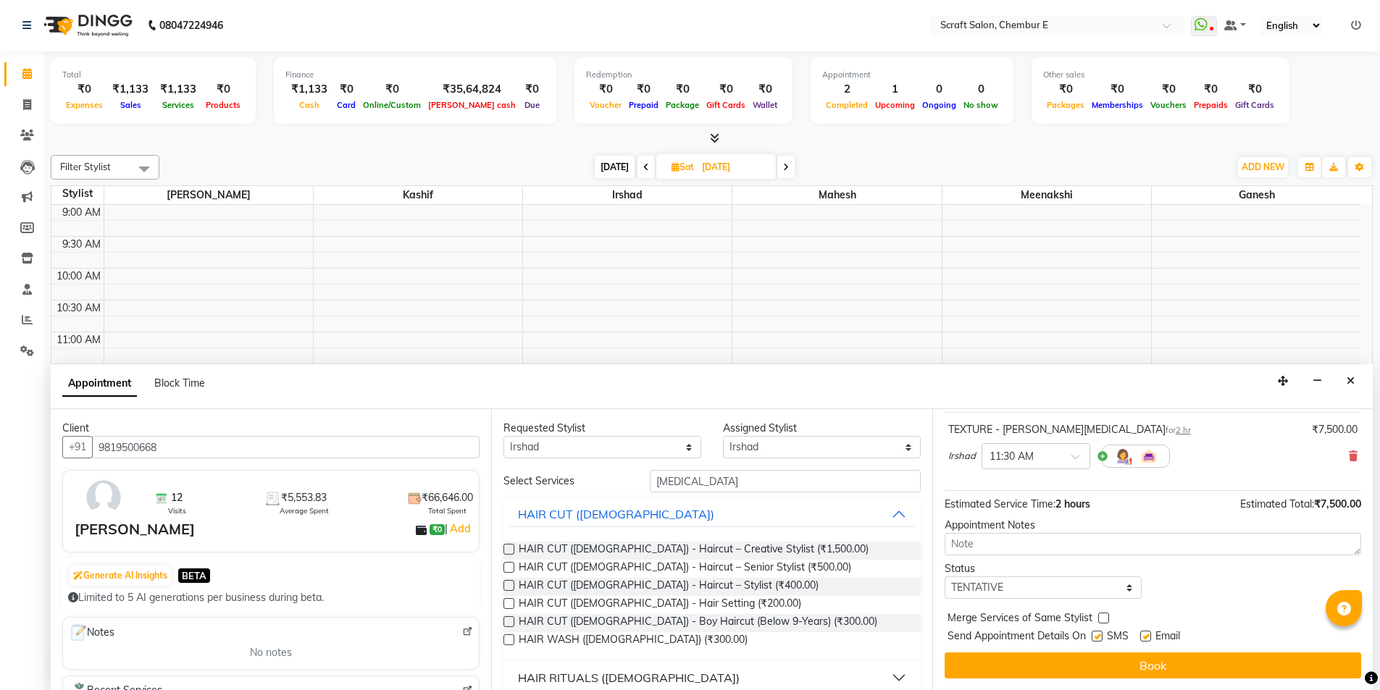
click at [1147, 641] on label at bounding box center [1145, 636] width 11 height 11
click at [1147, 641] on input "checkbox" at bounding box center [1144, 637] width 9 height 9
checkbox input "false"
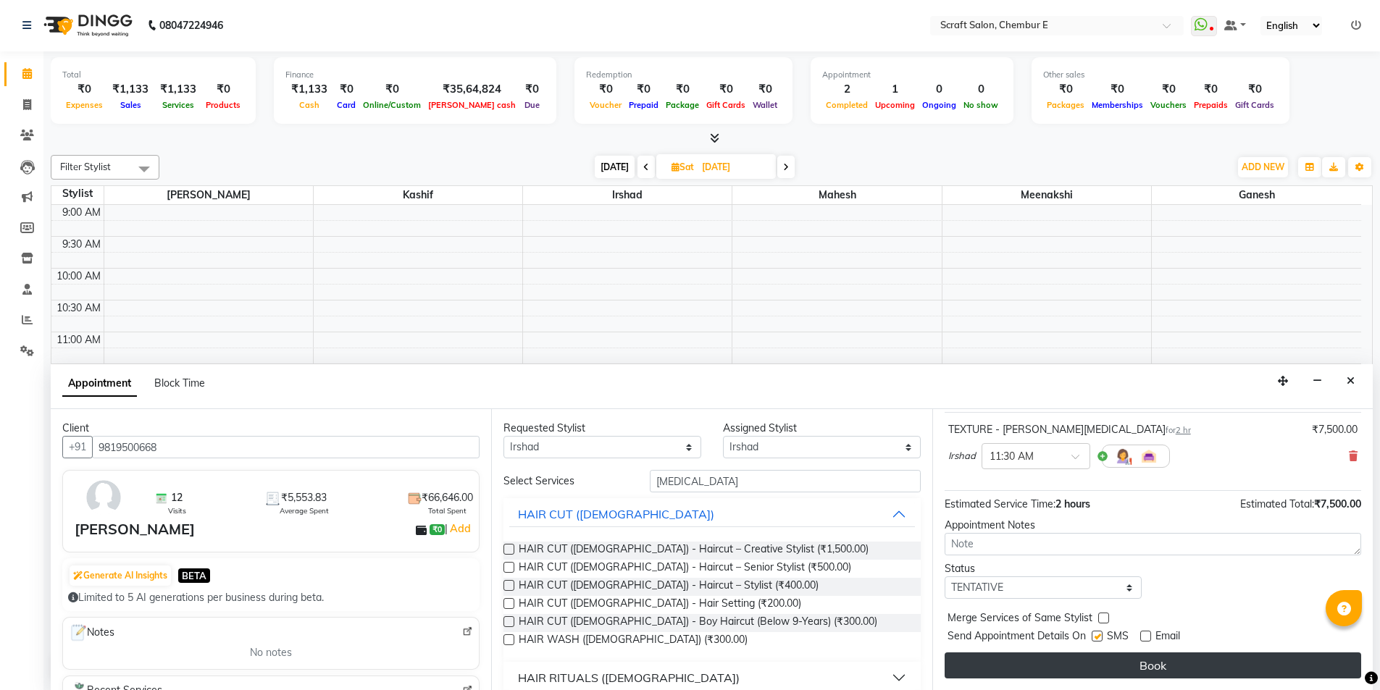
click at [1147, 659] on button "Book" at bounding box center [1153, 666] width 417 height 26
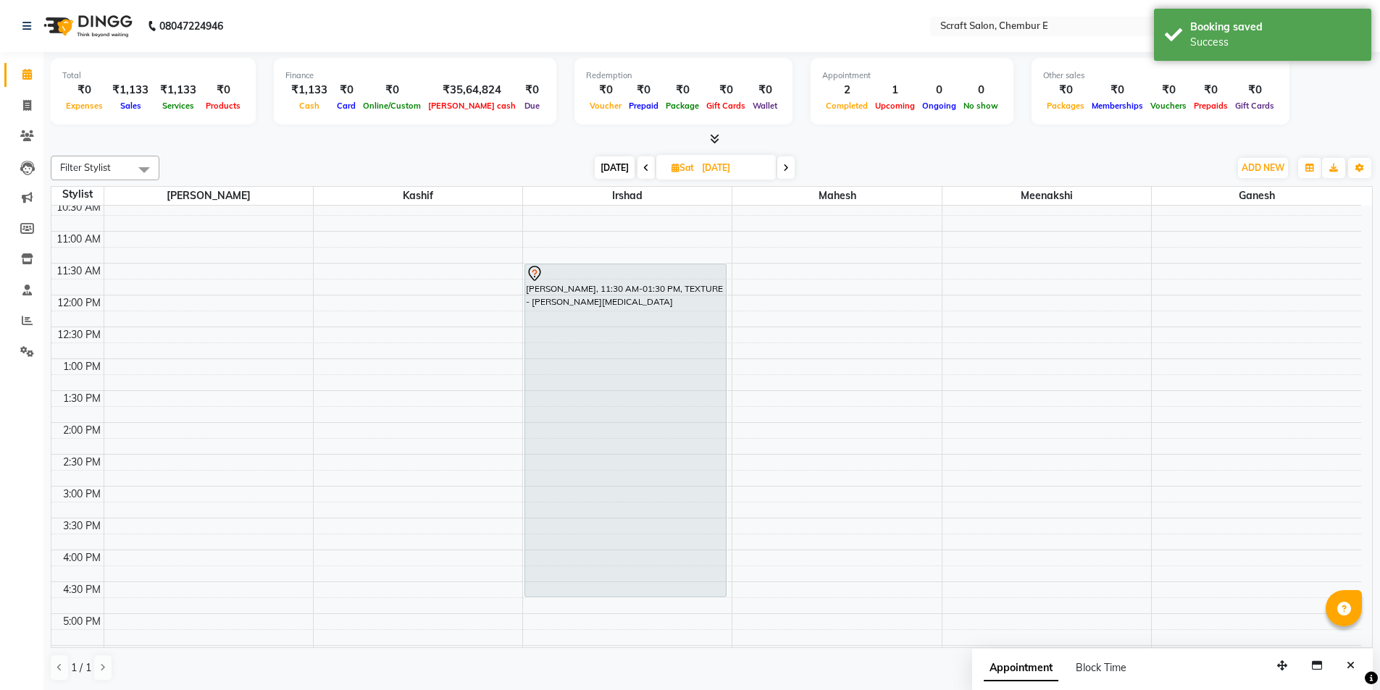
scroll to position [102, 0]
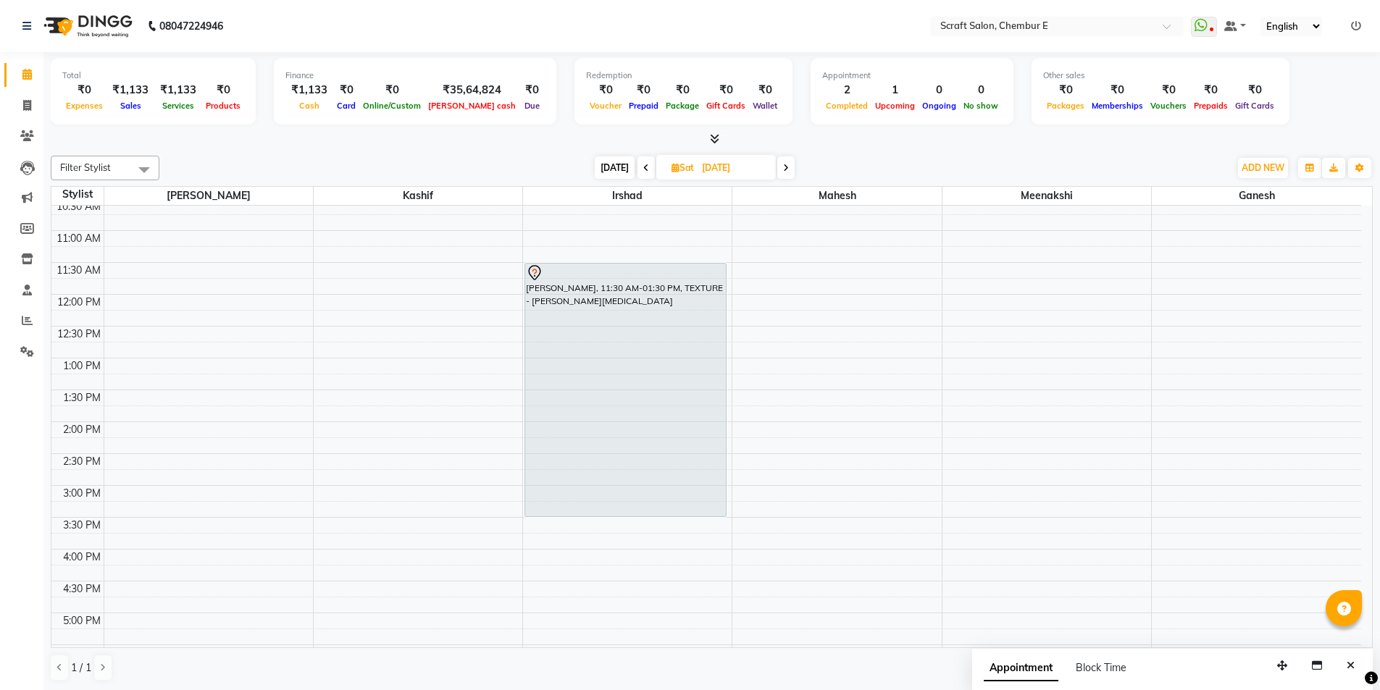
drag, startPoint x: 659, startPoint y: 491, endPoint x: 622, endPoint y: 514, distance: 43.2
click at [622, 514] on div "[PERSON_NAME], 11:30 AM-01:30 PM, TEXTURE - [PERSON_NAME][MEDICAL_DATA], 11:30 …" at bounding box center [627, 518] width 209 height 828
drag, startPoint x: 635, startPoint y: 515, endPoint x: 636, endPoint y: 506, distance: 8.8
click at [636, 506] on div "[PERSON_NAME], 11:30 AM-03:30 PM, TEXTURE - [PERSON_NAME][MEDICAL_DATA], 11:30 …" at bounding box center [627, 518] width 209 height 828
